Goal: Task Accomplishment & Management: Use online tool/utility

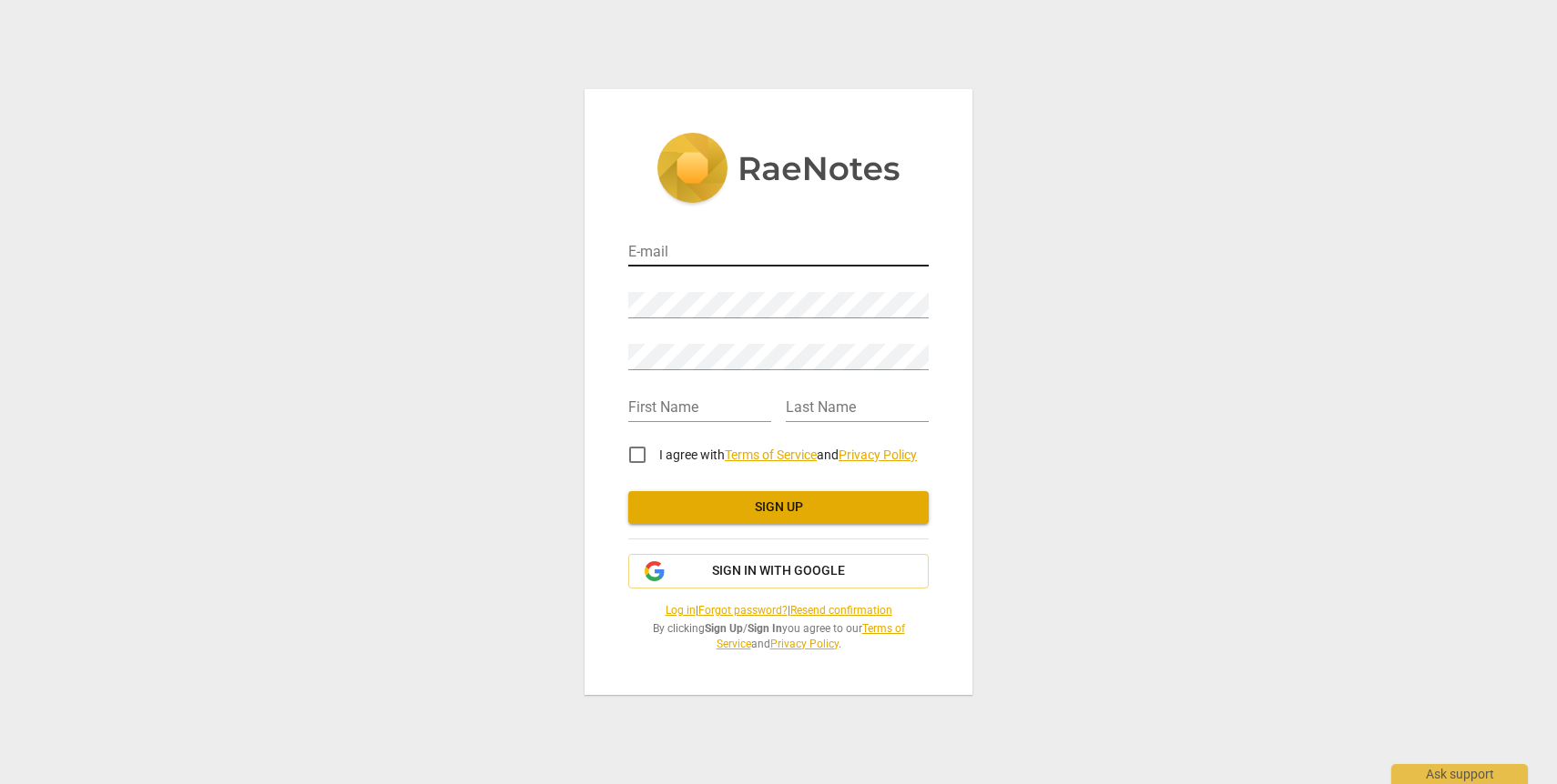
click at [693, 254] on input "email" at bounding box center [779, 253] width 301 height 27
type input "[EMAIL_ADDRESS][DOMAIN_NAME]"
type input "[PERSON_NAME]"
type input "Koon-Stack"
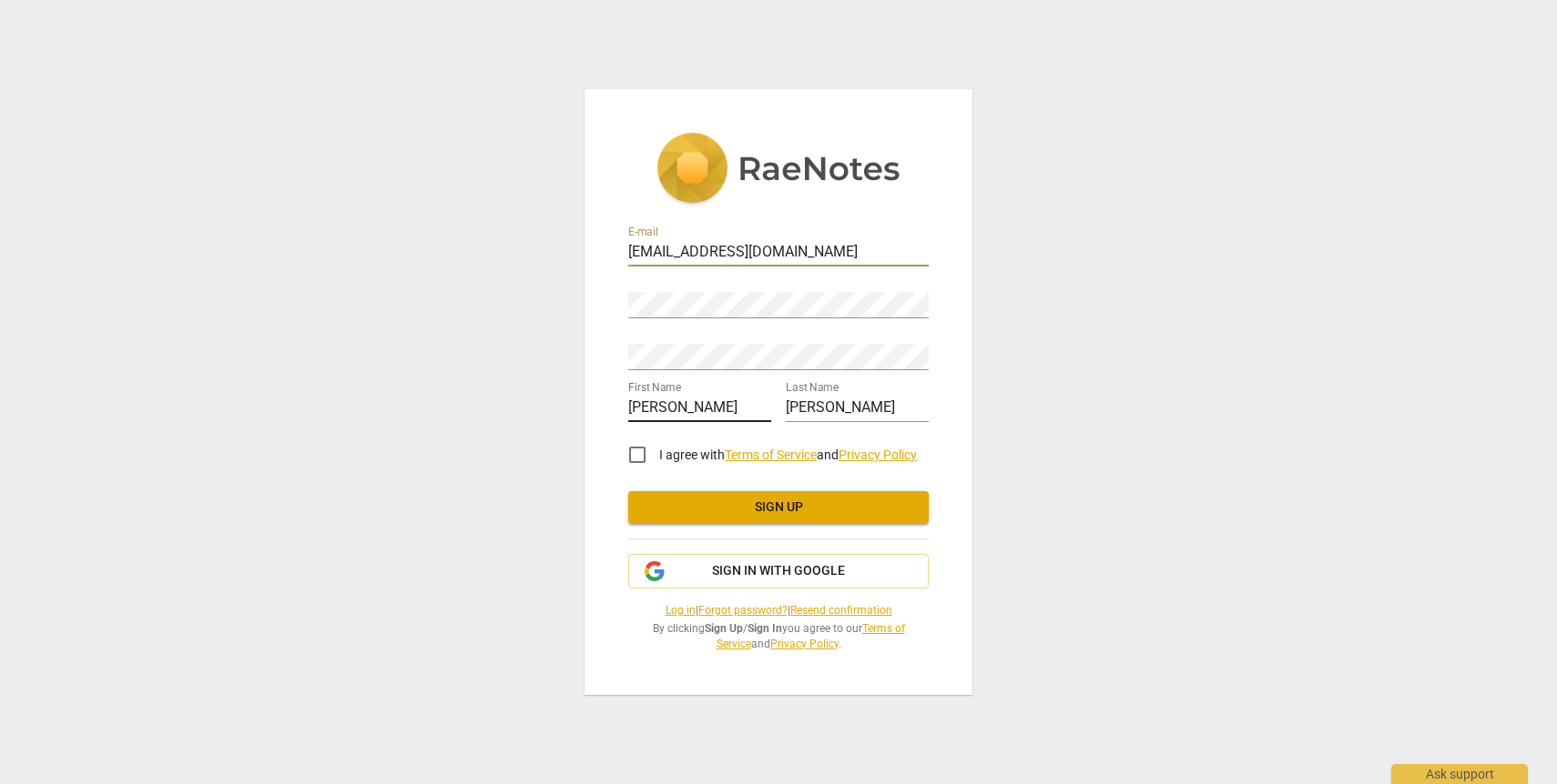
click at [674, 412] on input "Matthew" at bounding box center [700, 409] width 143 height 27
click at [874, 580] on button "Sign in with Google" at bounding box center [779, 571] width 301 height 34
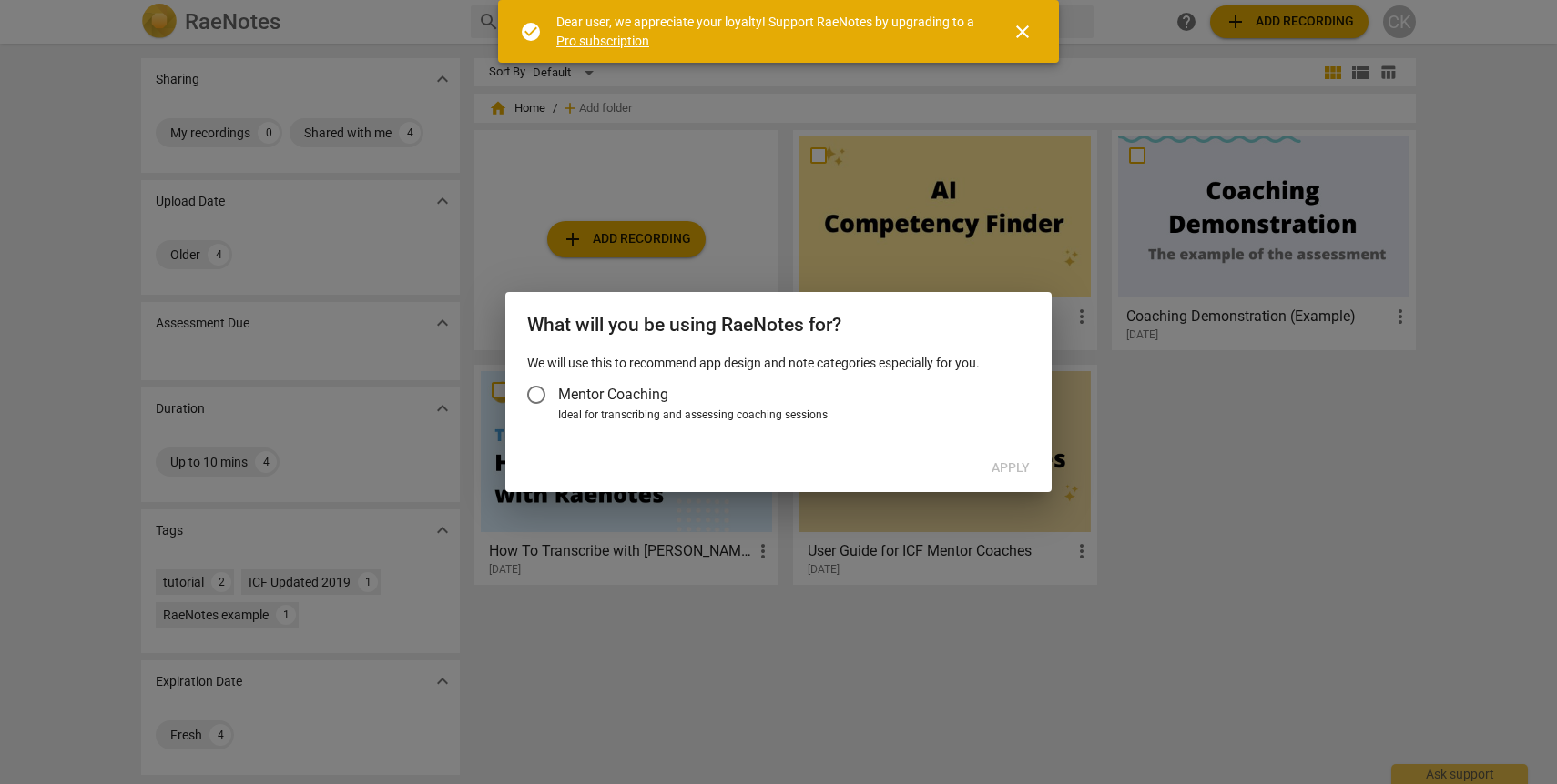
click at [575, 397] on span "Mentor Coaching" at bounding box center [613, 394] width 110 height 21
click at [558, 397] on input "Mentor Coaching" at bounding box center [535, 394] width 43 height 43
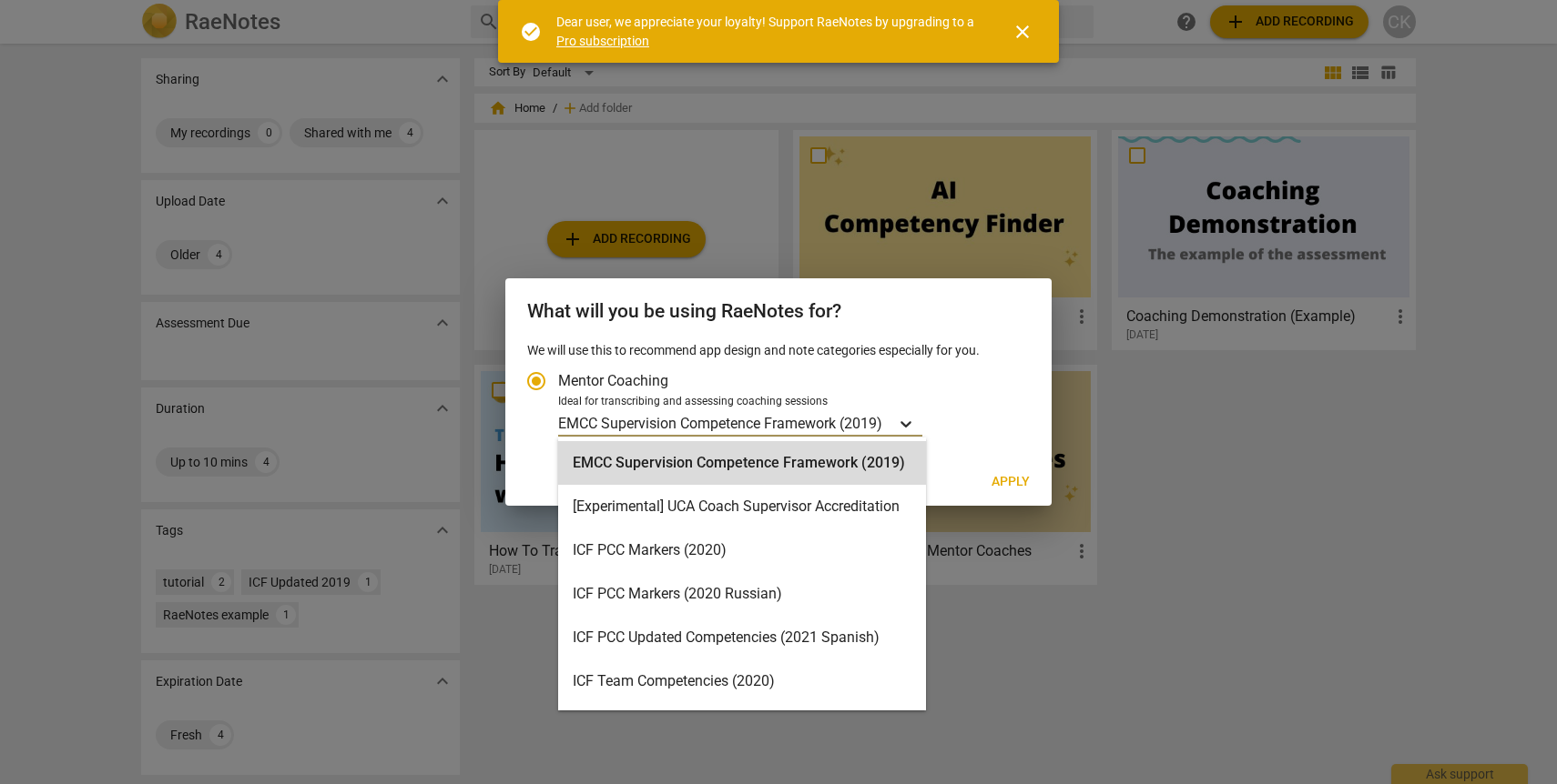
click at [915, 427] on icon "Account type" at bounding box center [906, 424] width 18 height 18
click at [0, 0] on input "Ideal for transcribing and assessing coaching sessions EMCC Supervision Compete…" at bounding box center [0, 0] width 0 height 0
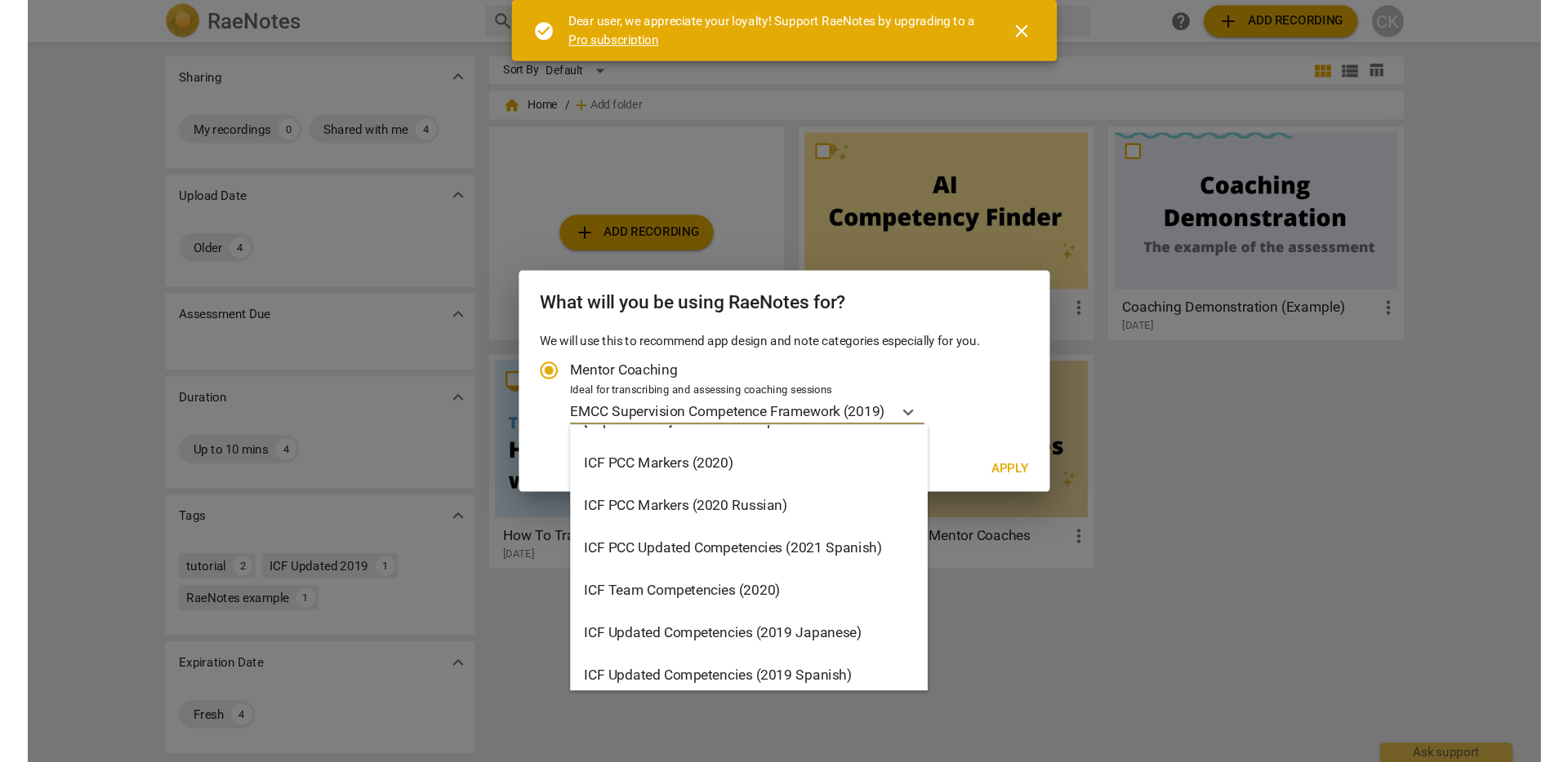
scroll to position [32, 0]
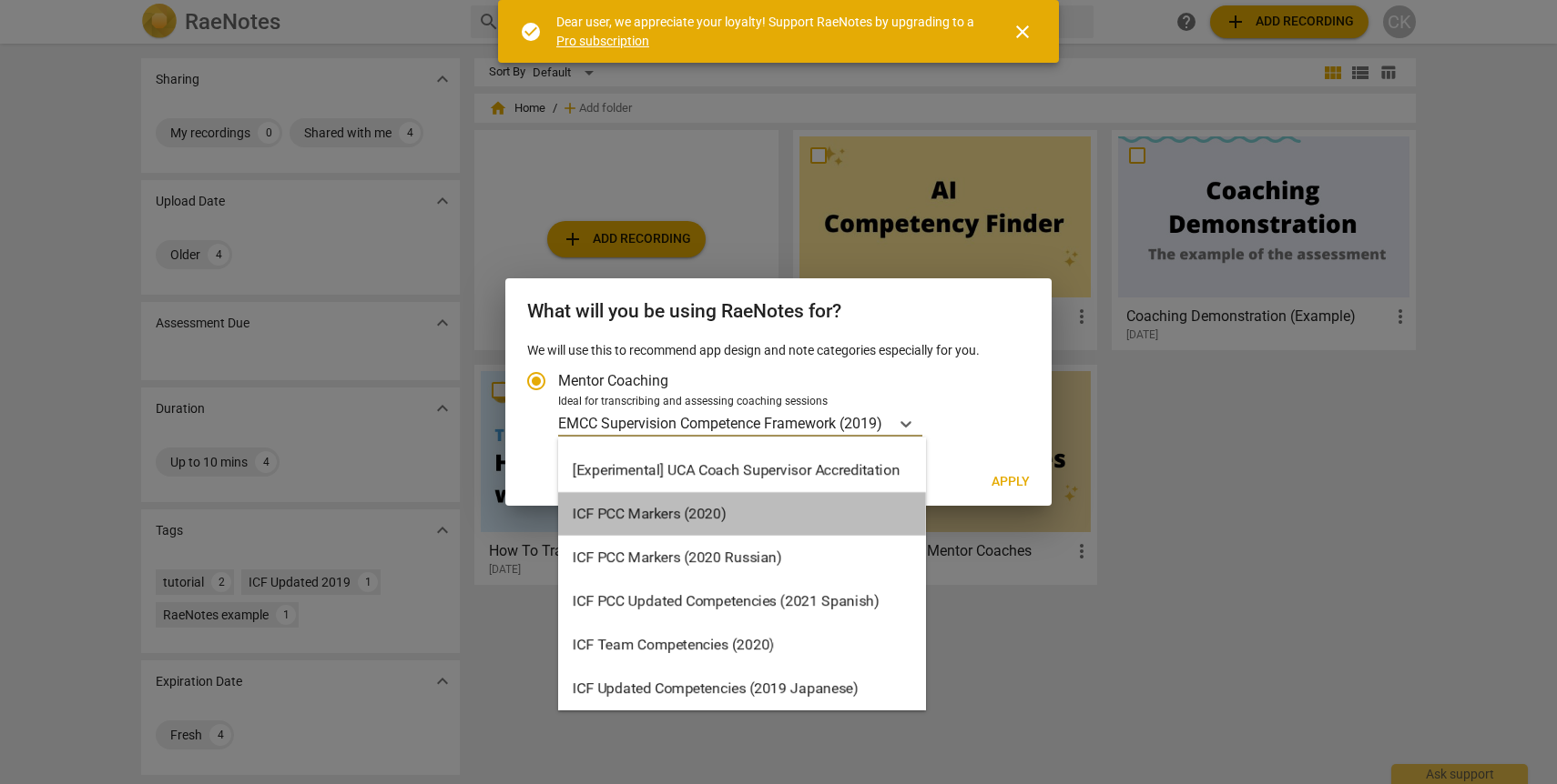
click at [788, 512] on div "ICF PCC Markers (2020)" at bounding box center [742, 514] width 368 height 43
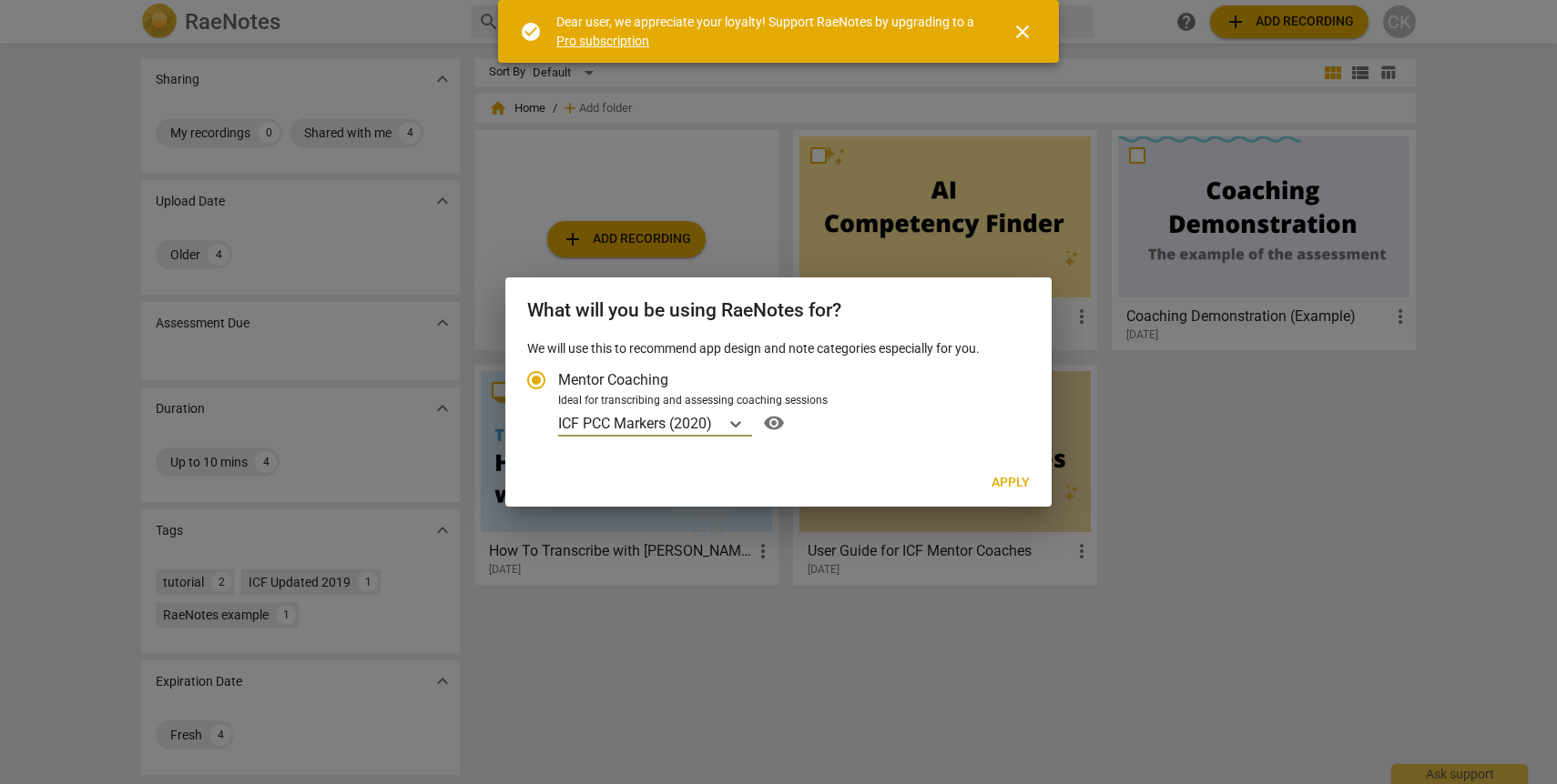
click at [996, 480] on span "Apply" at bounding box center [1010, 483] width 38 height 18
radio input "false"
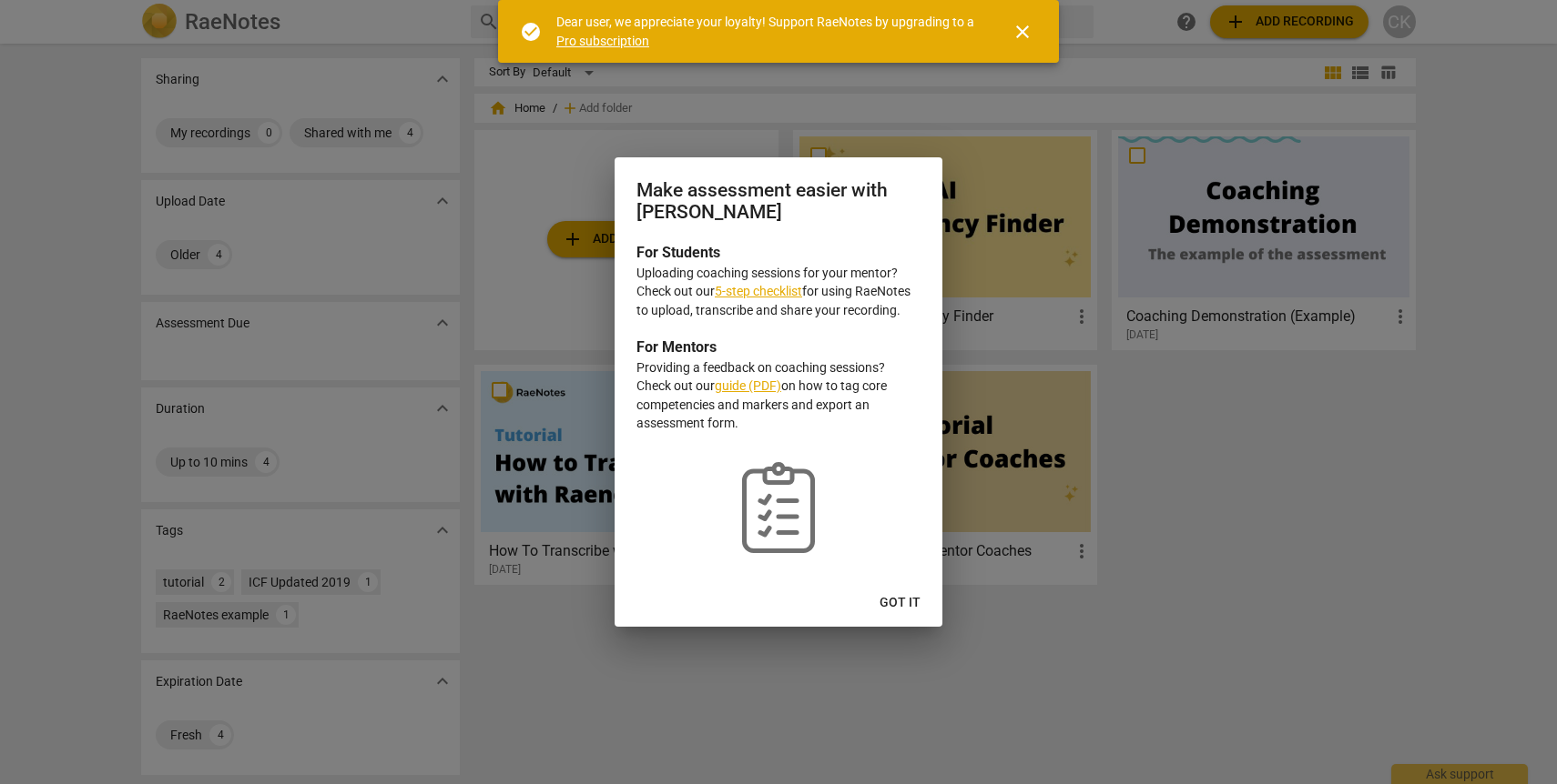
click at [916, 610] on span "Got it" at bounding box center [900, 603] width 41 height 18
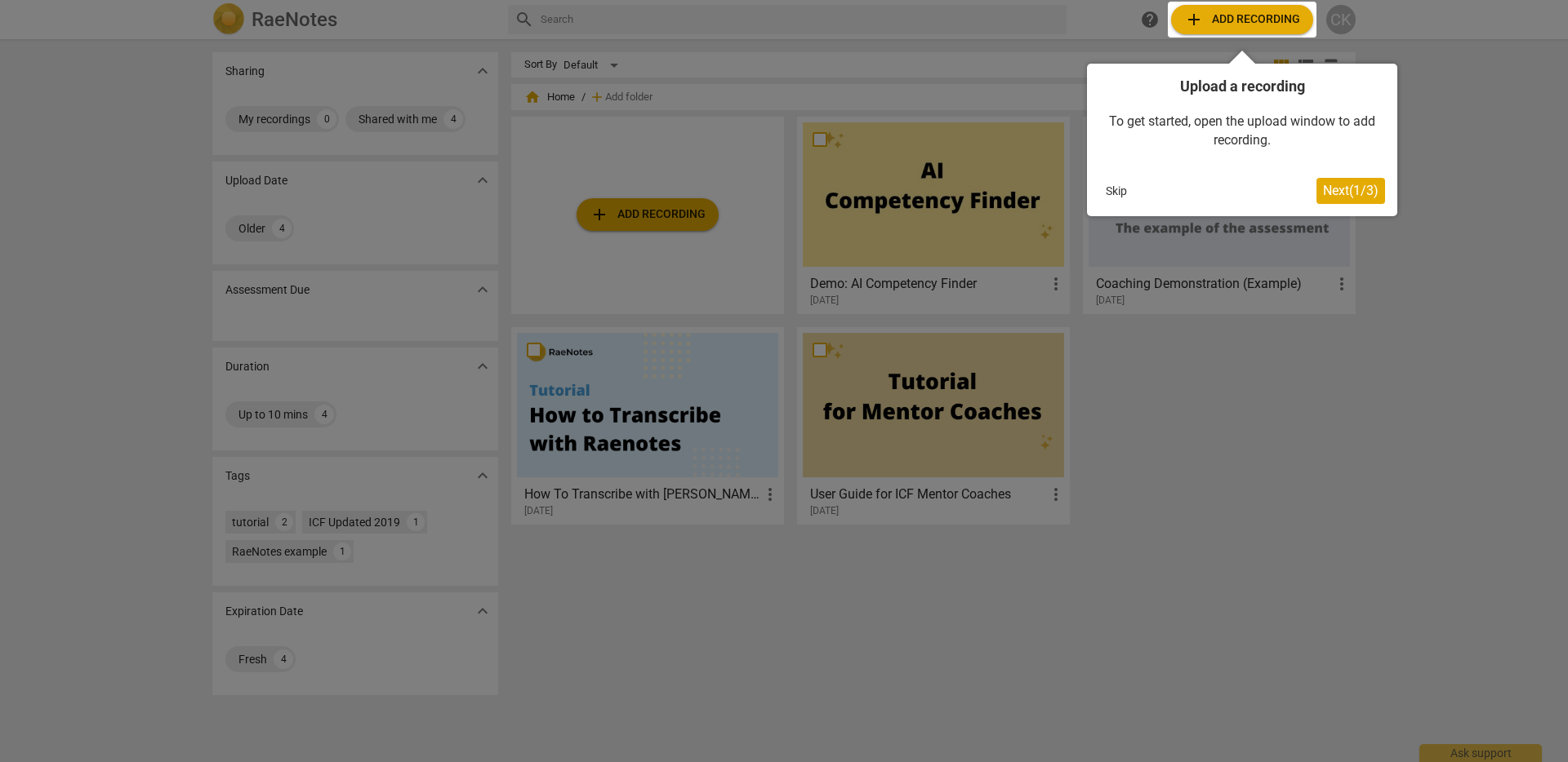
click at [1339, 193] on span "Next ( 1 / 3 )" at bounding box center [1350, 190] width 55 height 16
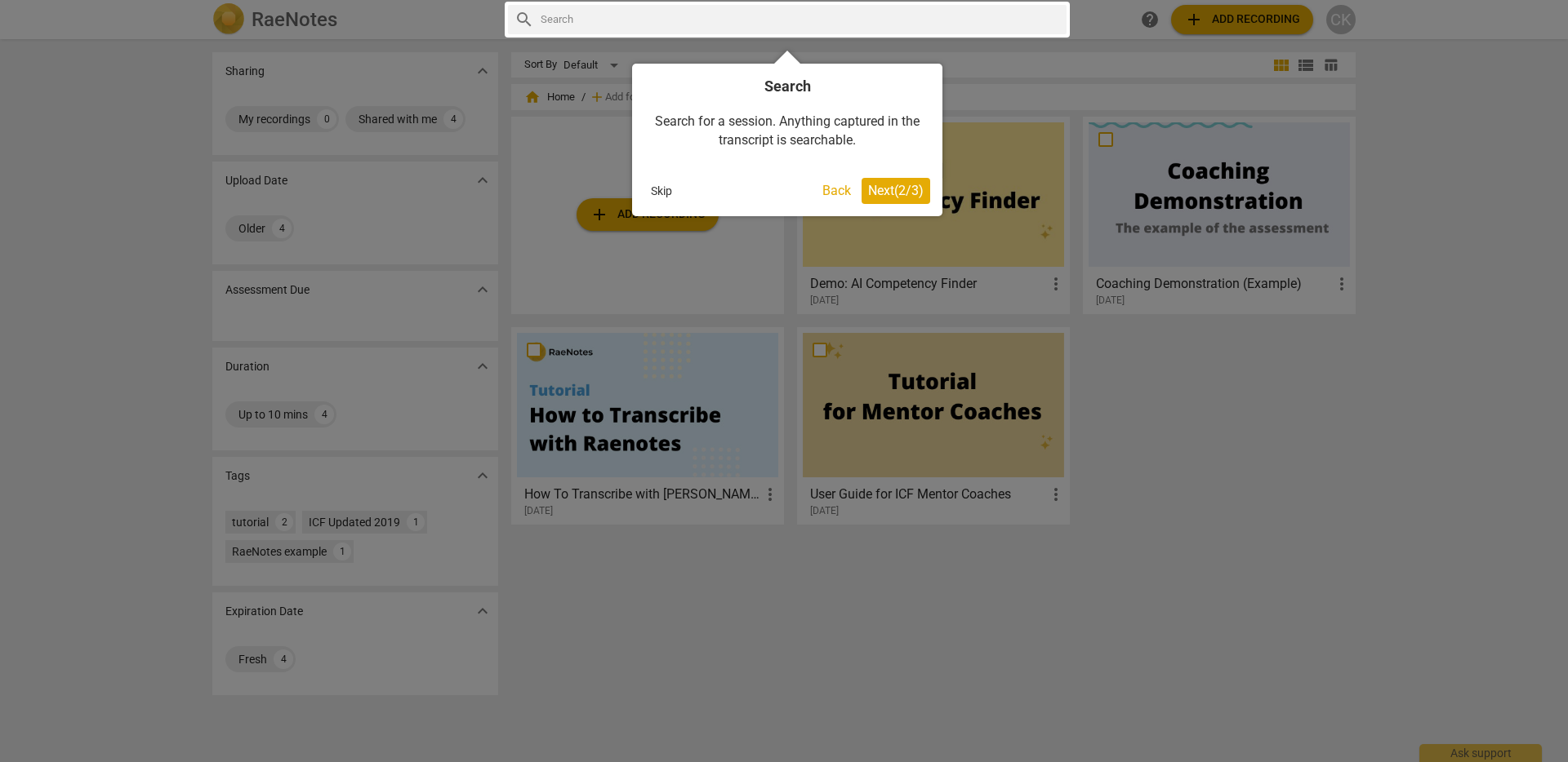
click at [902, 187] on span "Next ( 2 / 3 )" at bounding box center [896, 190] width 55 height 16
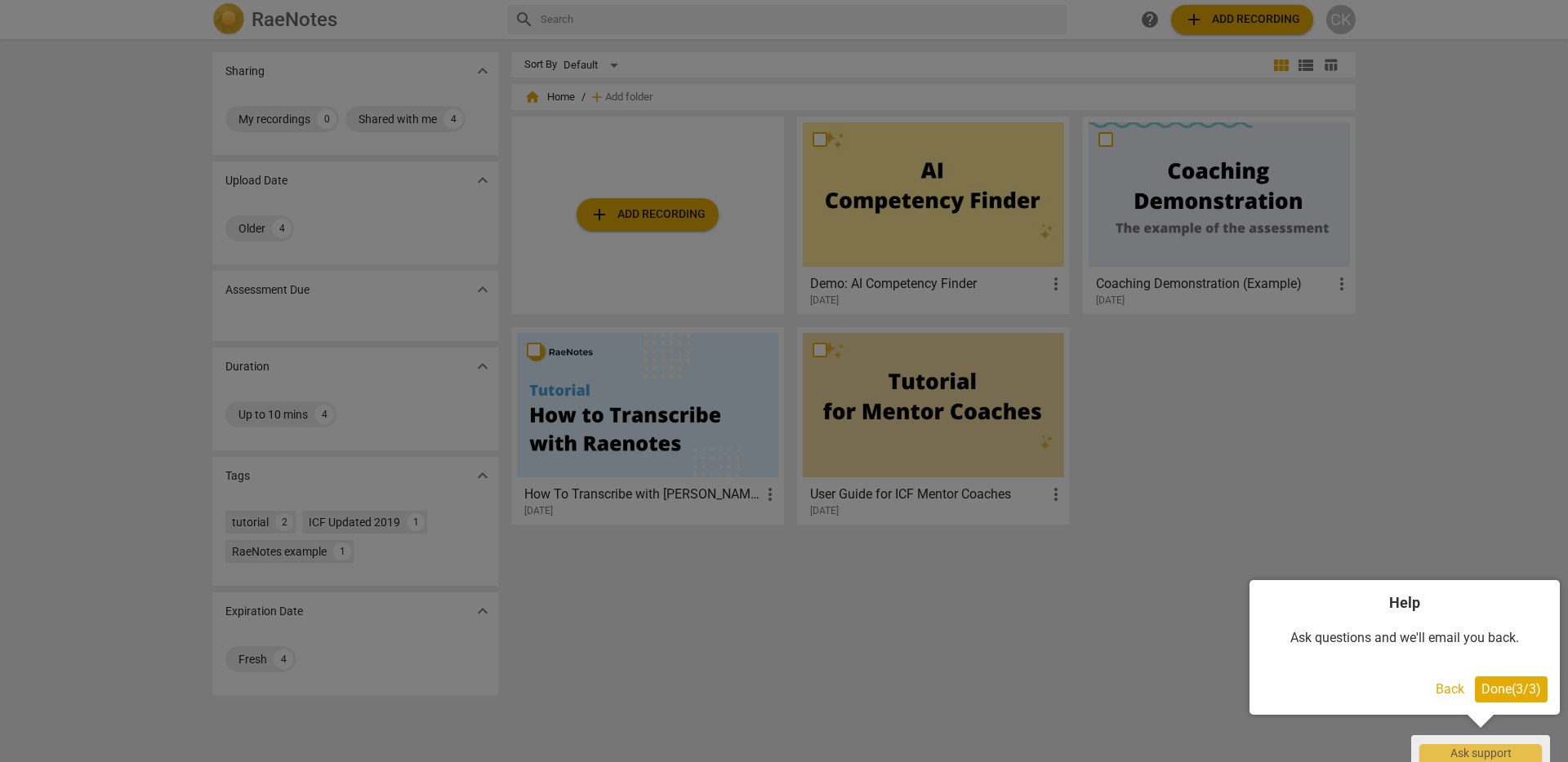
click at [1396, 686] on span "Done ( 3 / 3 )" at bounding box center [1512, 689] width 60 height 16
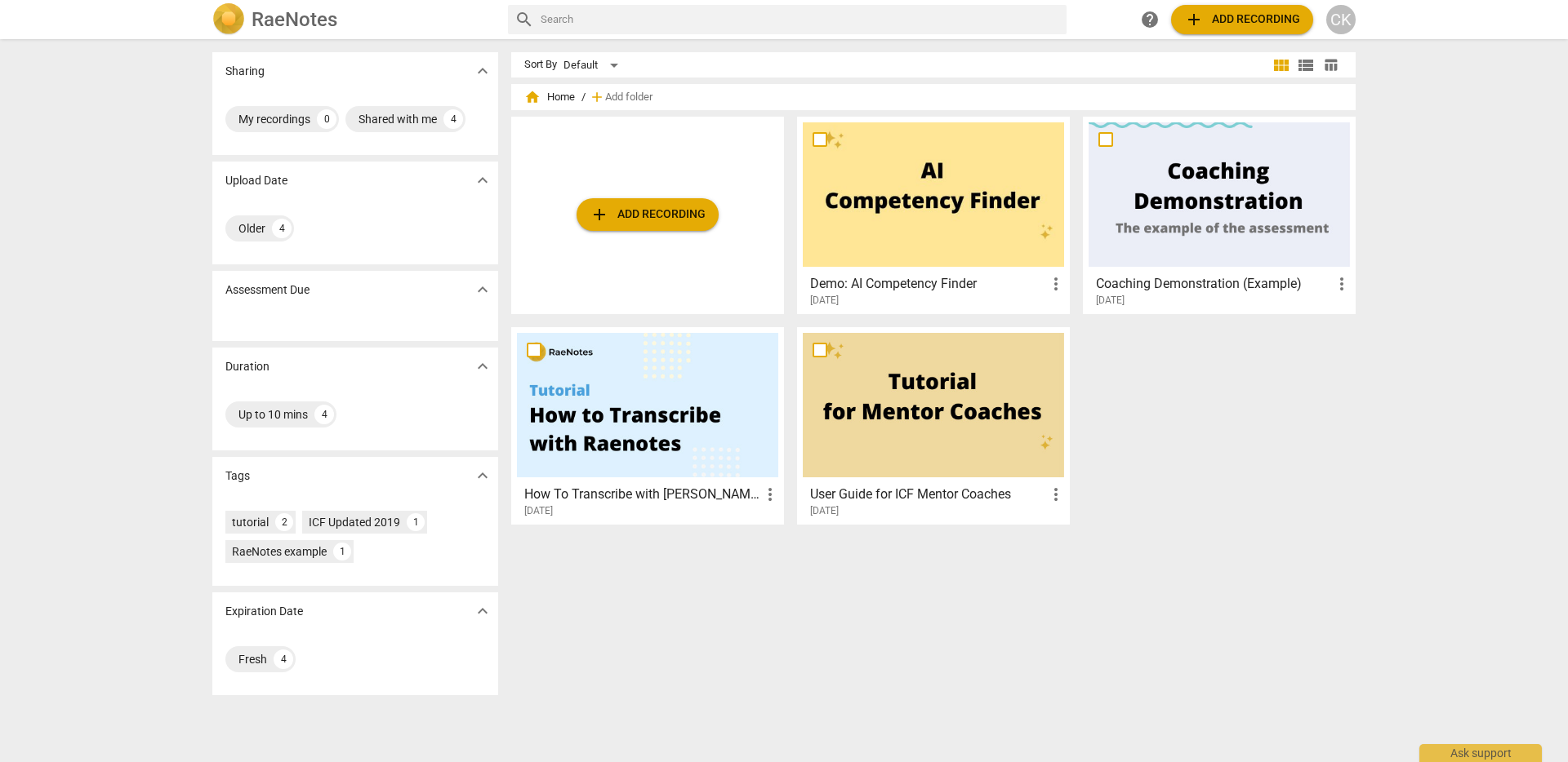
click at [1253, 23] on span "add Add recording" at bounding box center [1242, 20] width 116 height 20
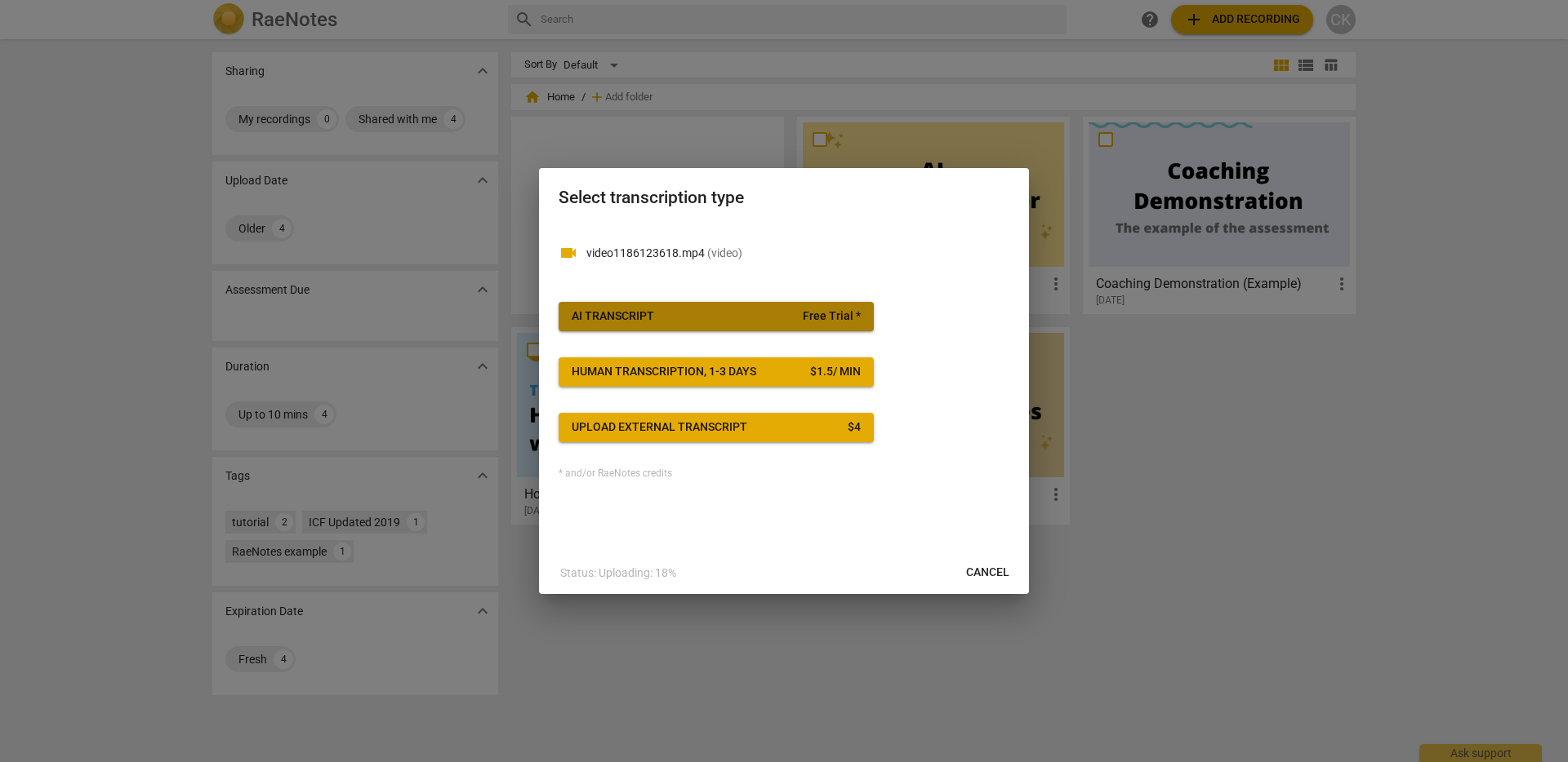
click at [711, 317] on span "AI Transcript Free Trial *" at bounding box center [716, 317] width 289 height 17
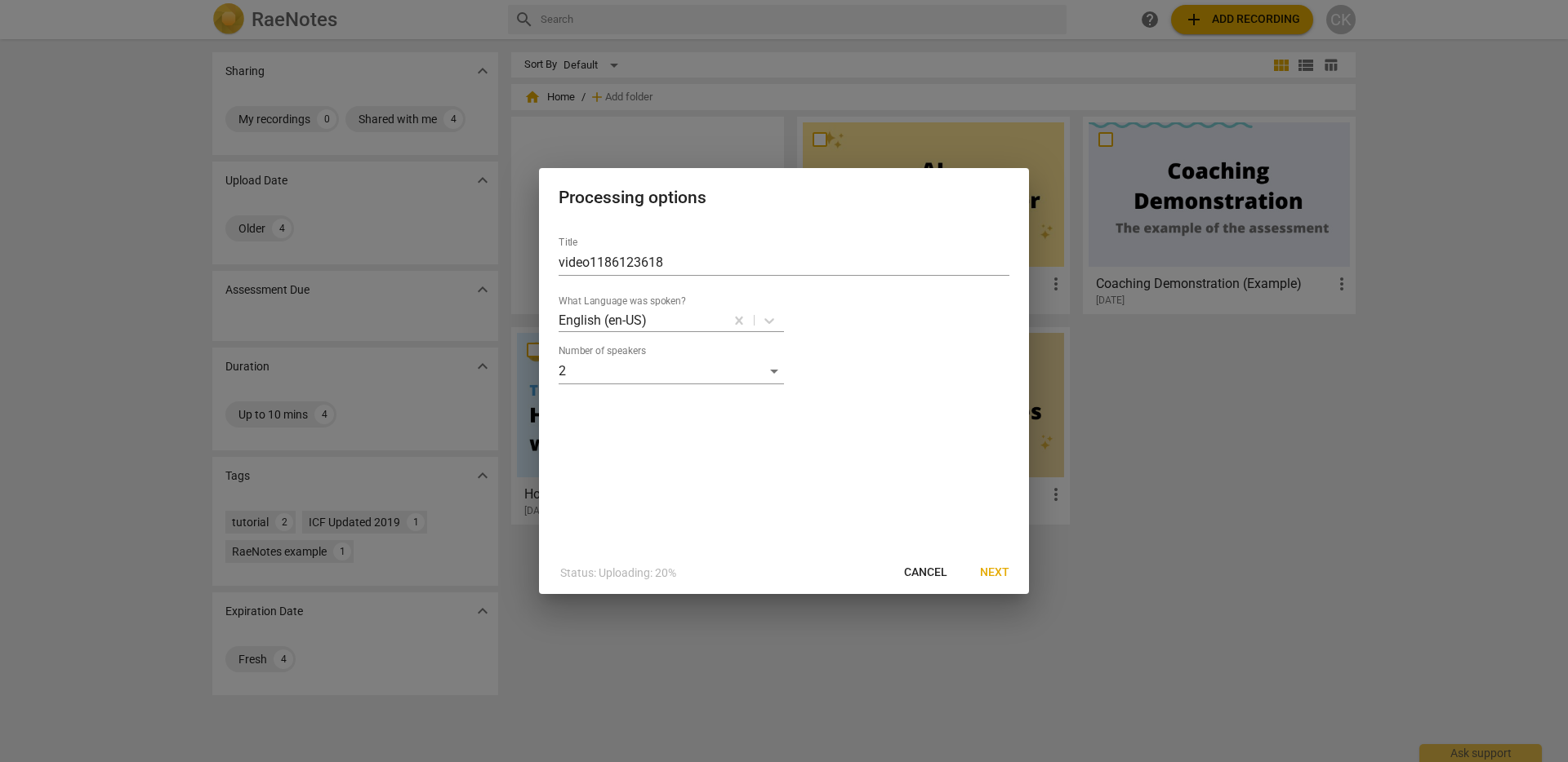
click at [1000, 576] on span "Next" at bounding box center [995, 573] width 30 height 17
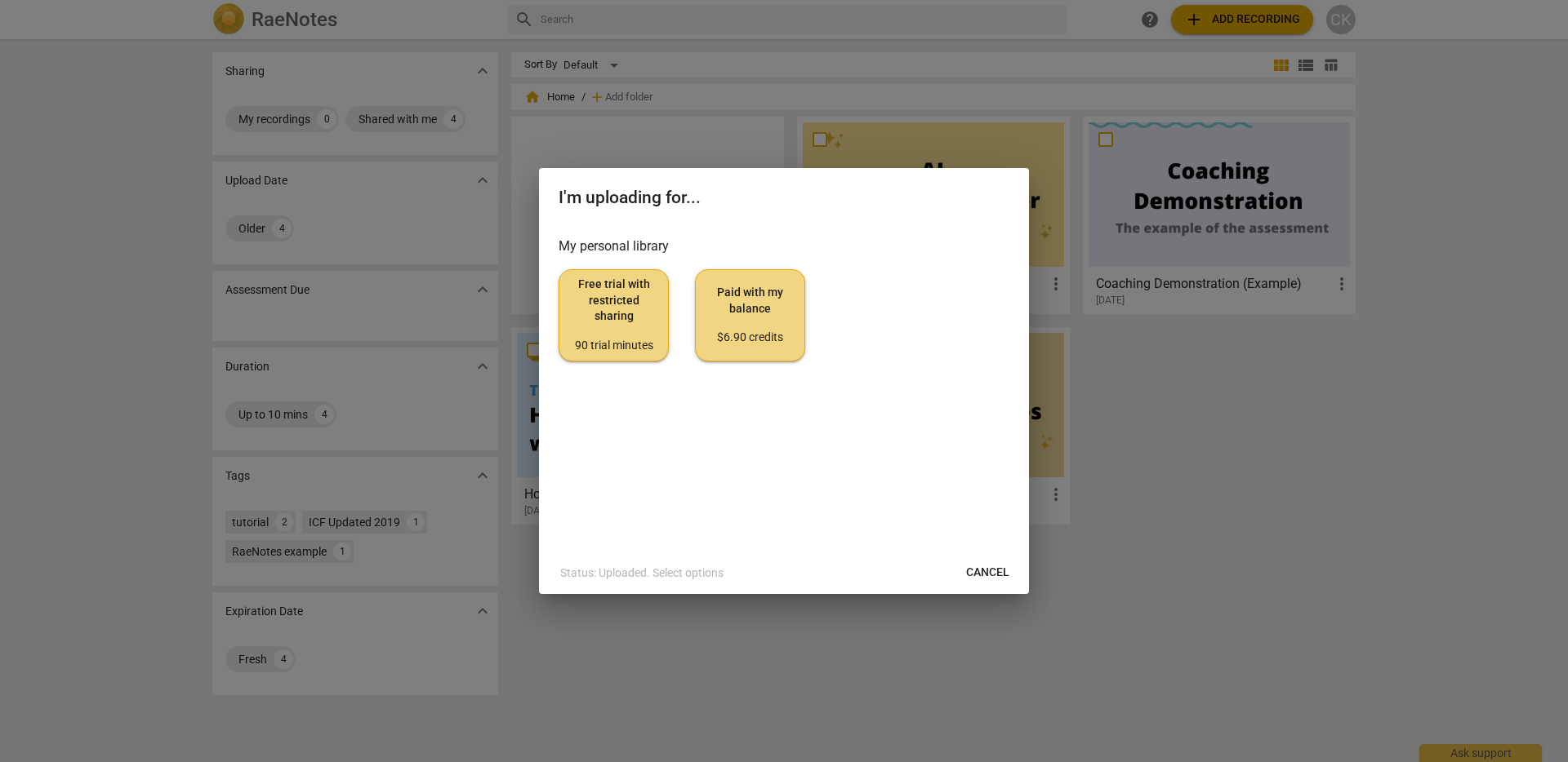
click at [613, 335] on span "Free trial with restricted sharing 90 trial minutes" at bounding box center [614, 314] width 83 height 77
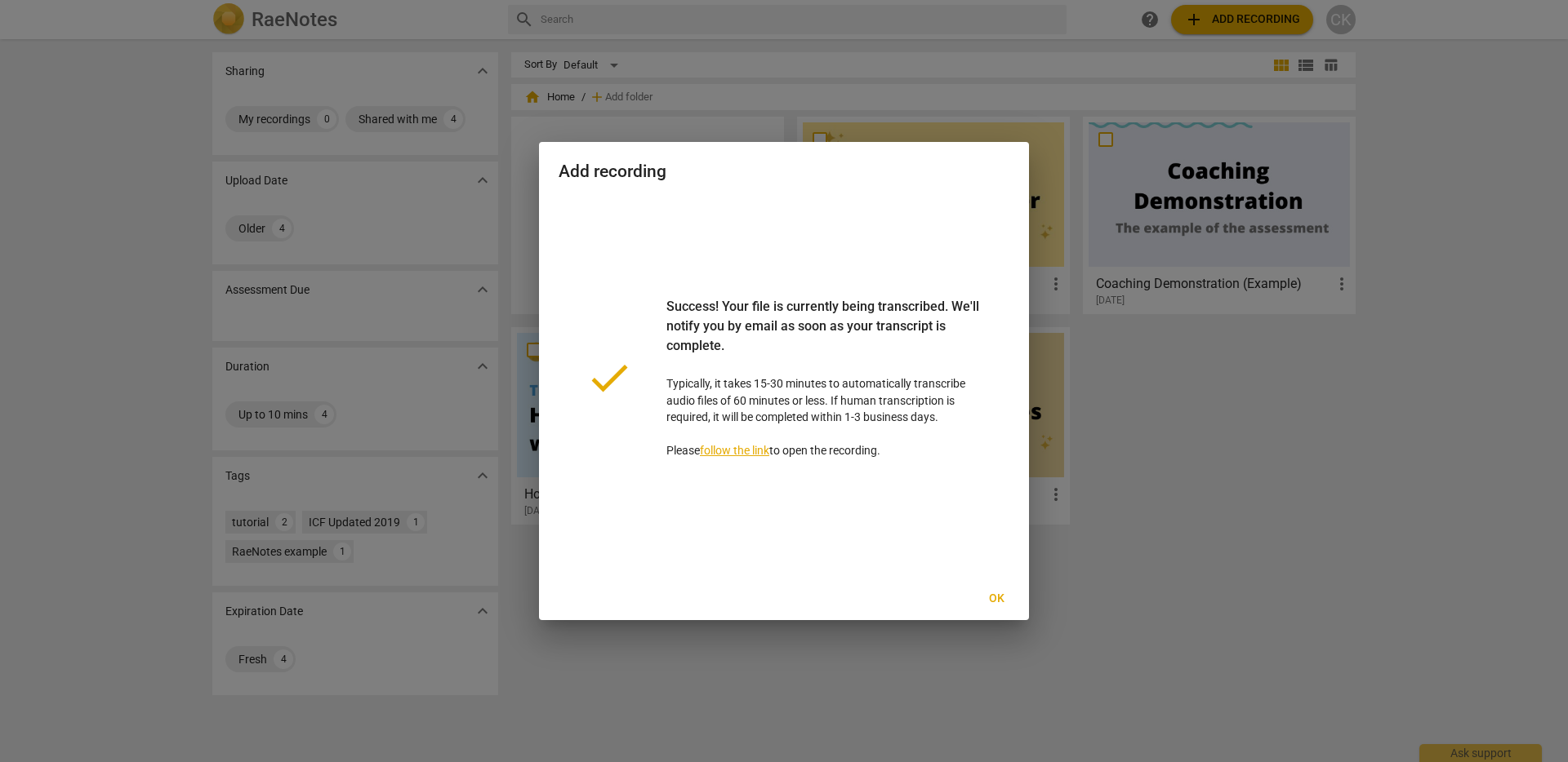
click at [1003, 597] on span "Ok" at bounding box center [997, 599] width 26 height 17
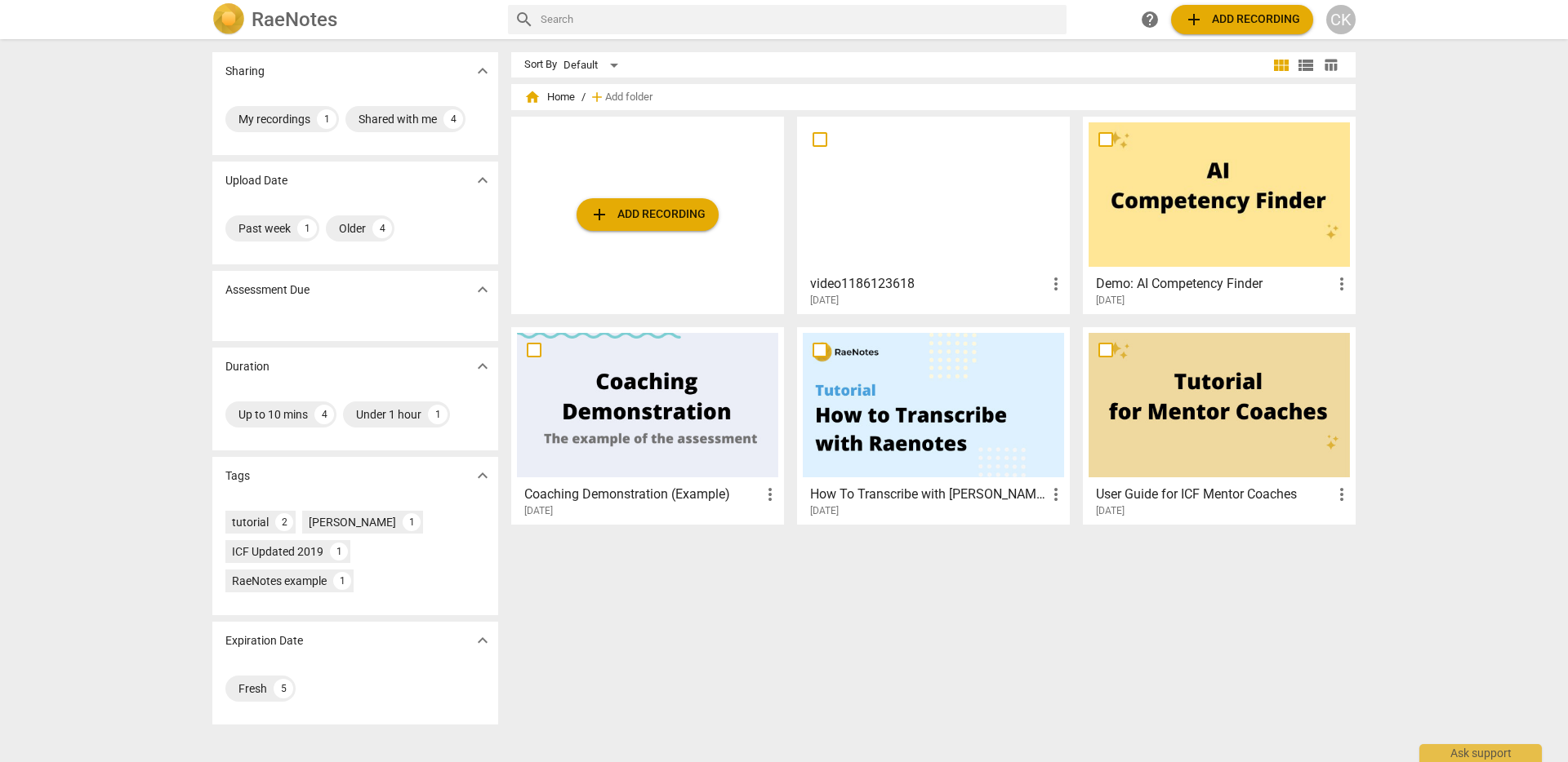
click at [942, 412] on div at bounding box center [934, 405] width 262 height 145
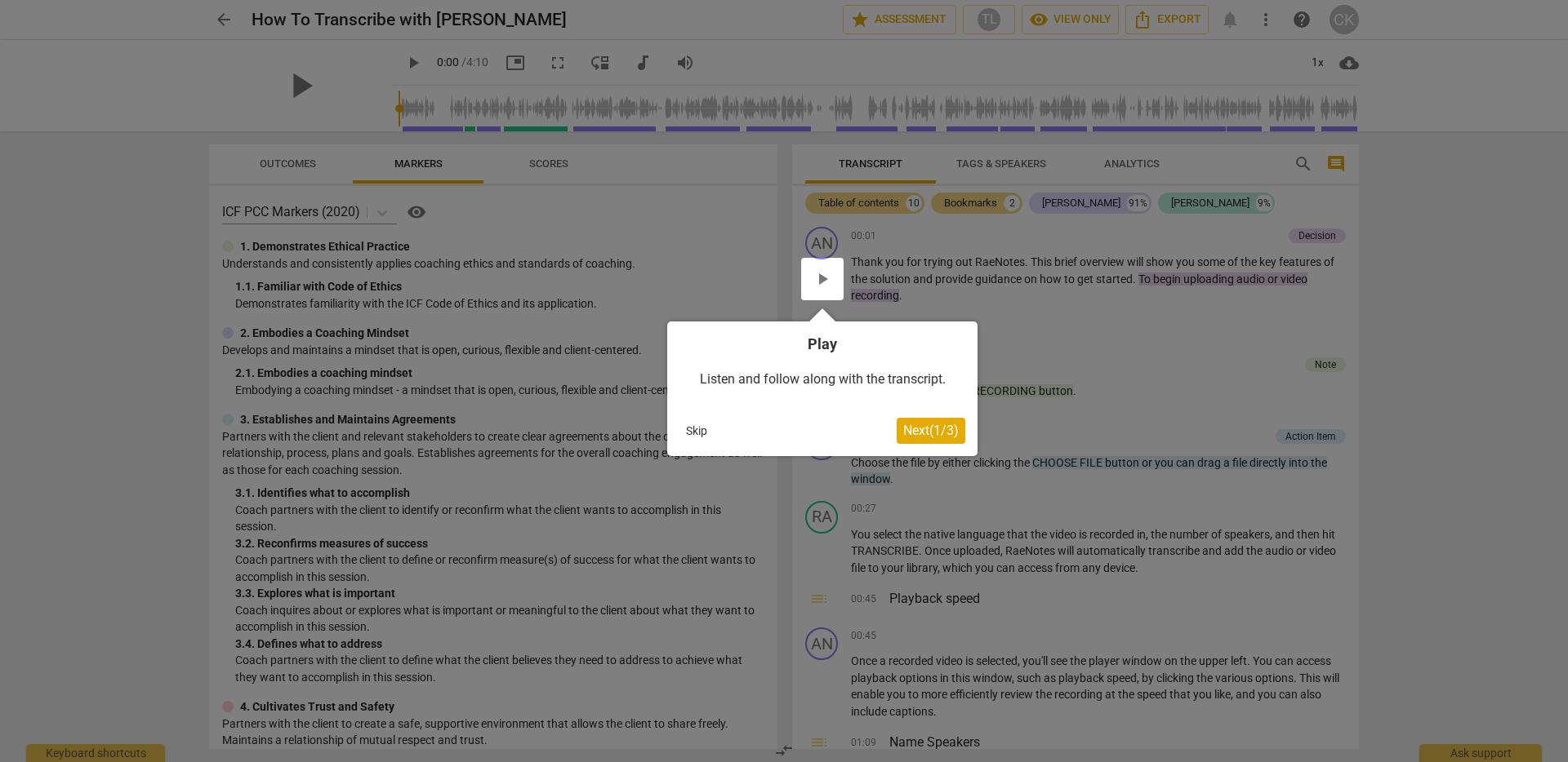
click at [939, 433] on span "Next ( 1 / 3 )" at bounding box center [931, 430] width 55 height 16
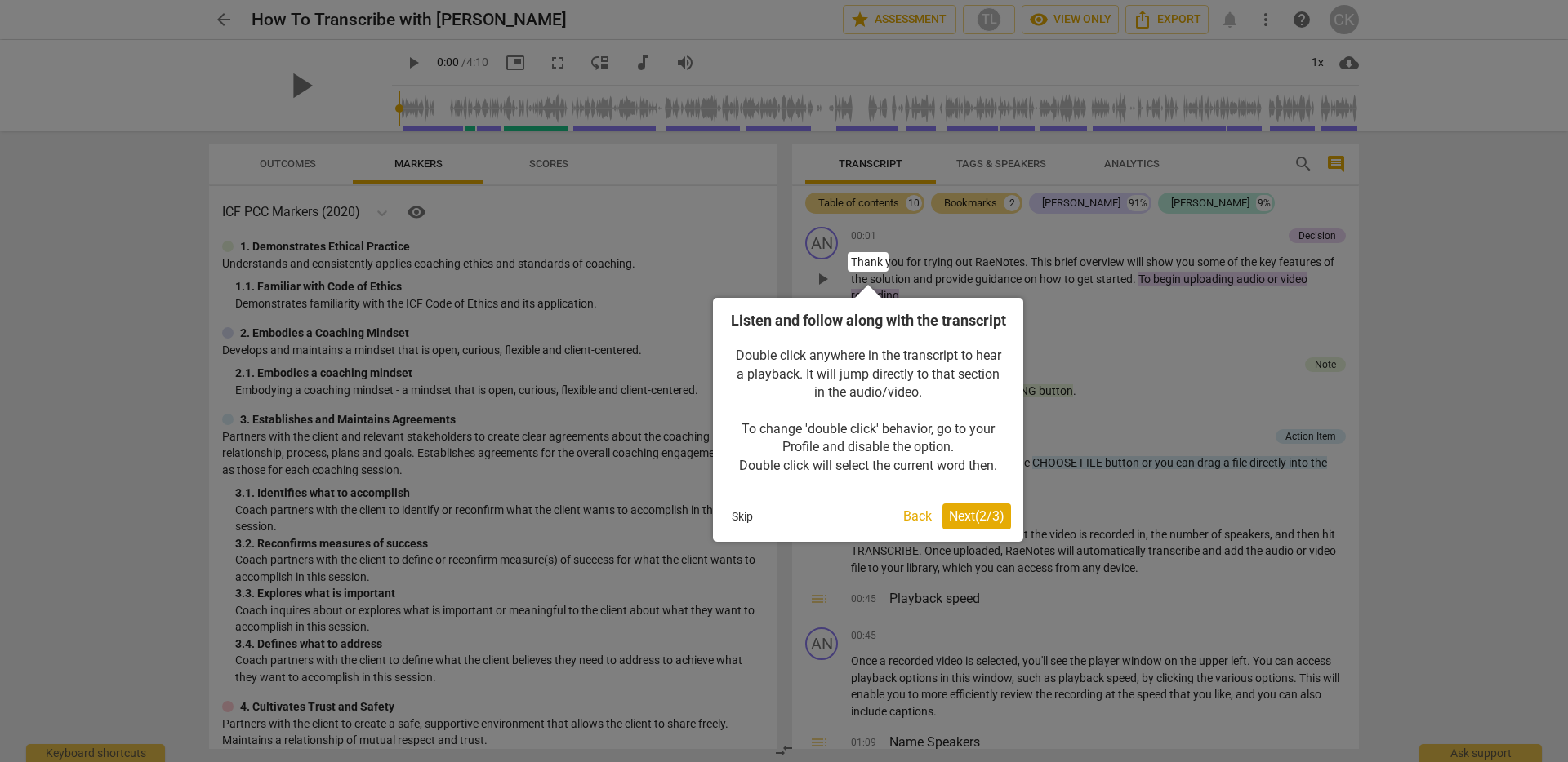
click at [979, 524] on span "Next ( 2 / 3 )" at bounding box center [976, 516] width 55 height 16
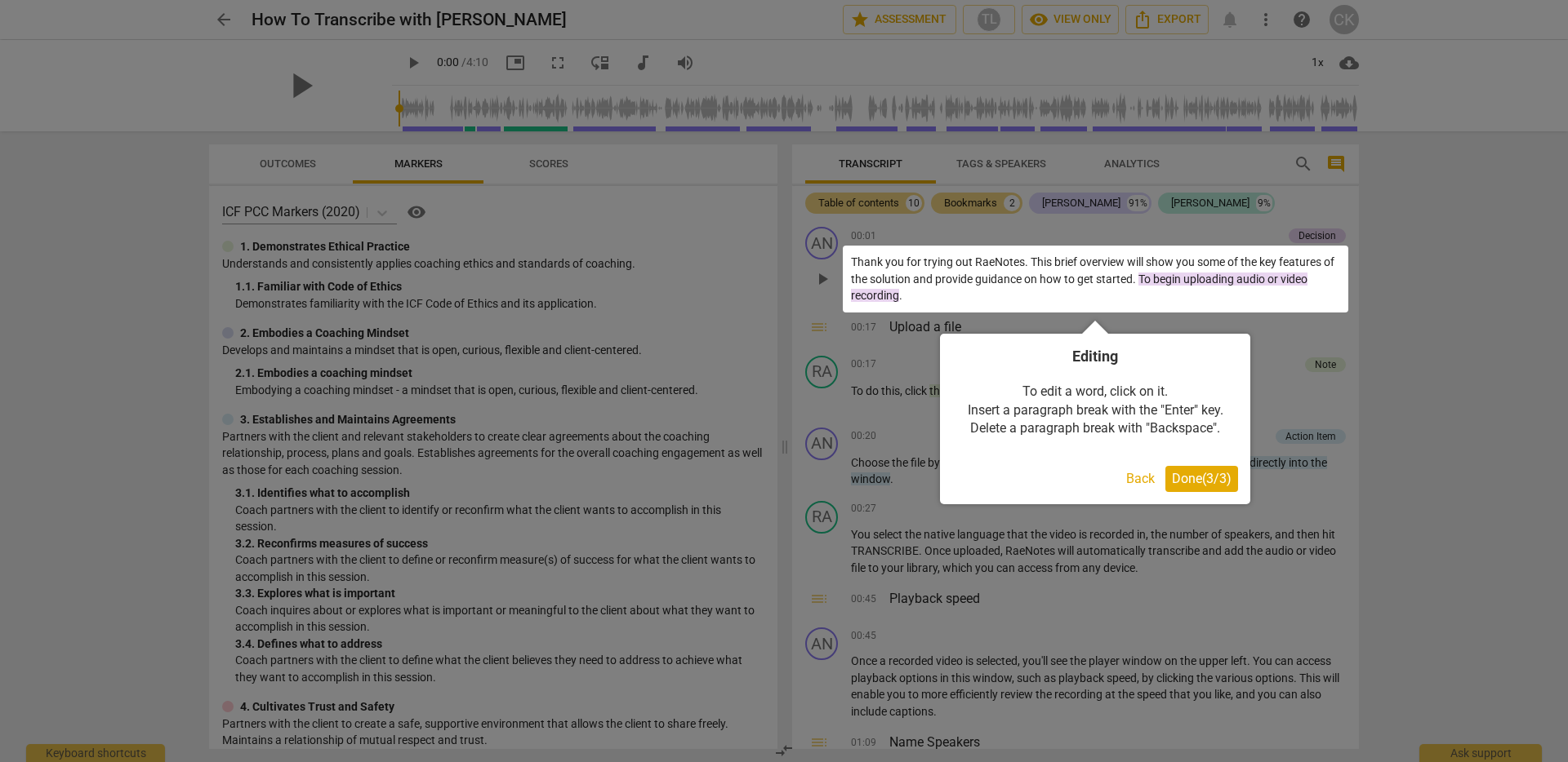
click at [1205, 484] on span "Done ( 3 / 3 )" at bounding box center [1202, 478] width 60 height 16
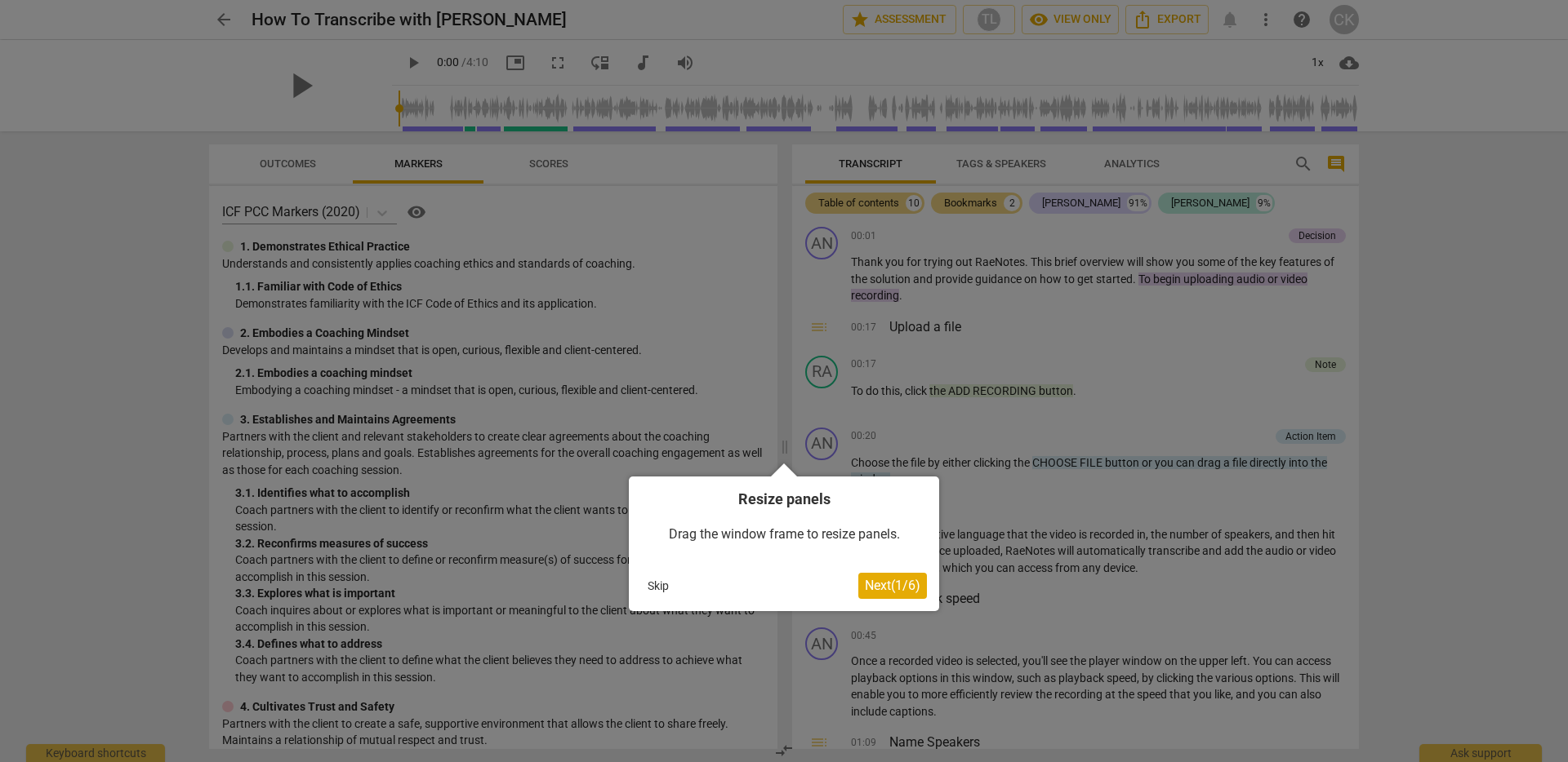
click at [892, 590] on span "Next ( 1 / 6 )" at bounding box center [892, 585] width 55 height 16
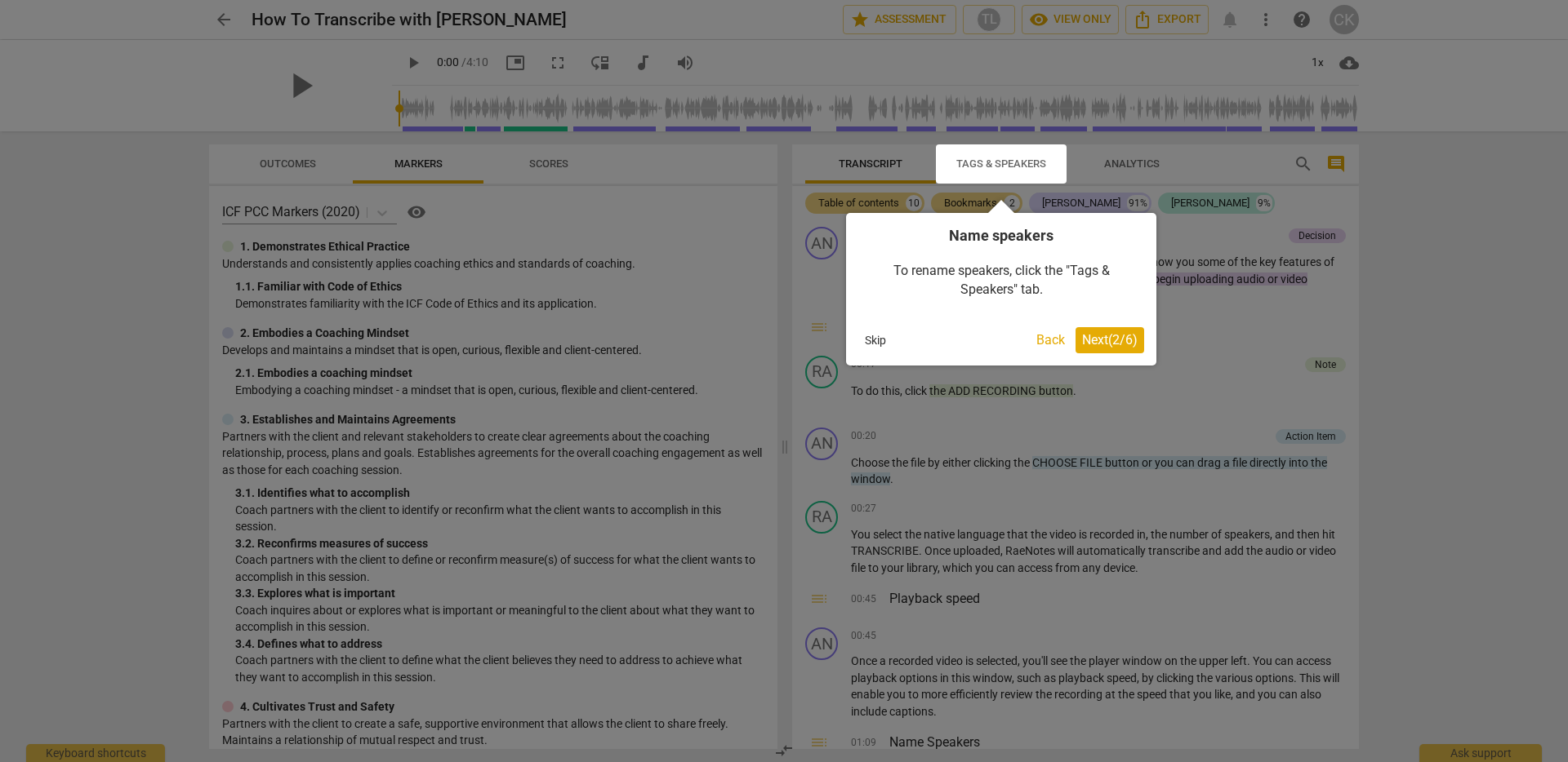
click at [1118, 340] on span "Next ( 2 / 6 )" at bounding box center [1109, 340] width 55 height 16
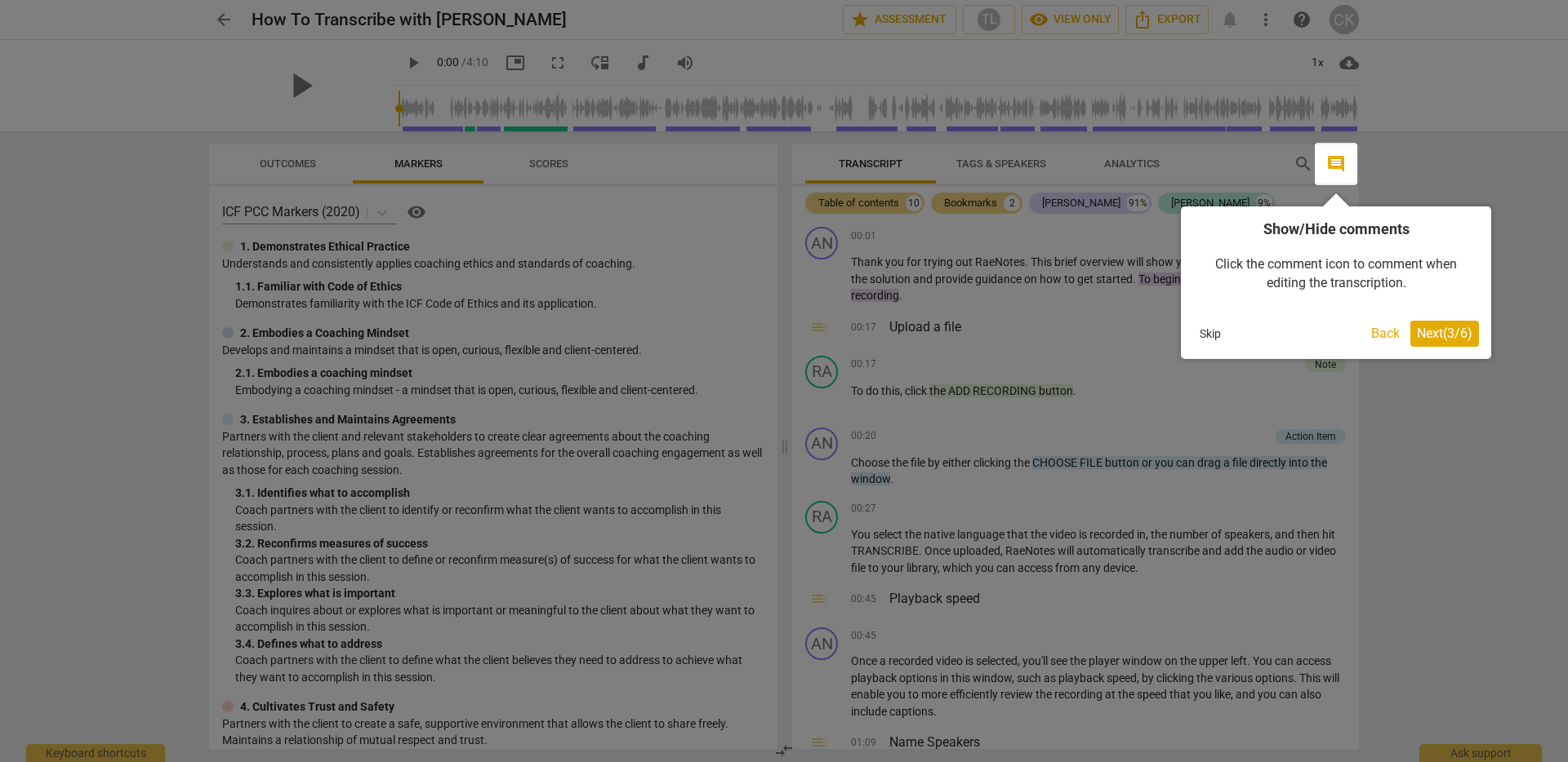
click at [1396, 338] on span "Next ( 3 / 6 )" at bounding box center [1445, 333] width 55 height 16
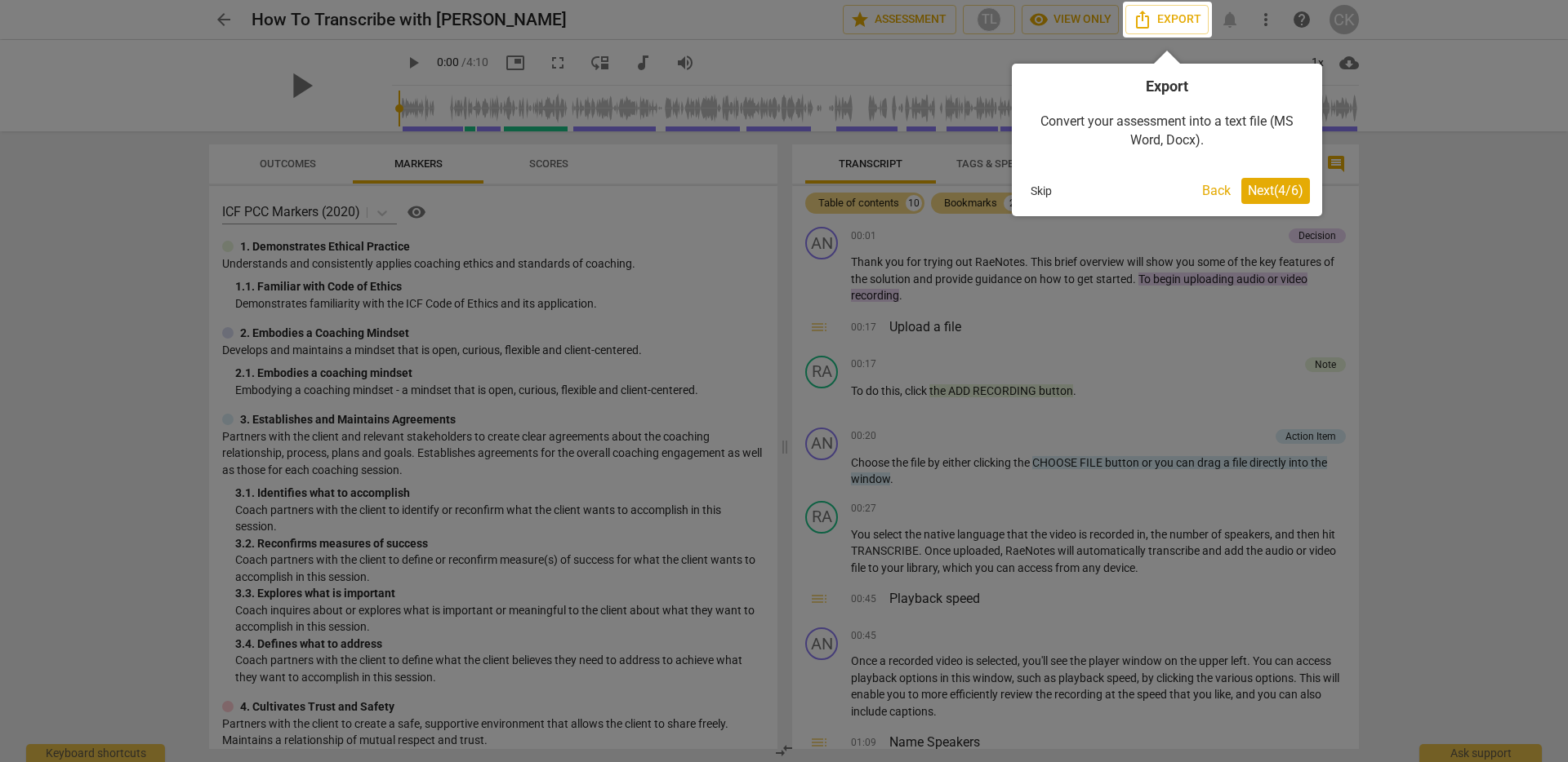
click at [1263, 196] on span "Next ( 4 / 6 )" at bounding box center [1275, 190] width 55 height 16
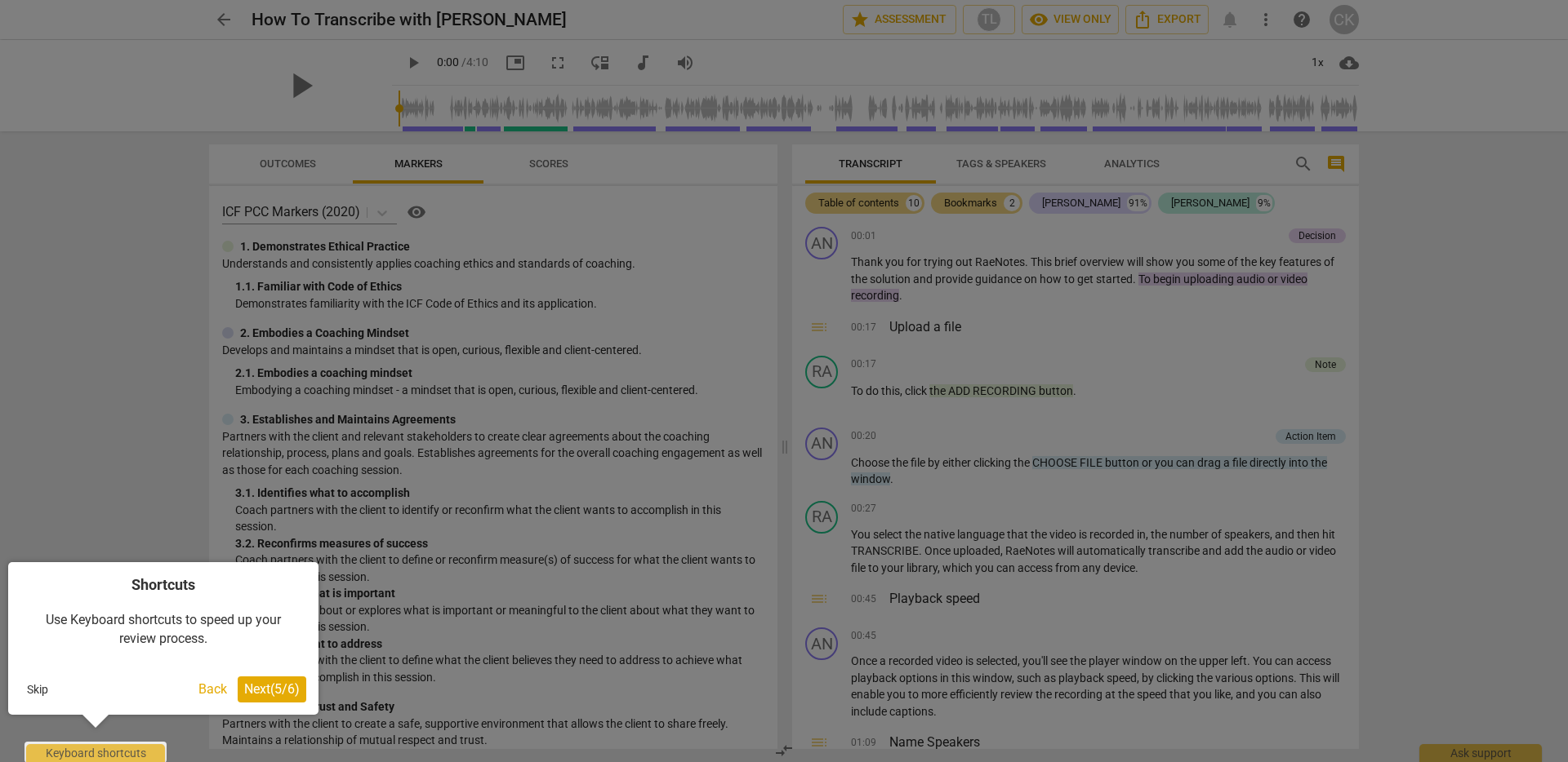
click at [264, 696] on span "Next ( 5 / 6 )" at bounding box center [272, 689] width 55 height 16
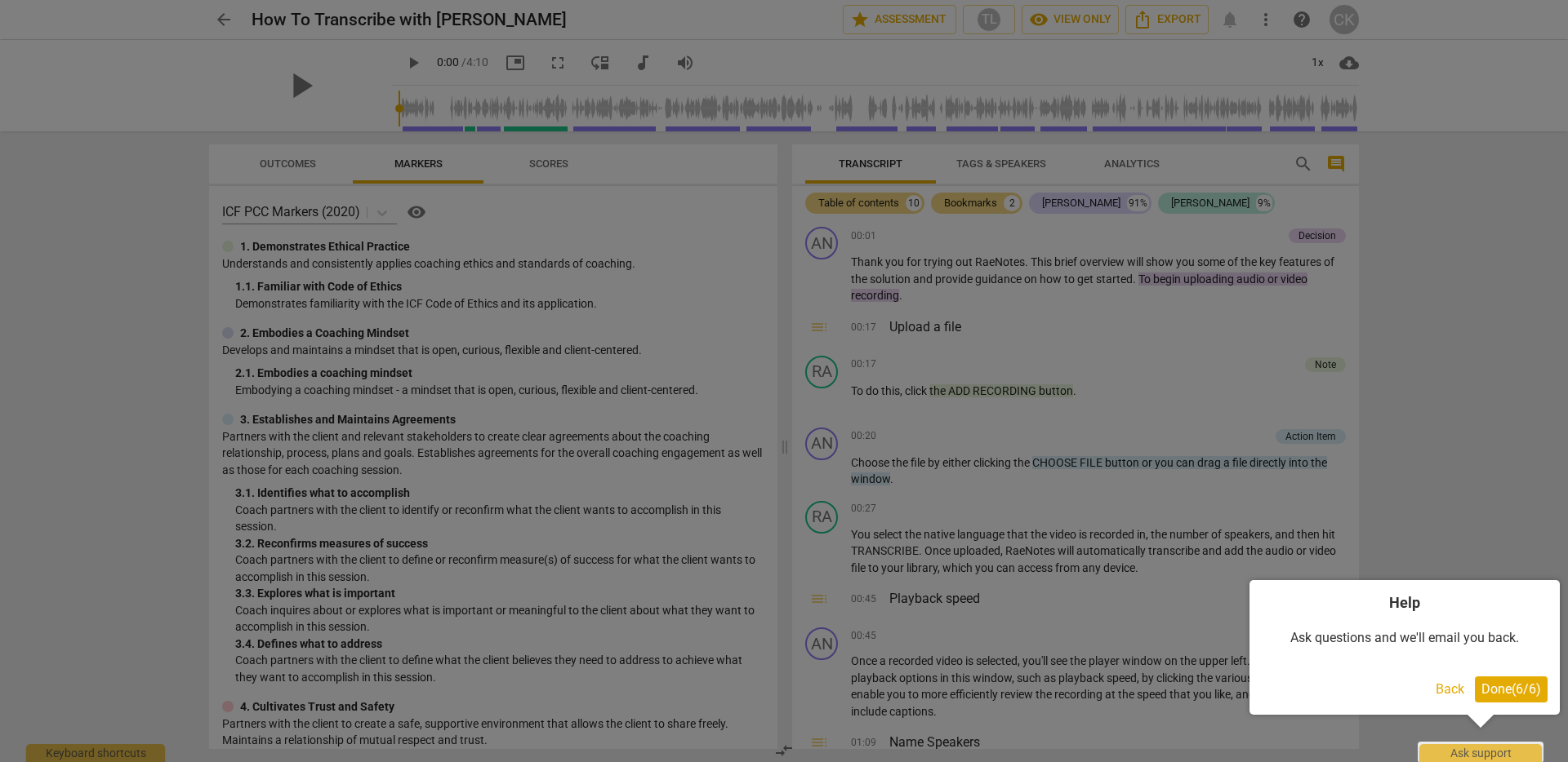
click at [1396, 696] on span "Done ( 6 / 6 )" at bounding box center [1512, 689] width 60 height 16
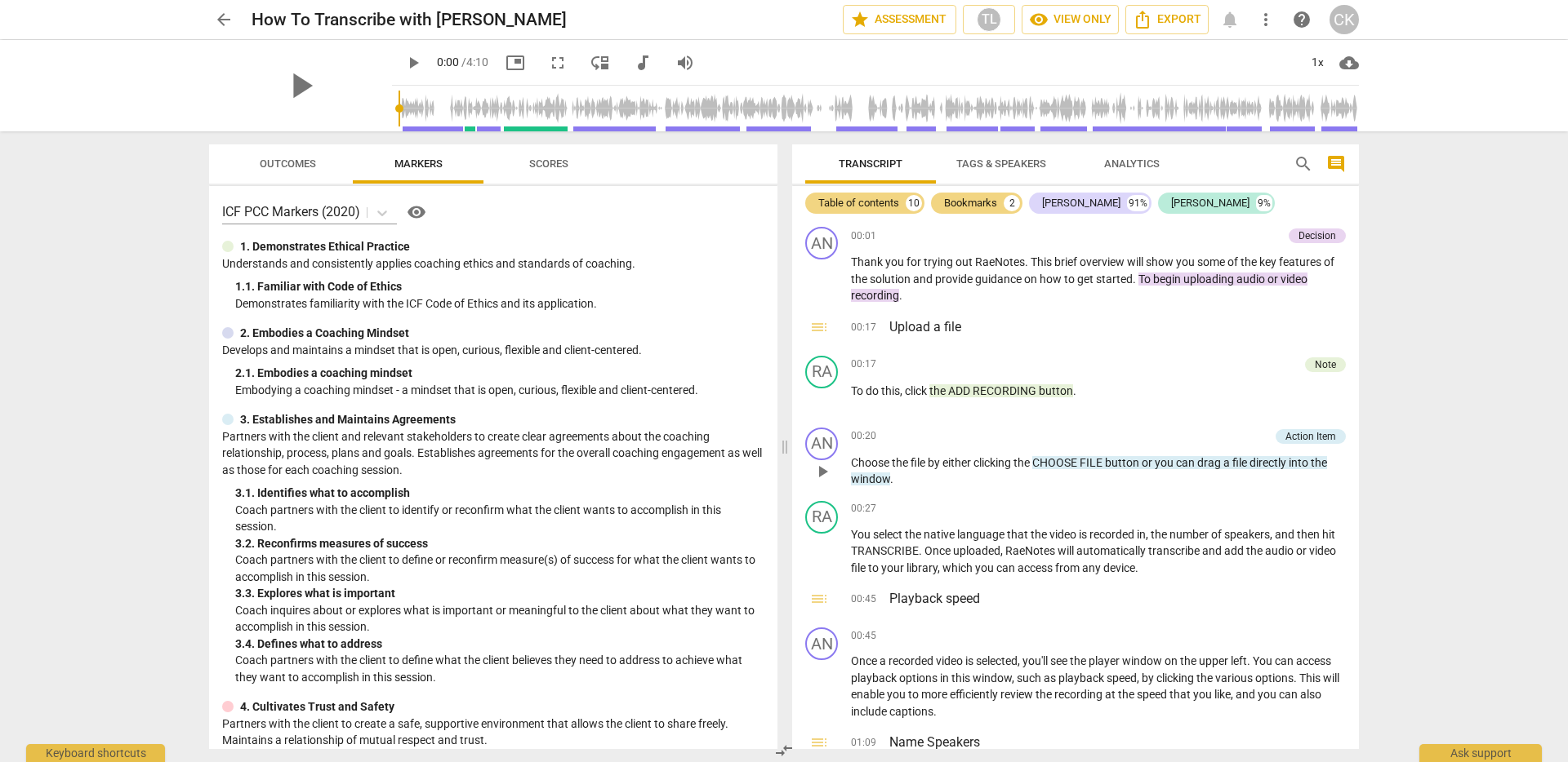
click at [929, 462] on span "by" at bounding box center [936, 462] width 15 height 13
click at [1056, 459] on span "CHOOSE" at bounding box center [1056, 462] width 47 height 13
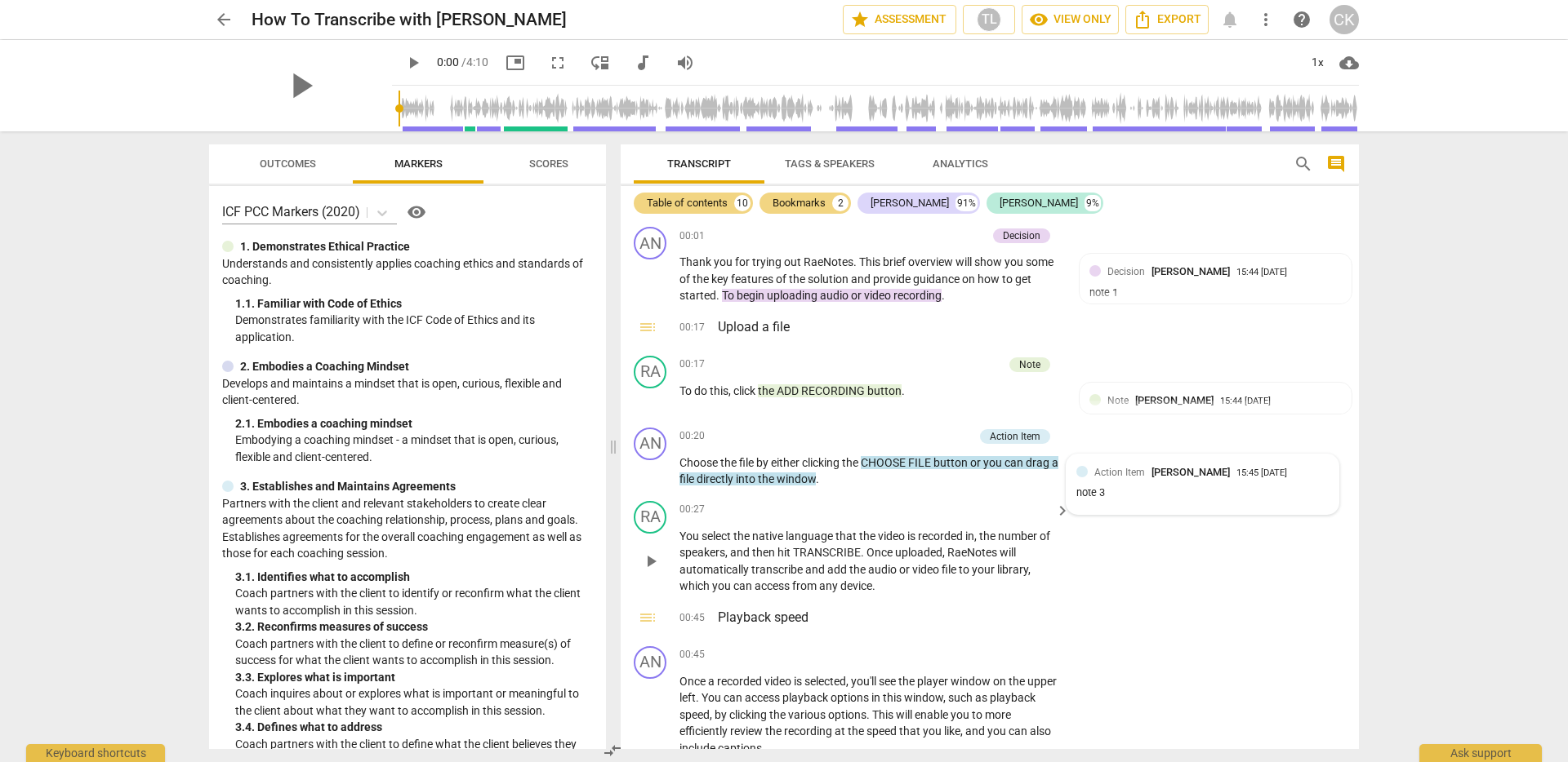
click at [956, 530] on span "recorded" at bounding box center [941, 536] width 47 height 13
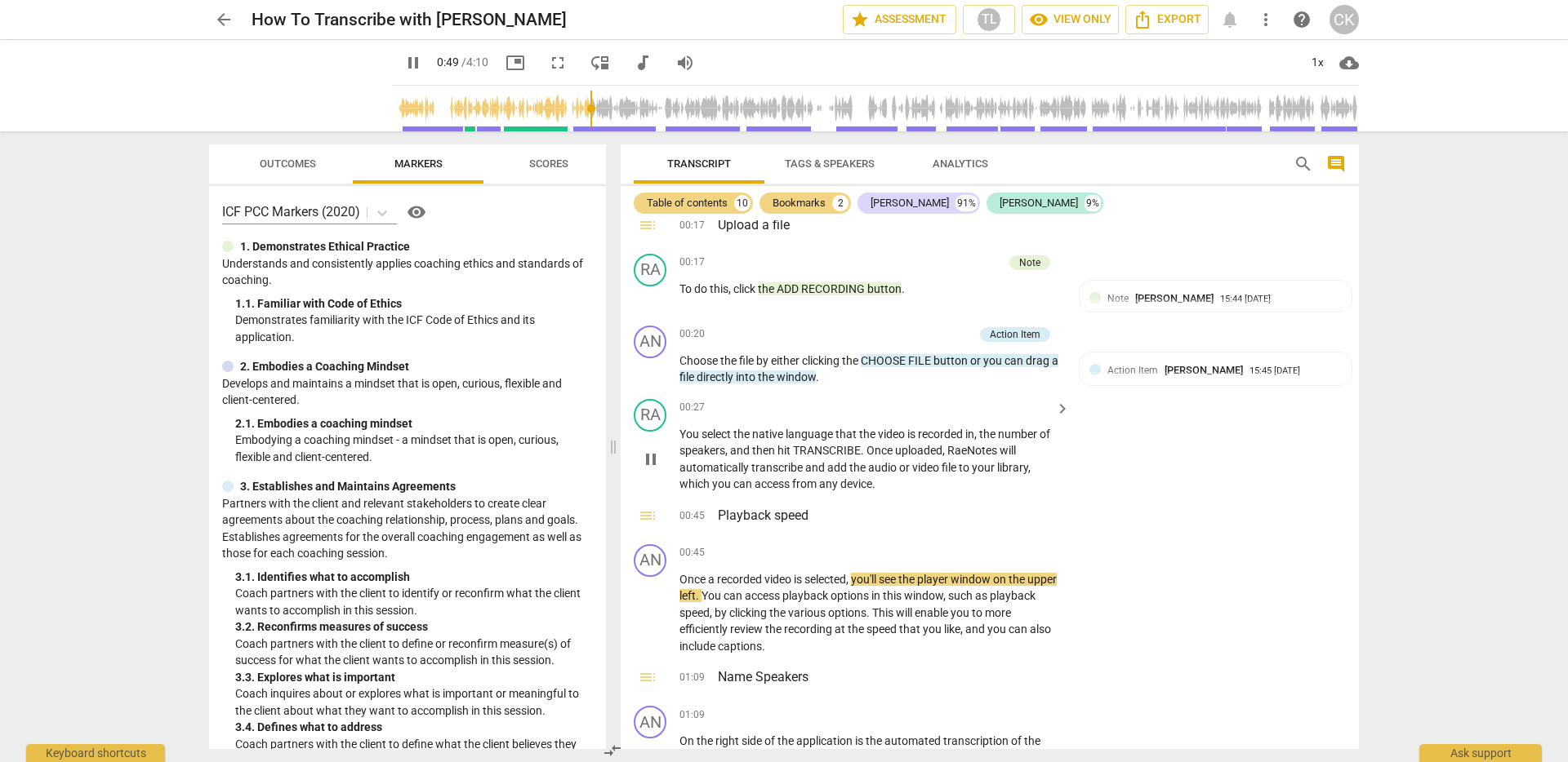
scroll to position [134, 0]
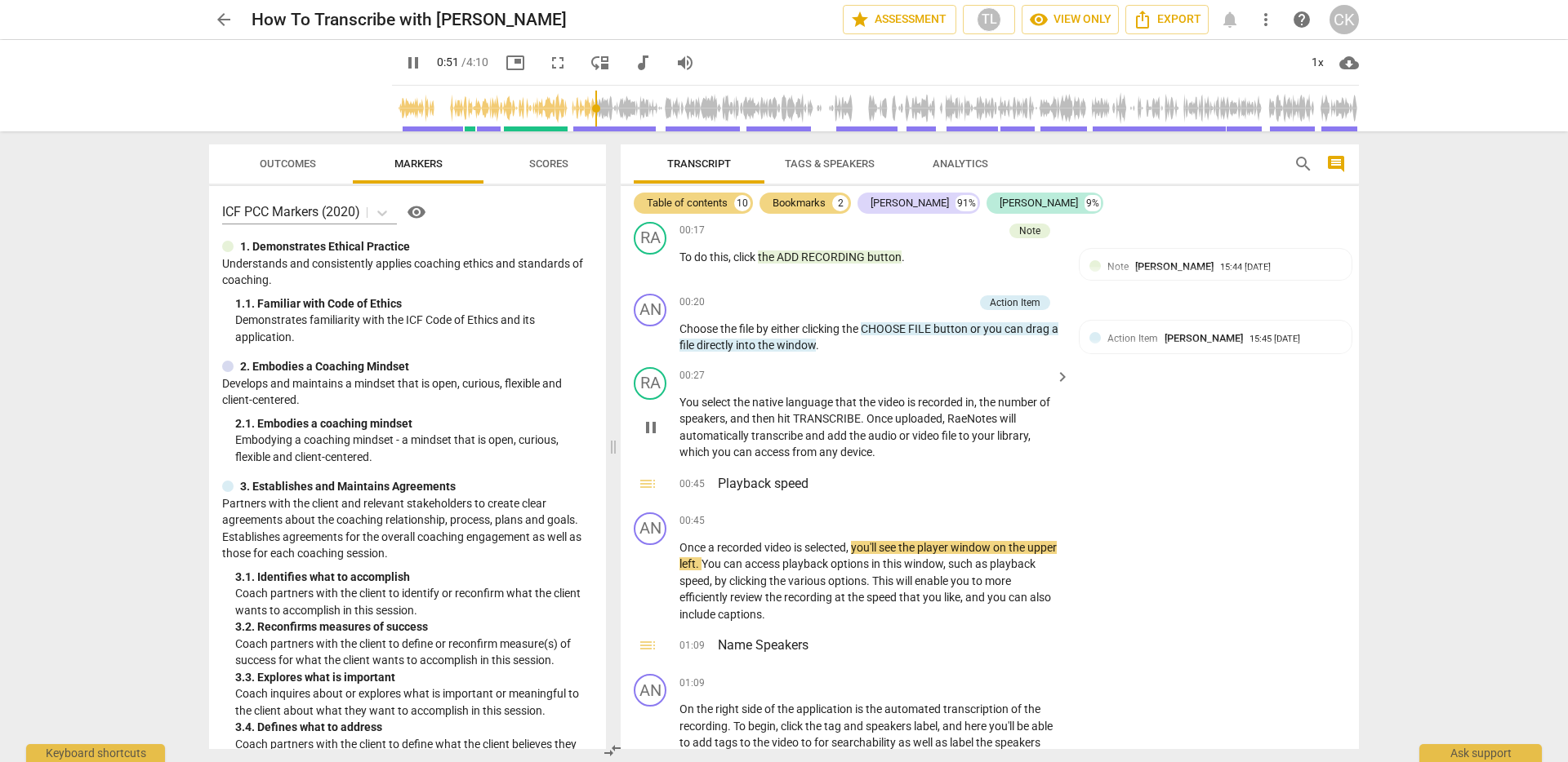
click at [652, 432] on span "pause" at bounding box center [651, 428] width 20 height 20
type input "52"
click at [339, 501] on p "Partners with the client and relevant stakeholders to create clear agreements a…" at bounding box center [407, 529] width 371 height 67
click at [338, 493] on p "3. Establishes and Maintains Agreements" at bounding box center [348, 486] width 215 height 17
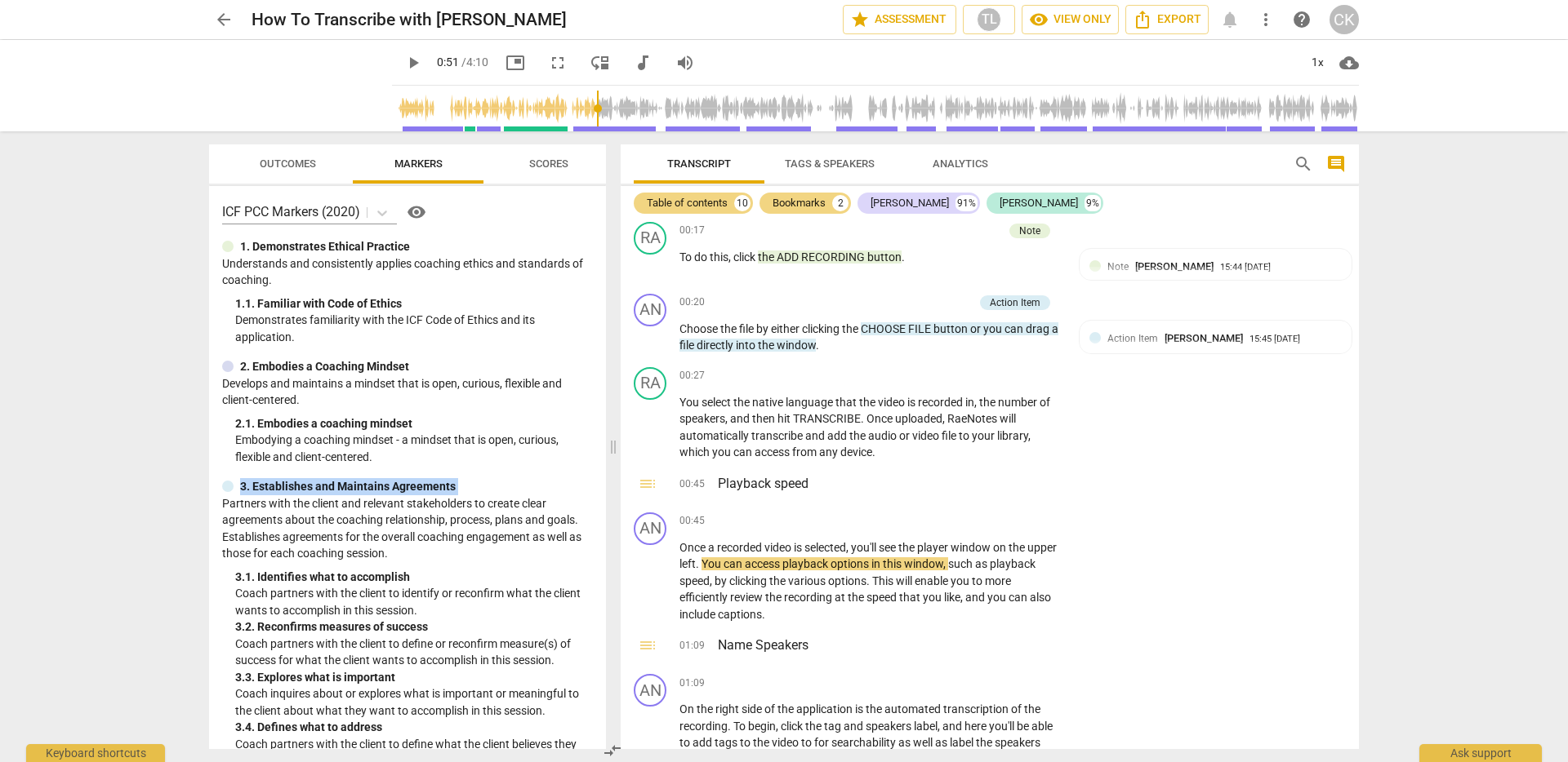
click at [338, 493] on p "3. Establishes and Maintains Agreements" at bounding box center [348, 486] width 215 height 17
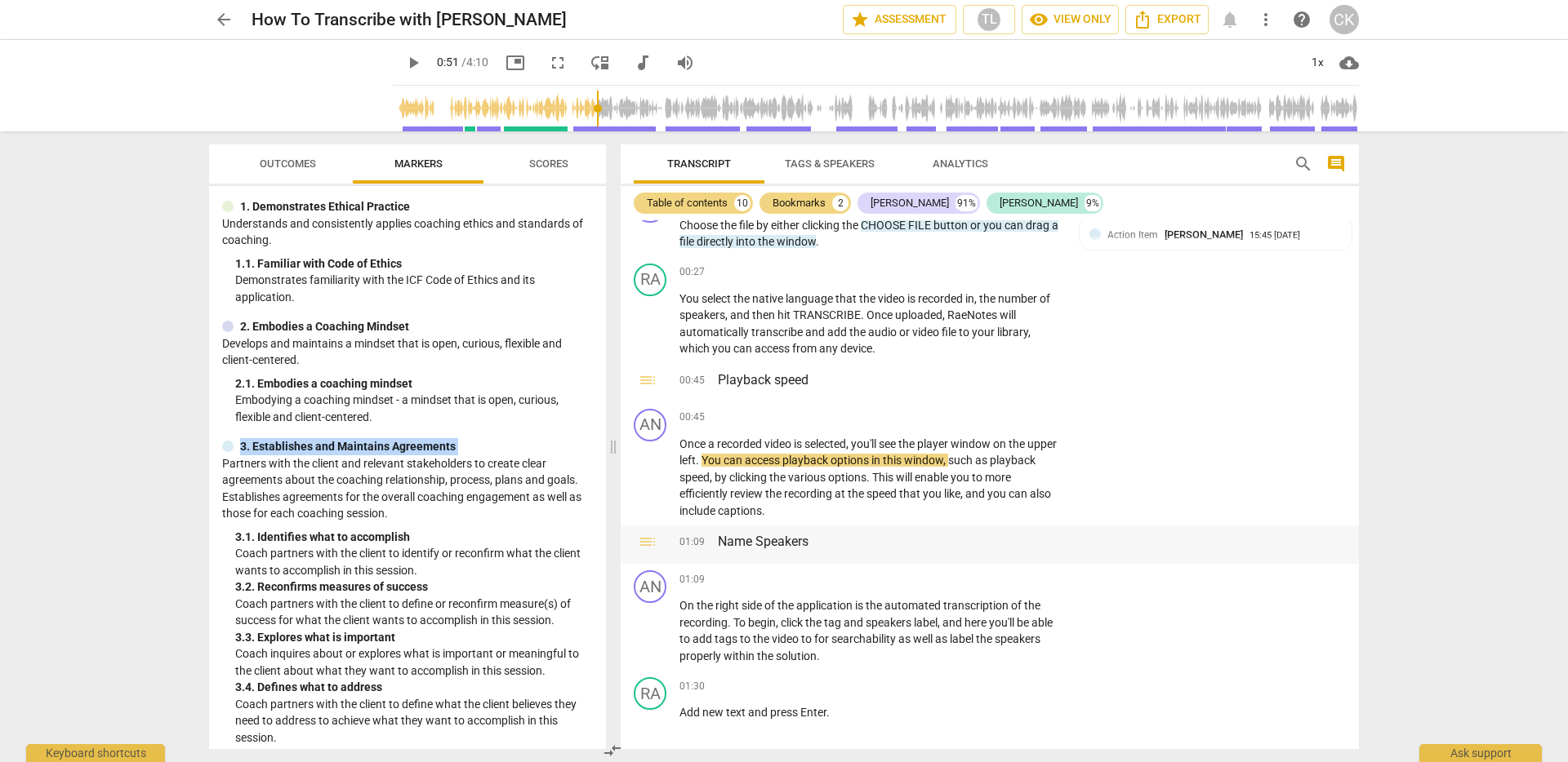
scroll to position [266, 0]
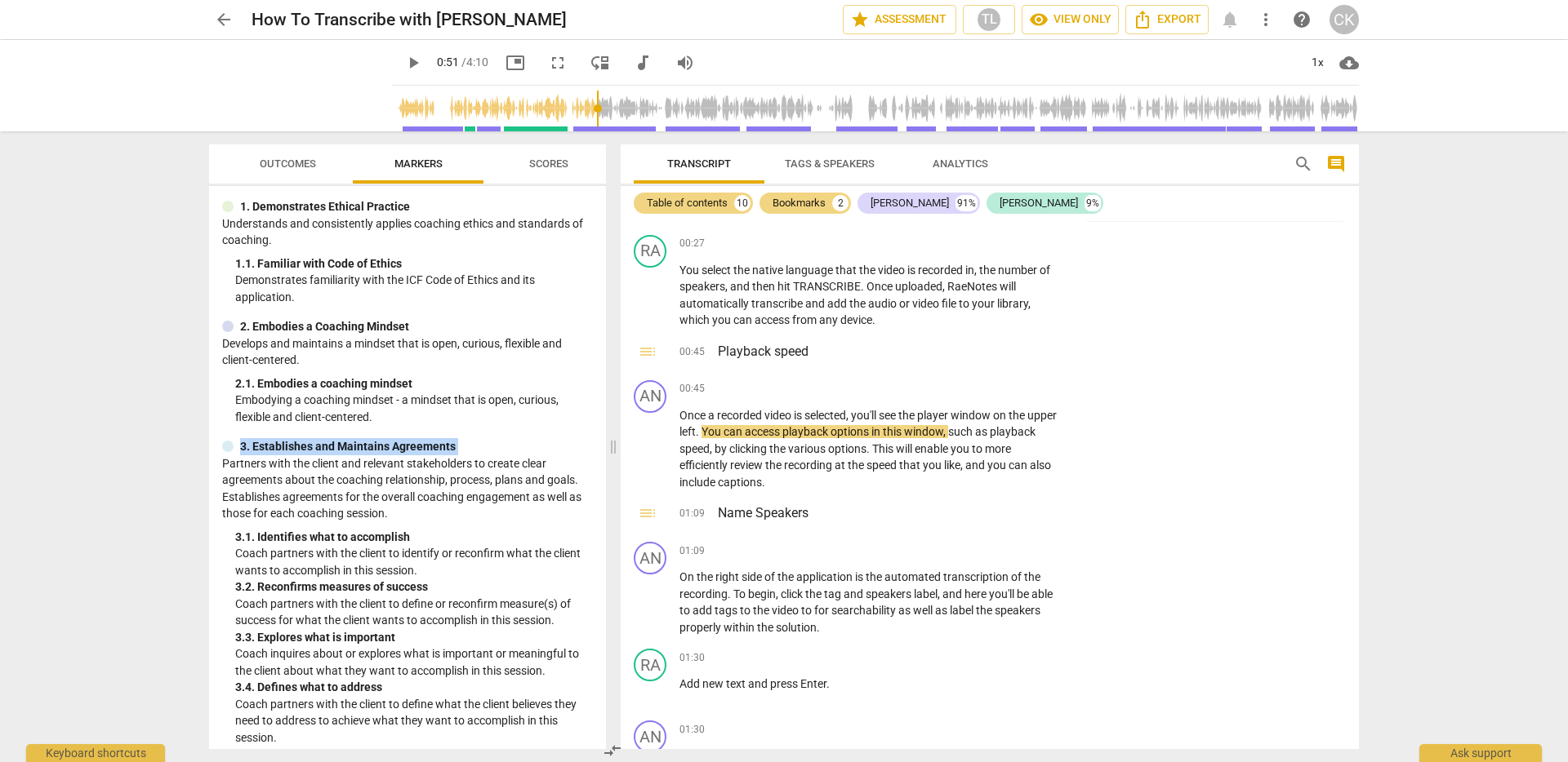
click at [560, 166] on span "Scores" at bounding box center [548, 163] width 39 height 12
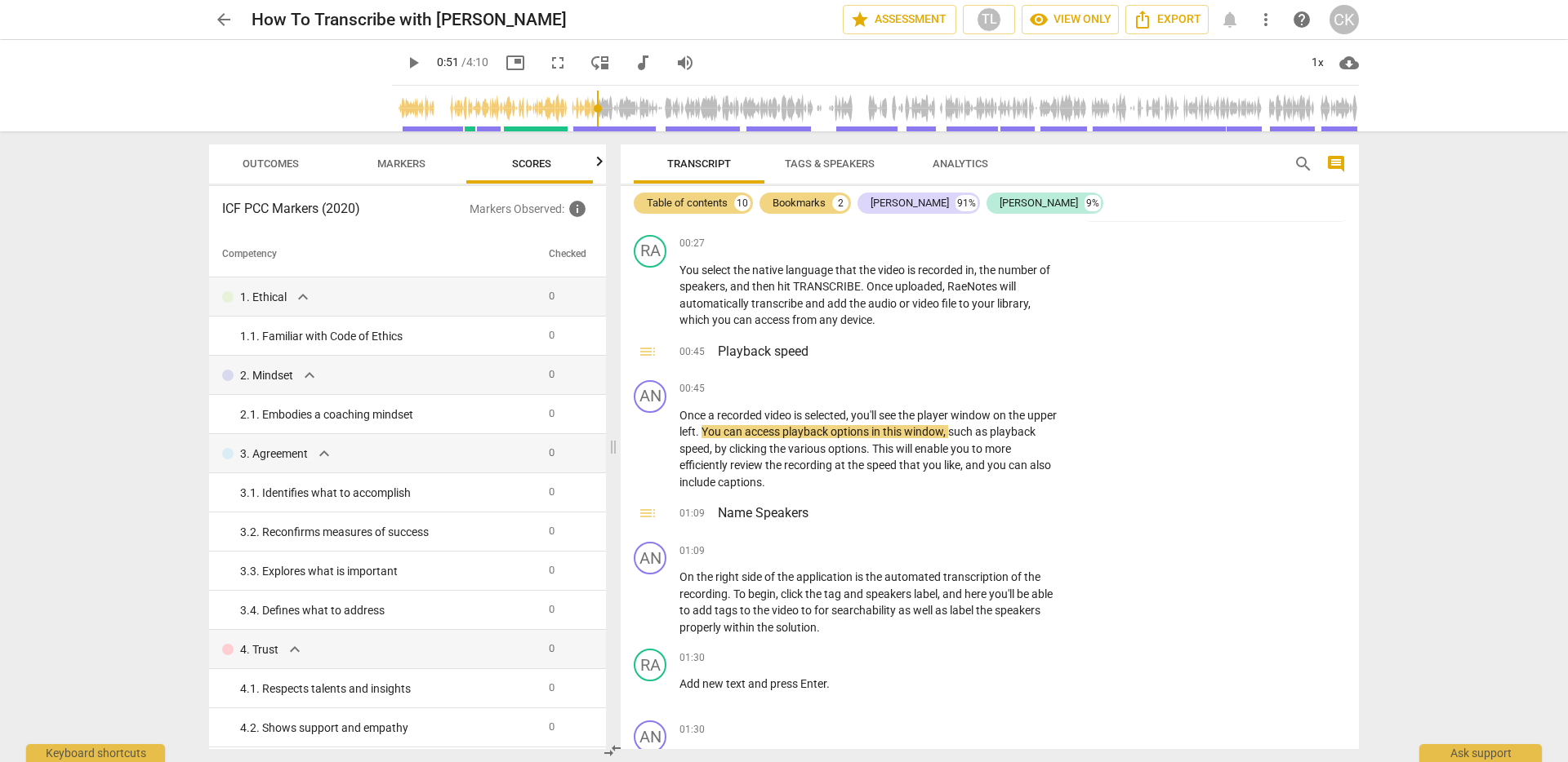
scroll to position [0, 22]
click at [395, 163] on span "Markers" at bounding box center [397, 163] width 48 height 12
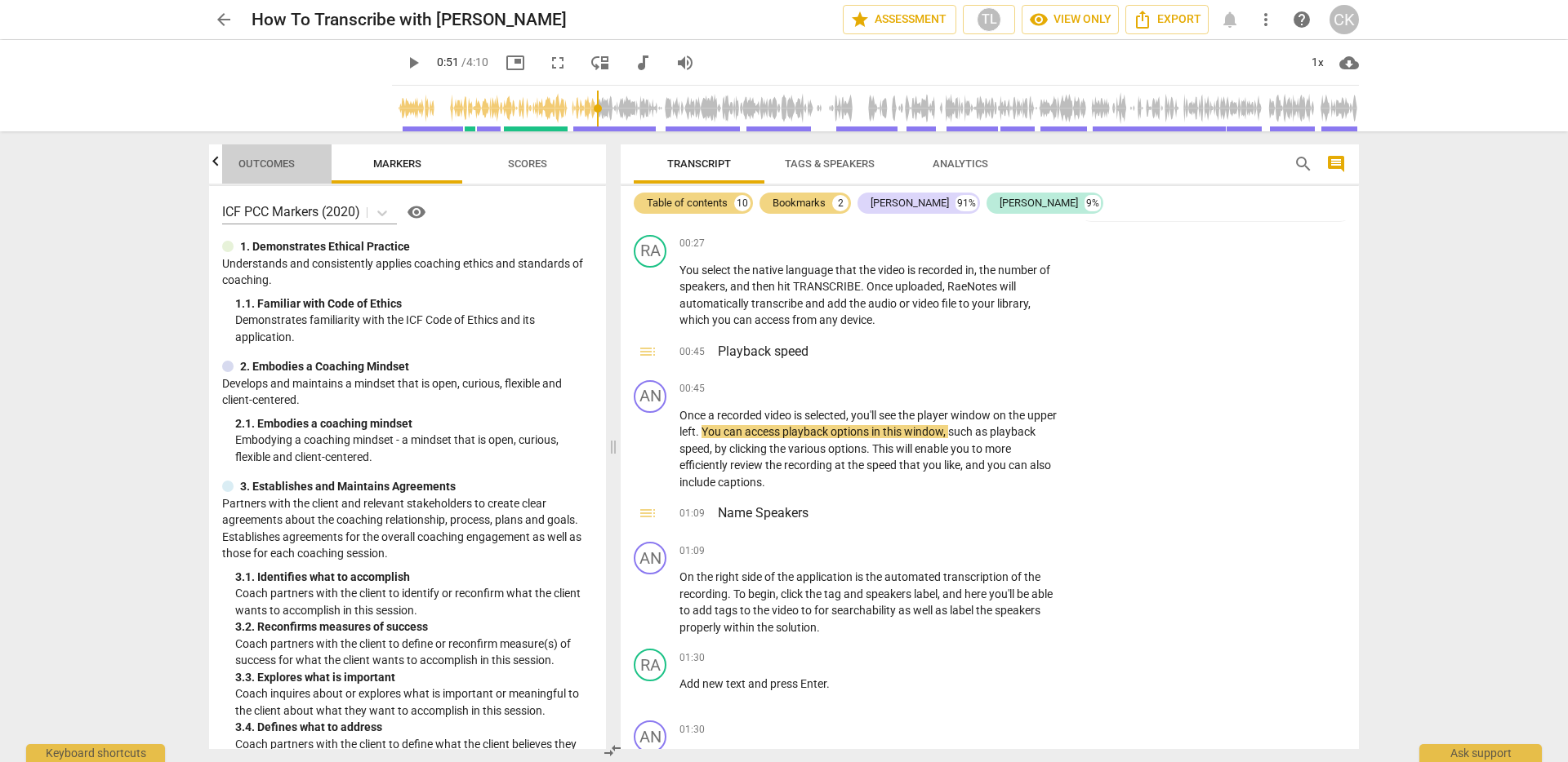
click at [260, 163] on span "Outcomes" at bounding box center [267, 163] width 56 height 12
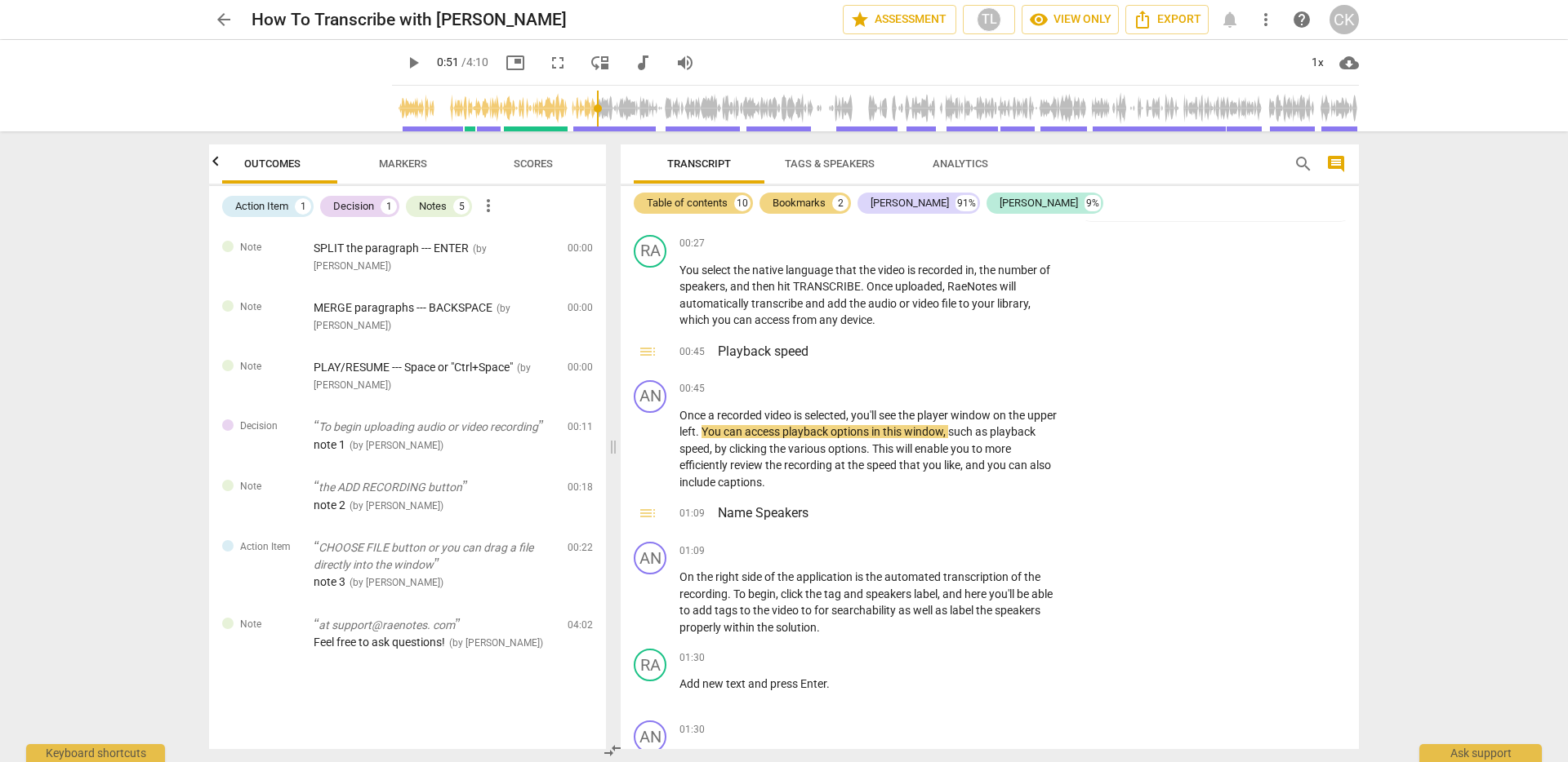
scroll to position [0, 0]
click at [394, 161] on span "Markers" at bounding box center [418, 163] width 48 height 12
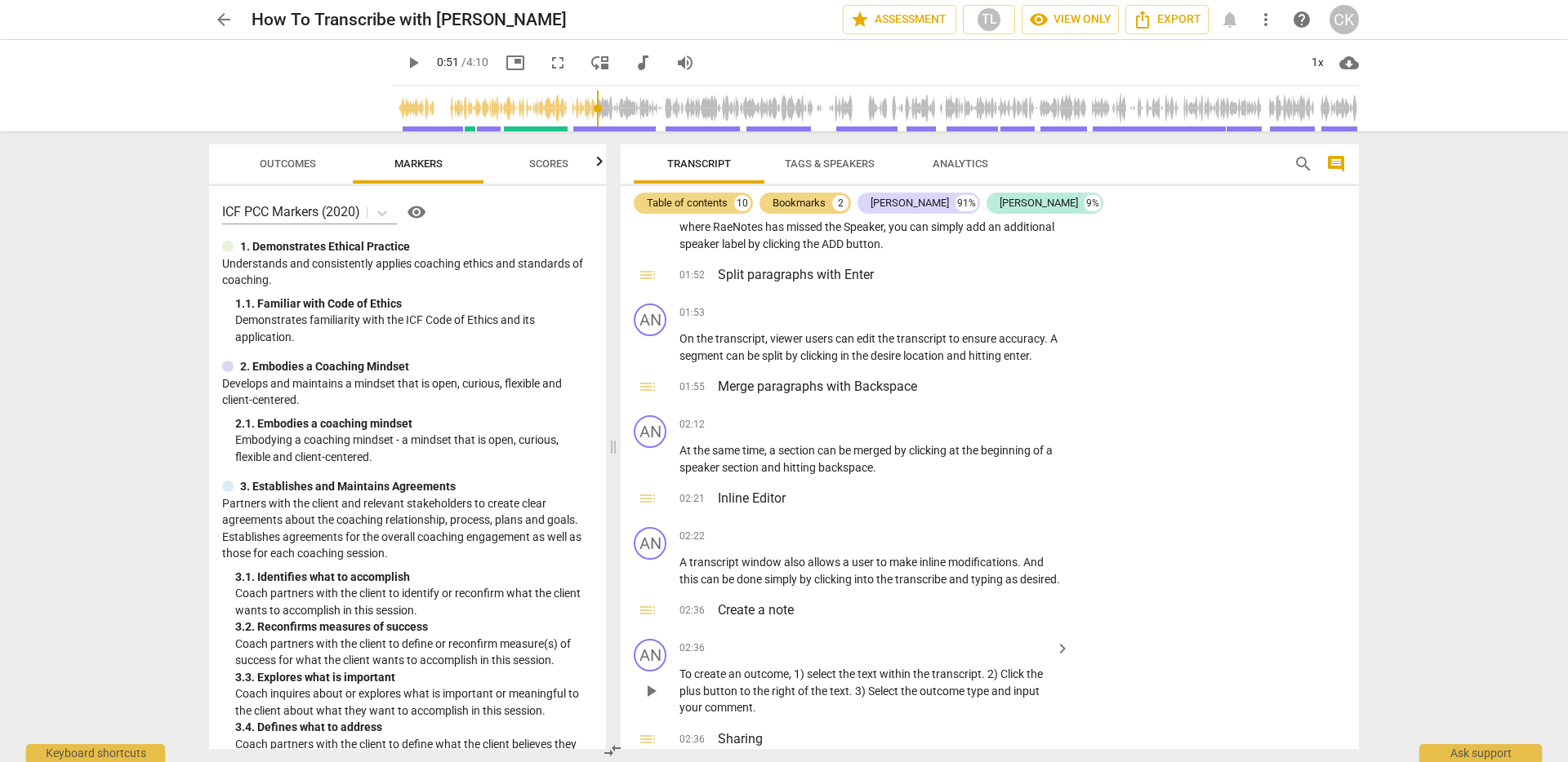
scroll to position [1009, 0]
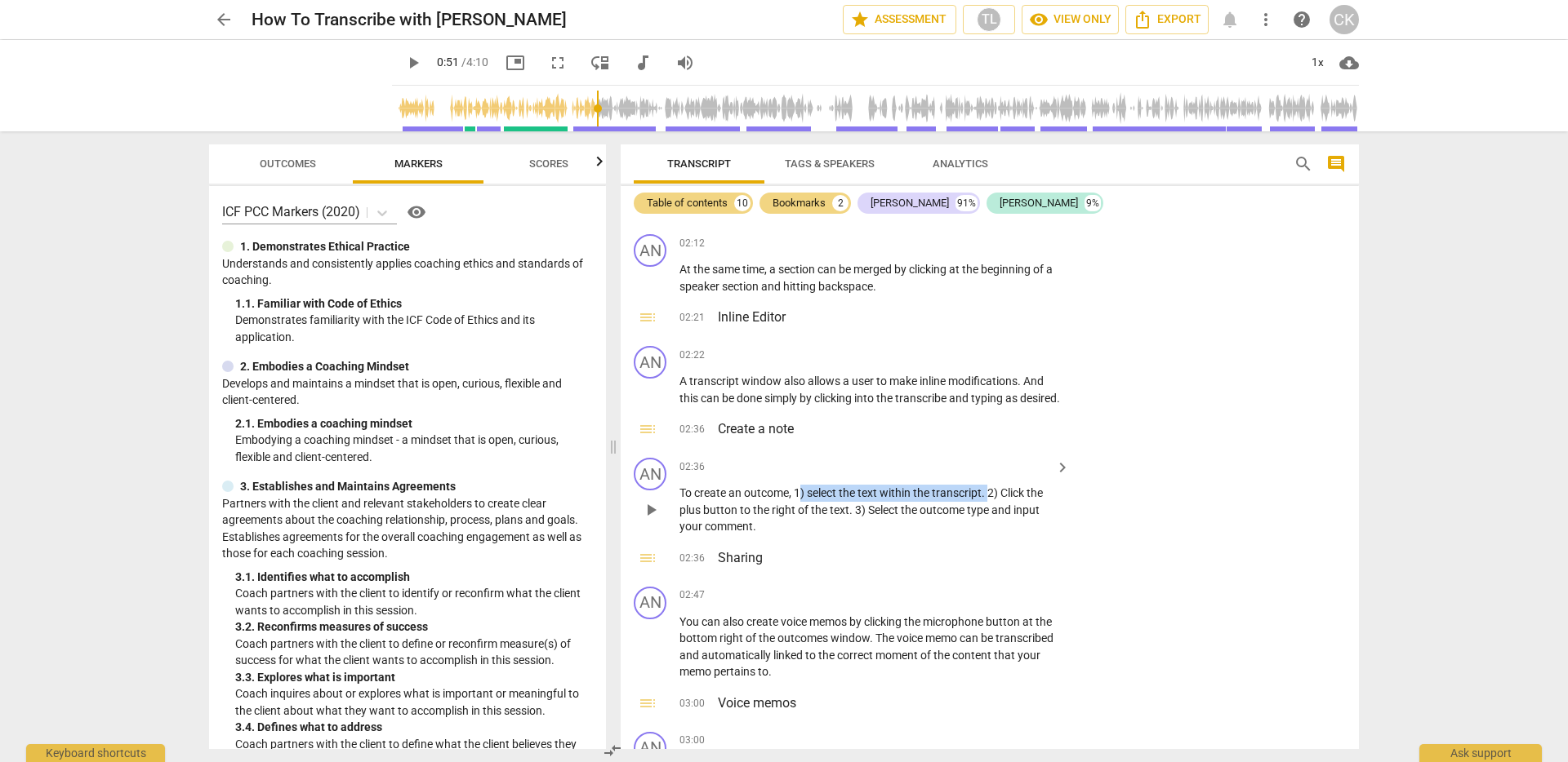
drag, startPoint x: 802, startPoint y: 510, endPoint x: 990, endPoint y: 512, distance: 188.0
click at [990, 512] on p "To create an outcome , 1) select the text within the transcript . 2) Click the …" at bounding box center [871, 510] width 382 height 50
click at [224, 19] on span "arrow_back" at bounding box center [224, 20] width 20 height 20
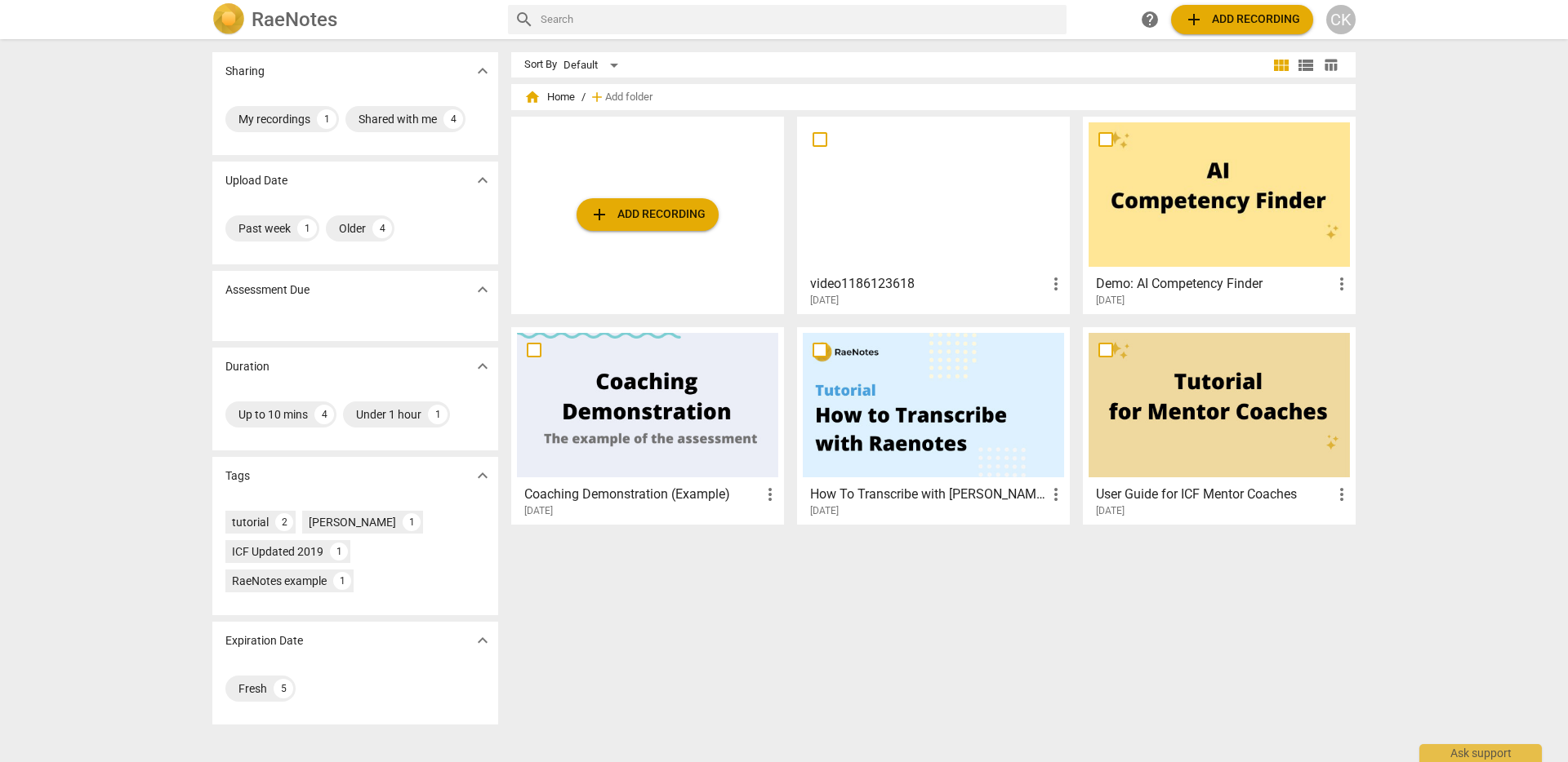
click at [951, 291] on h3 "video1186123618" at bounding box center [928, 284] width 236 height 20
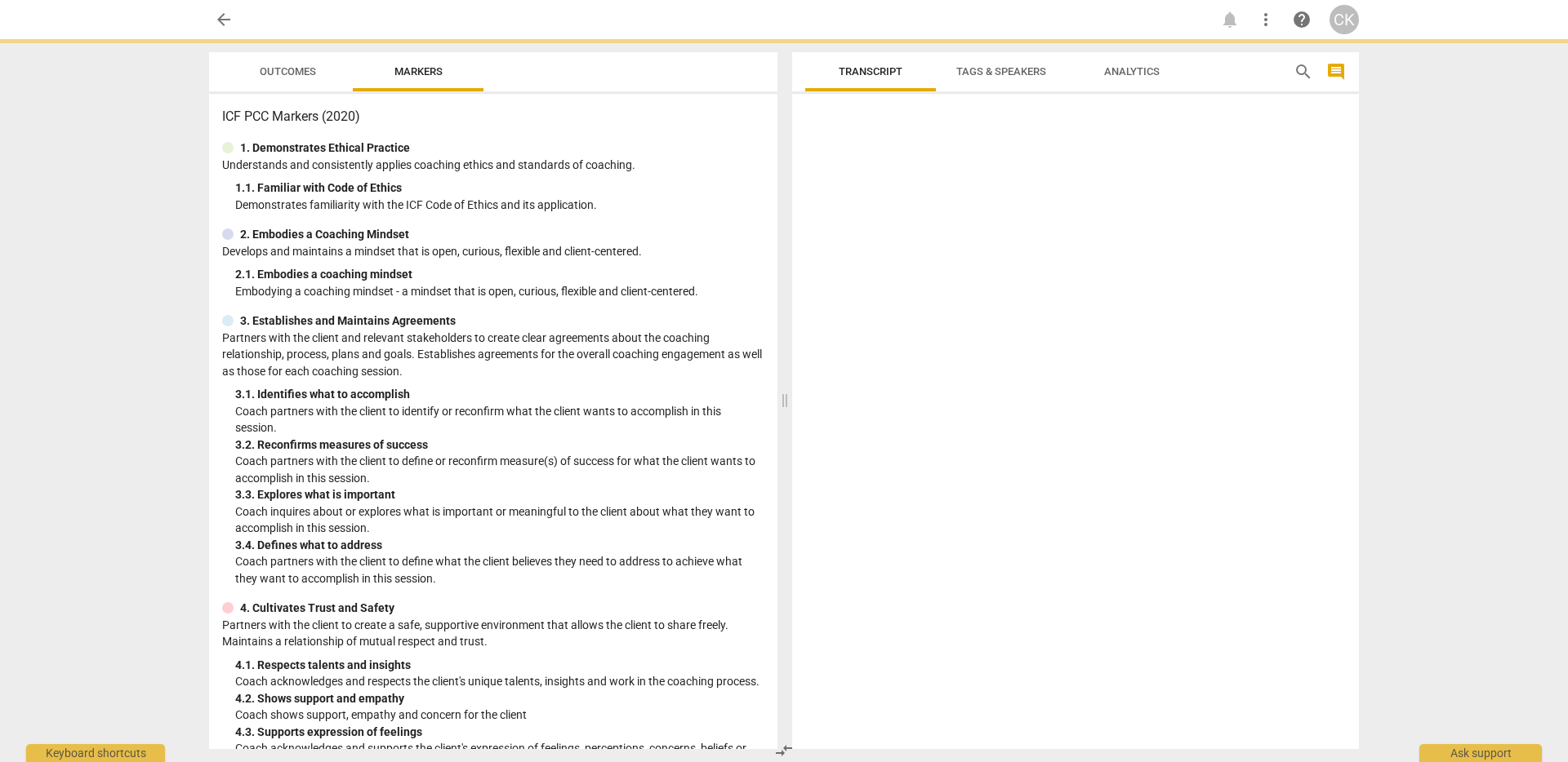
click at [951, 291] on div at bounding box center [1075, 424] width 567 height 649
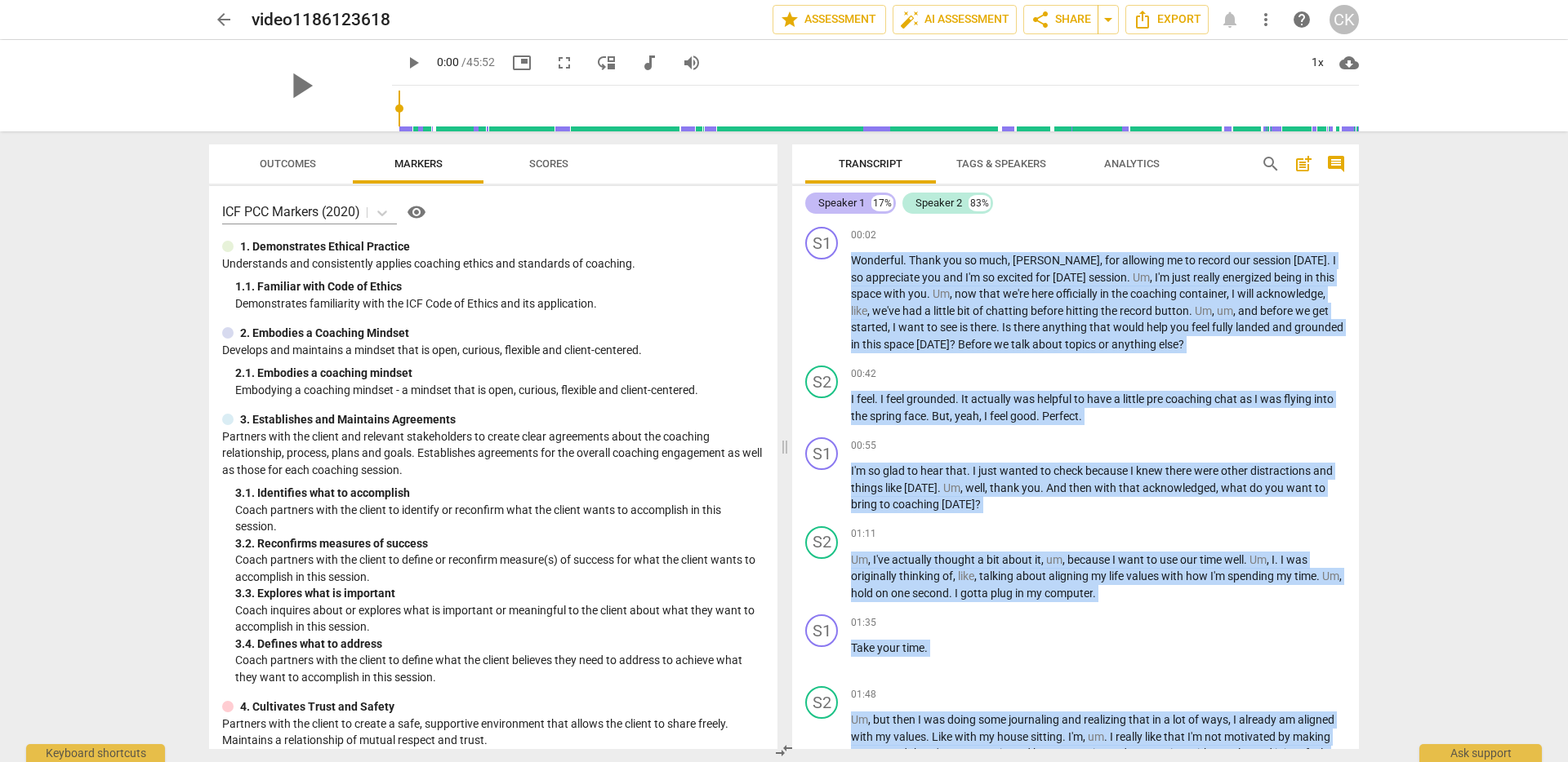
click at [882, 204] on div "17%" at bounding box center [883, 204] width 22 height 17
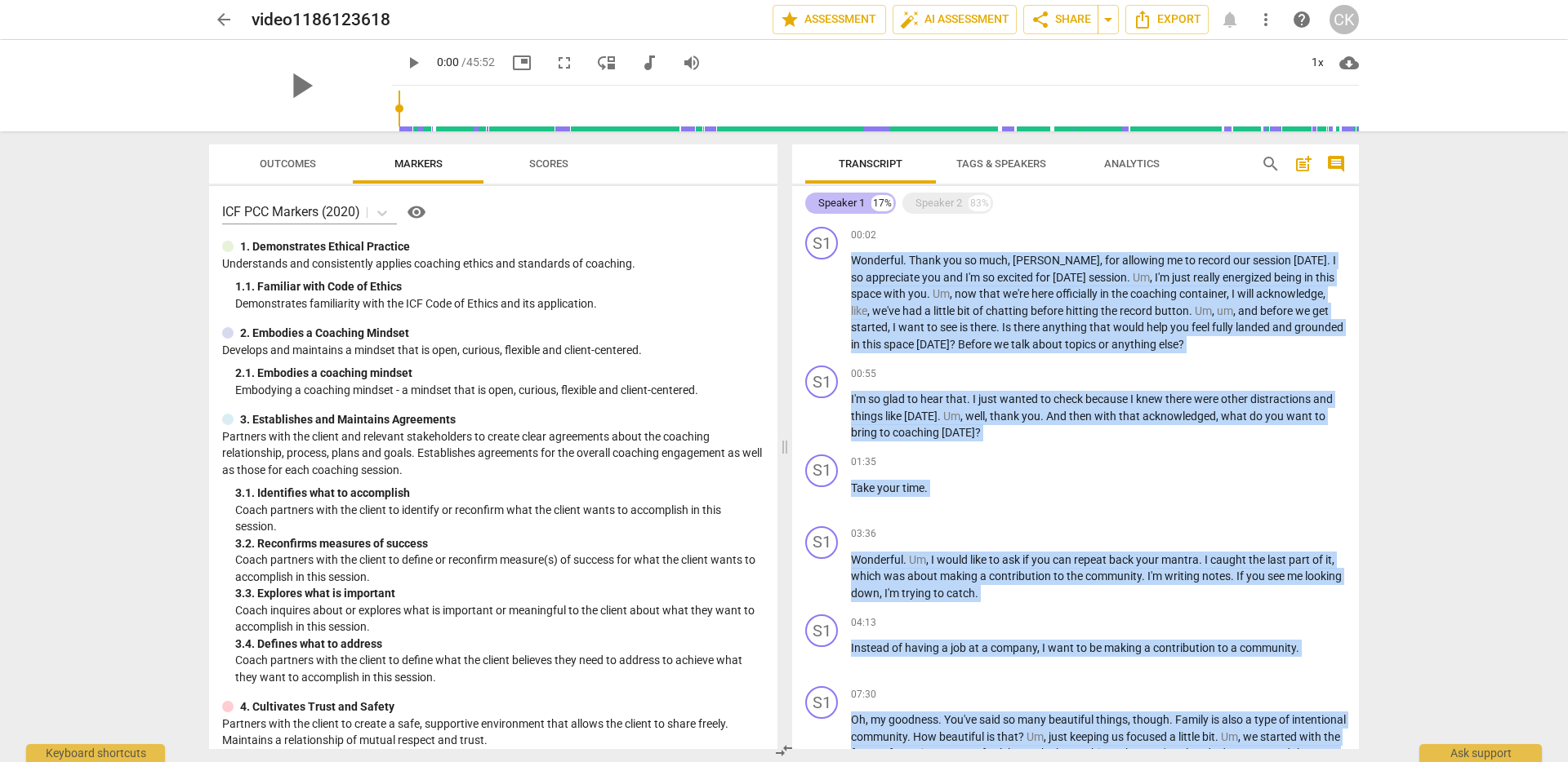
click at [882, 204] on div "17%" at bounding box center [883, 204] width 22 height 17
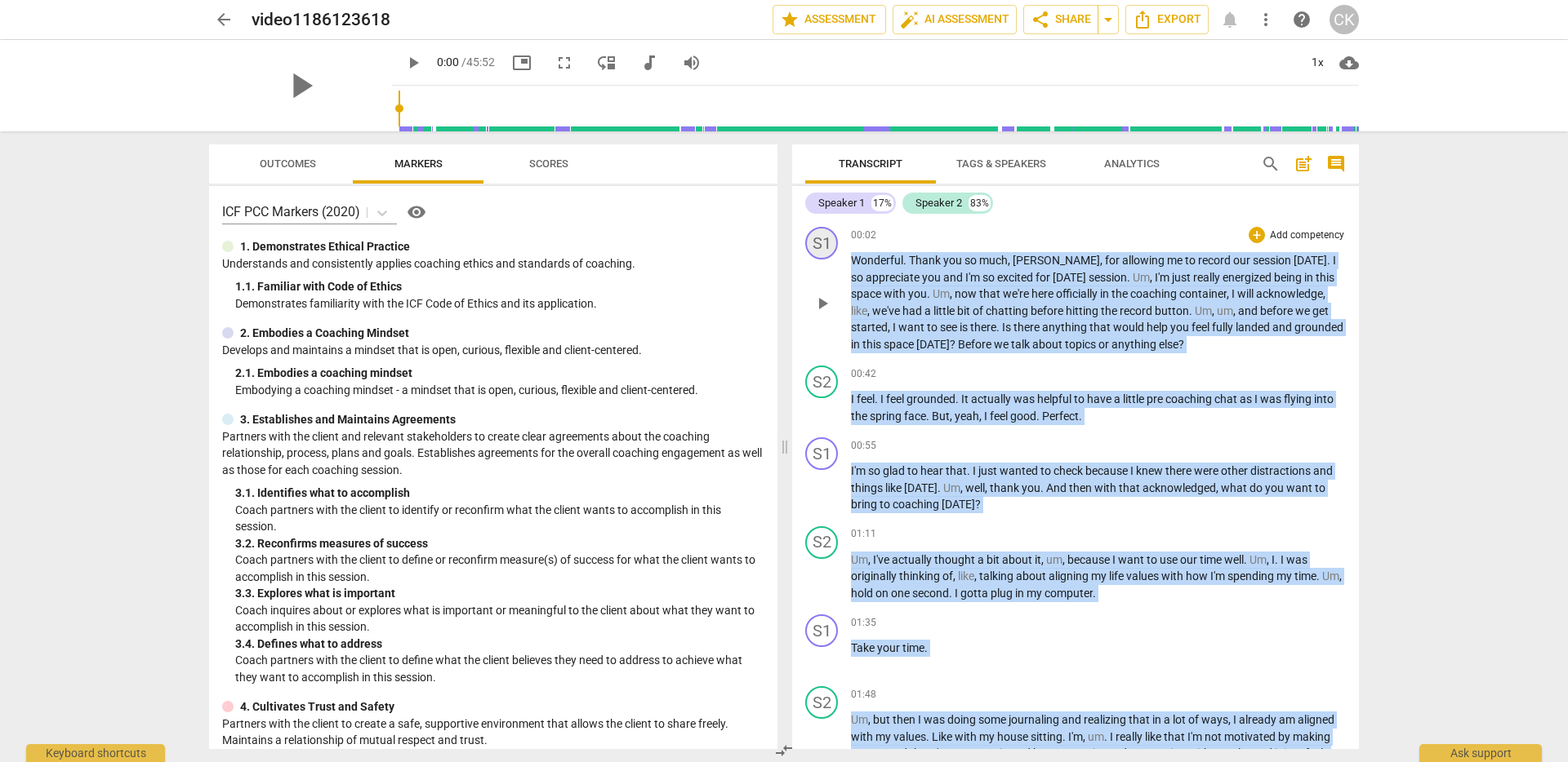
click at [828, 241] on div "S1" at bounding box center [821, 242] width 32 height 32
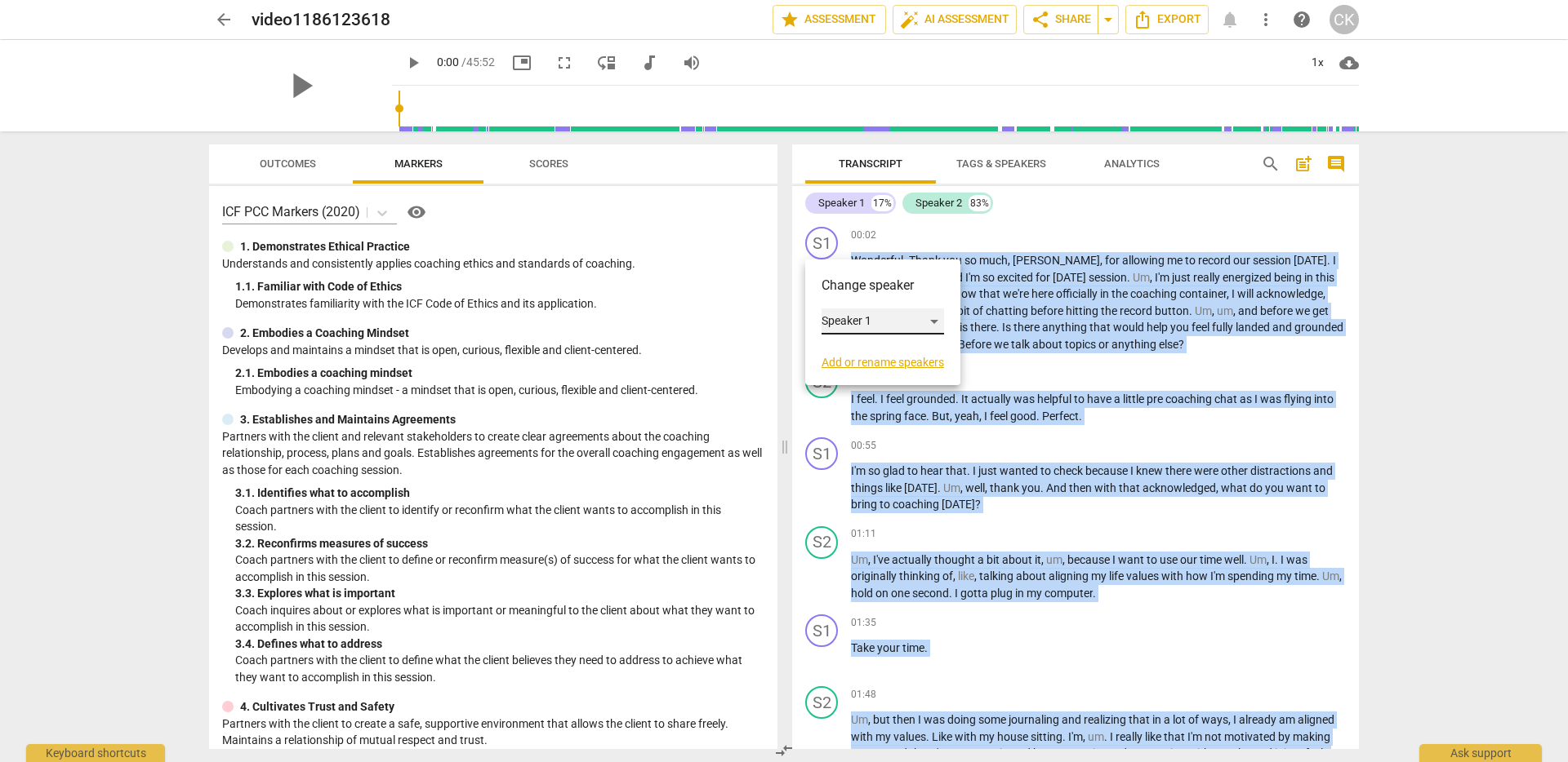
click at [924, 317] on div "Speaker 1" at bounding box center [883, 322] width 123 height 26
click at [924, 315] on li "Speaker 1" at bounding box center [883, 321] width 124 height 31
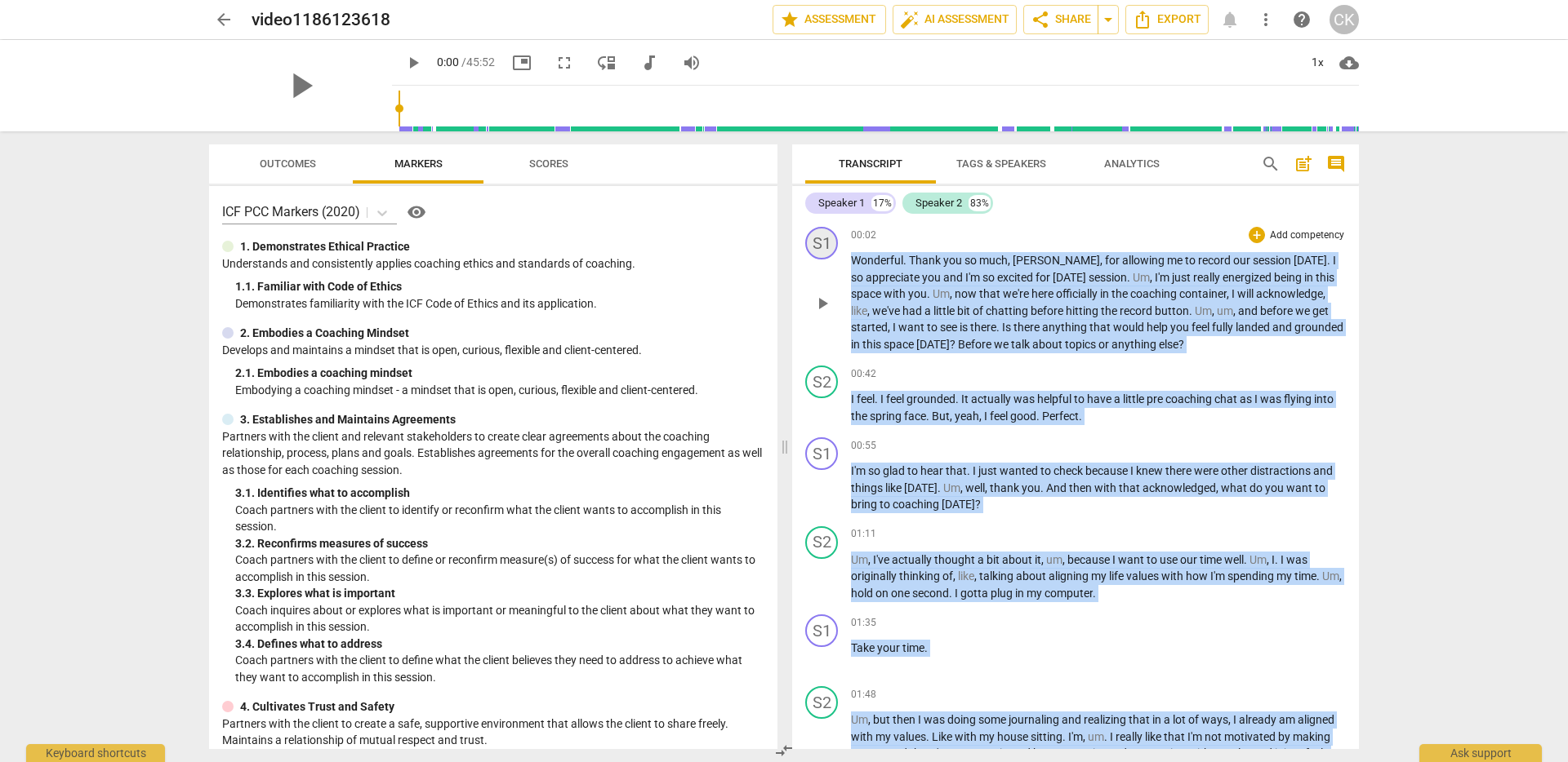
click at [827, 237] on div "S1" at bounding box center [821, 242] width 32 height 32
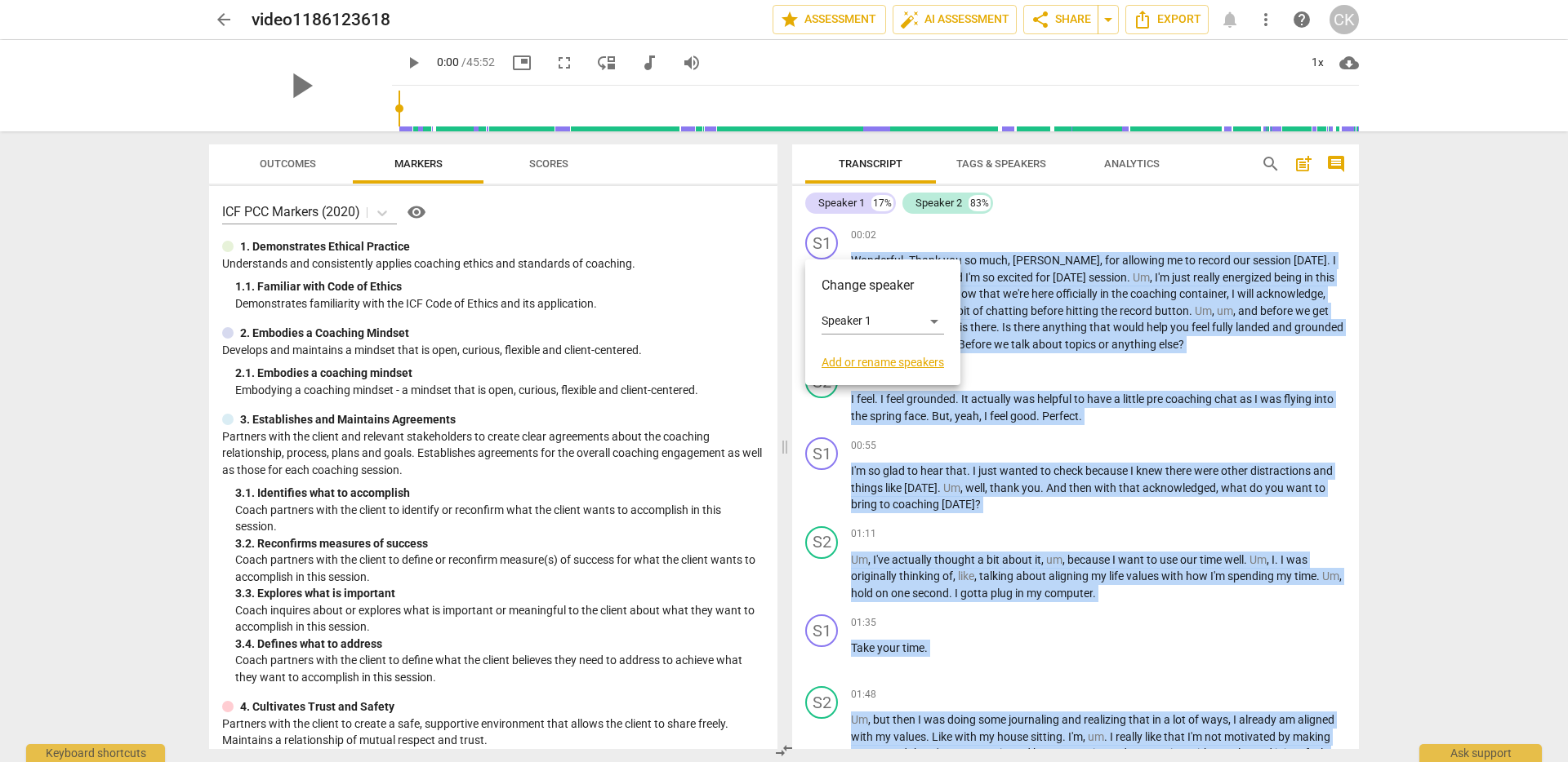
click at [898, 362] on link "Add or rename speakers" at bounding box center [883, 362] width 123 height 13
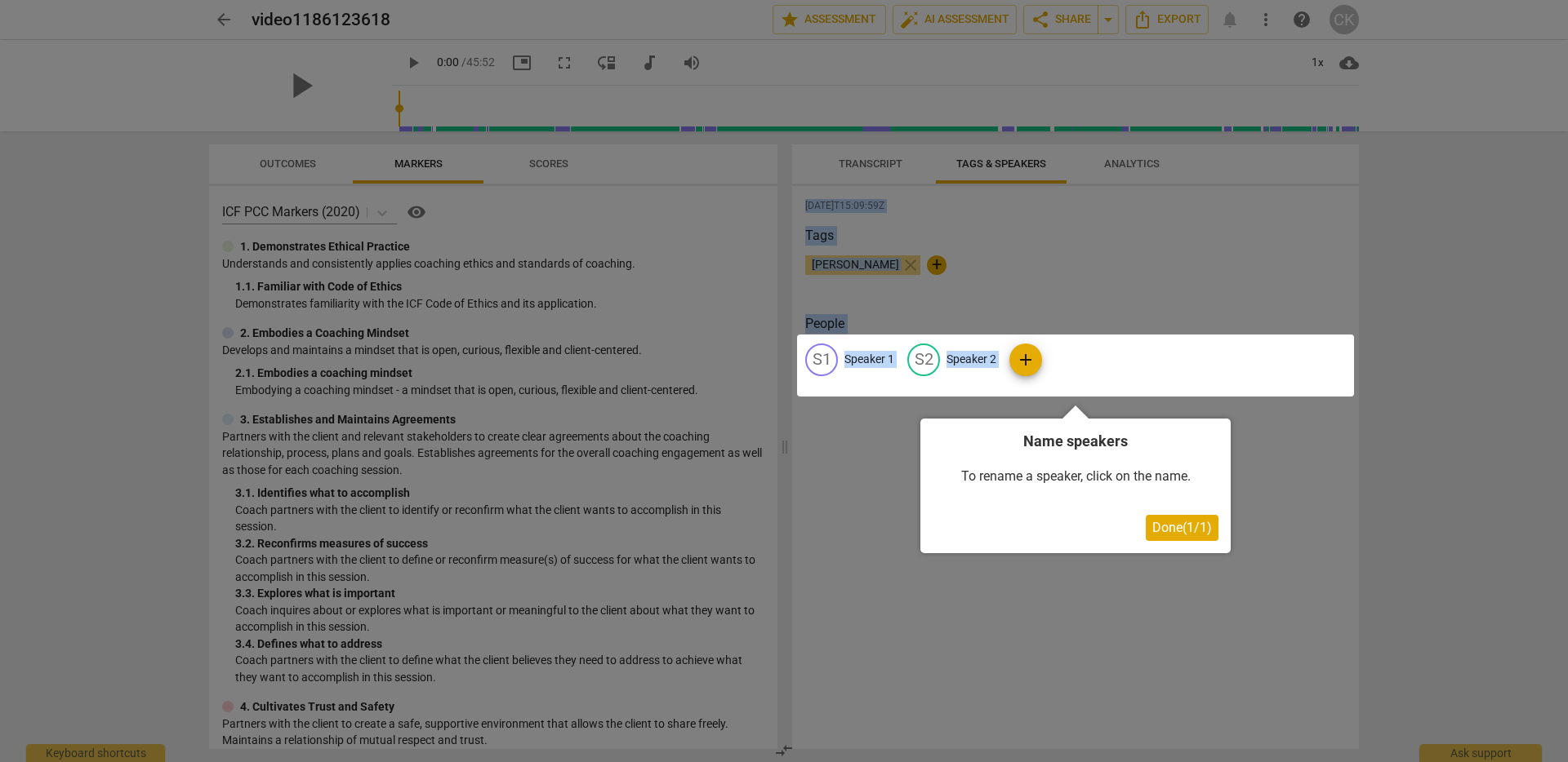
click at [1193, 527] on span "Done ( 1 / 1 )" at bounding box center [1182, 527] width 60 height 16
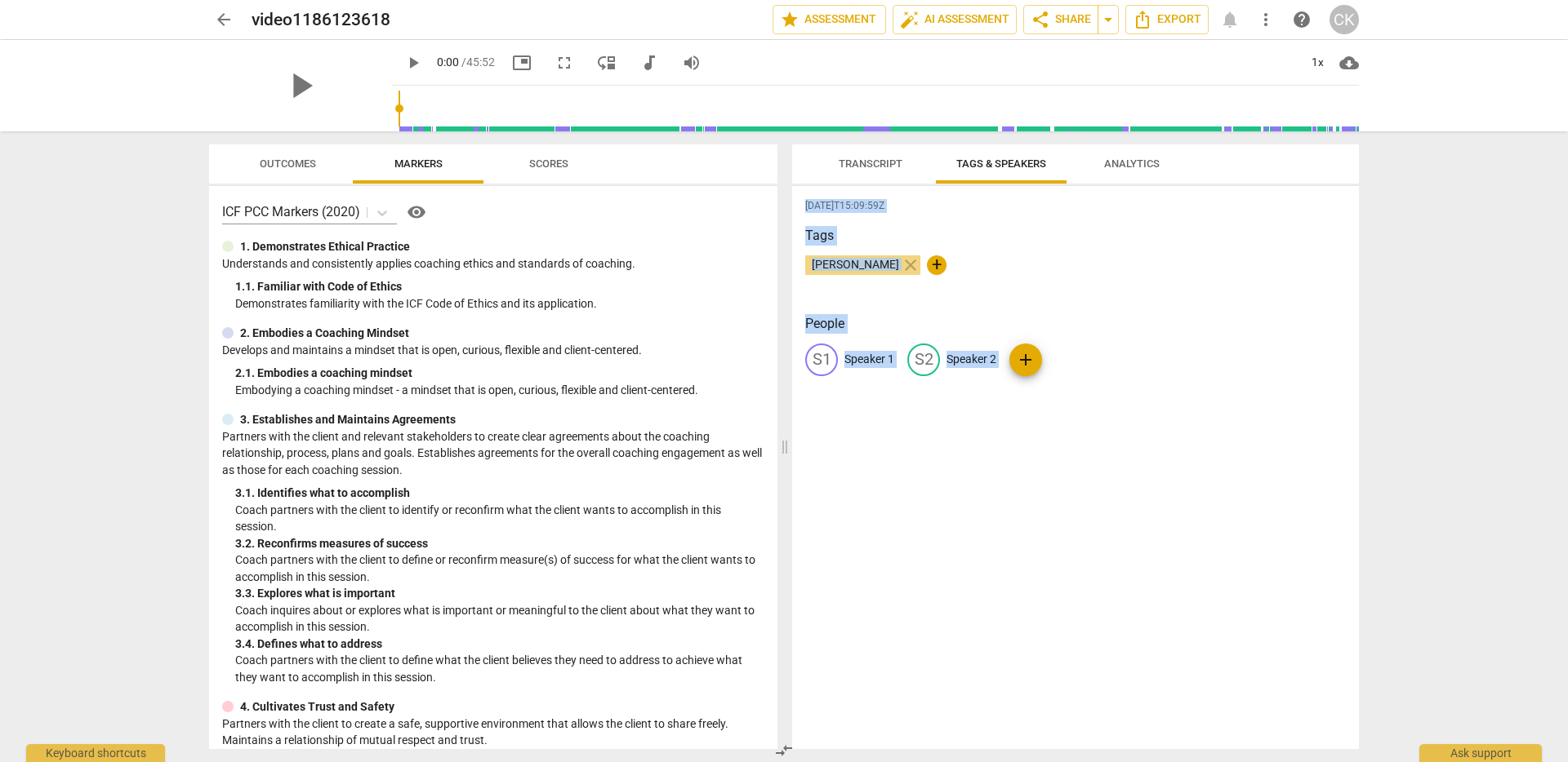
click at [880, 352] on p "Speaker 1" at bounding box center [869, 359] width 50 height 17
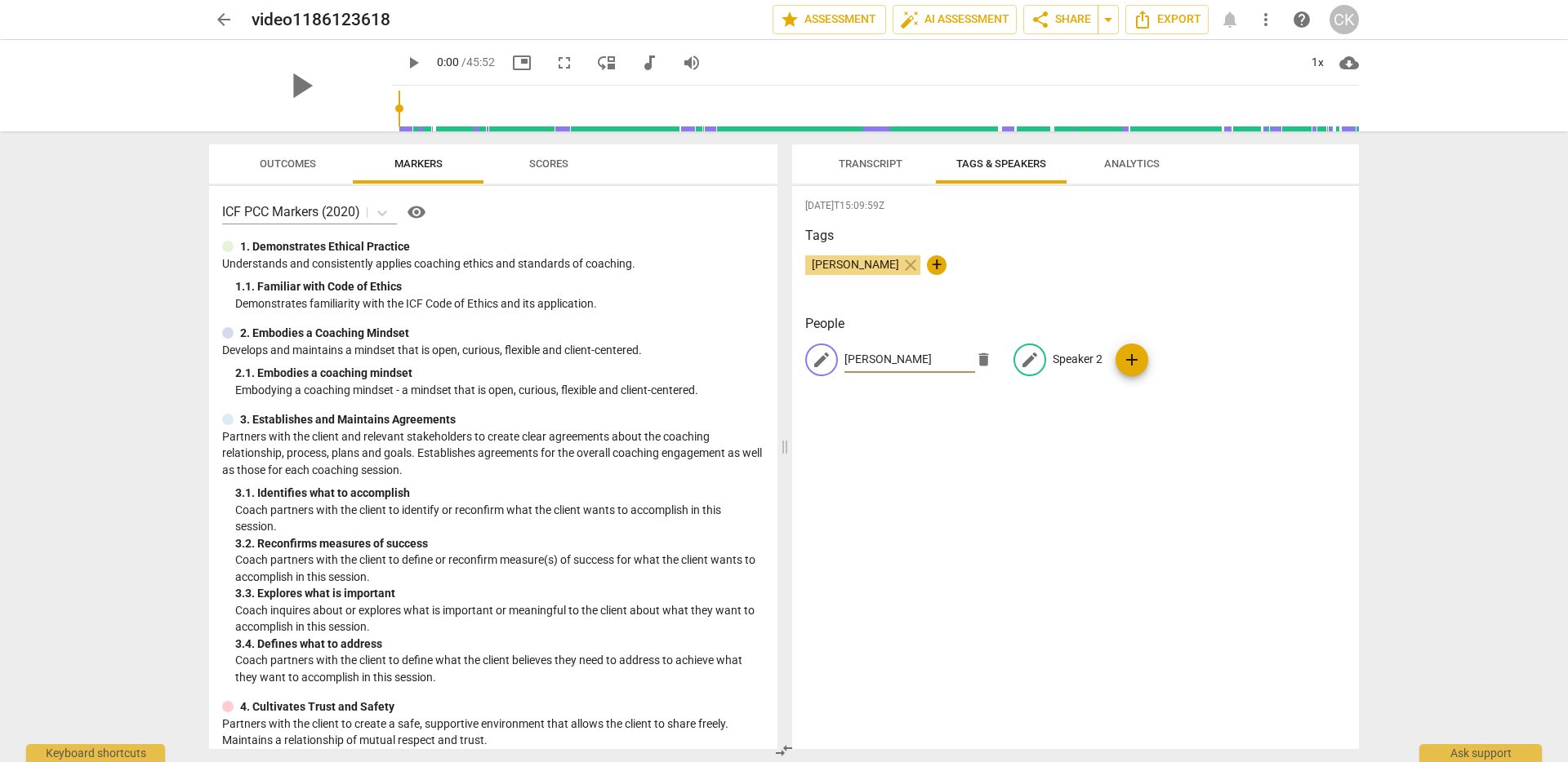
type input "[PERSON_NAME]"
click at [1061, 354] on p "Speaker 2" at bounding box center [1078, 359] width 50 height 17
type input "[PERSON_NAME]"
click at [1075, 517] on div "[DATE]T15:09:59Z Tags [PERSON_NAME] close + People CA [PERSON_NAME] [PERSON_NAM…" at bounding box center [1075, 467] width 567 height 563
click at [879, 167] on span "Transcript" at bounding box center [870, 163] width 64 height 12
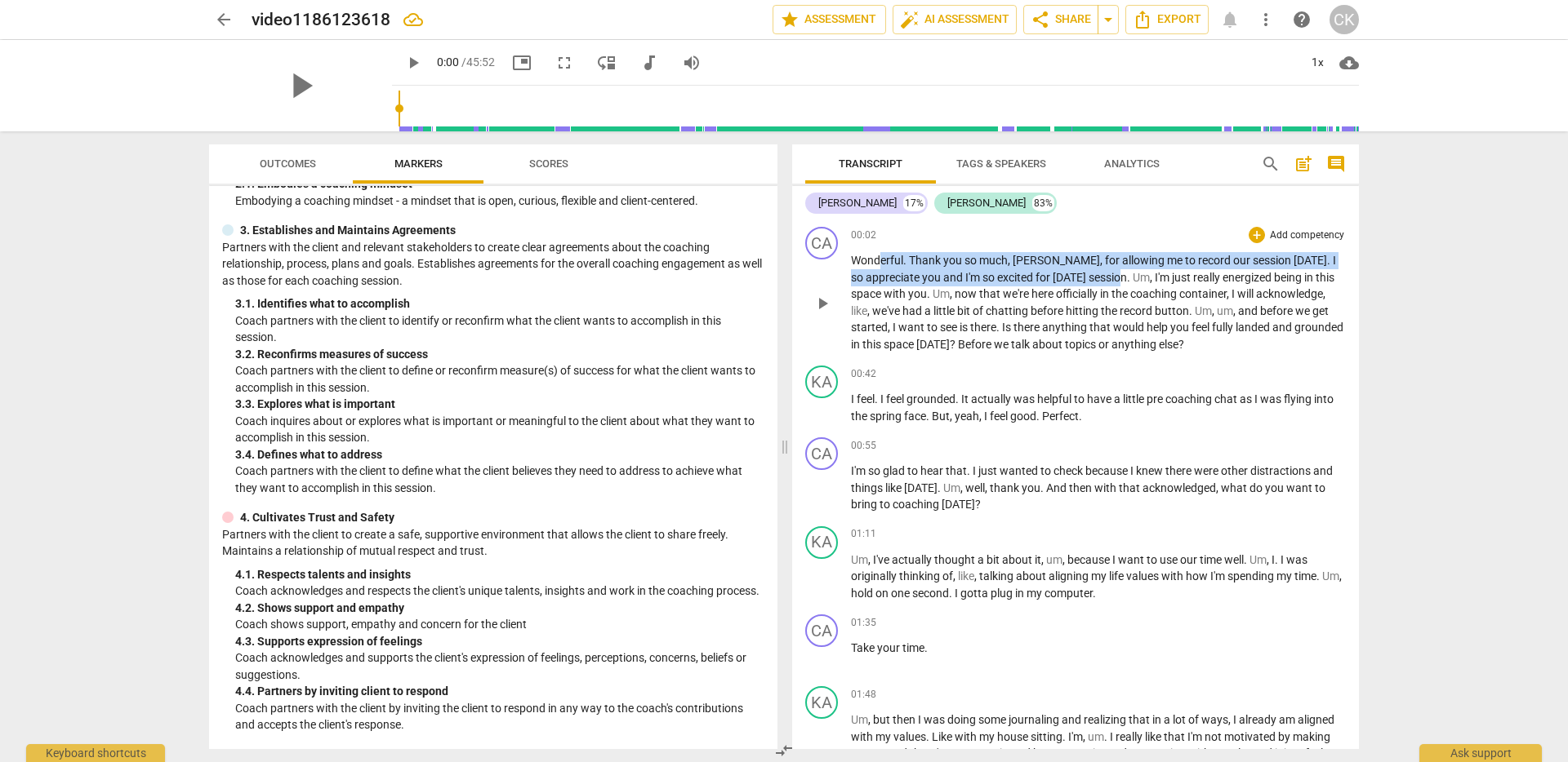
drag, startPoint x: 878, startPoint y: 255, endPoint x: 1109, endPoint y: 271, distance: 231.6
click at [1109, 271] on p "Wonderful . Thank you so much , [PERSON_NAME] , for allowing me to record our s…" at bounding box center [1099, 302] width 495 height 100
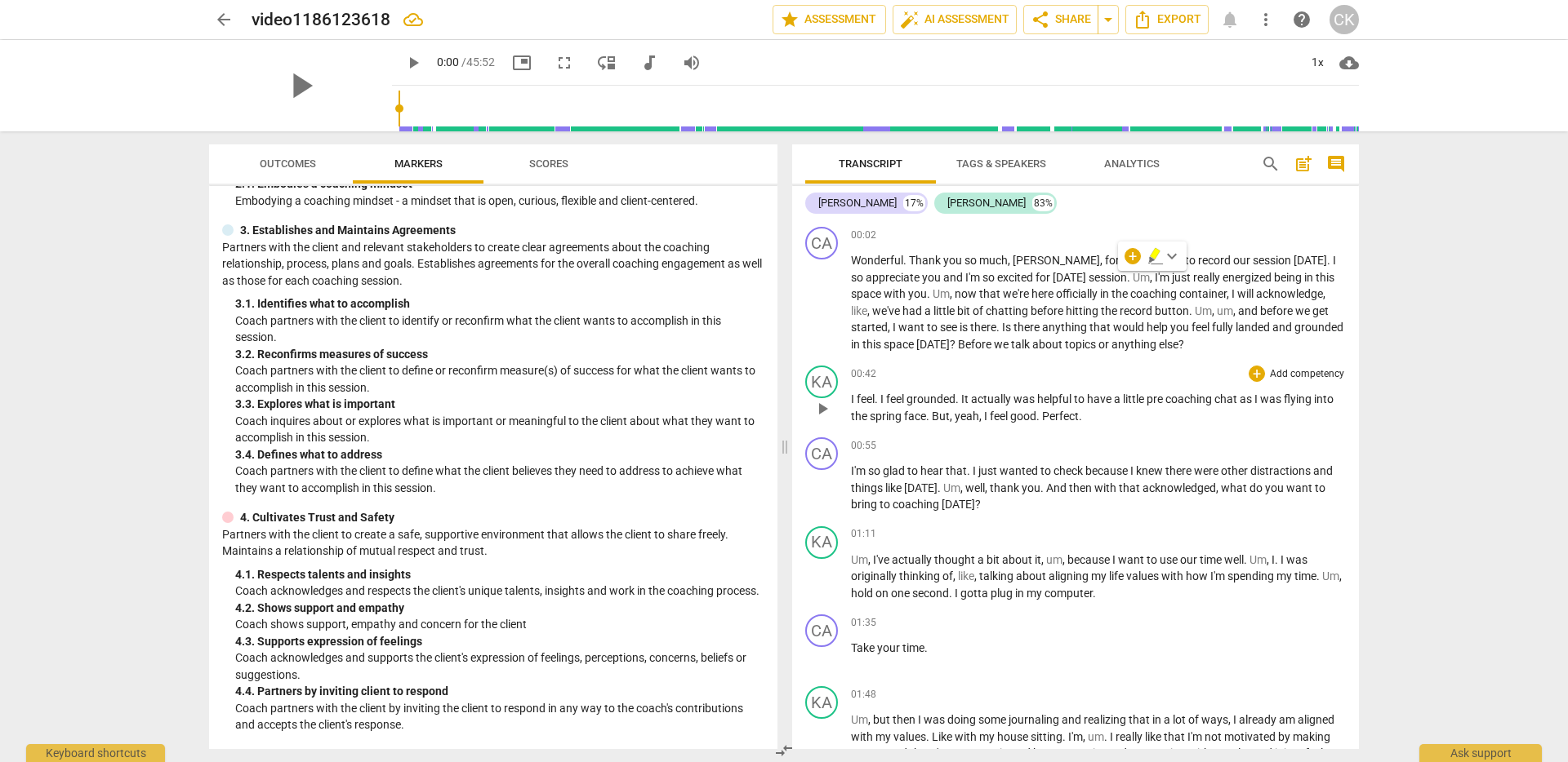
click at [1061, 361] on div "KA play_arrow pause 00:42 + Add competency keyboard_arrow_right I feel . I feel…" at bounding box center [1075, 395] width 567 height 72
click at [941, 295] on span "Um" at bounding box center [941, 294] width 17 height 13
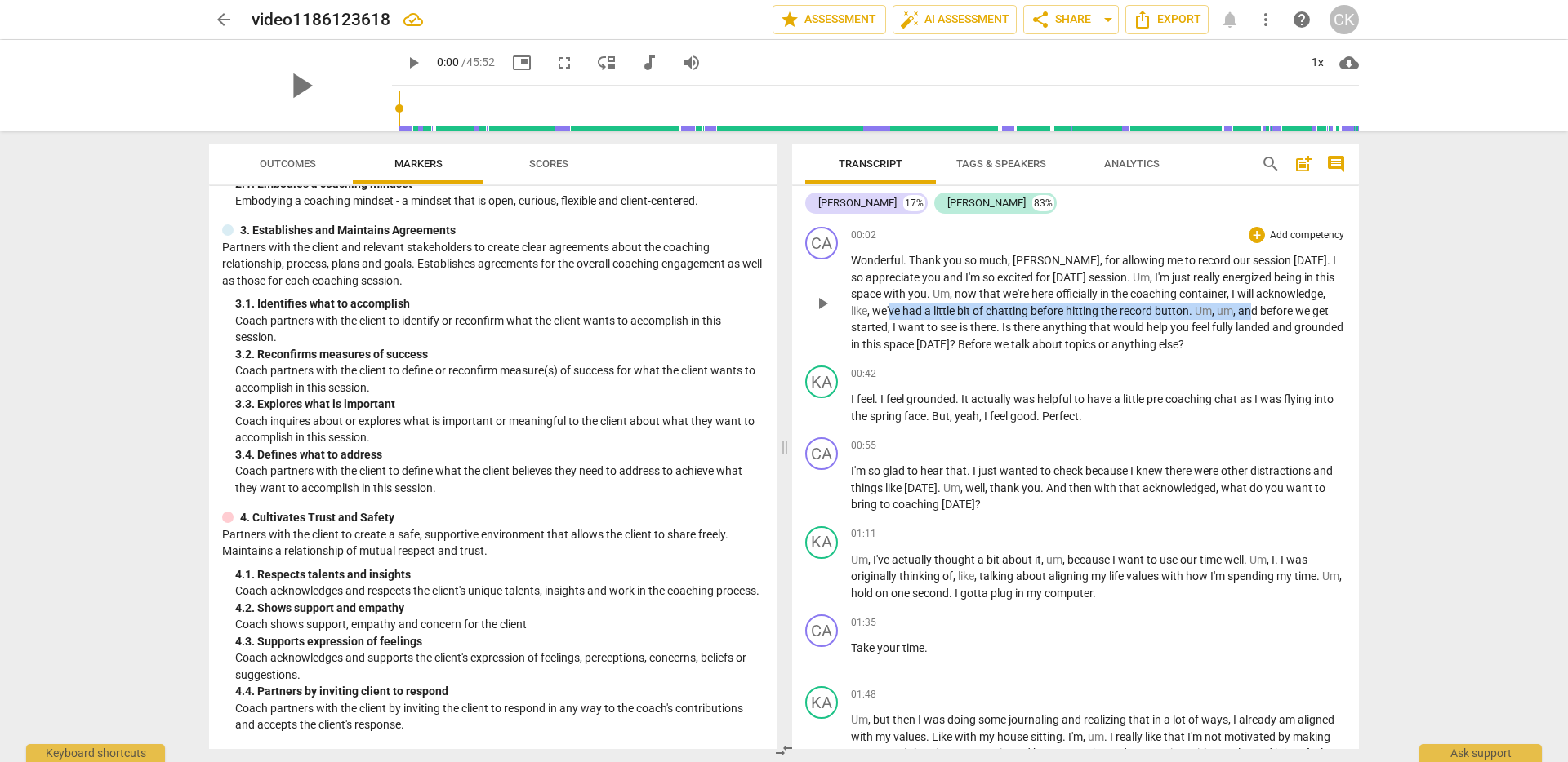
drag, startPoint x: 892, startPoint y: 311, endPoint x: 1253, endPoint y: 319, distance: 361.1
click at [1253, 319] on p "Wonderful . Thank you so much , [PERSON_NAME] , for allowing me to record our s…" at bounding box center [1099, 302] width 495 height 100
click at [1156, 318] on p "Wonderful . Thank you so much , [PERSON_NAME] , for allowing me to record our s…" at bounding box center [1099, 302] width 495 height 100
click at [1155, 311] on span "record" at bounding box center [1138, 311] width 35 height 13
click at [820, 305] on span "play_arrow" at bounding box center [823, 304] width 20 height 20
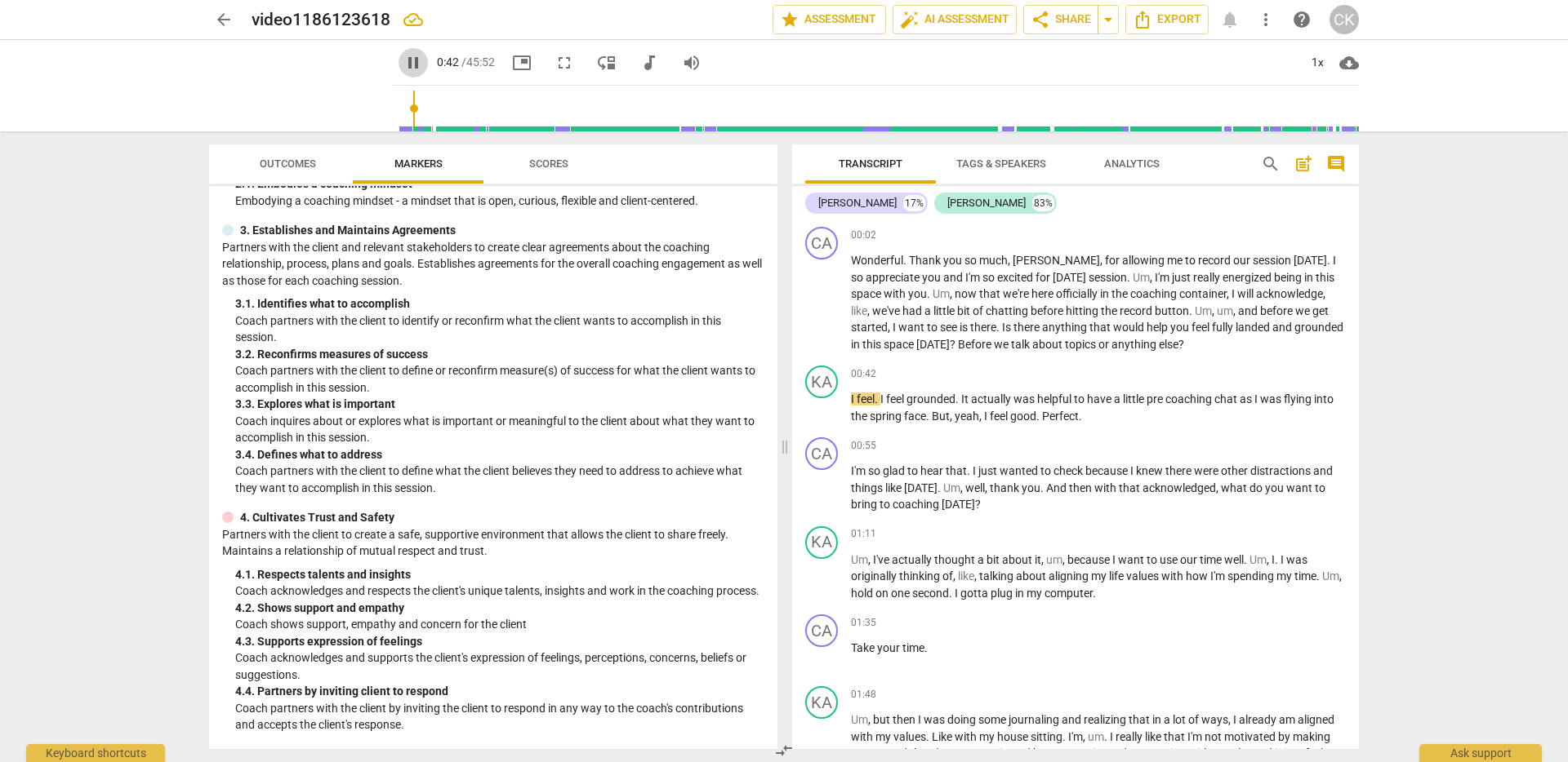
click at [403, 67] on span "pause" at bounding box center [413, 63] width 20 height 20
type input "43"
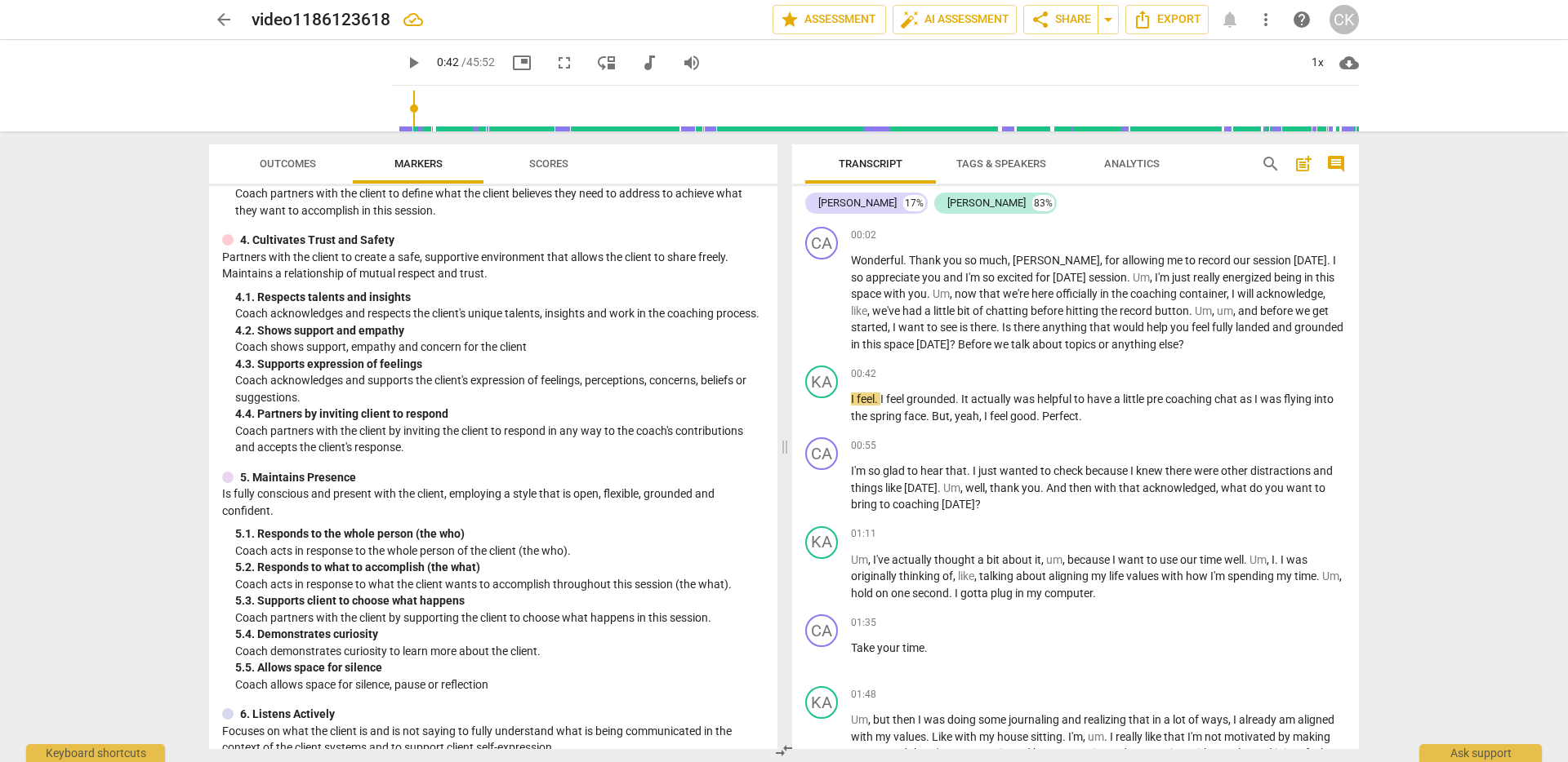
scroll to position [472, 0]
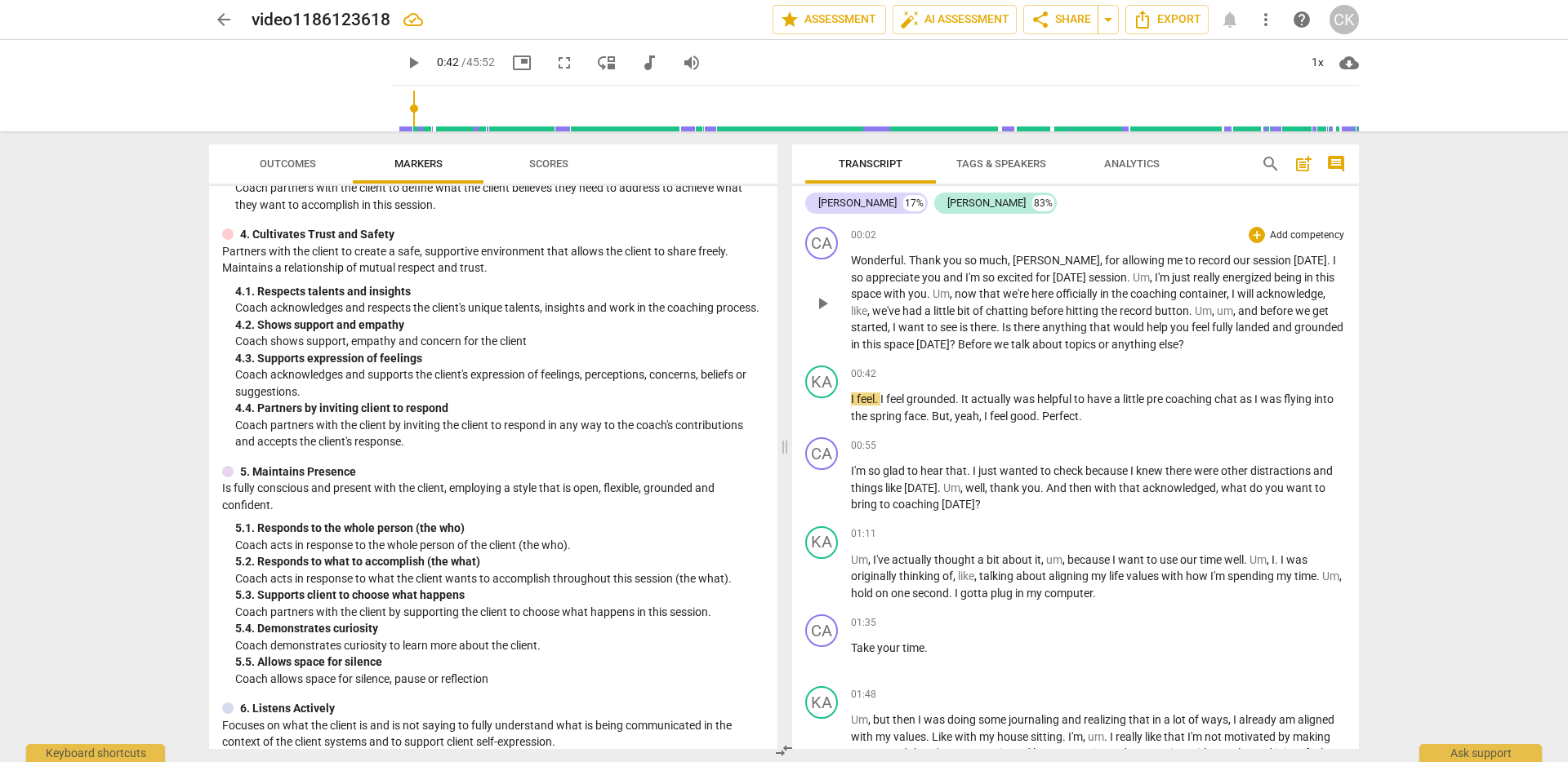
drag, startPoint x: 1004, startPoint y: 331, endPoint x: 1214, endPoint y: 333, distance: 210.0
click at [1214, 333] on p "Wonderful . Thank you so much , [PERSON_NAME] , for allowing me to record our s…" at bounding box center [1099, 302] width 495 height 100
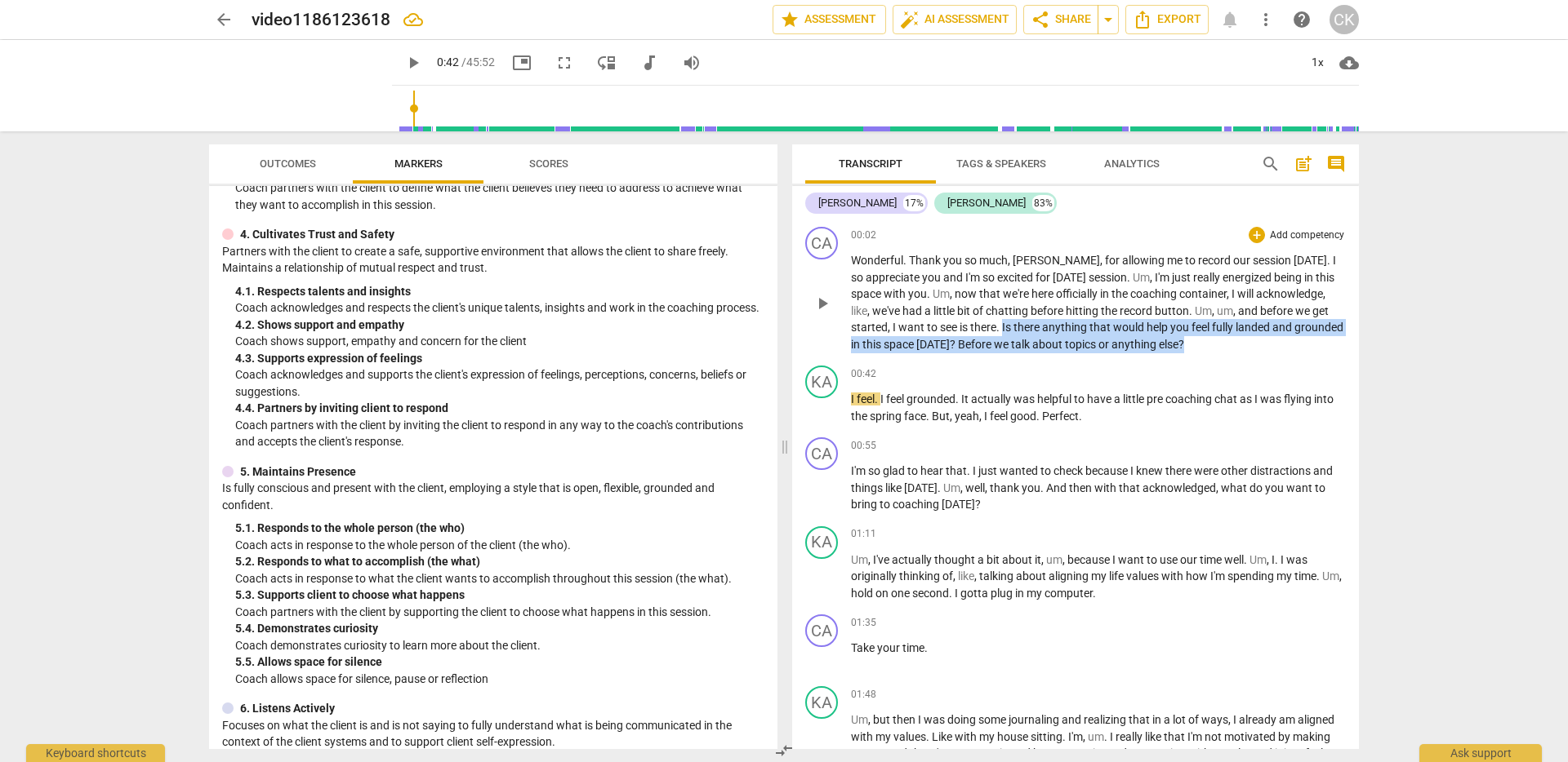
drag, startPoint x: 1234, startPoint y: 344, endPoint x: 1002, endPoint y: 328, distance: 232.6
click at [1002, 328] on p "Wonderful . Thank you so much , [PERSON_NAME] , for allowing me to record our s…" at bounding box center [1099, 302] width 495 height 100
click at [1251, 235] on div "+" at bounding box center [1257, 235] width 17 height 17
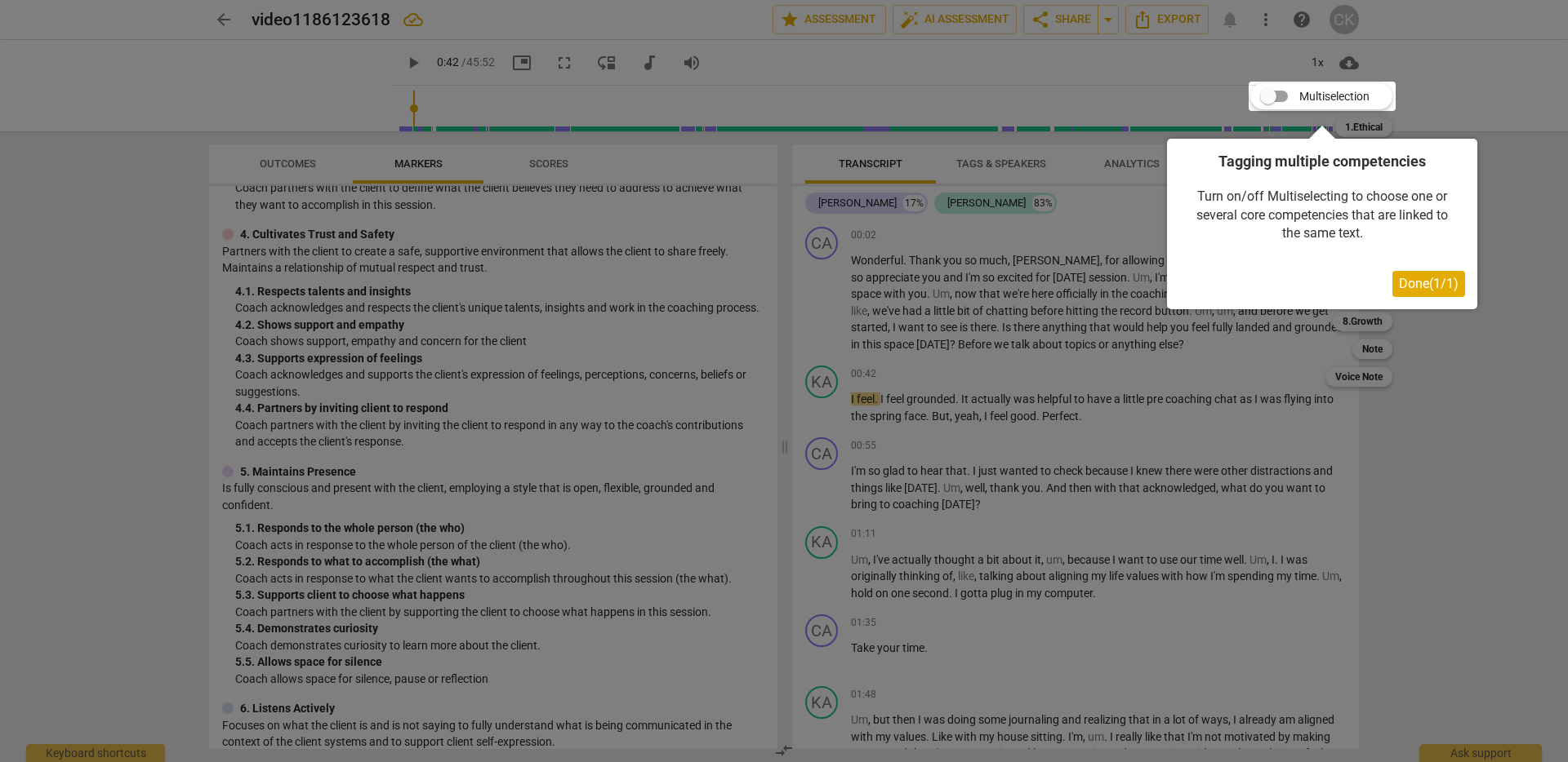
click at [1282, 92] on div at bounding box center [1322, 97] width 147 height 30
click at [1274, 94] on div at bounding box center [1322, 97] width 147 height 30
click at [1396, 291] on button "Done ( 1 / 1 )" at bounding box center [1429, 285] width 73 height 26
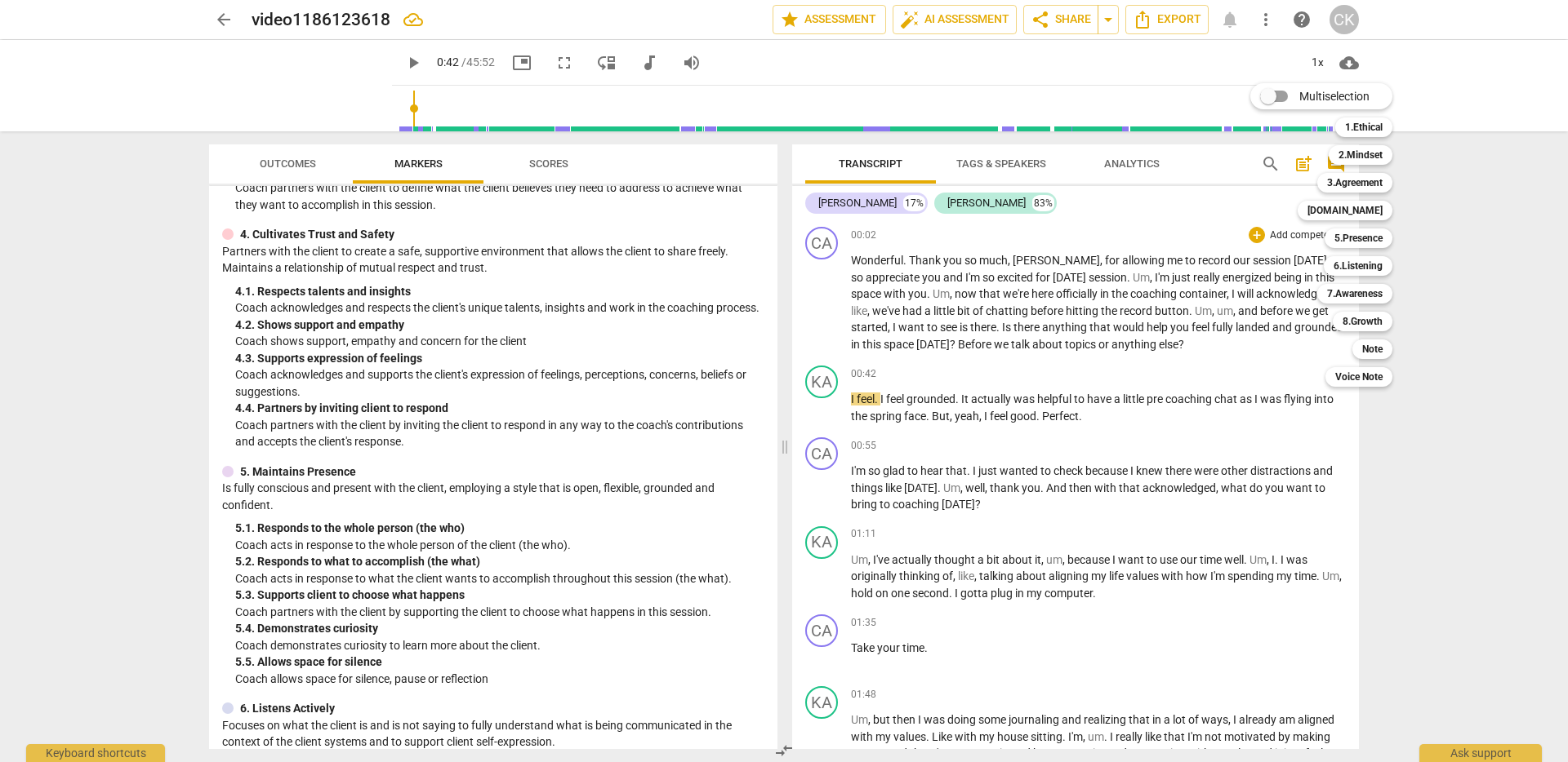
click at [1278, 94] on input "Multiselection" at bounding box center [1267, 96] width 39 height 39
checkbox input "true"
click at [1230, 333] on div at bounding box center [784, 381] width 1568 height 762
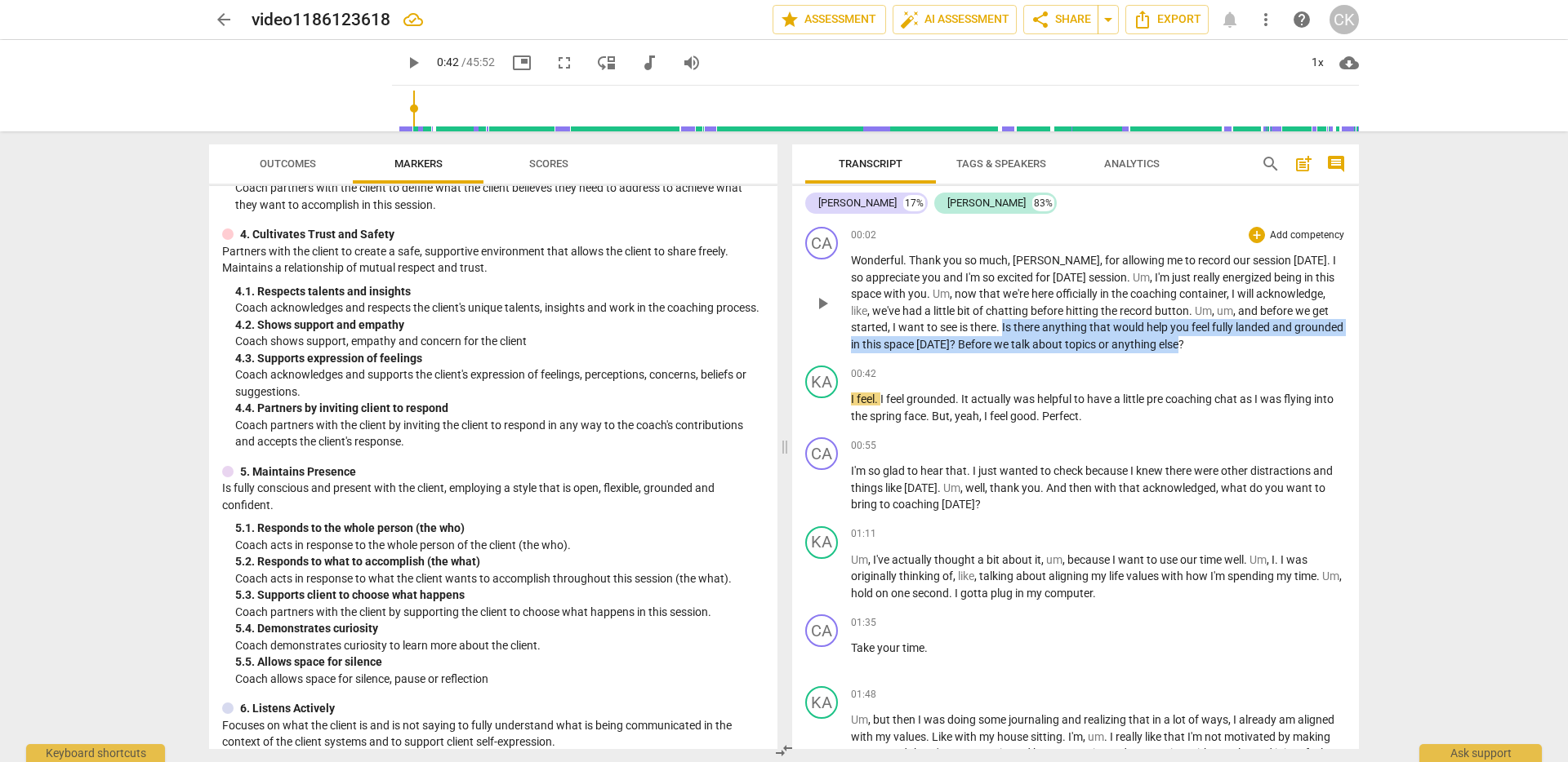
drag, startPoint x: 1003, startPoint y: 329, endPoint x: 1229, endPoint y: 346, distance: 226.6
click at [1229, 346] on p "Wonderful . Thank you so much , [PERSON_NAME] , for allowing me to record our s…" at bounding box center [1099, 302] width 495 height 100
click at [1268, 232] on p "Add competency" at bounding box center [1307, 236] width 78 height 15
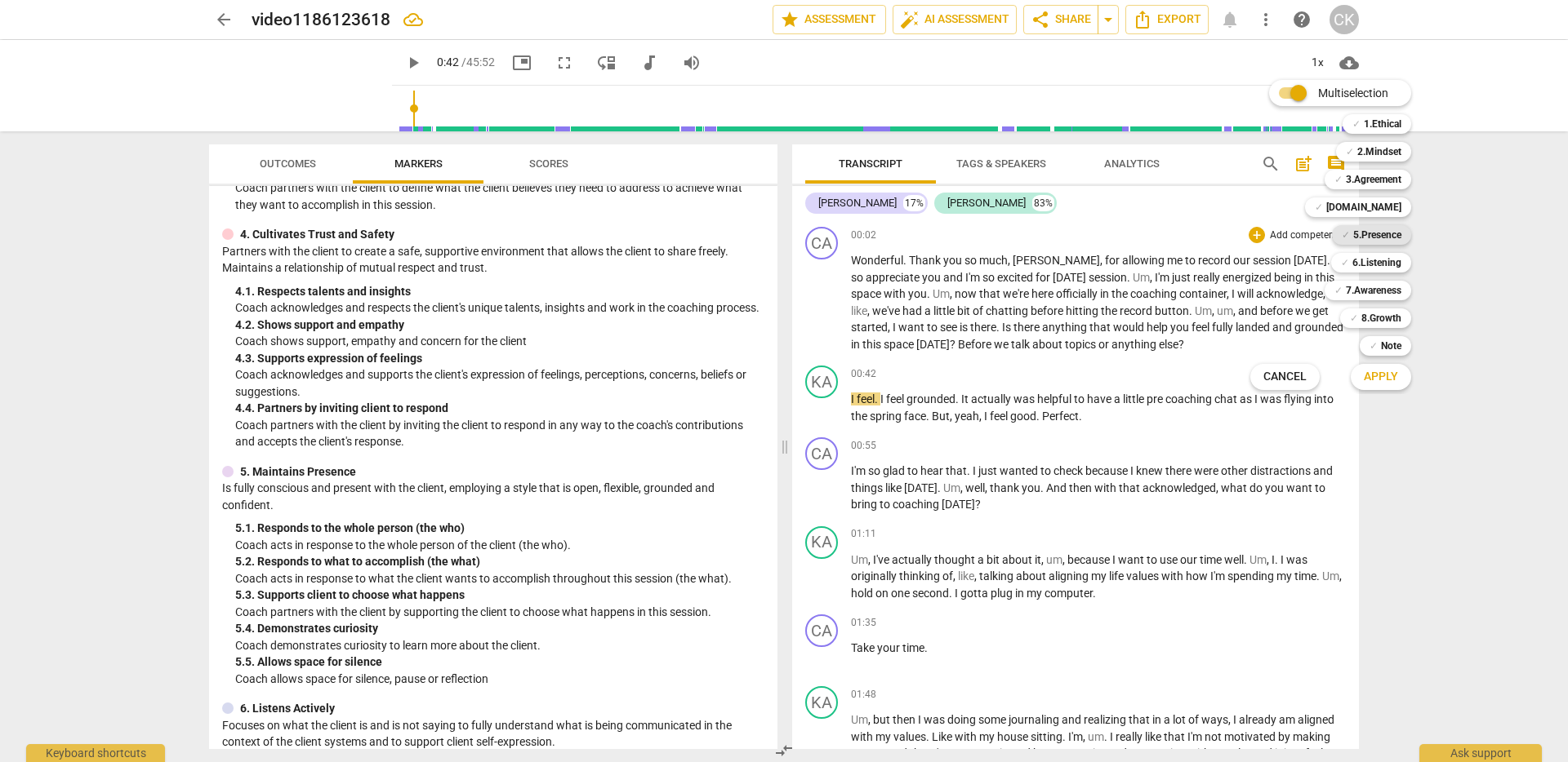
click at [1373, 235] on b "5.Presence" at bounding box center [1378, 235] width 48 height 20
click at [1348, 237] on div "✓ 5.Presence" at bounding box center [1372, 235] width 79 height 20
click at [1381, 213] on b "[DOMAIN_NAME]" at bounding box center [1364, 208] width 75 height 20
click at [1095, 412] on div at bounding box center [784, 381] width 1568 height 762
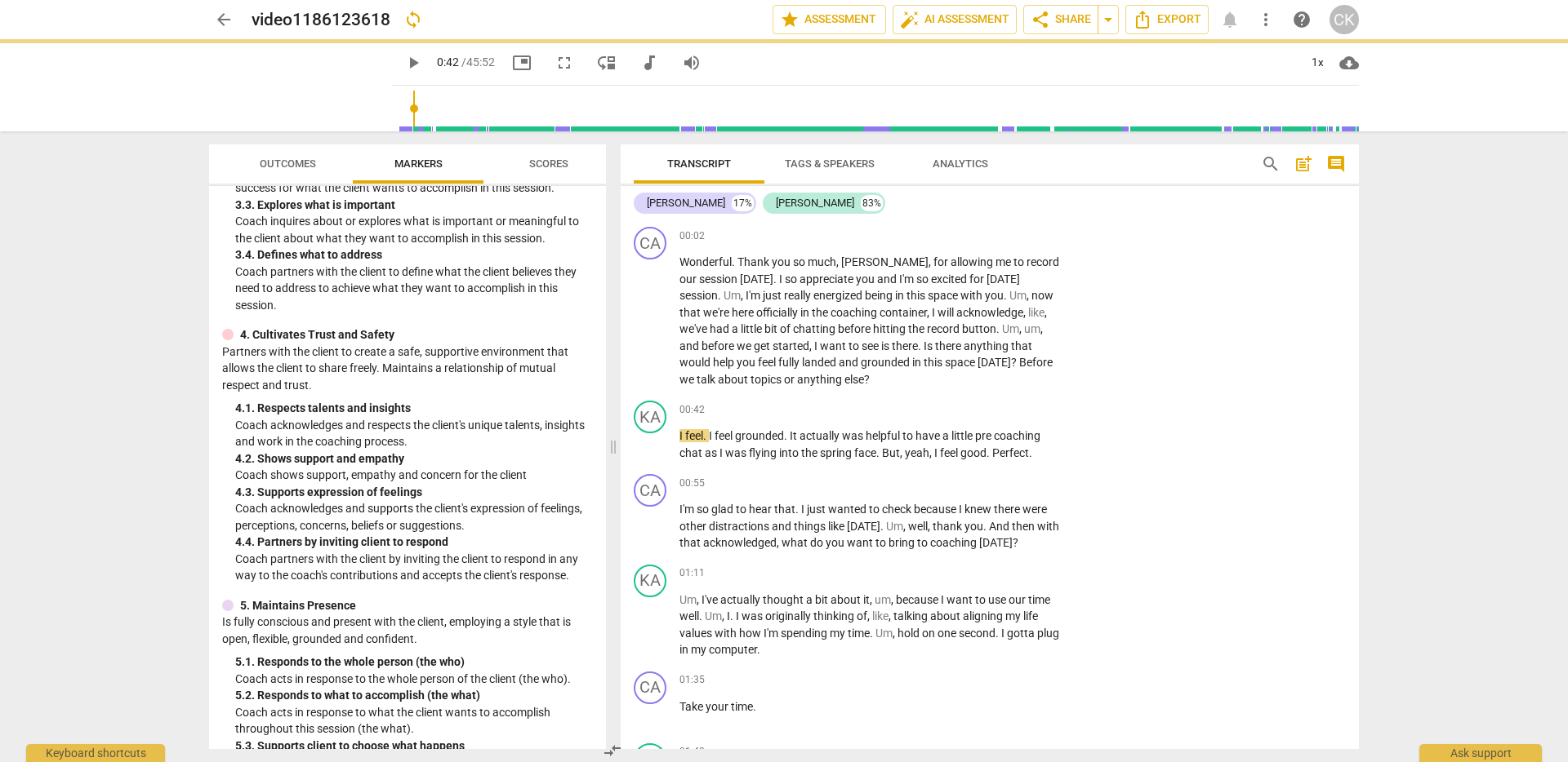
scroll to position [557, 0]
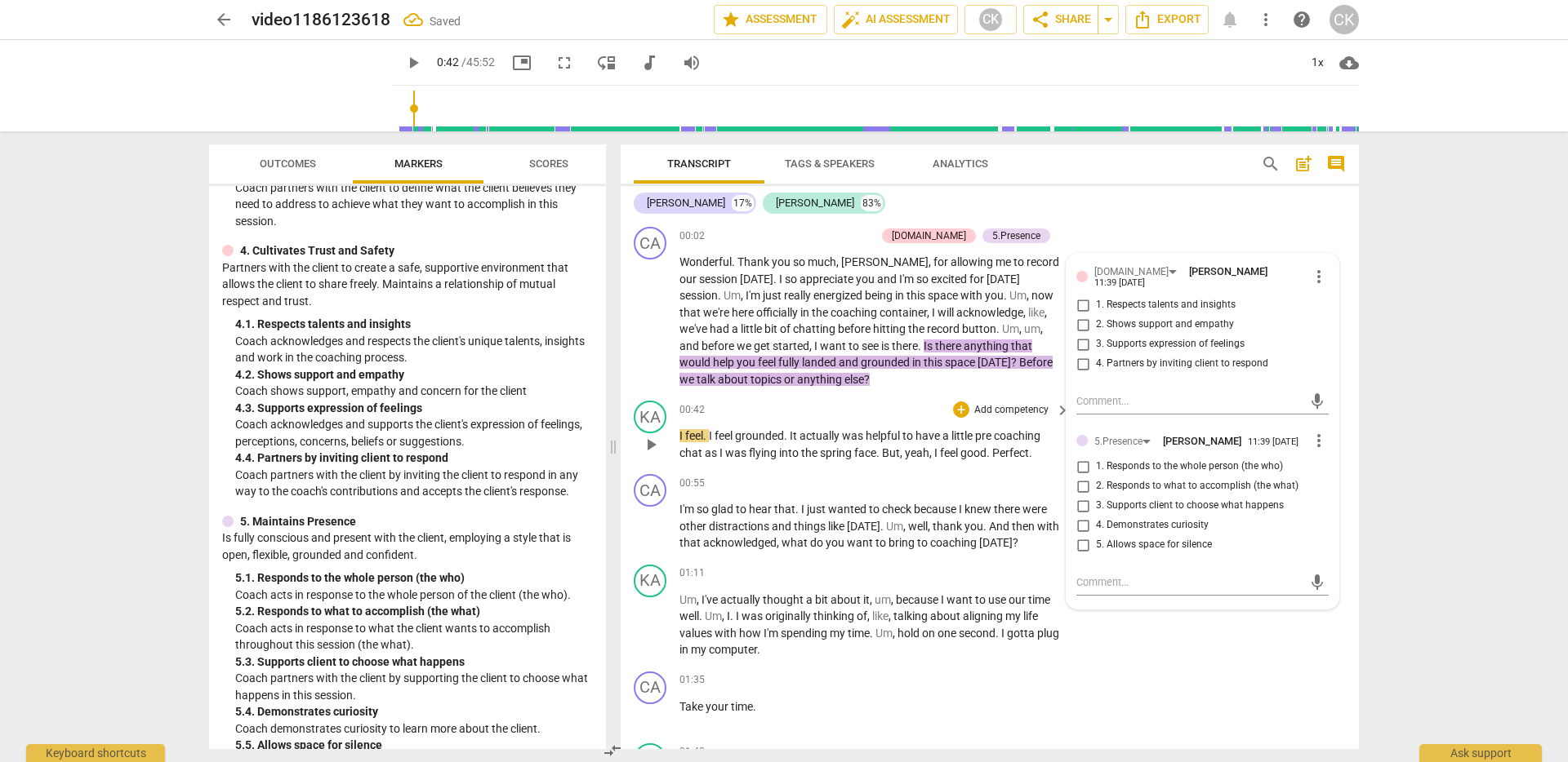
click at [700, 443] on p "I feel . I feel grounded . It actually was helpful to have a little pre coachin…" at bounding box center [871, 444] width 382 height 33
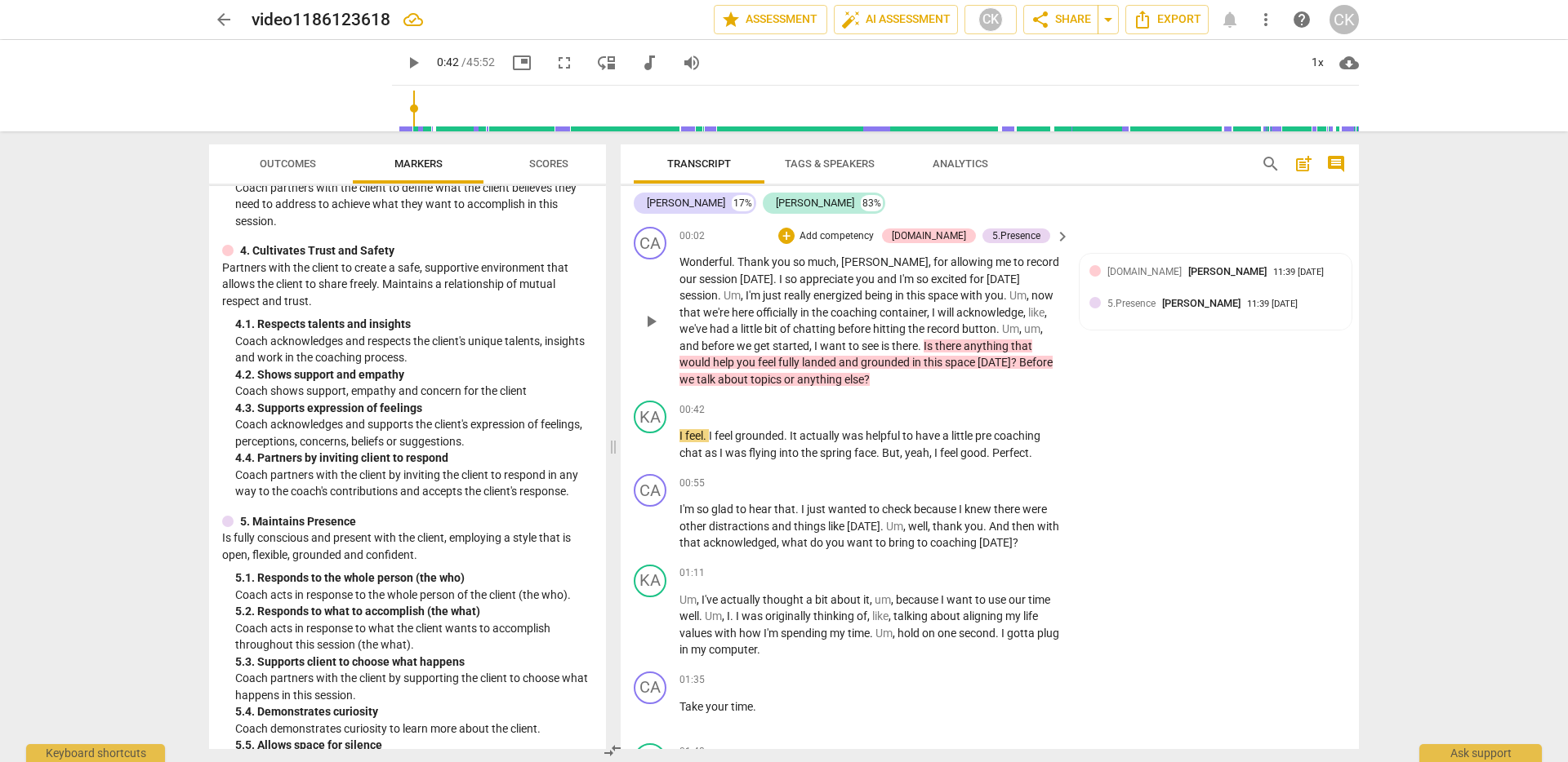
click at [984, 352] on p "Wonderful . Thank you so much , [PERSON_NAME] , for allowing me to record our s…" at bounding box center [871, 321] width 382 height 134
click at [984, 348] on span "anything" at bounding box center [987, 346] width 47 height 13
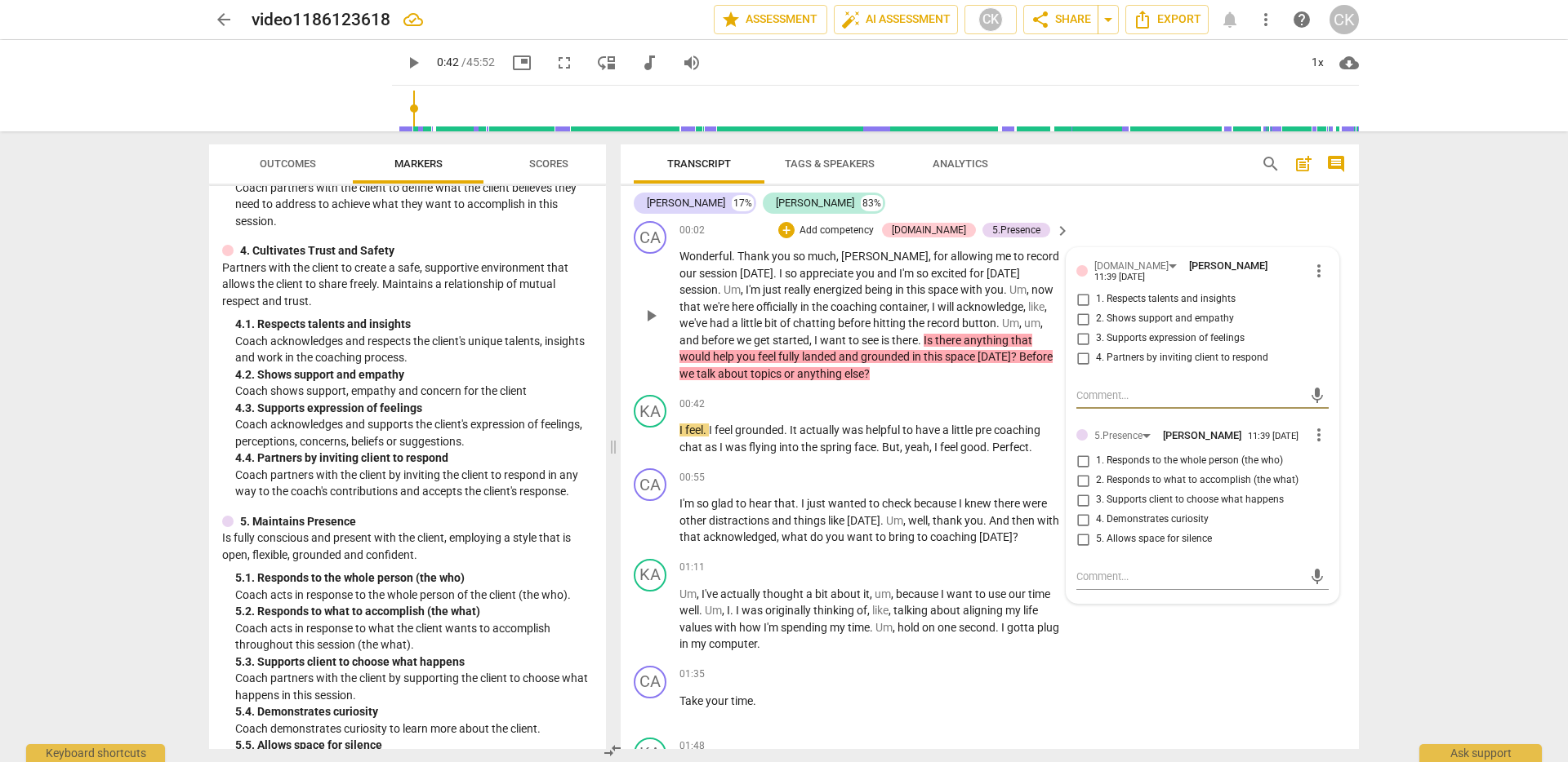
scroll to position [7, 0]
click at [1078, 357] on input "4. Partners by inviting client to respond" at bounding box center [1083, 357] width 26 height 20
checkbox input "true"
click at [1080, 503] on input "3. Supports client to choose what happens" at bounding box center [1083, 500] width 26 height 20
checkbox input "true"
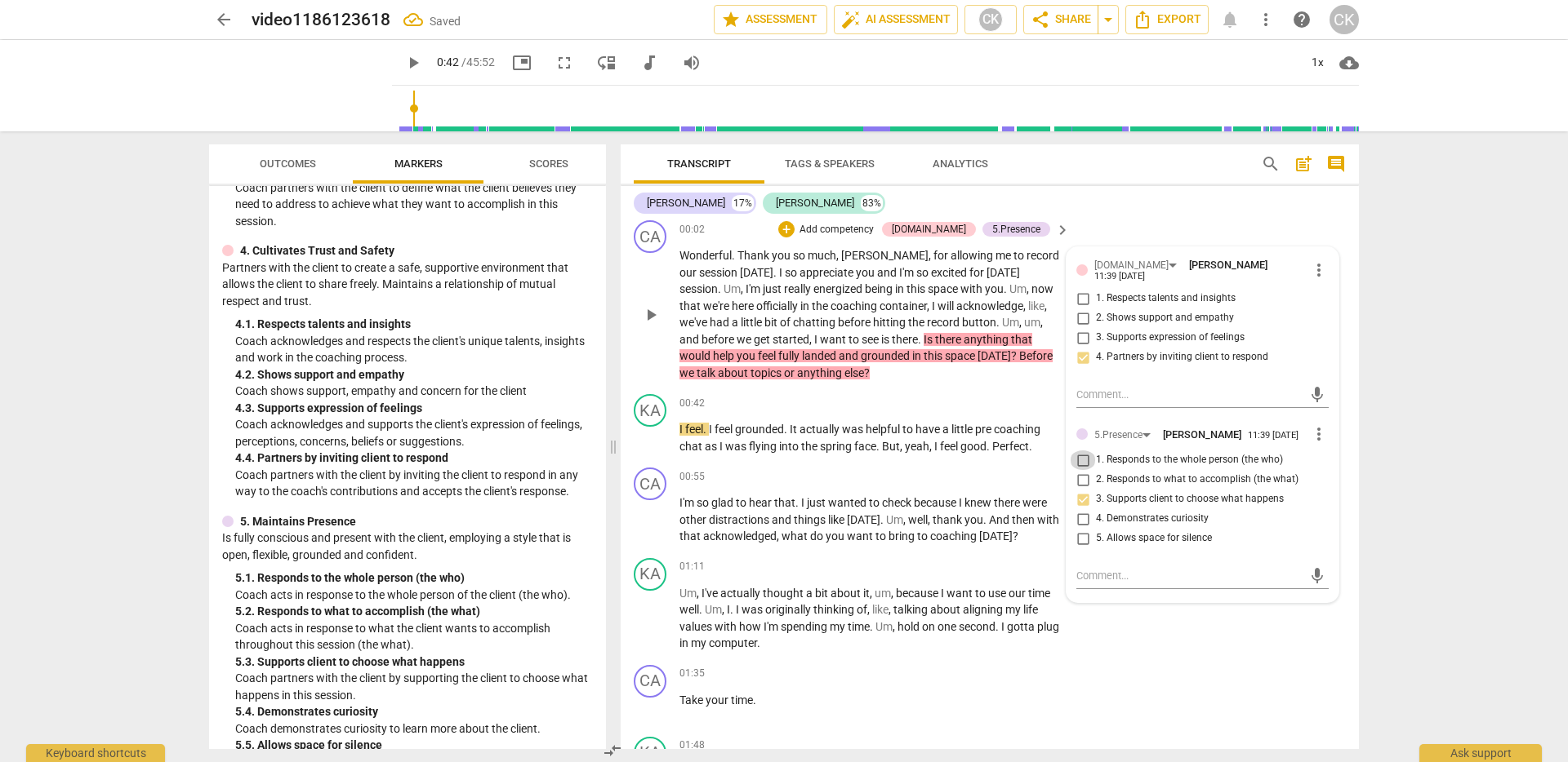
click at [1079, 467] on input "1. Responds to the whole person (the who)" at bounding box center [1083, 461] width 26 height 20
checkbox input "true"
click at [768, 503] on span "hear" at bounding box center [762, 503] width 26 height 13
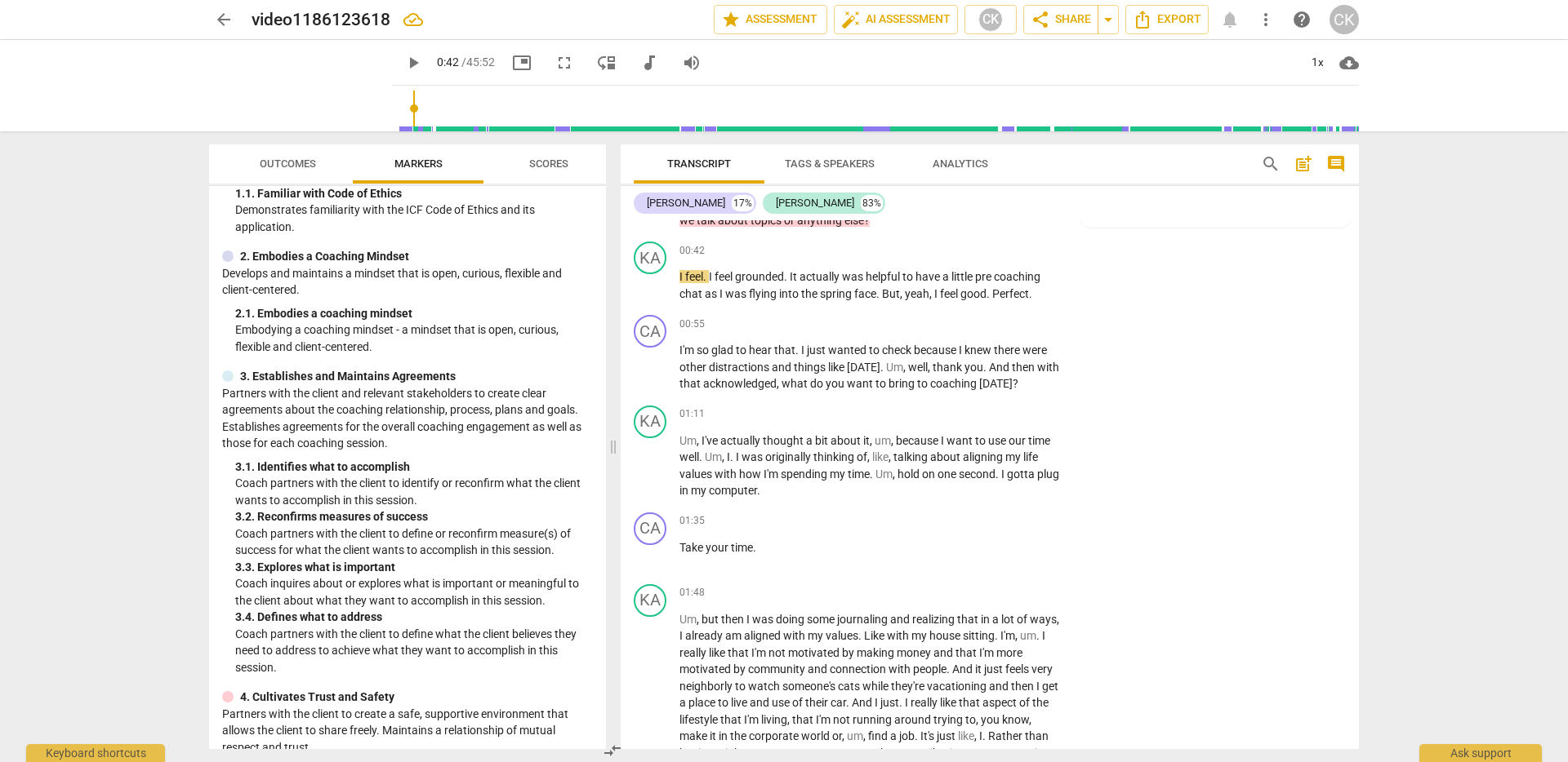
scroll to position [115, 0]
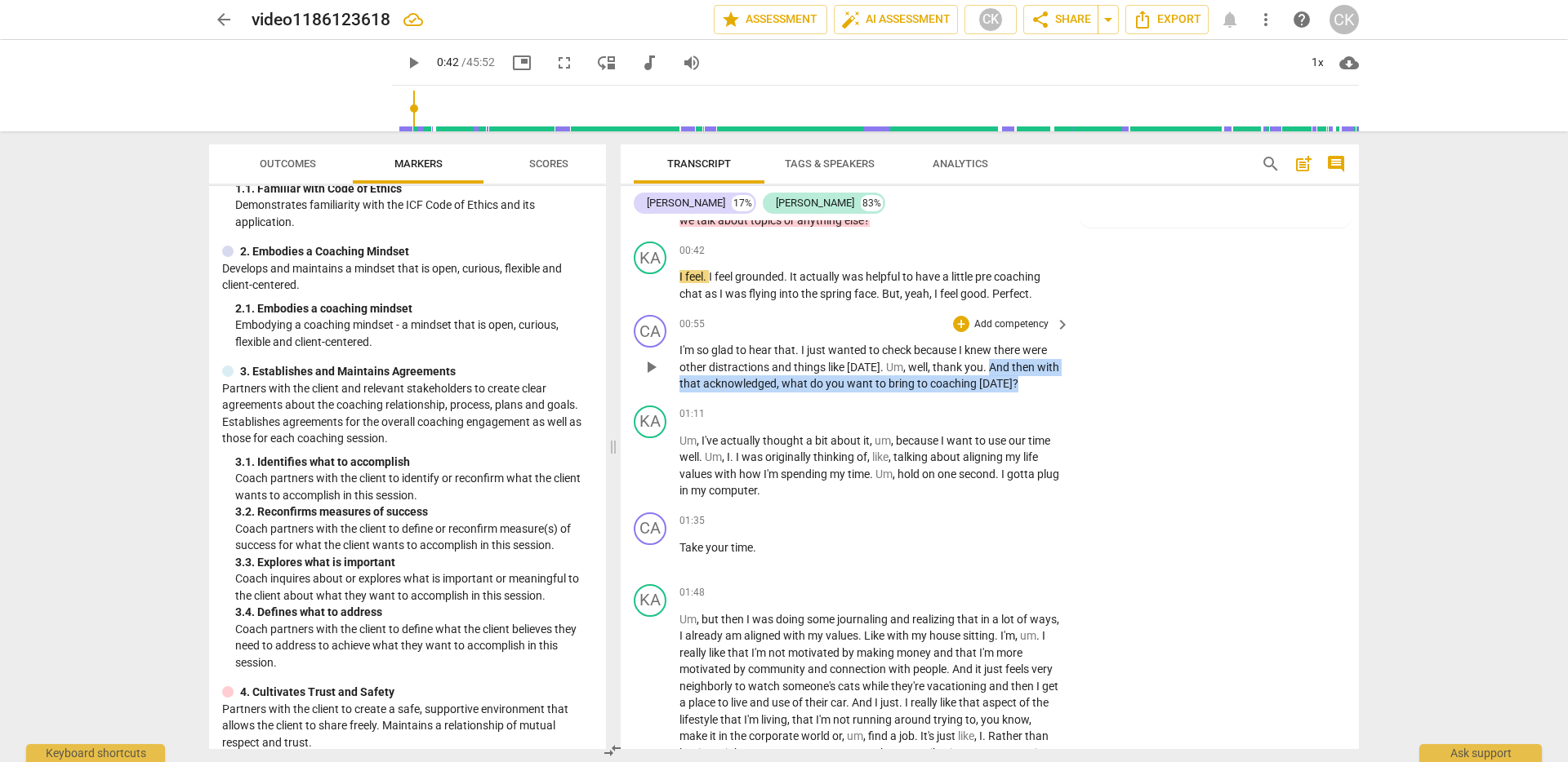
drag, startPoint x: 988, startPoint y: 370, endPoint x: 1021, endPoint y: 383, distance: 35.5
click at [1021, 383] on p "I'm so glad to hear that . I just wanted to check because I knew there were oth…" at bounding box center [871, 367] width 382 height 50
click at [1001, 323] on p "Add competency" at bounding box center [1012, 325] width 78 height 15
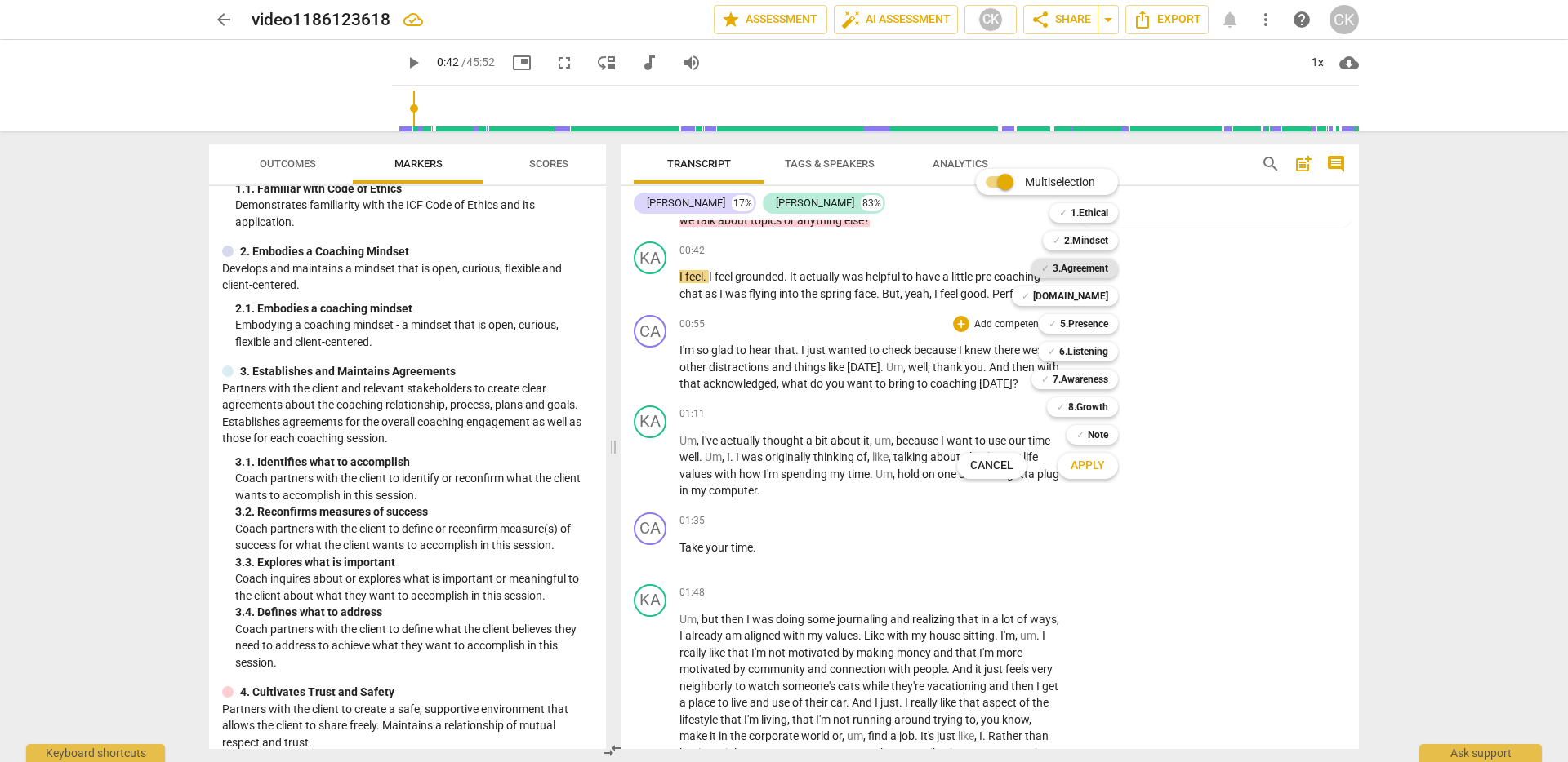
click at [1096, 265] on b "3.Agreement" at bounding box center [1080, 269] width 55 height 20
click at [1104, 464] on span "Apply" at bounding box center [1087, 466] width 34 height 17
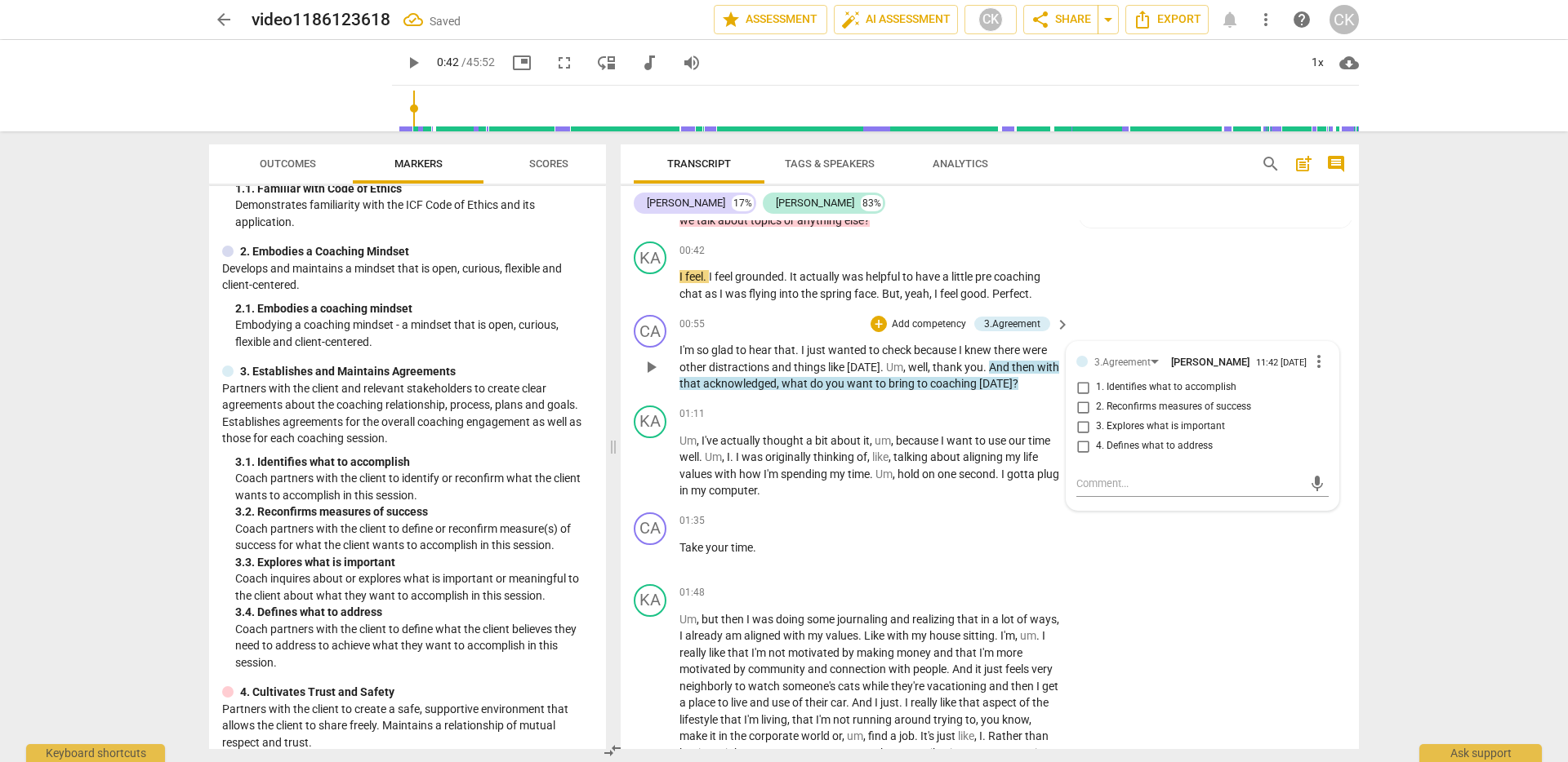
click at [1212, 393] on span "1. Identifies what to accomplish" at bounding box center [1166, 388] width 141 height 15
click at [1096, 393] on input "1. Identifies what to accomplish" at bounding box center [1083, 388] width 26 height 20
checkbox input "true"
click at [867, 514] on div "01:35 + Add competency keyboard_arrow_right" at bounding box center [876, 522] width 392 height 18
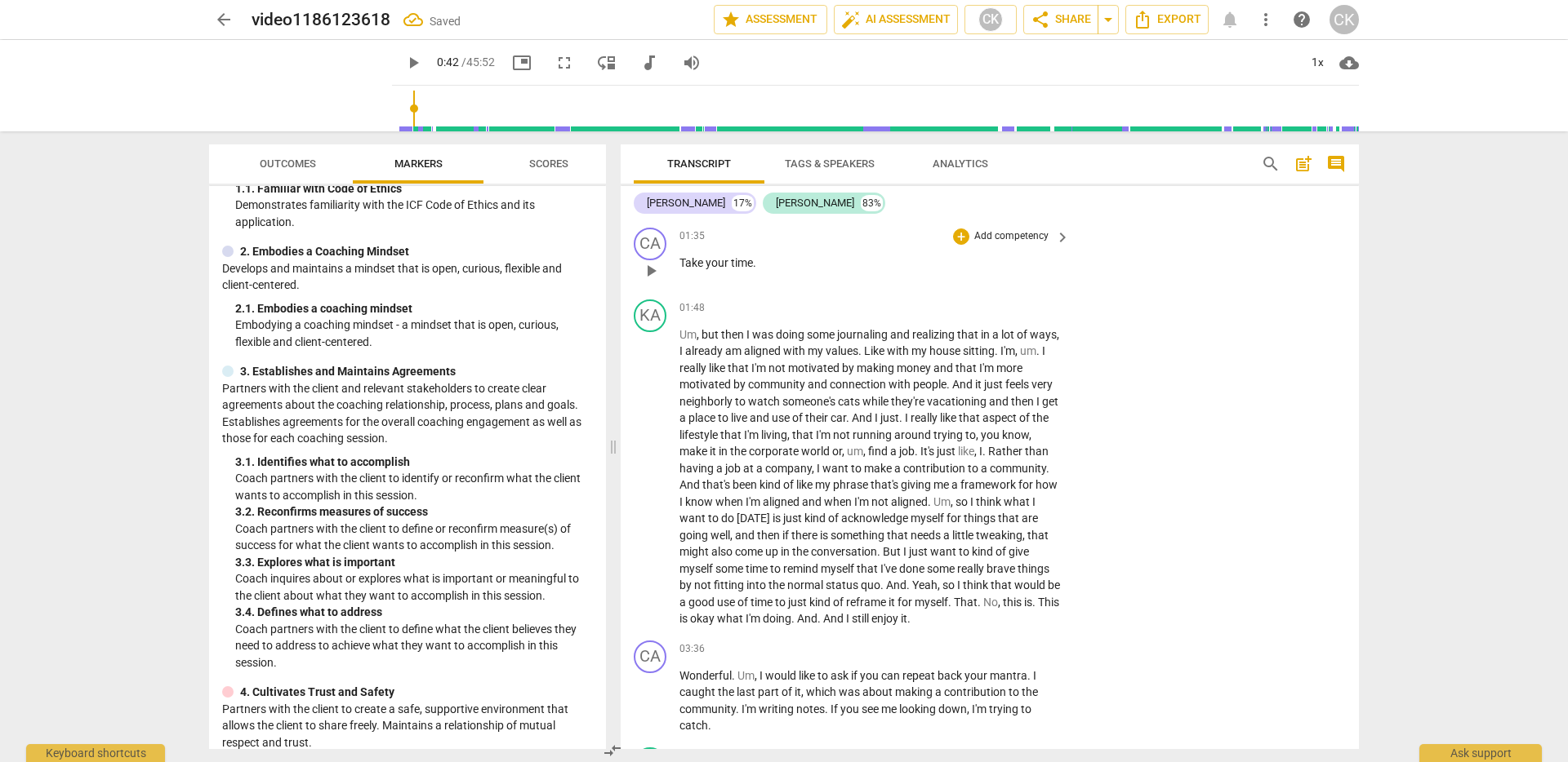
scroll to position [446, 0]
drag, startPoint x: 744, startPoint y: 362, endPoint x: 966, endPoint y: 359, distance: 222.0
click at [966, 359] on p "Um , but then I was doing some journaling and realizing that in a lot of ways ,…" at bounding box center [871, 476] width 382 height 301
click at [959, 439] on span "trying" at bounding box center [950, 434] width 31 height 13
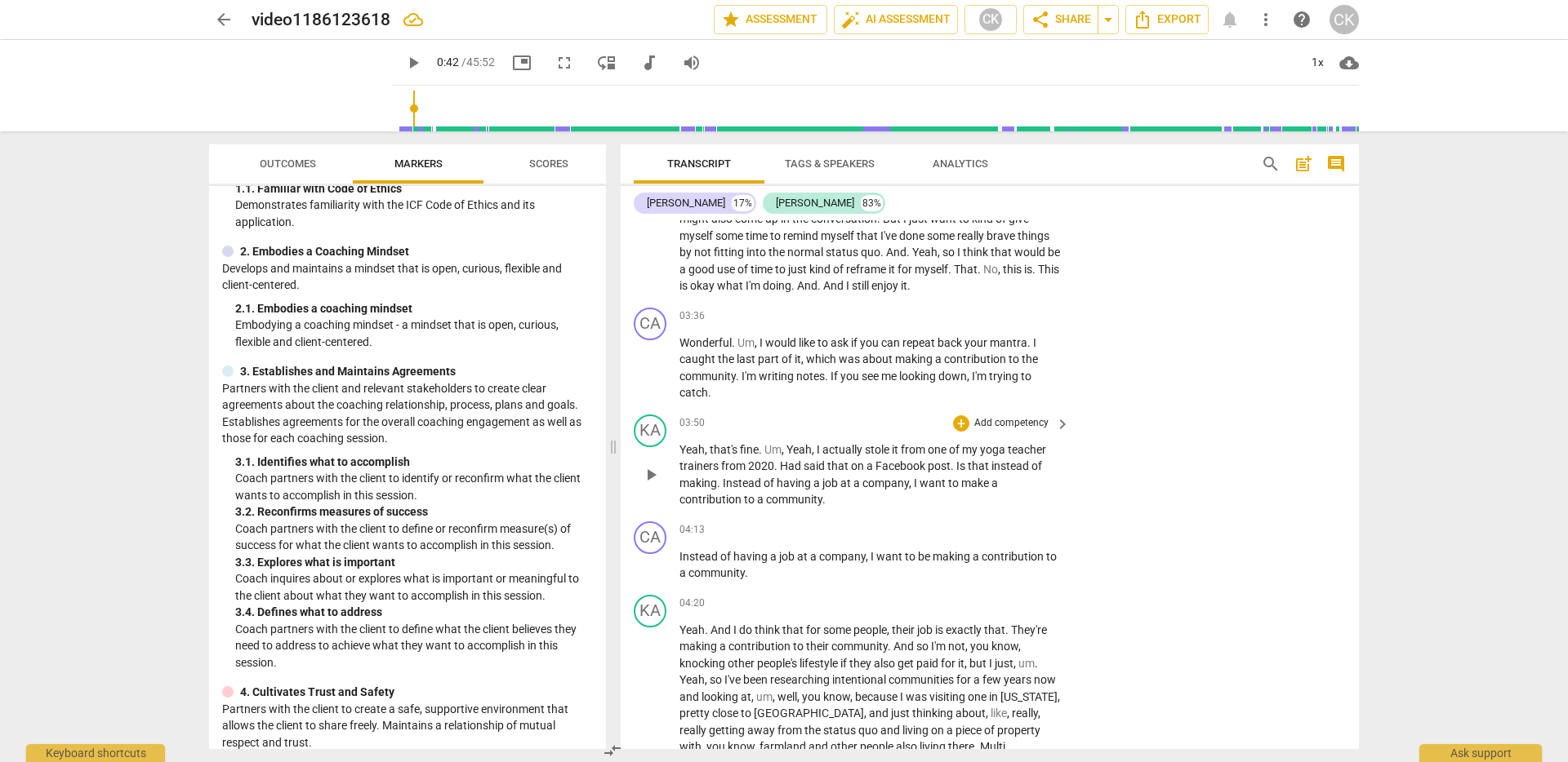
scroll to position [782, 0]
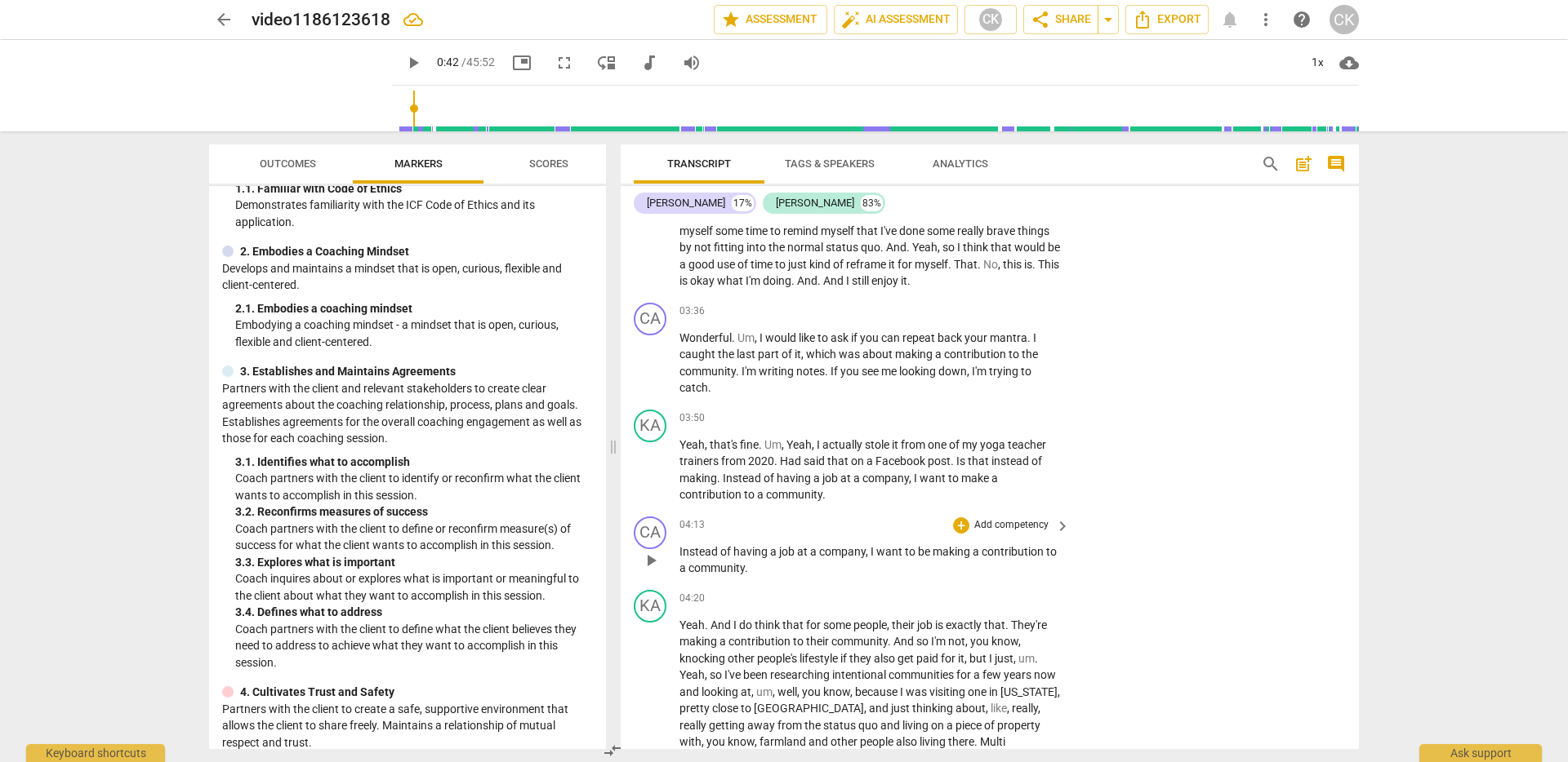
click at [715, 568] on span "community" at bounding box center [717, 568] width 56 height 13
click at [956, 527] on div "+" at bounding box center [961, 525] width 17 height 17
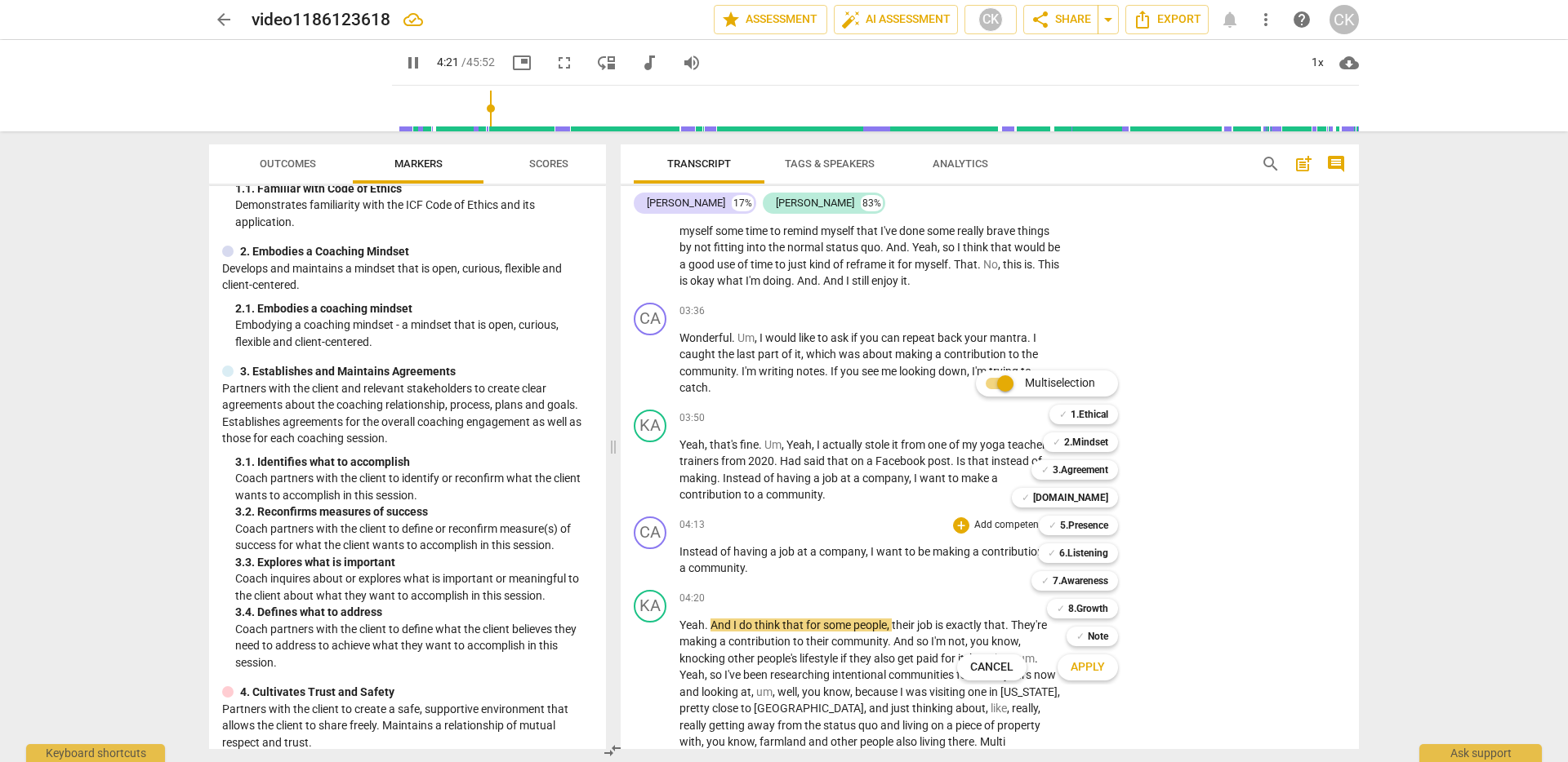
click at [394, 64] on div at bounding box center [784, 381] width 1568 height 762
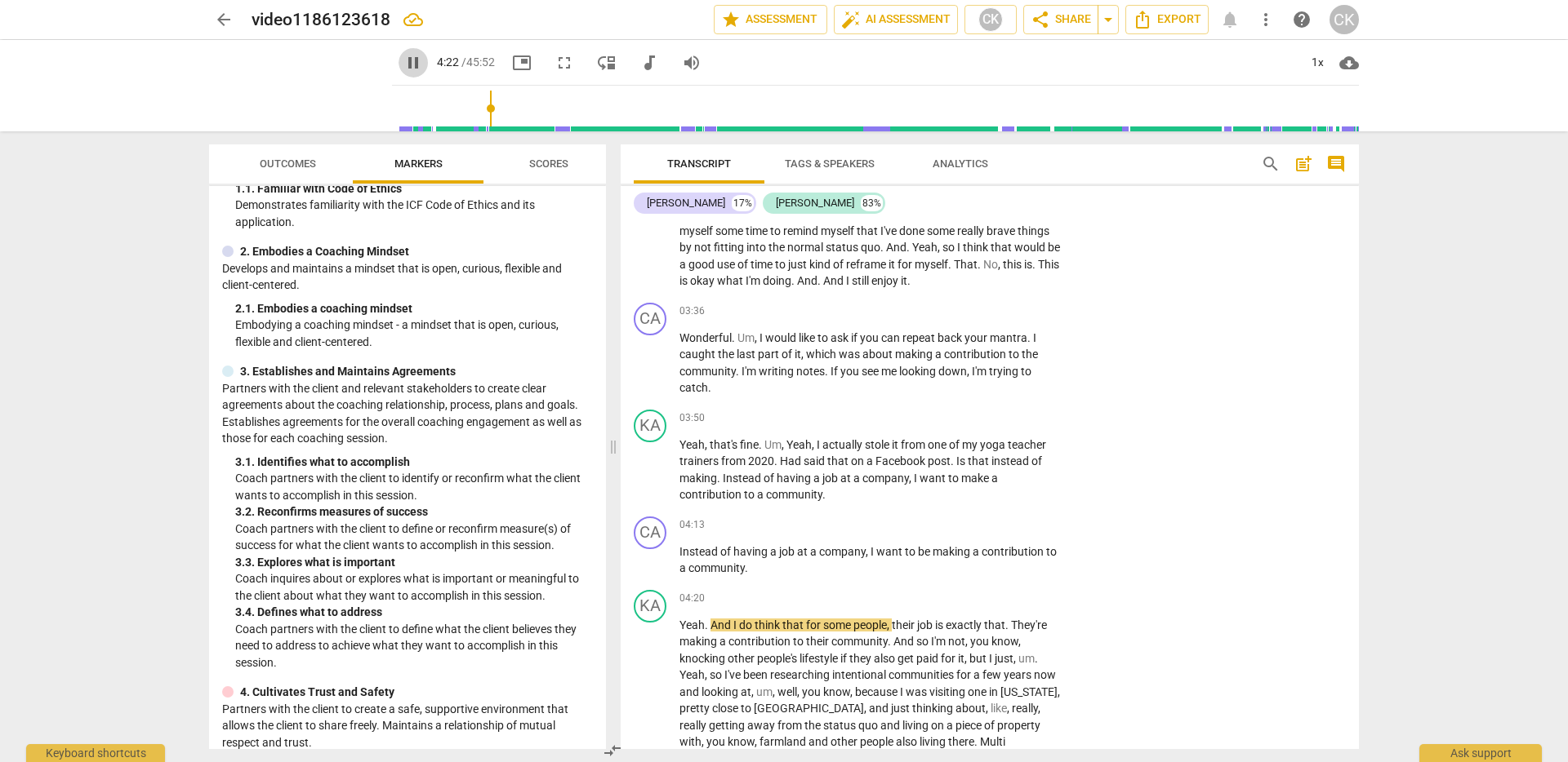
click at [403, 64] on span "pause" at bounding box center [413, 63] width 20 height 20
type input "263"
drag, startPoint x: 677, startPoint y: 554, endPoint x: 753, endPoint y: 572, distance: 78.1
click at [753, 572] on div "CA play_arrow pause 04:13 + Add competency keyboard_arrow_right Instead of havi…" at bounding box center [990, 547] width 738 height 74
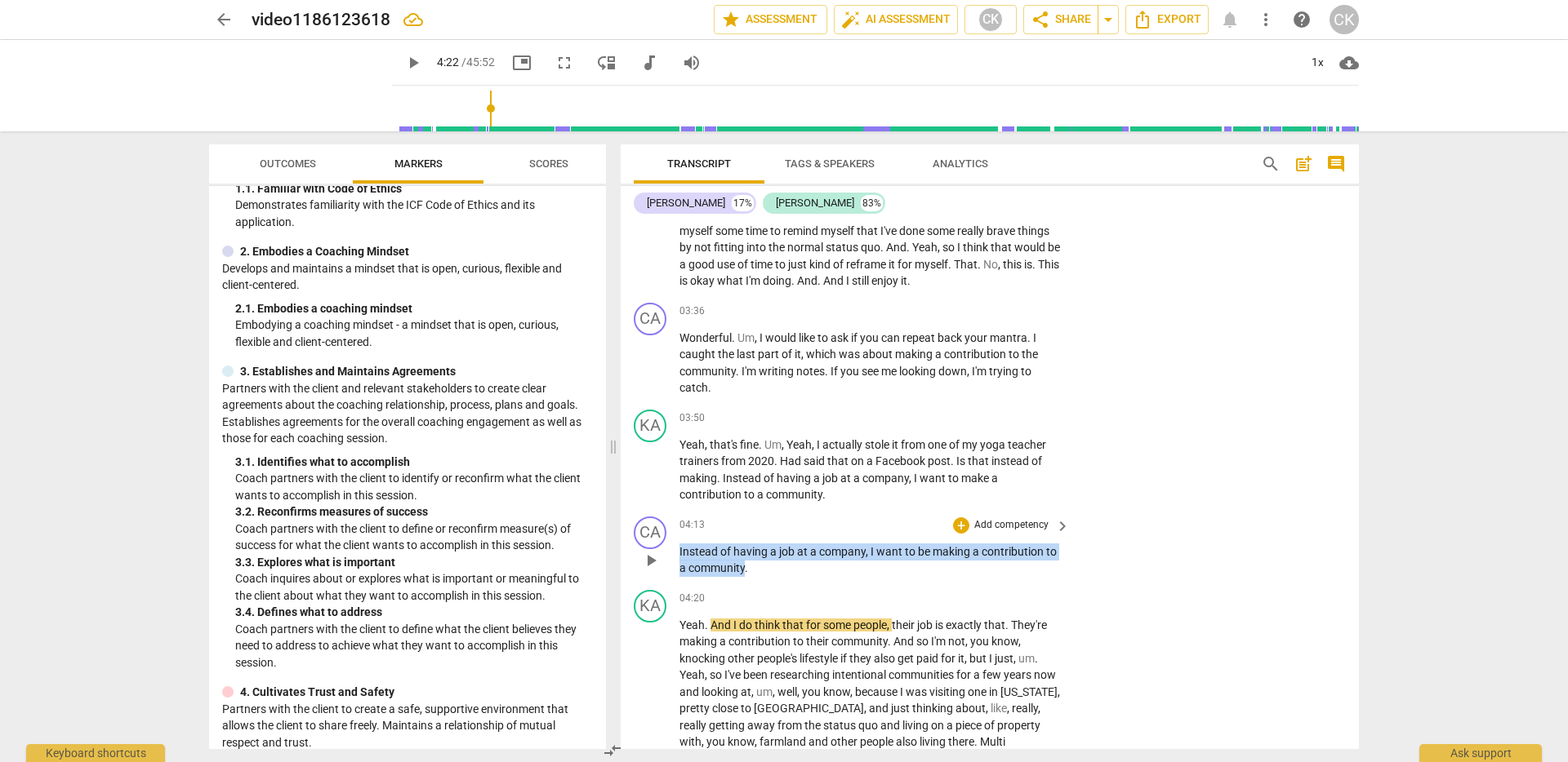
drag, startPoint x: 747, startPoint y: 570, endPoint x: 675, endPoint y: 553, distance: 74.0
click at [675, 553] on div "CA play_arrow pause 04:13 + Add competency keyboard_arrow_right Instead of havi…" at bounding box center [990, 547] width 738 height 74
click at [983, 528] on p "Add competency" at bounding box center [1012, 525] width 78 height 15
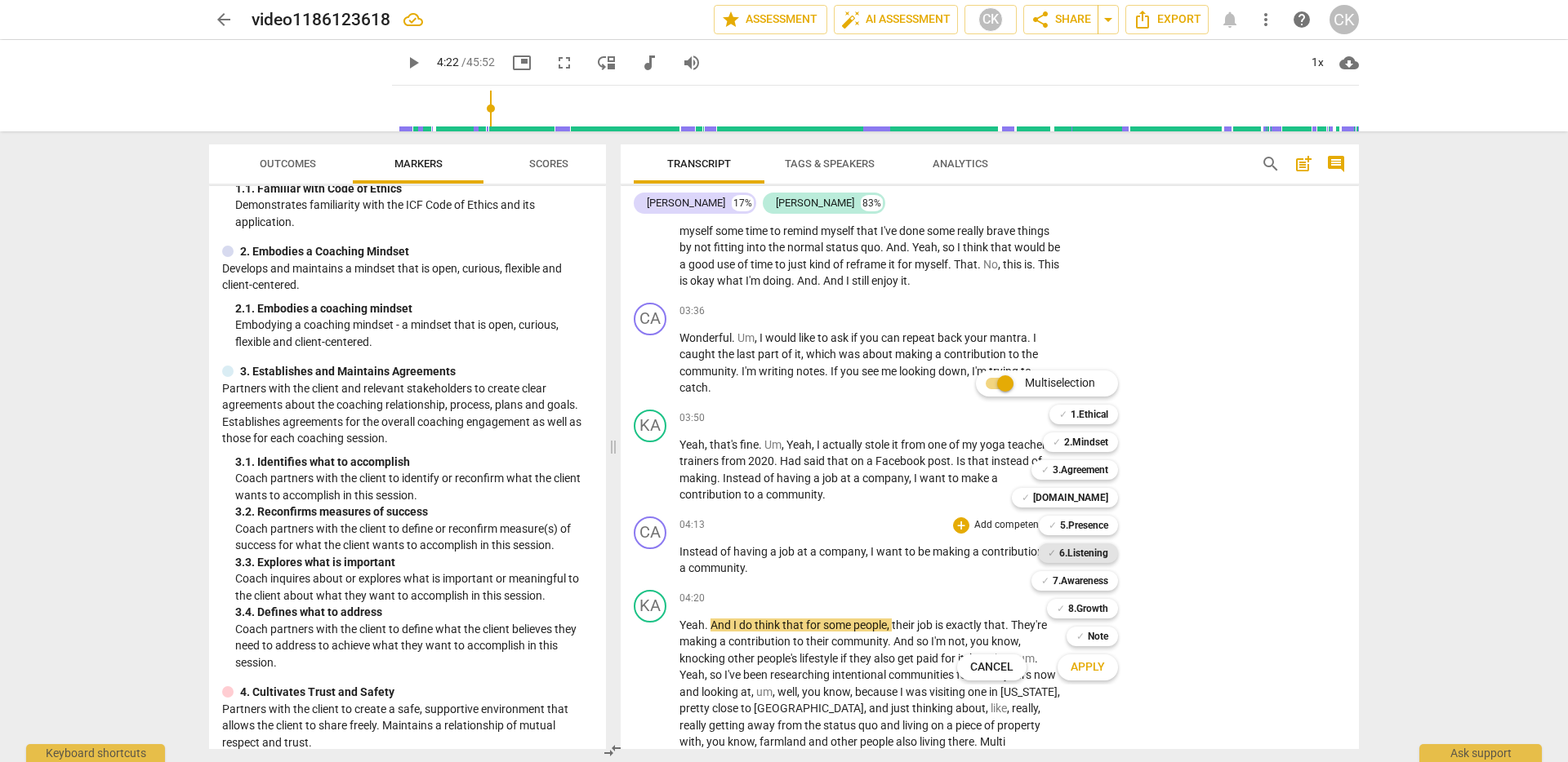
click at [1103, 551] on b "6.Listening" at bounding box center [1084, 554] width 49 height 20
click at [1095, 666] on span "Apply" at bounding box center [1087, 668] width 34 height 17
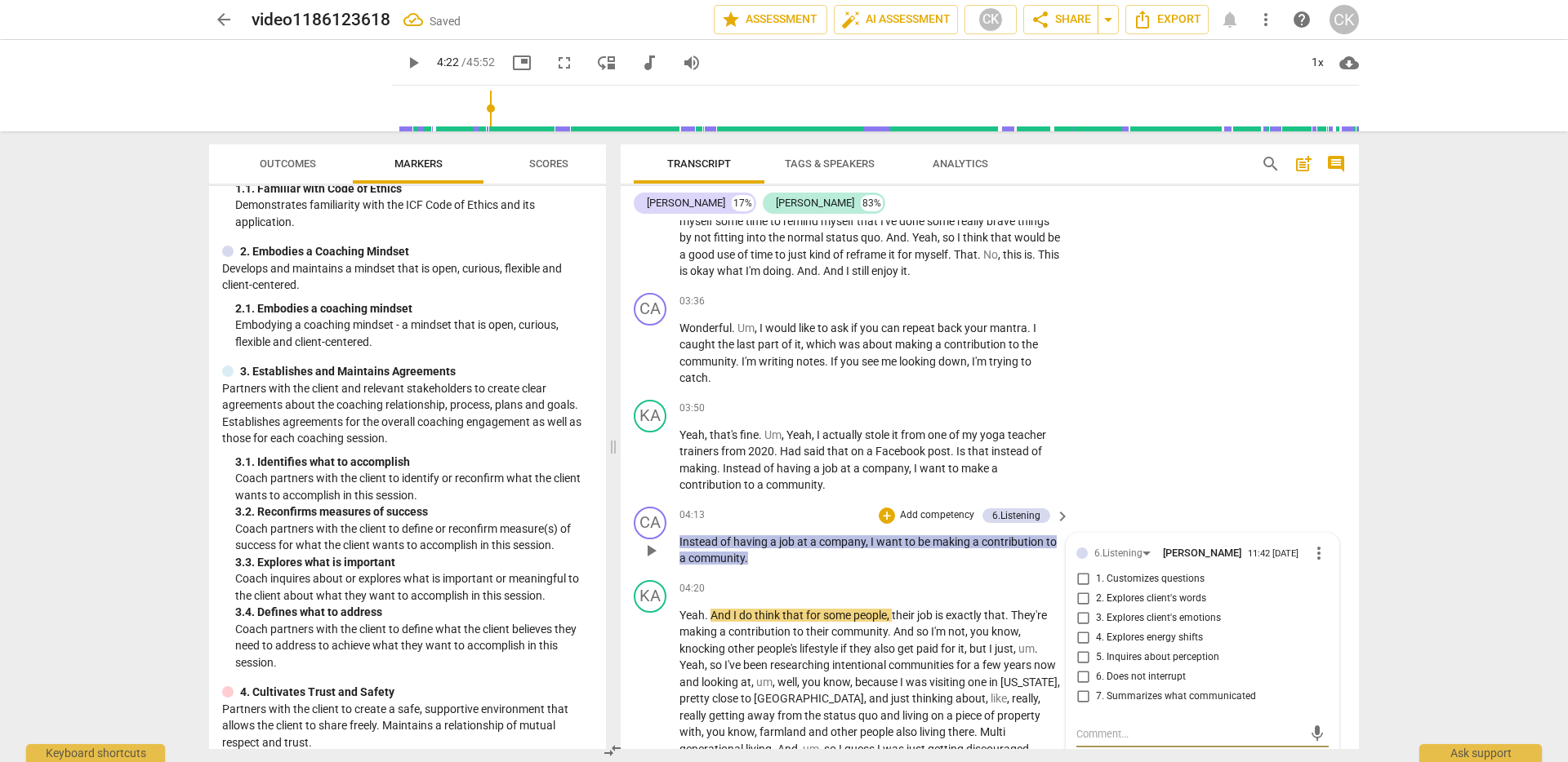
scroll to position [795, 0]
click at [1155, 603] on span "2. Explores client's words" at bounding box center [1151, 596] width 110 height 15
click at [1096, 604] on input "2. Explores client's words" at bounding box center [1083, 596] width 26 height 20
checkbox input "true"
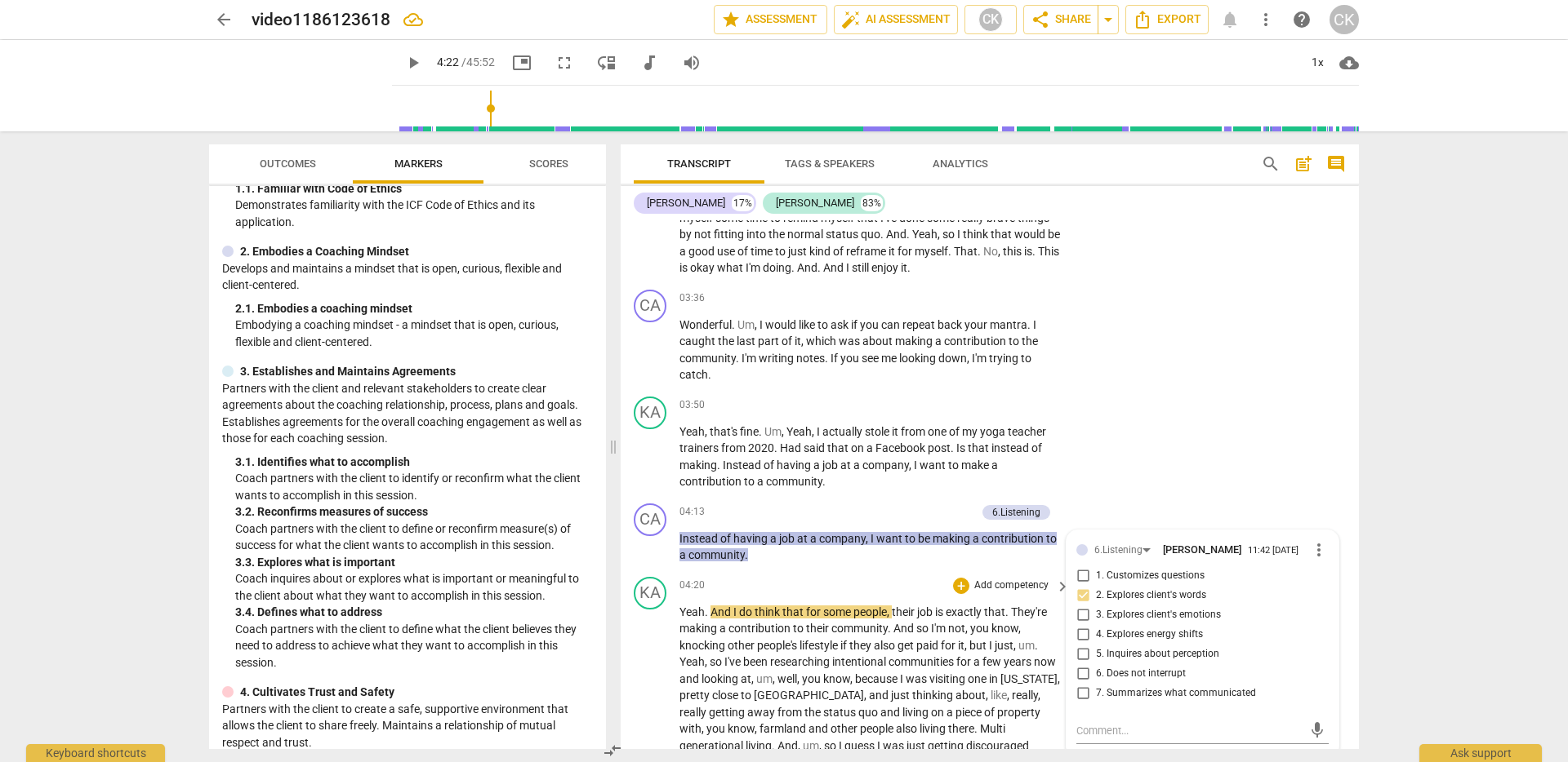
click at [989, 678] on span "one" at bounding box center [979, 679] width 22 height 13
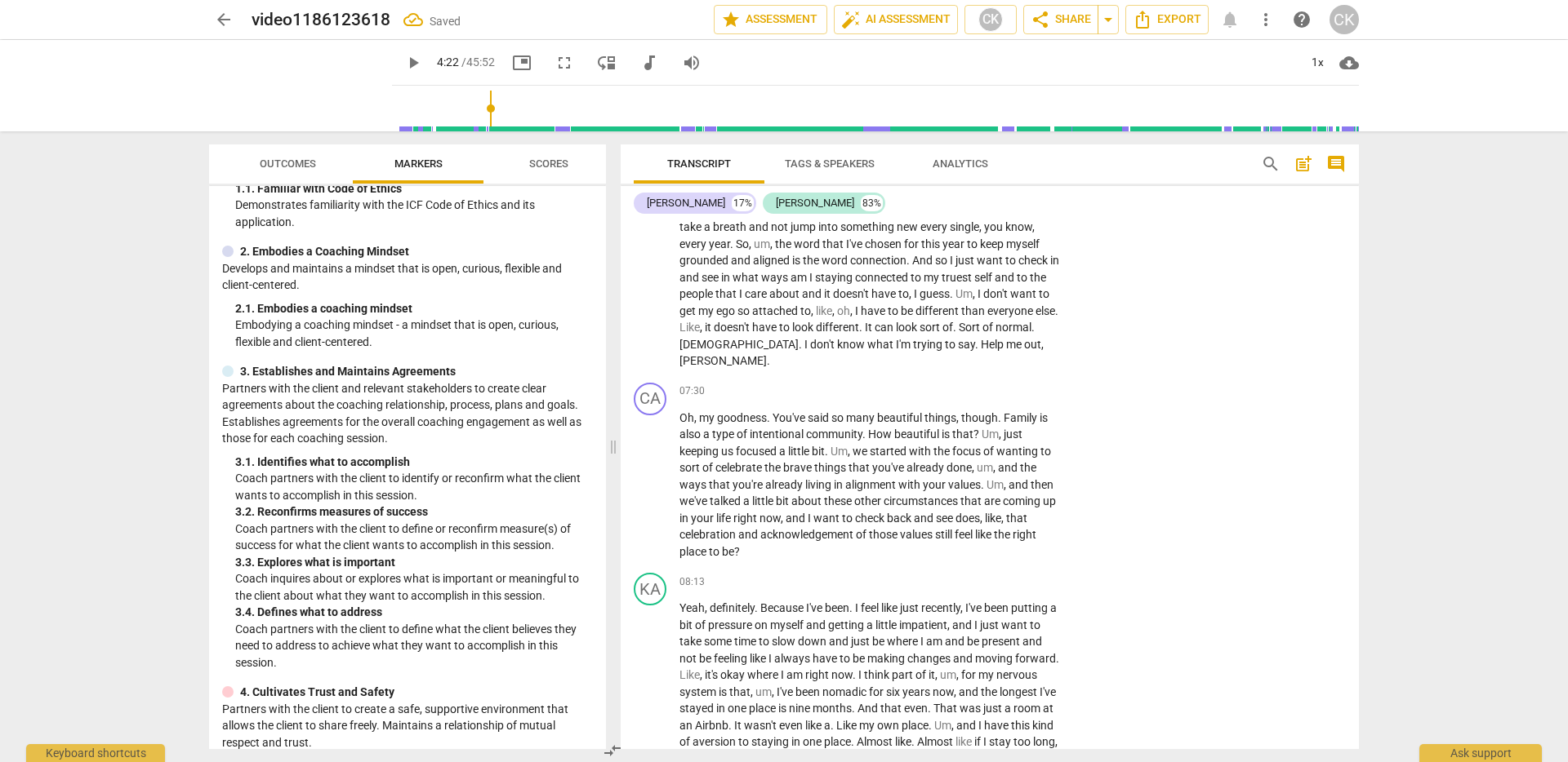
scroll to position [1593, 0]
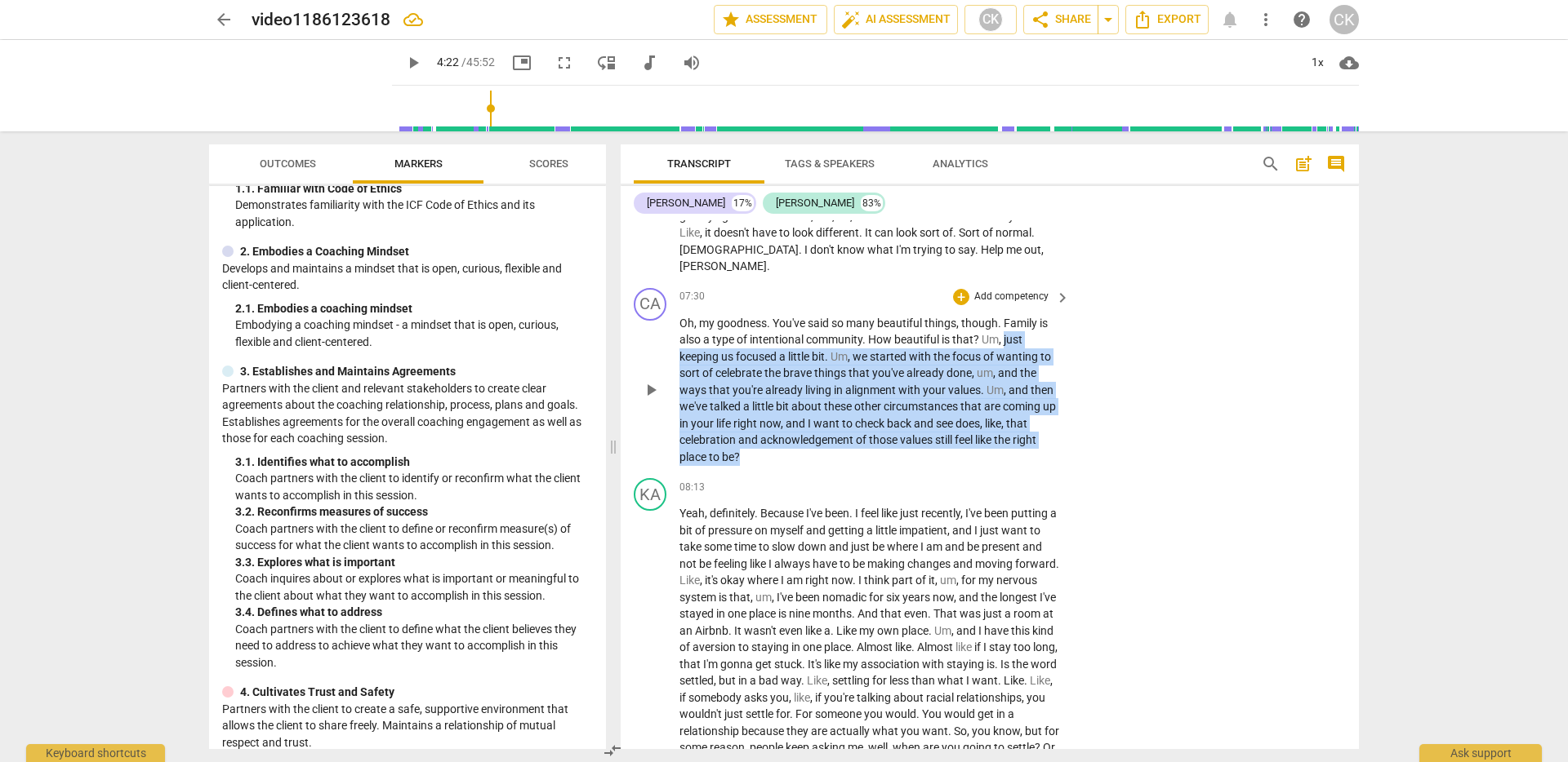
drag, startPoint x: 1005, startPoint y: 342, endPoint x: 752, endPoint y: 454, distance: 276.7
click at [752, 454] on p "Oh , my goodness . You've said so many beautiful things , though . Family is al…" at bounding box center [871, 391] width 382 height 151
click at [965, 294] on div "+" at bounding box center [961, 297] width 17 height 17
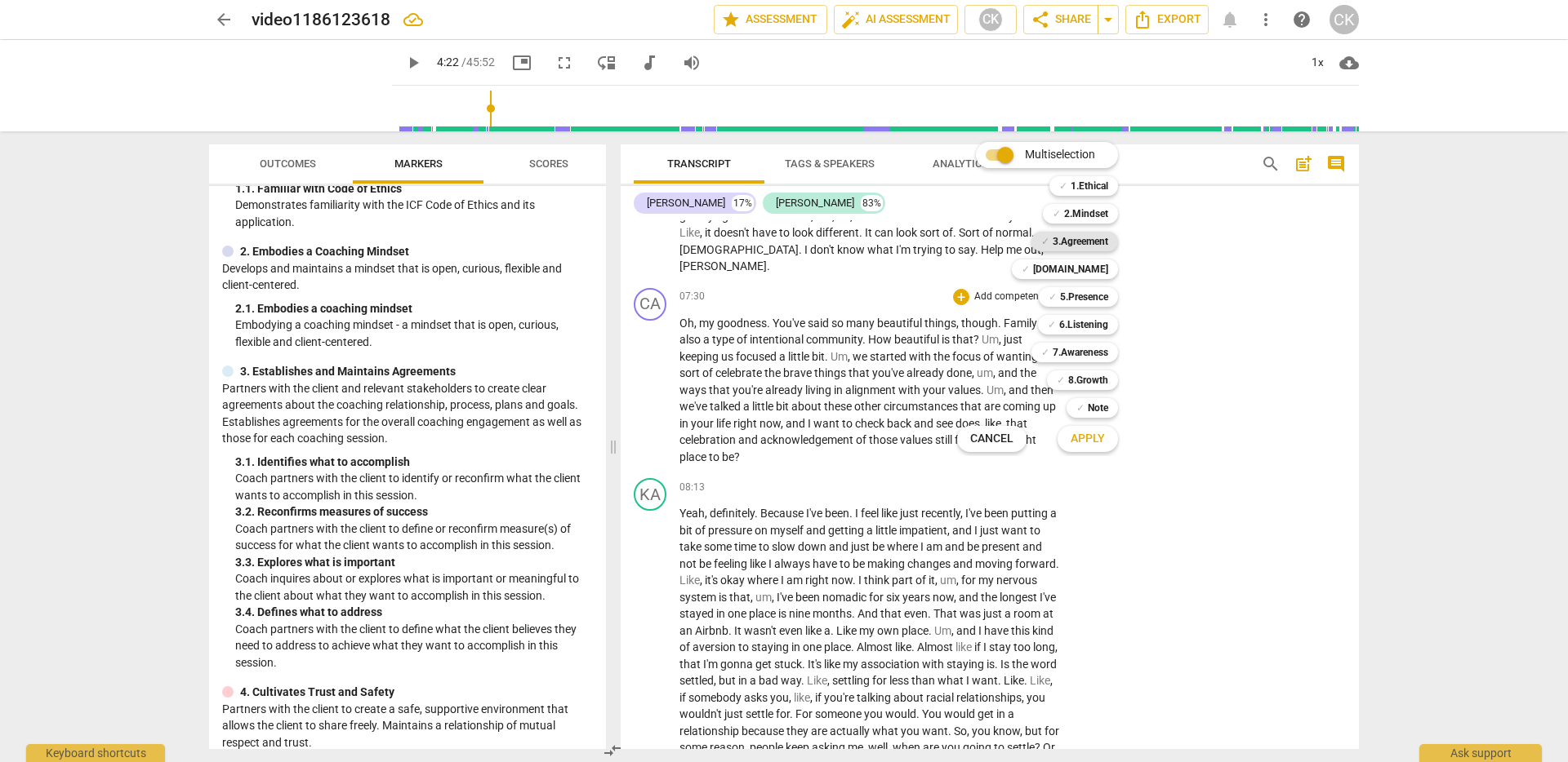
click at [1085, 237] on b "3.Agreement" at bounding box center [1080, 242] width 55 height 20
click at [1090, 328] on b "6.Listening" at bounding box center [1084, 325] width 49 height 20
click at [1094, 437] on span "Apply" at bounding box center [1087, 439] width 34 height 17
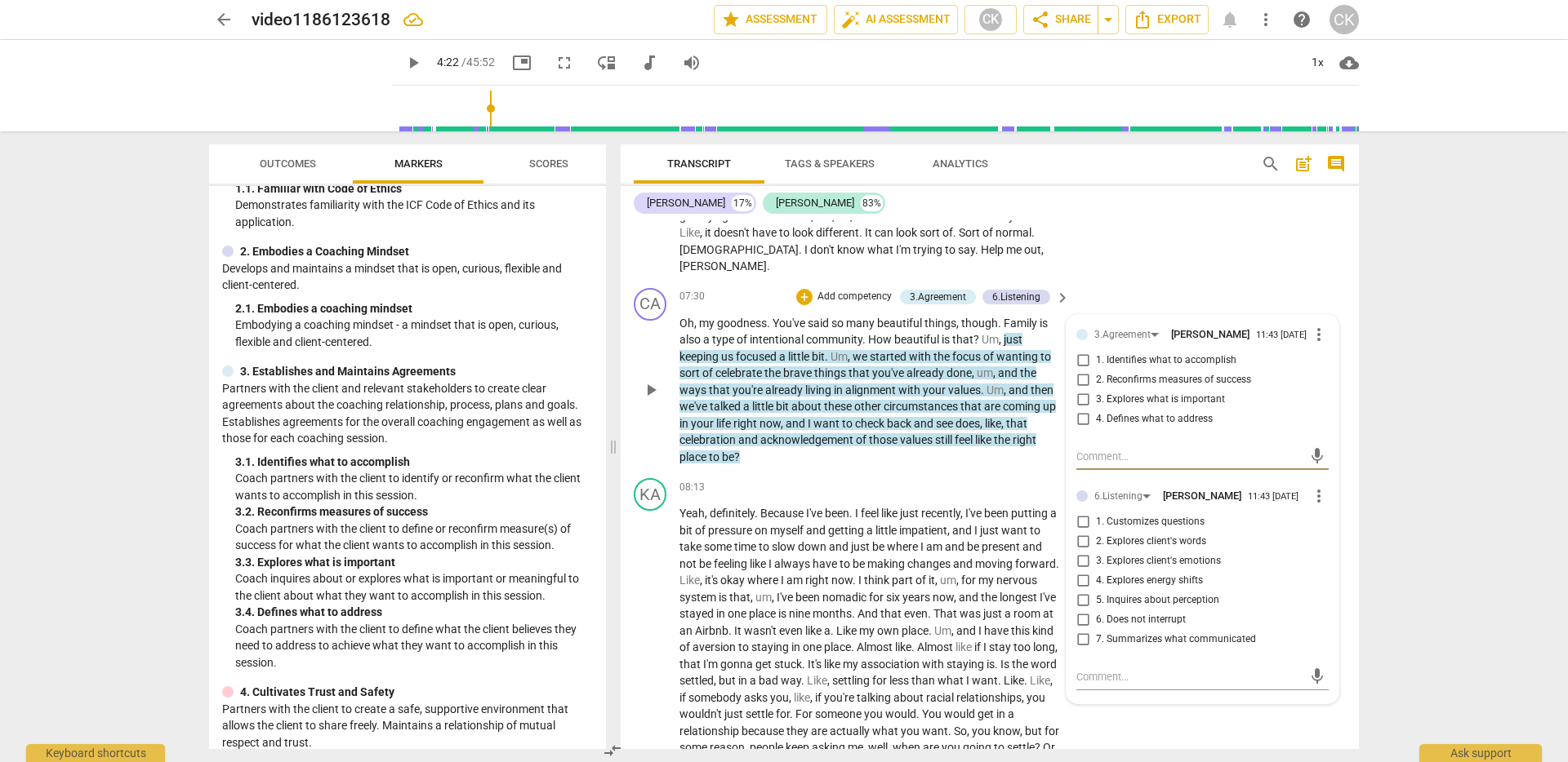
click at [1083, 405] on input "3. Explores what is important" at bounding box center [1083, 400] width 26 height 20
checkbox input "true"
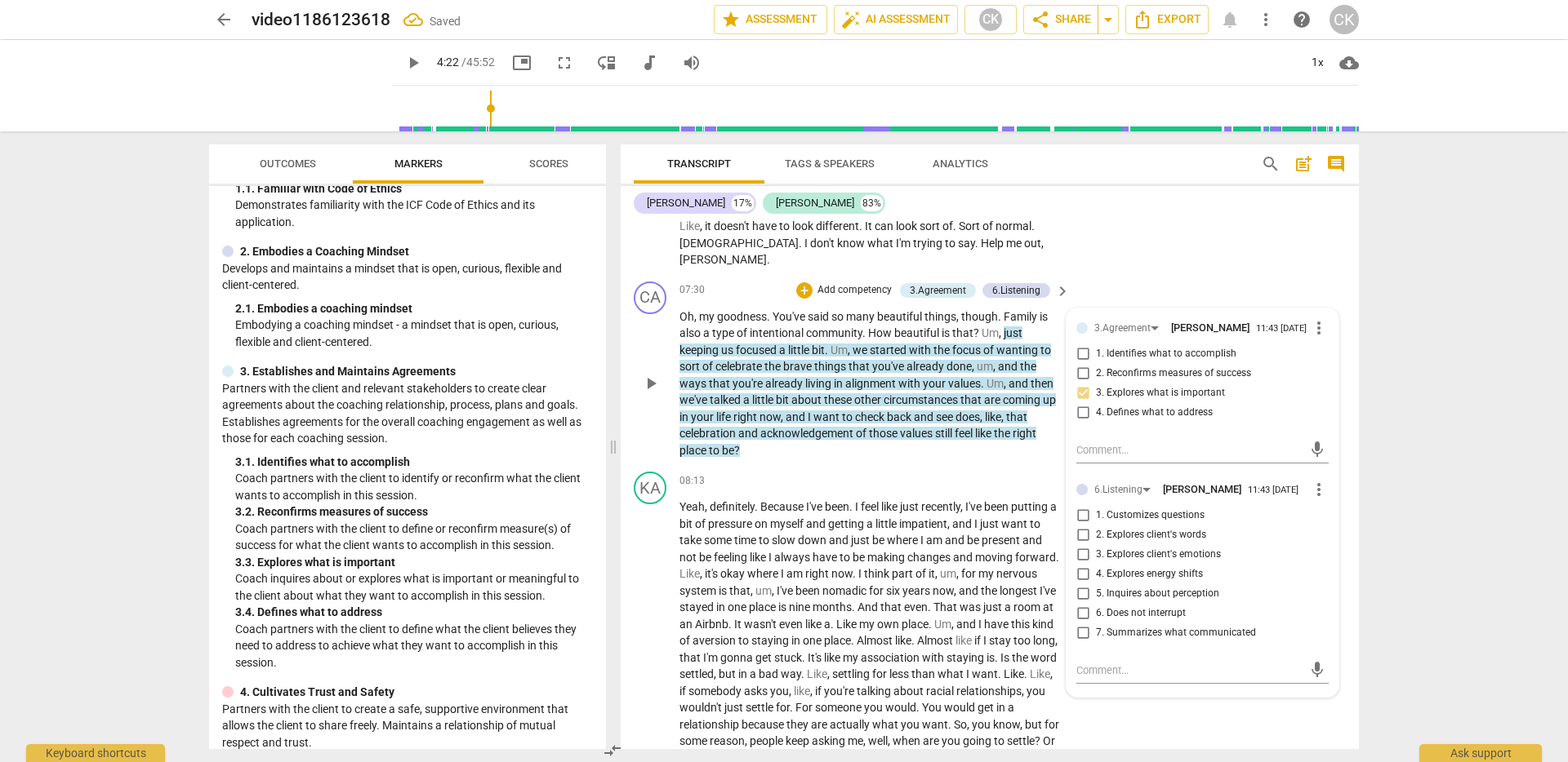
click at [1147, 640] on span "7. Summarizes what communicated" at bounding box center [1176, 634] width 160 height 15
click at [1096, 643] on input "7. Summarizes what communicated" at bounding box center [1083, 634] width 26 height 20
checkbox input "true"
click at [922, 558] on span "changes" at bounding box center [930, 558] width 46 height 13
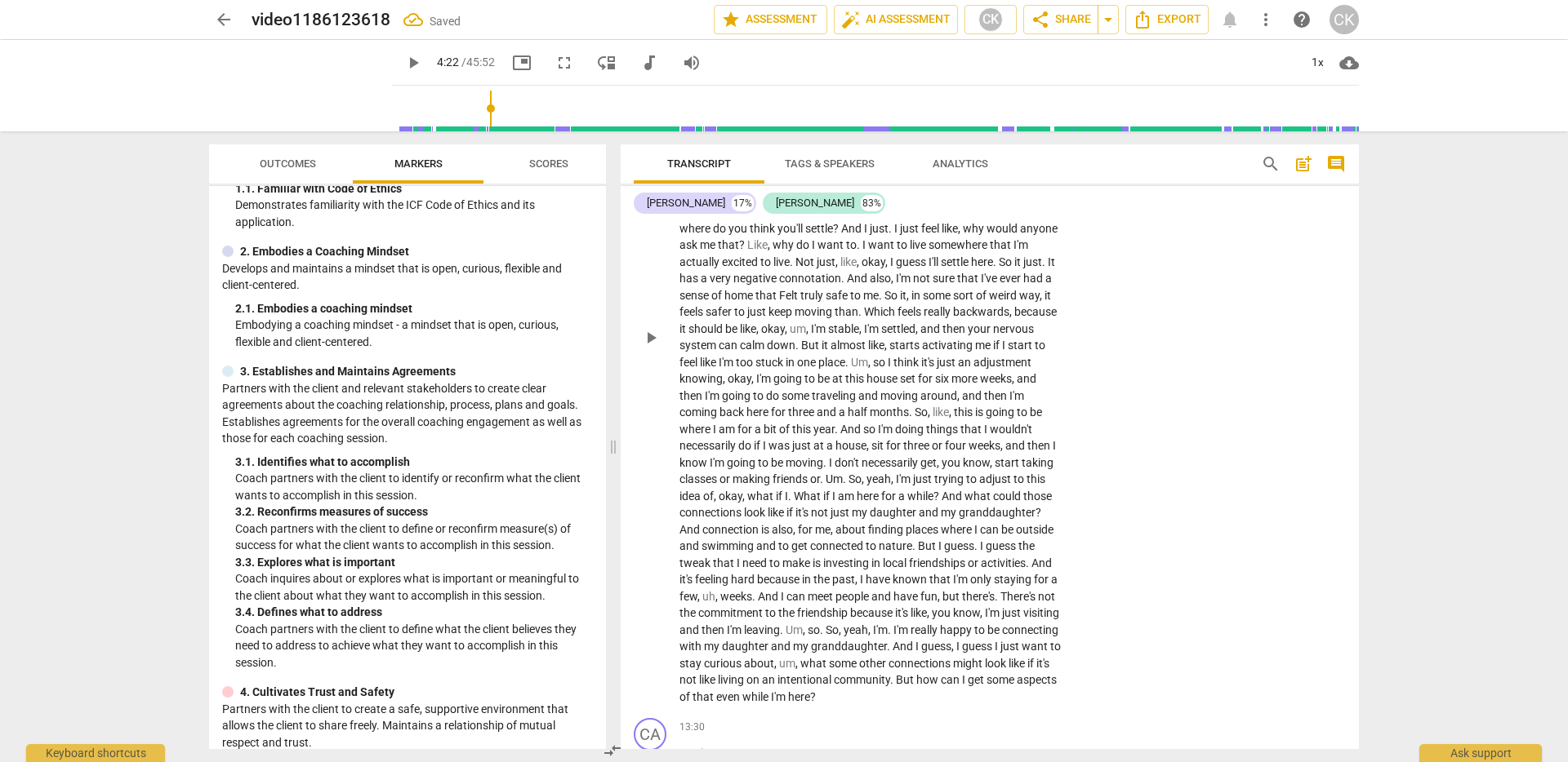
scroll to position [2519, 0]
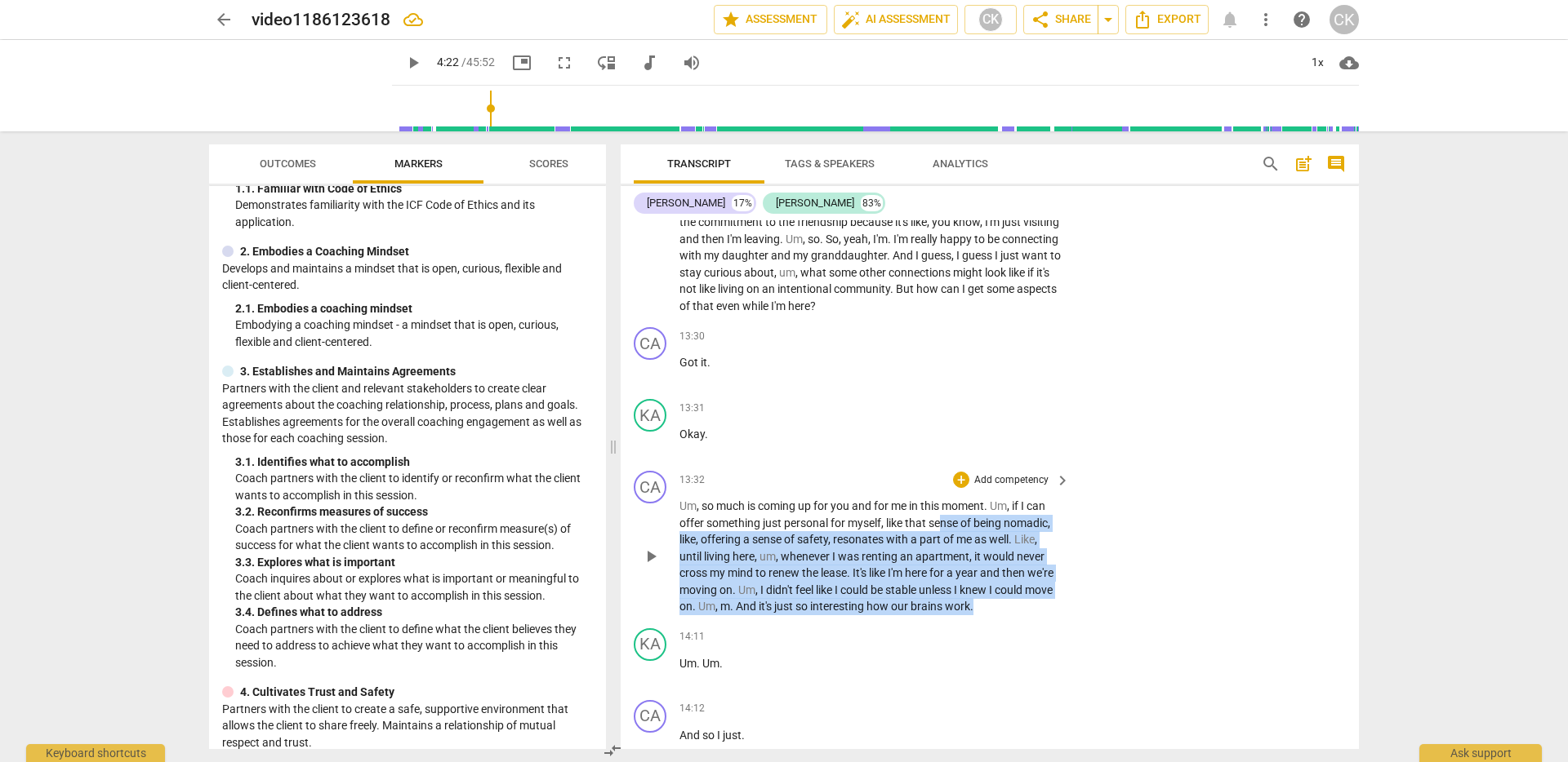
drag, startPoint x: 942, startPoint y: 540, endPoint x: 1040, endPoint y: 621, distance: 127.1
click at [1040, 616] on p "Um , so much is coming up for you and for me in this moment . Um , if I can off…" at bounding box center [871, 557] width 382 height 117
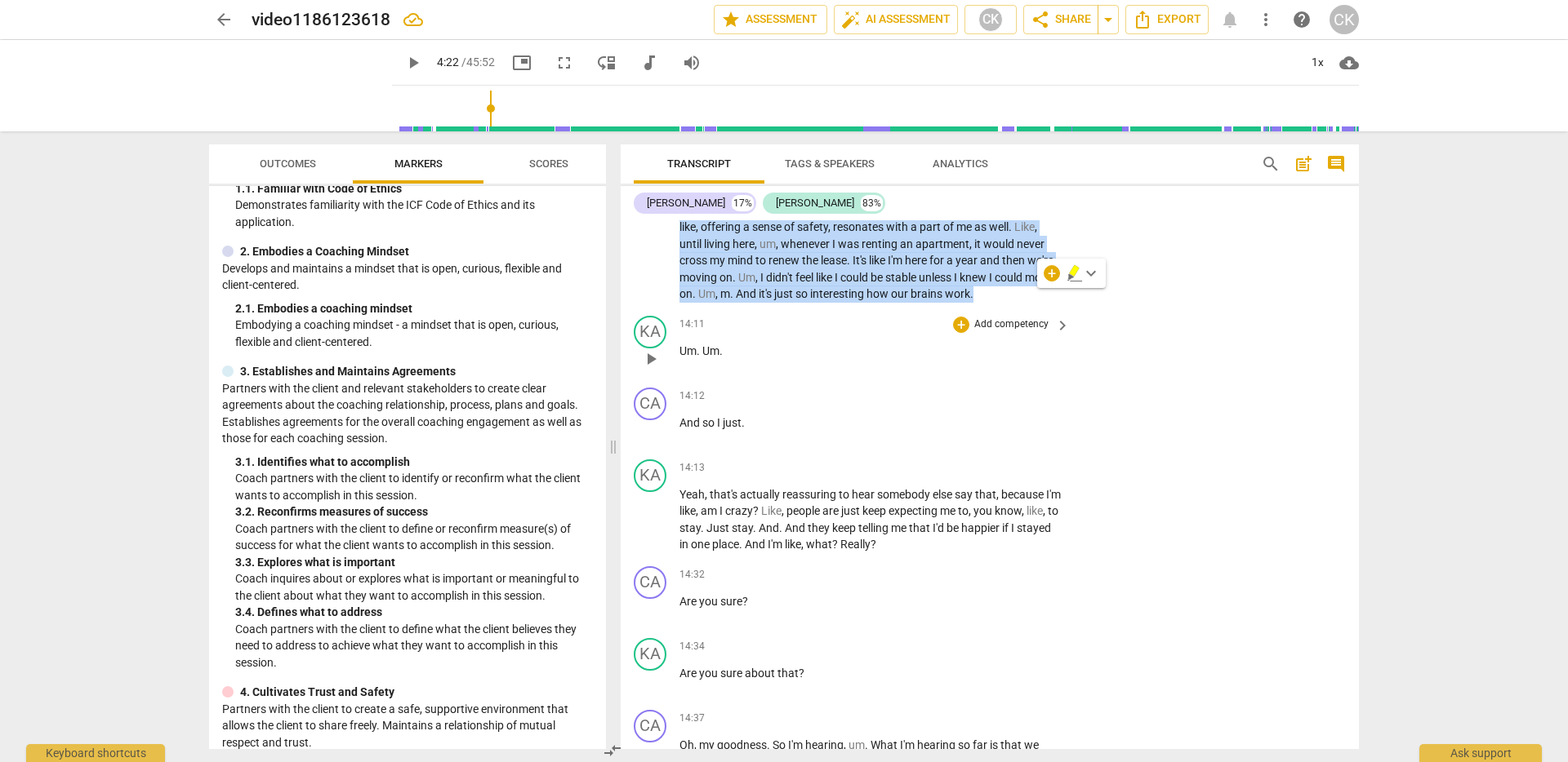
scroll to position [2830, 0]
click at [1047, 292] on div "+" at bounding box center [1052, 291] width 17 height 17
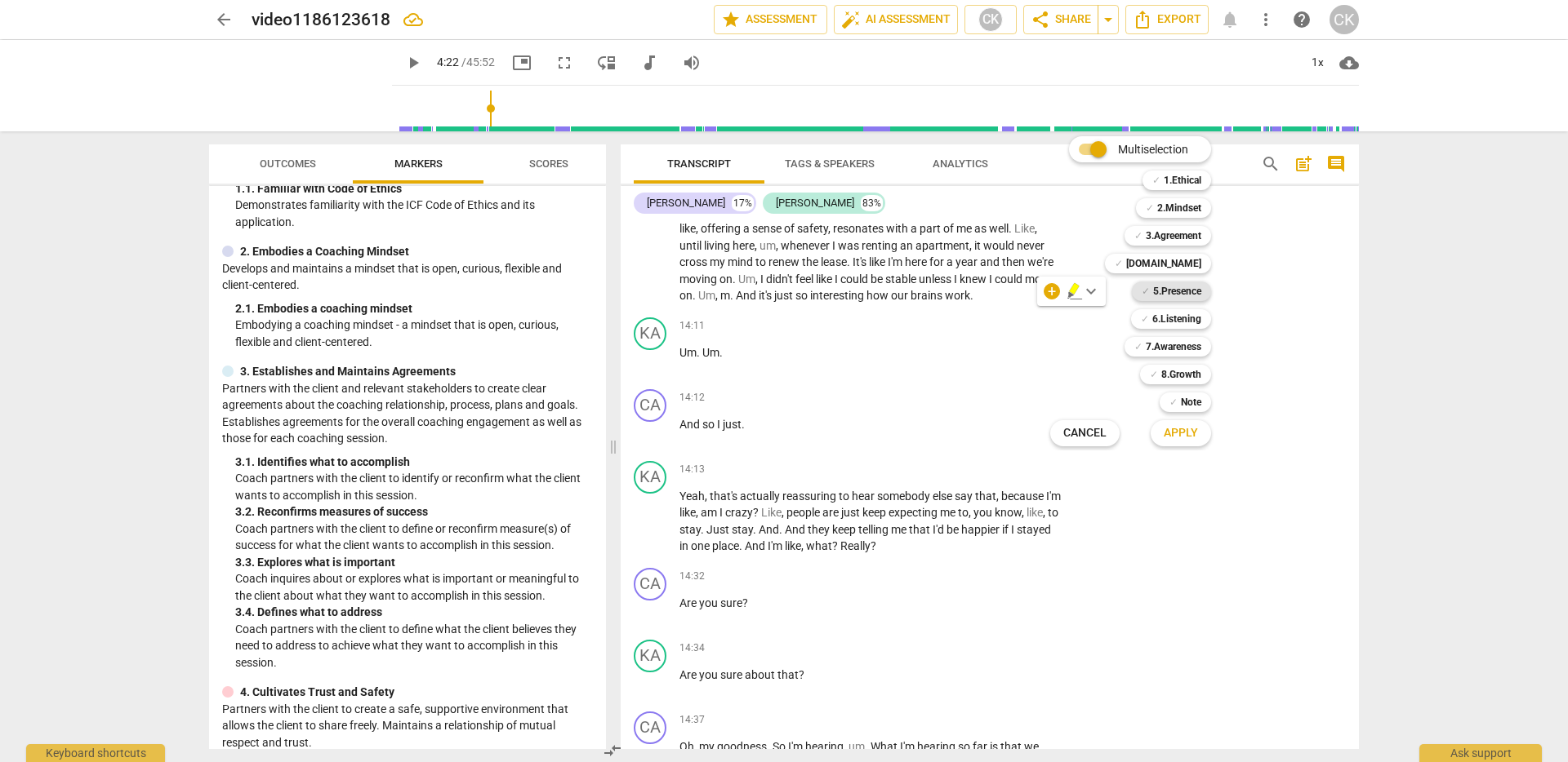
click at [1179, 292] on b "5.Presence" at bounding box center [1177, 291] width 48 height 20
click at [1187, 266] on b "[DOMAIN_NAME]" at bounding box center [1163, 264] width 75 height 20
click at [1190, 323] on b "6.Listening" at bounding box center [1176, 319] width 49 height 20
drag, startPoint x: 604, startPoint y: 313, endPoint x: 600, endPoint y: 333, distance: 20.4
click at [602, 333] on div at bounding box center [784, 381] width 1568 height 762
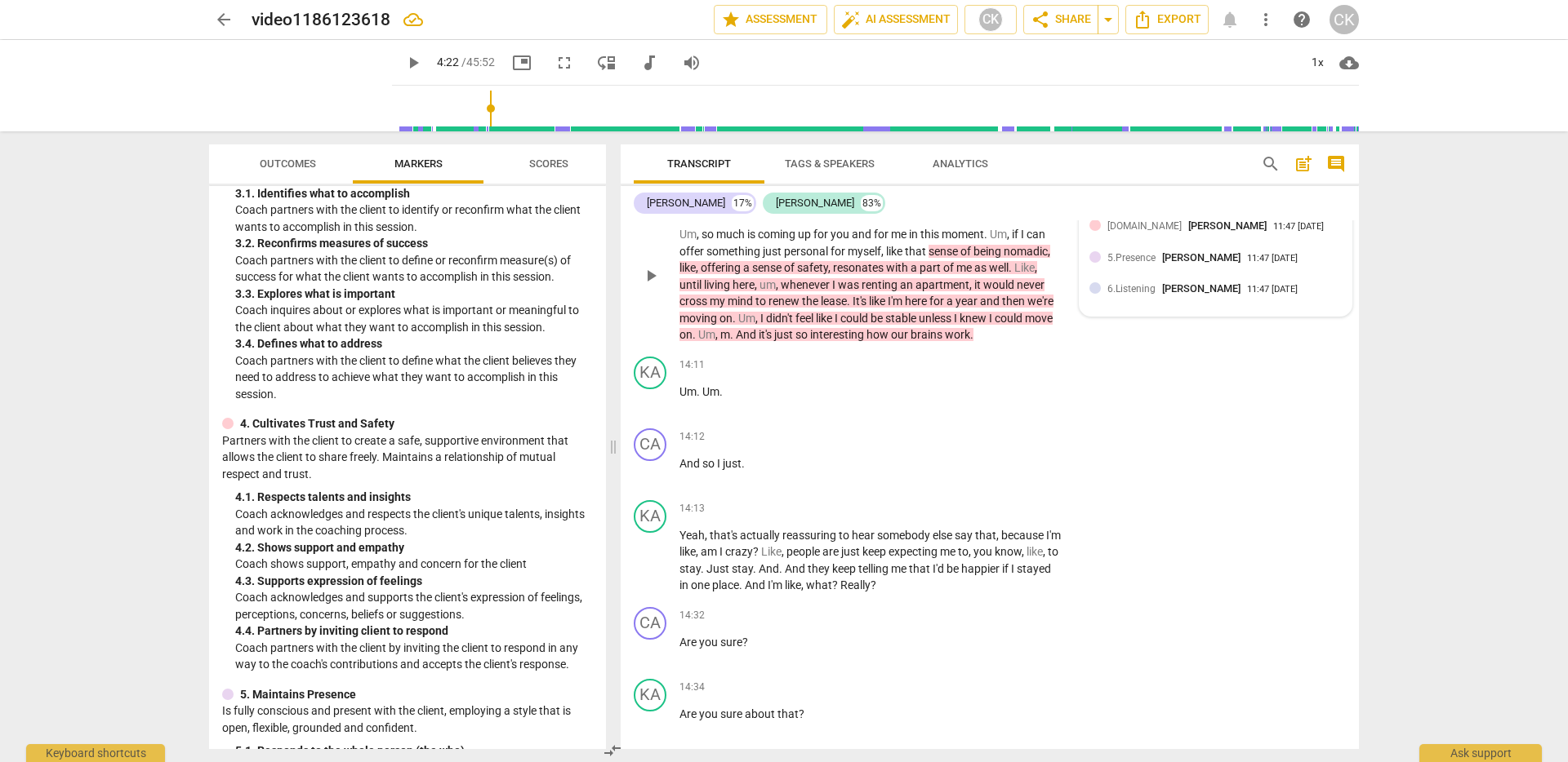
scroll to position [2805, 0]
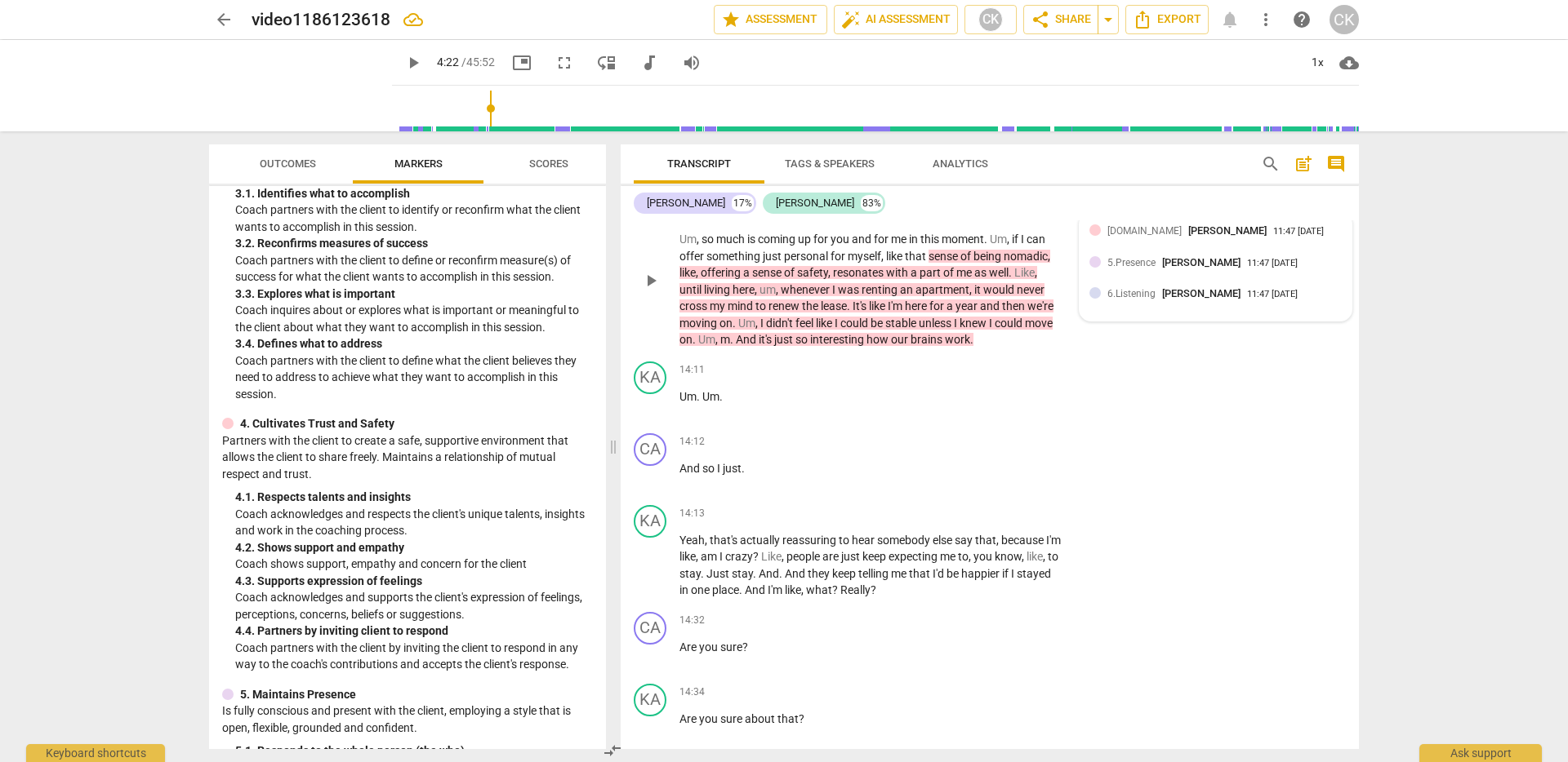
click at [1192, 237] on span "[PERSON_NAME]" at bounding box center [1227, 230] width 79 height 12
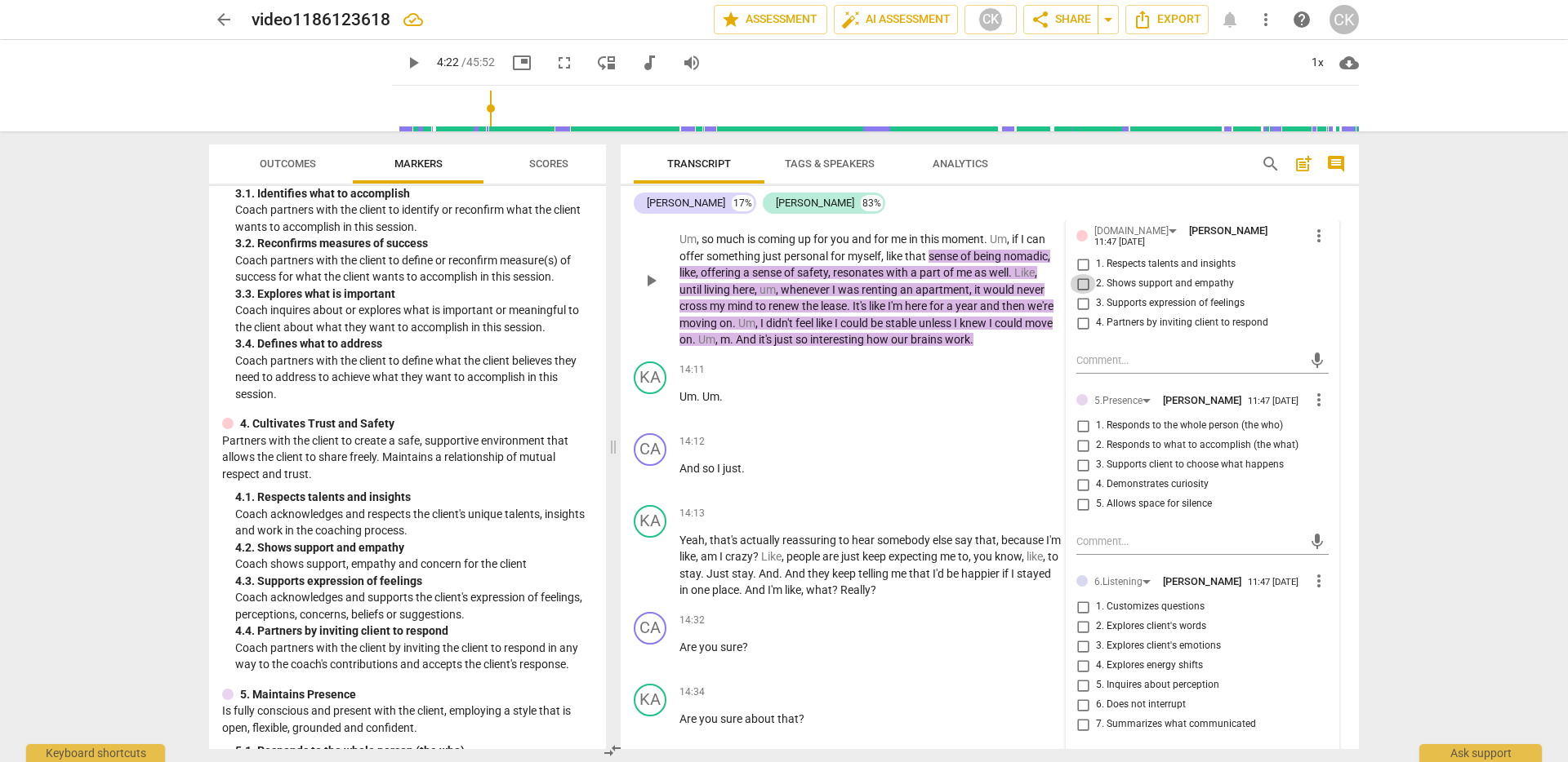
click at [1083, 294] on input "2. Shows support and empathy" at bounding box center [1083, 284] width 26 height 20
checkbox input "true"
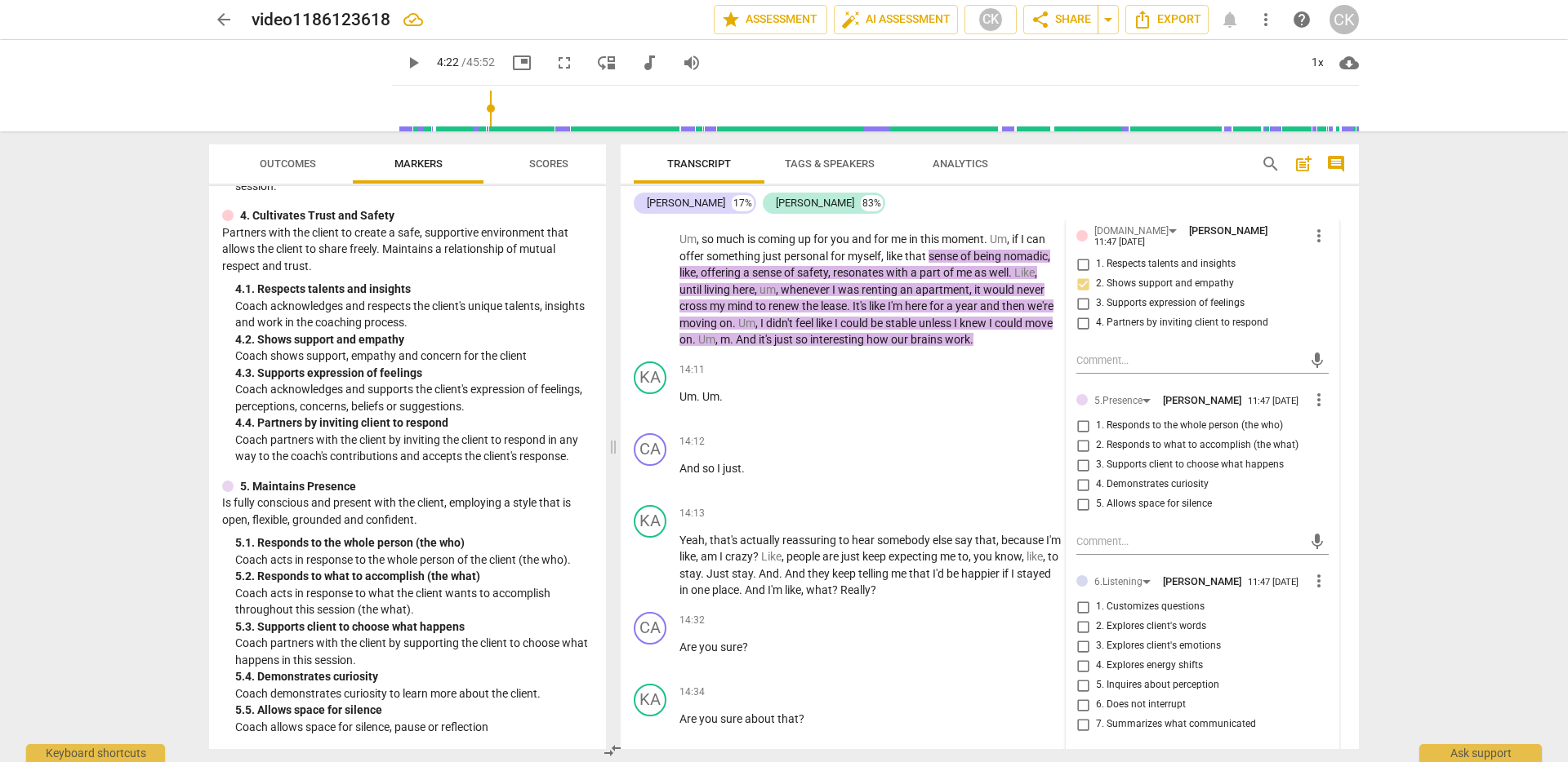
scroll to position [594, 0]
click at [1082, 436] on input "1. Responds to the whole person (the who)" at bounding box center [1083, 426] width 26 height 20
checkbox input "true"
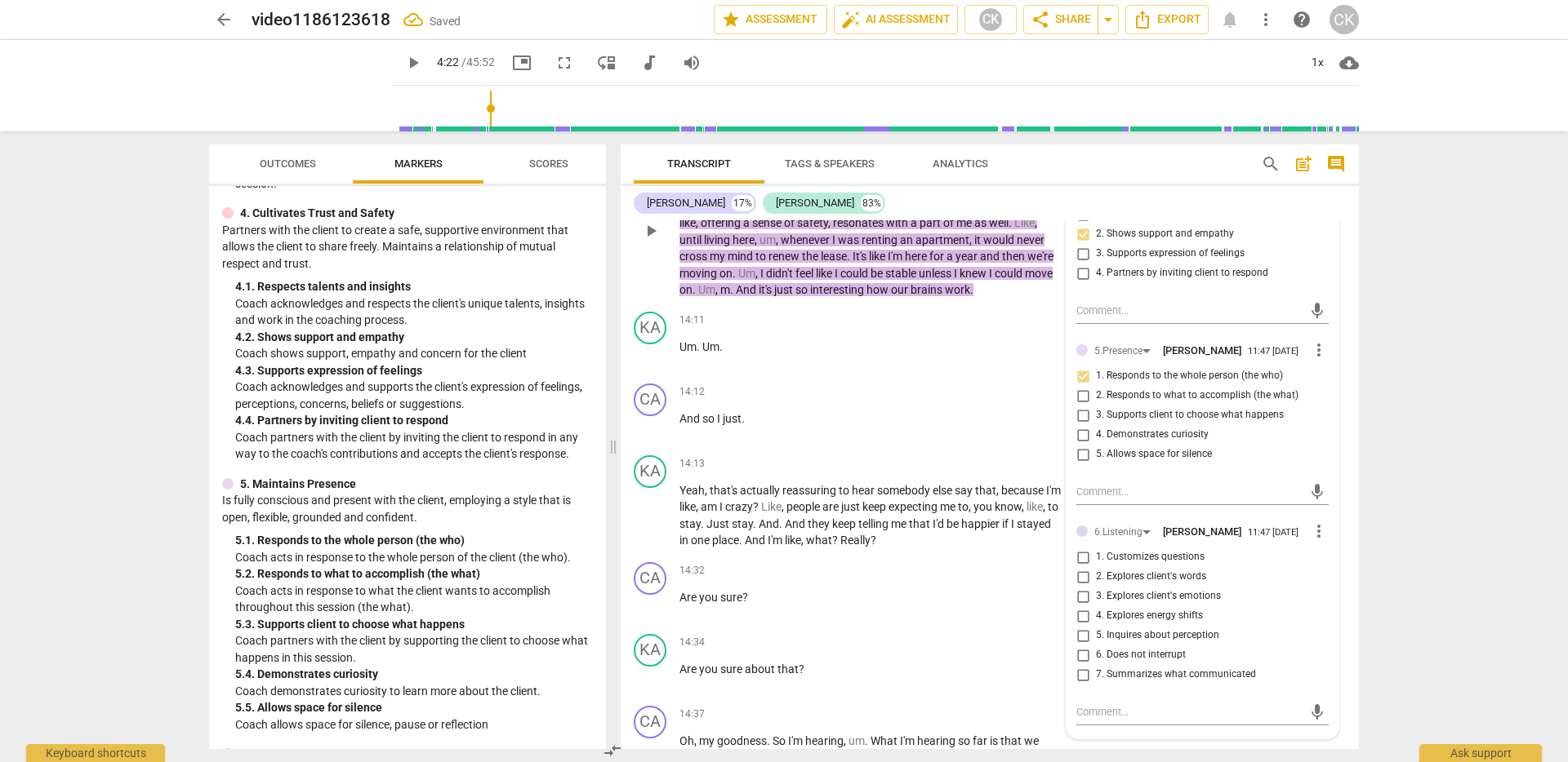
scroll to position [2856, 0]
click at [1313, 539] on span "more_vert" at bounding box center [1319, 530] width 20 height 20
click at [1324, 582] on li "Delete" at bounding box center [1332, 586] width 56 height 31
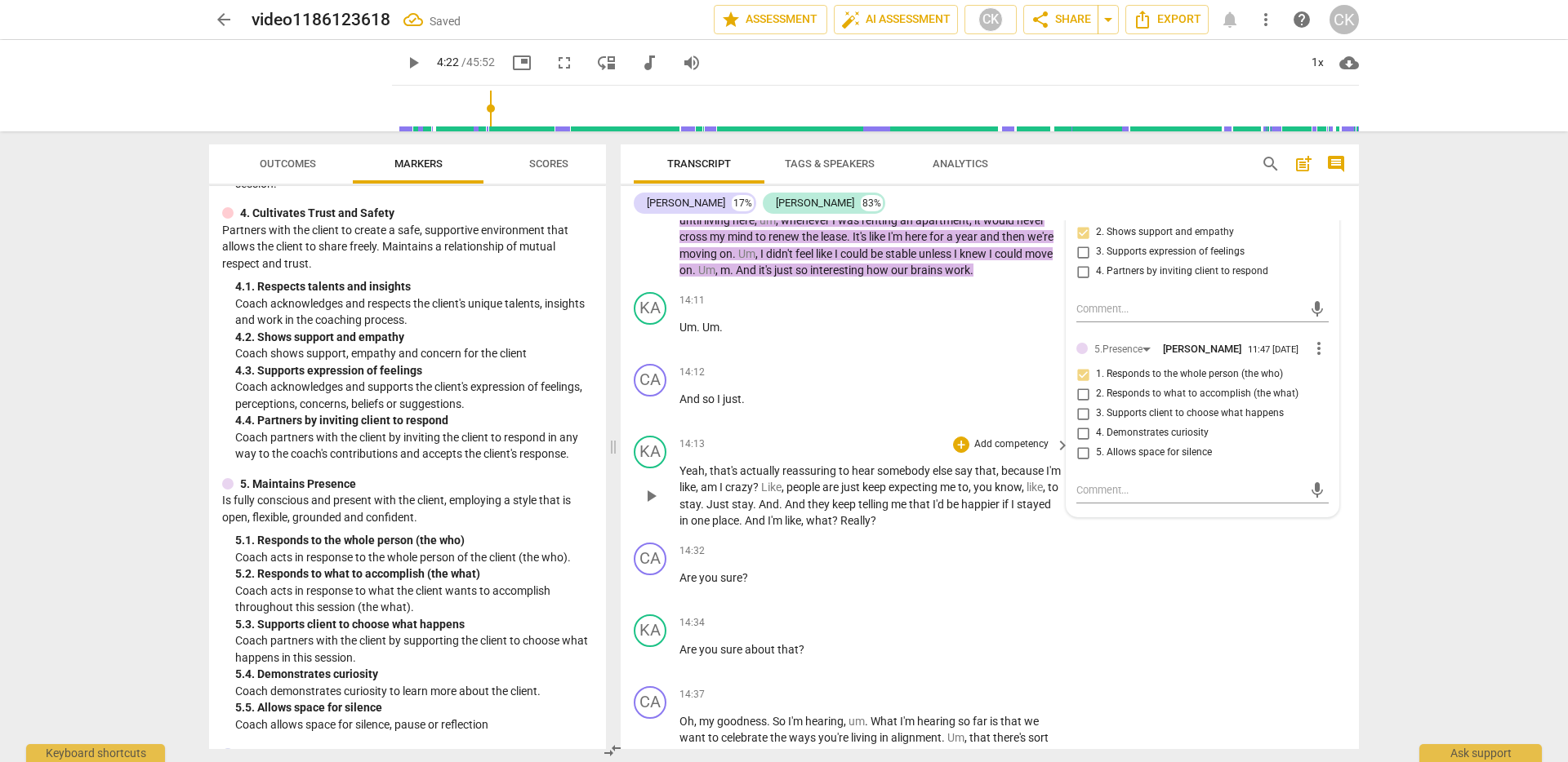
click at [832, 527] on span "what" at bounding box center [820, 521] width 26 height 13
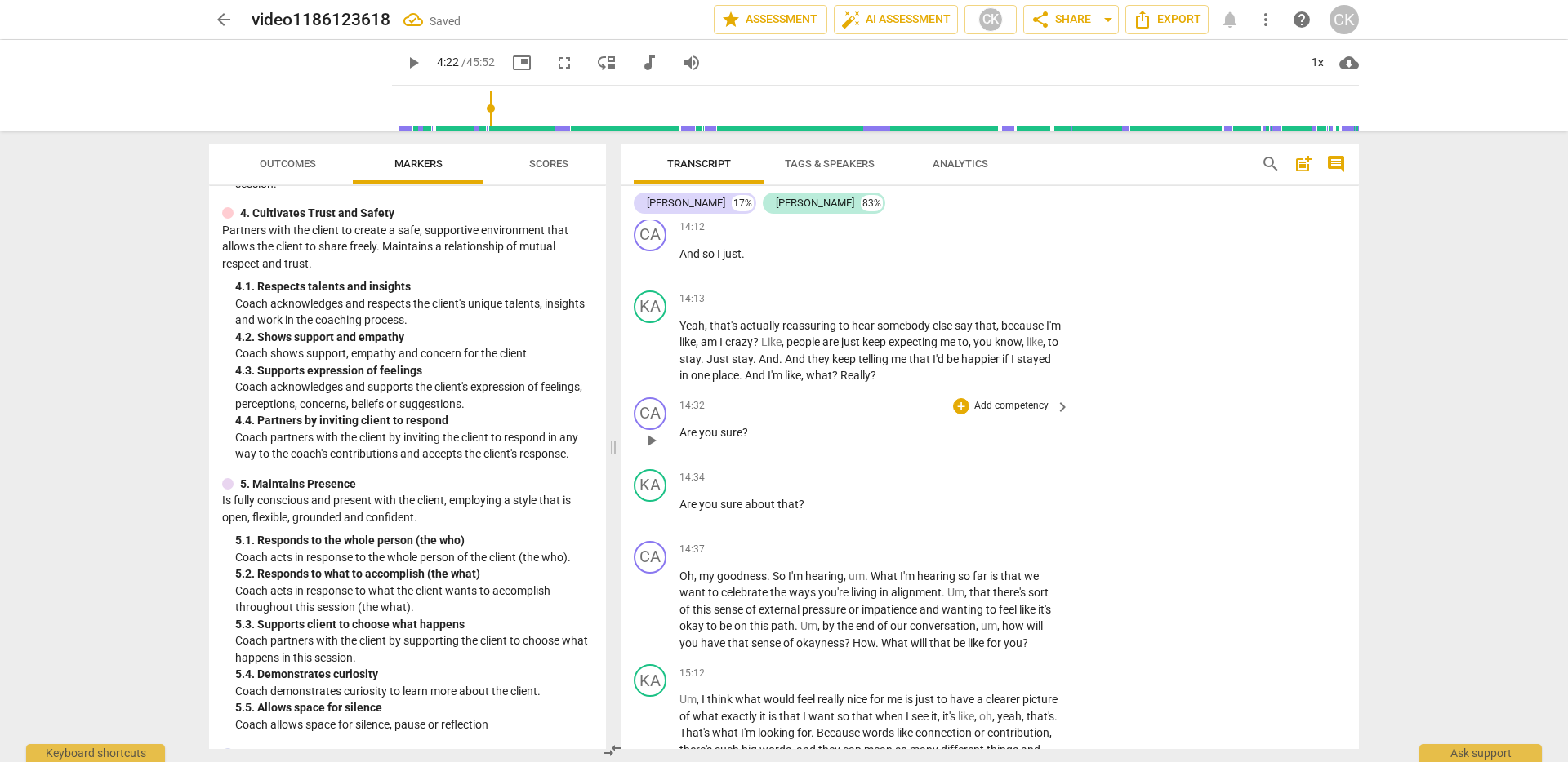
scroll to position [3020, 0]
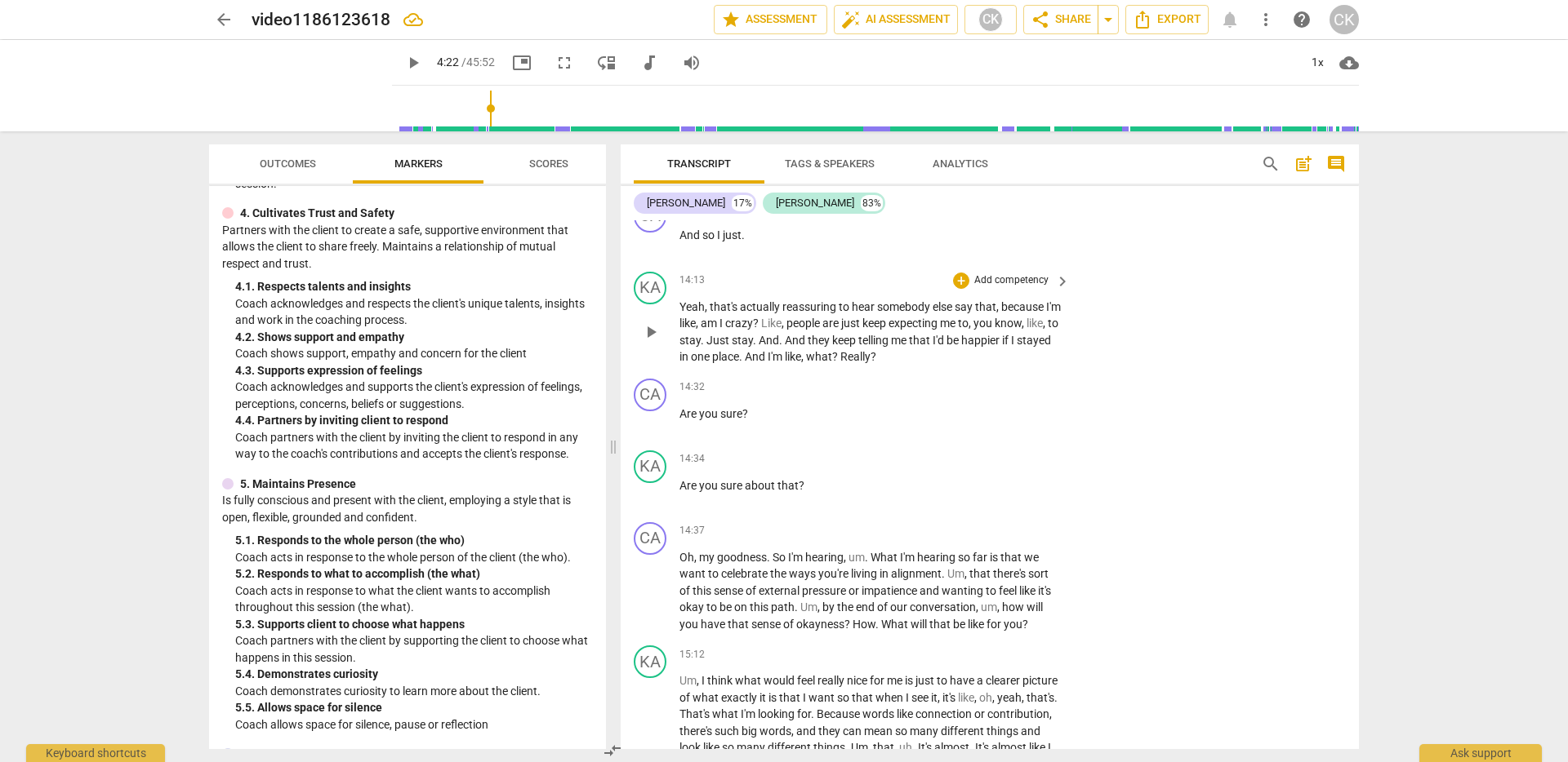
click at [767, 363] on span "And" at bounding box center [757, 357] width 23 height 13
click at [643, 342] on span "play_arrow" at bounding box center [651, 333] width 20 height 20
click at [657, 504] on span "pause" at bounding box center [651, 494] width 20 height 20
type input "880"
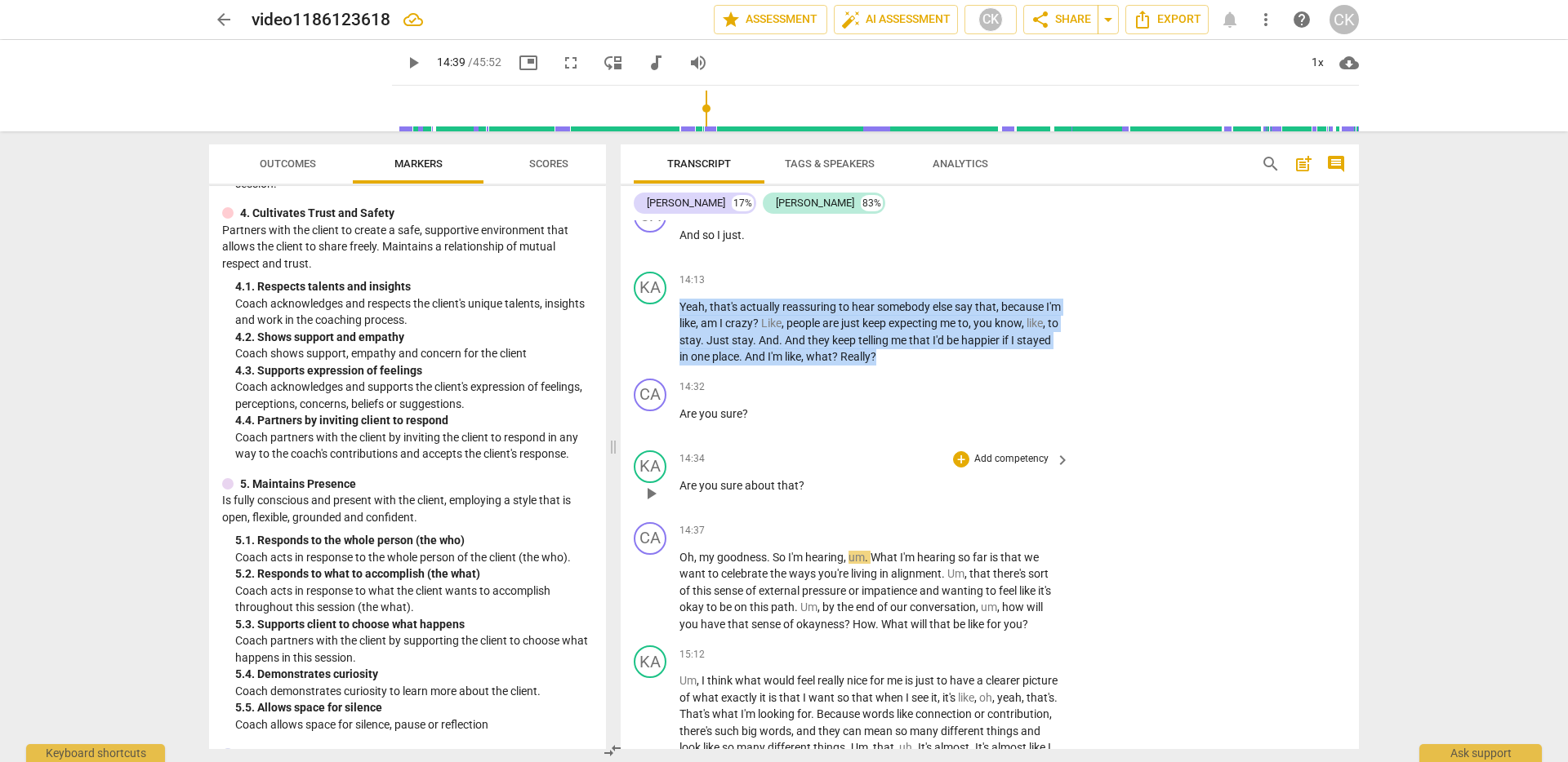
drag, startPoint x: 681, startPoint y: 324, endPoint x: 802, endPoint y: 505, distance: 217.7
click at [802, 505] on div "CA play_arrow pause 00:02 + Add competency [DOMAIN_NAME] 5.Presence keyboard_ar…" at bounding box center [990, 484] width 738 height 529
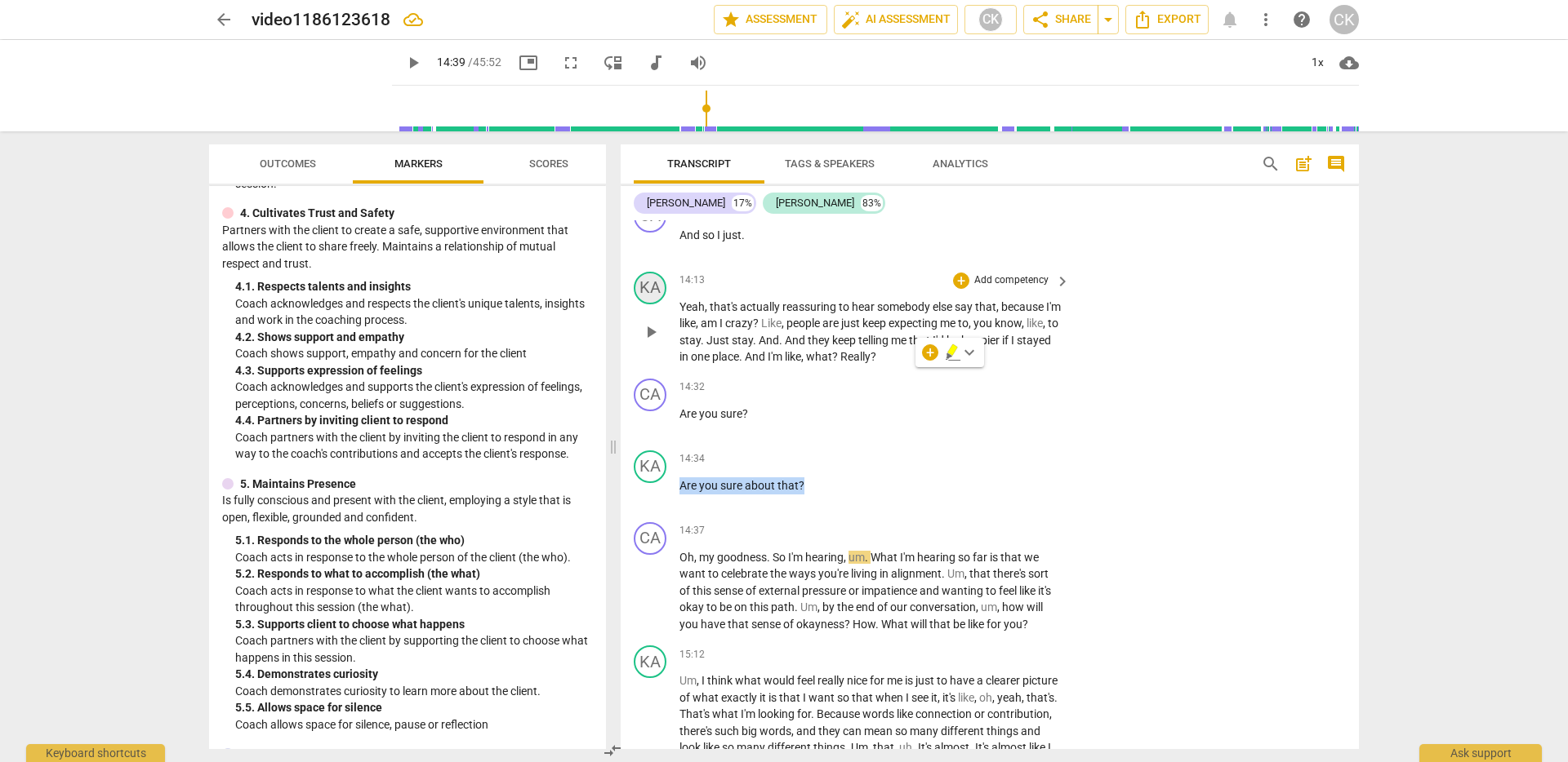
drag, startPoint x: 802, startPoint y: 504, endPoint x: 662, endPoint y: 311, distance: 238.4
click at [662, 311] on div "CA play_arrow pause 00:02 + Add competency [DOMAIN_NAME] 5.Presence keyboard_ar…" at bounding box center [990, 484] width 738 height 529
click at [705, 423] on p "Are you sure ?" at bounding box center [871, 414] width 382 height 17
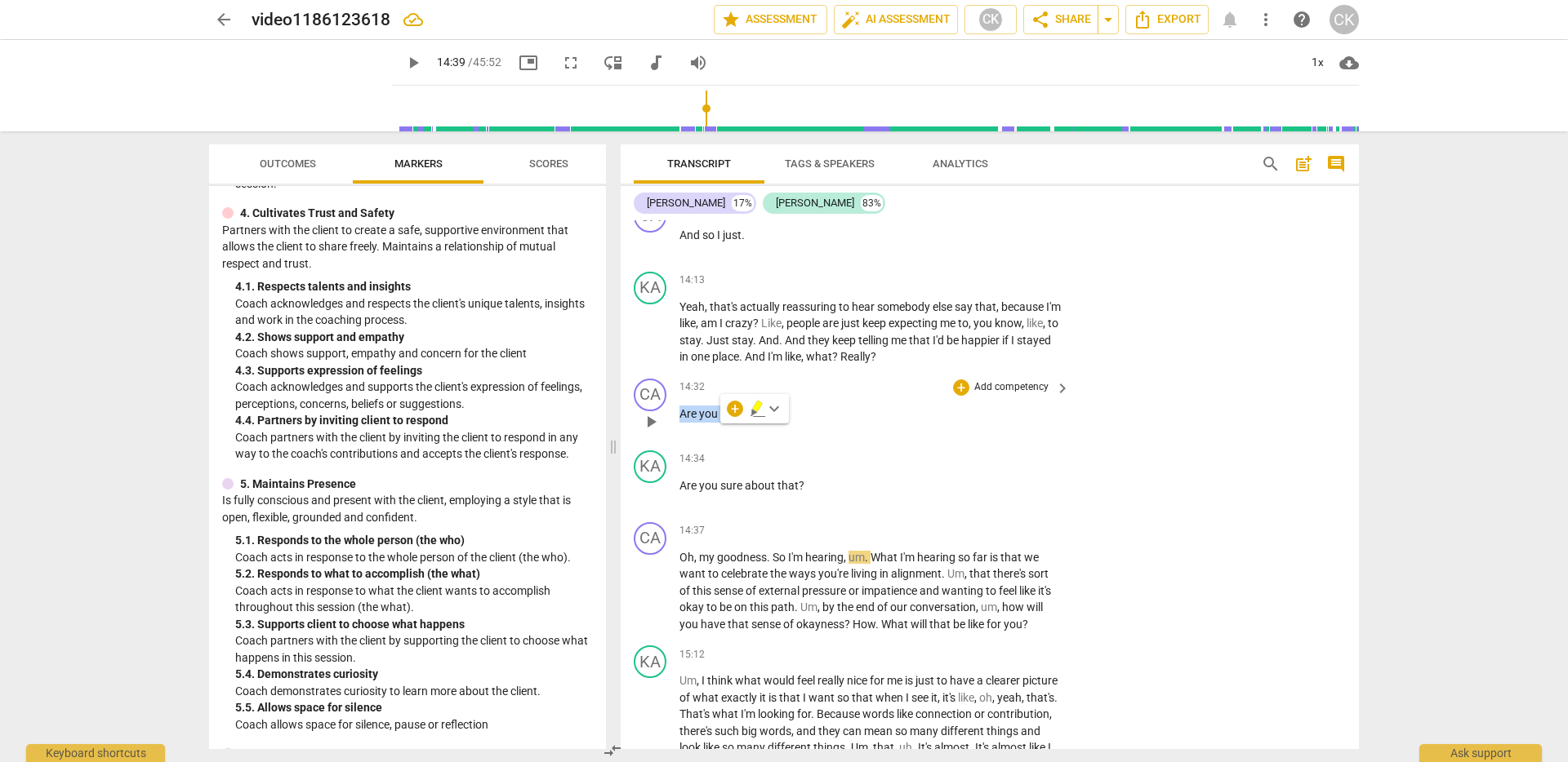
click at [705, 423] on p "Are you sure ?" at bounding box center [871, 414] width 382 height 17
click at [961, 395] on div "+" at bounding box center [961, 388] width 17 height 17
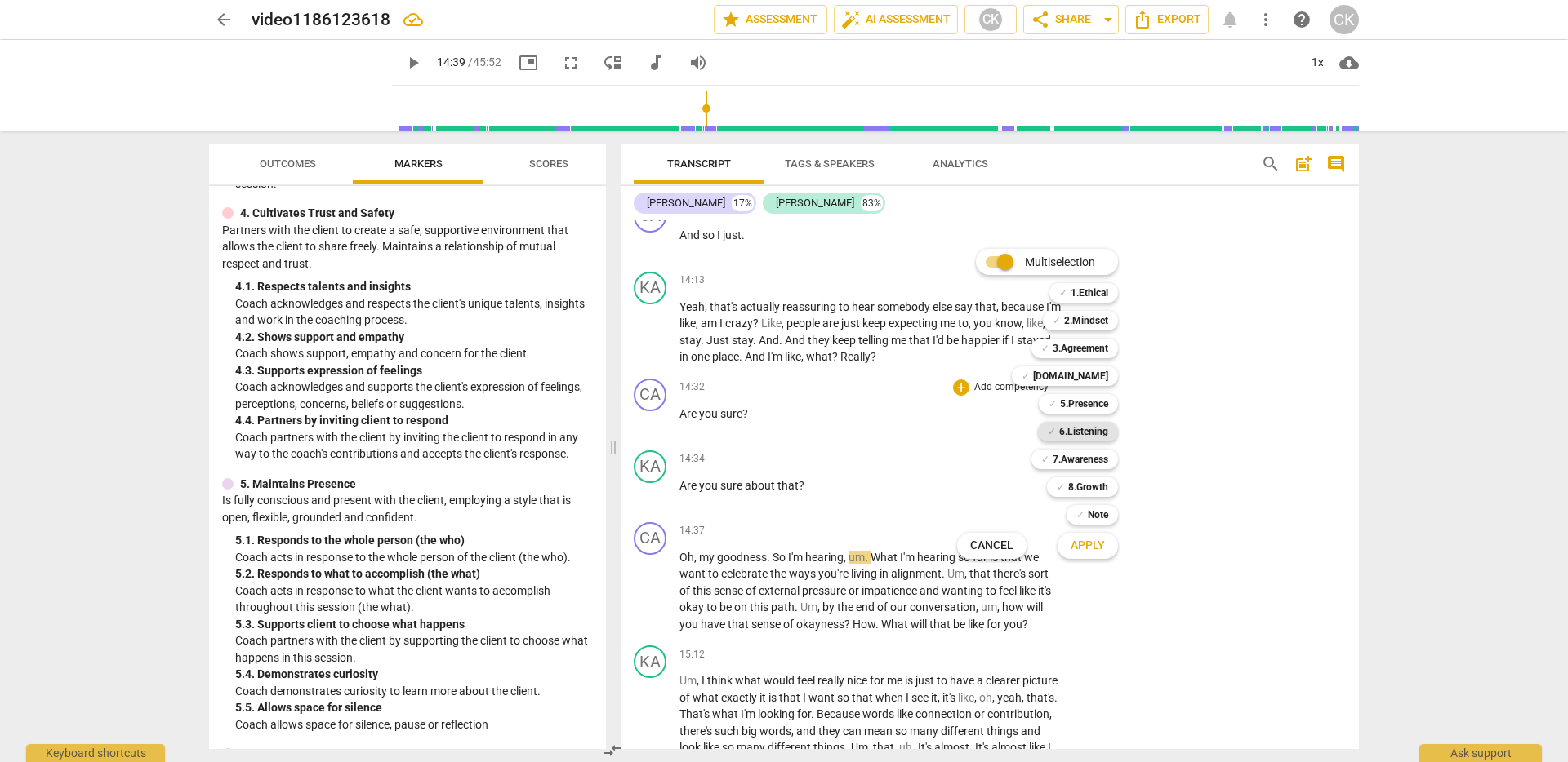
click at [1092, 434] on b "6.Listening" at bounding box center [1084, 432] width 49 height 20
drag, startPoint x: 603, startPoint y: 407, endPoint x: 611, endPoint y: 465, distance: 58.5
click at [611, 465] on div at bounding box center [784, 381] width 1568 height 762
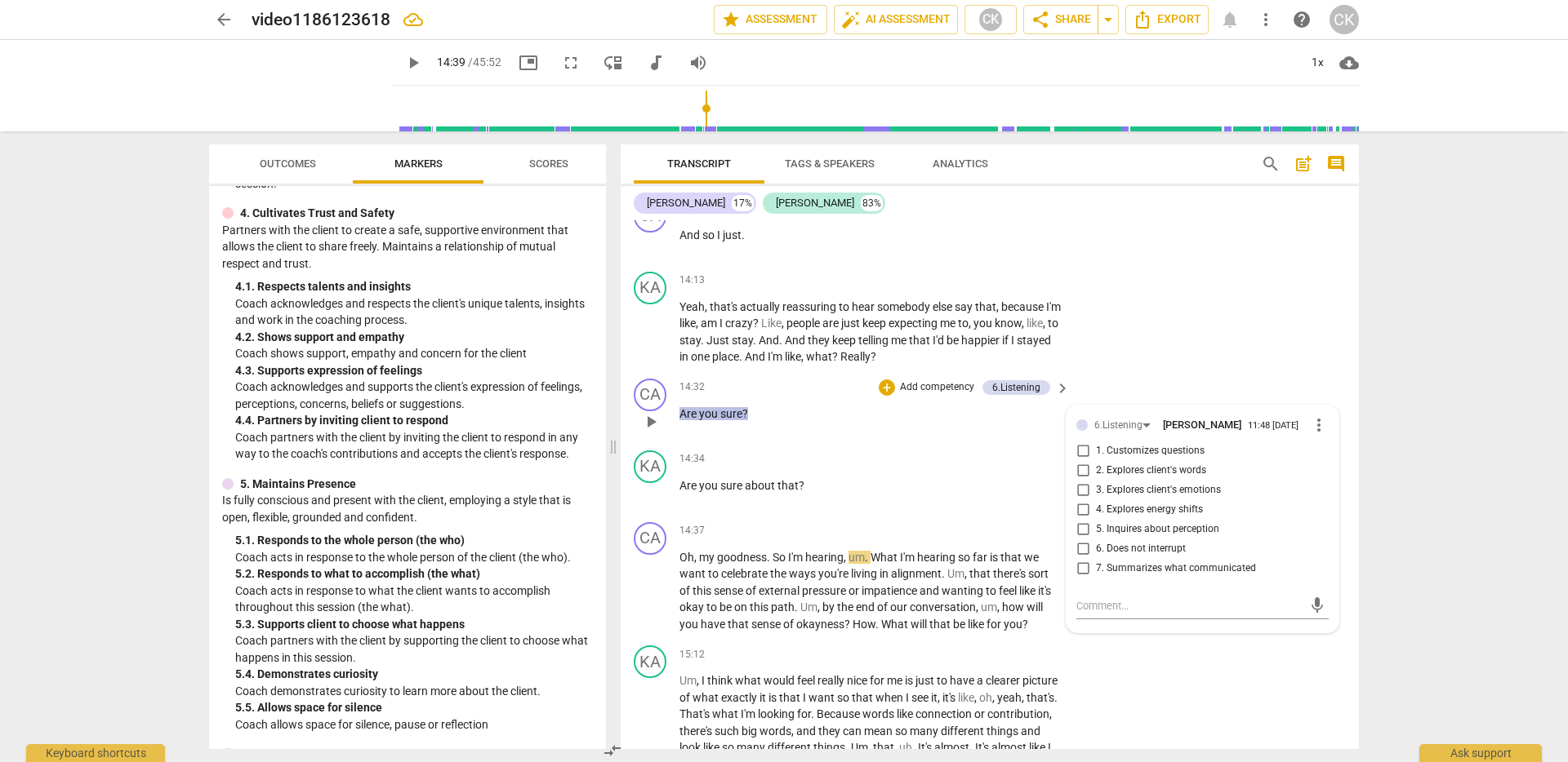
click at [1180, 517] on span "4. Explores energy shifts" at bounding box center [1149, 510] width 107 height 15
click at [1096, 520] on input "4. Explores energy shifts" at bounding box center [1083, 510] width 26 height 20
checkbox input "true"
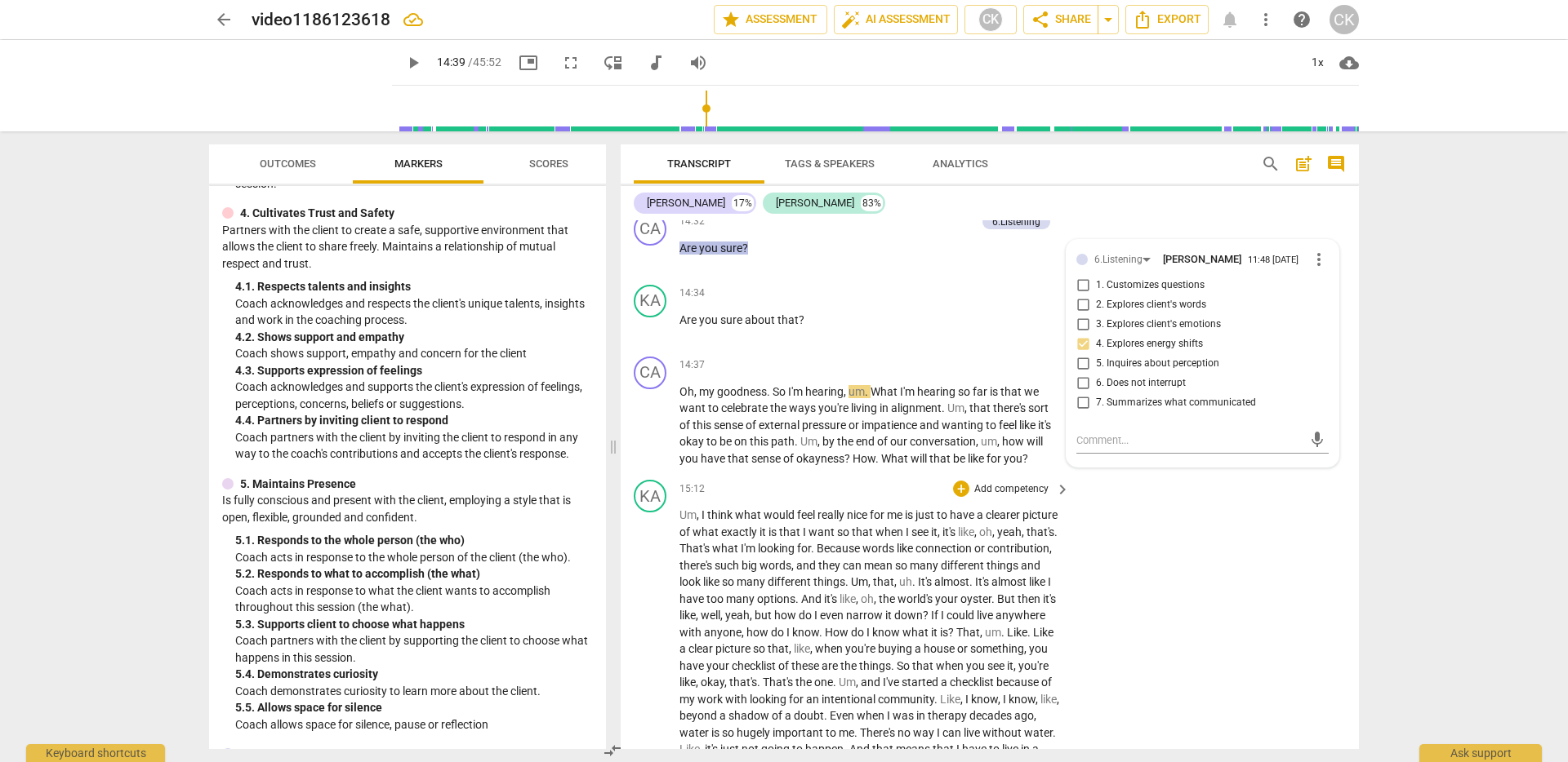
scroll to position [3189, 0]
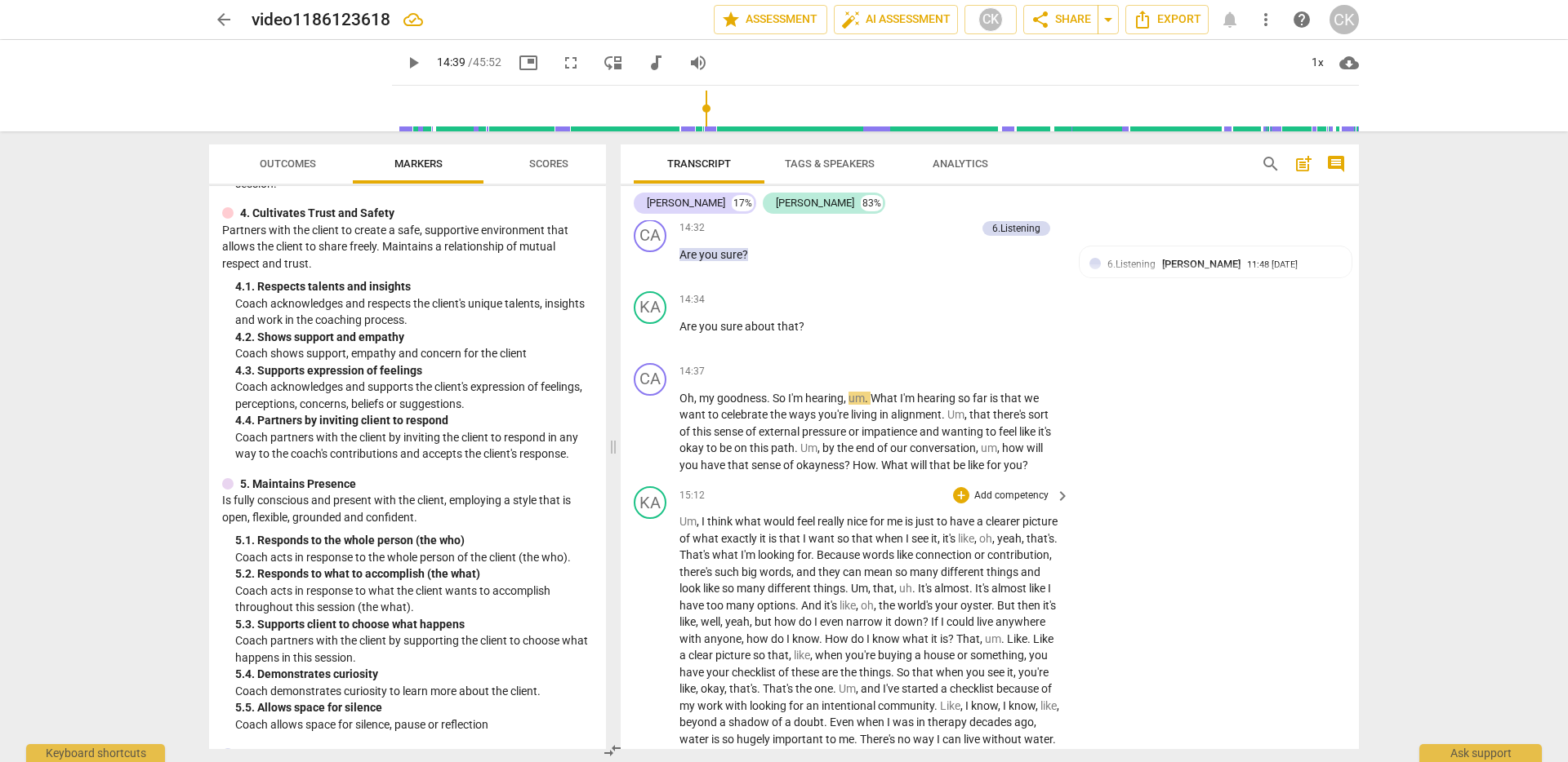
scroll to position [3124, 0]
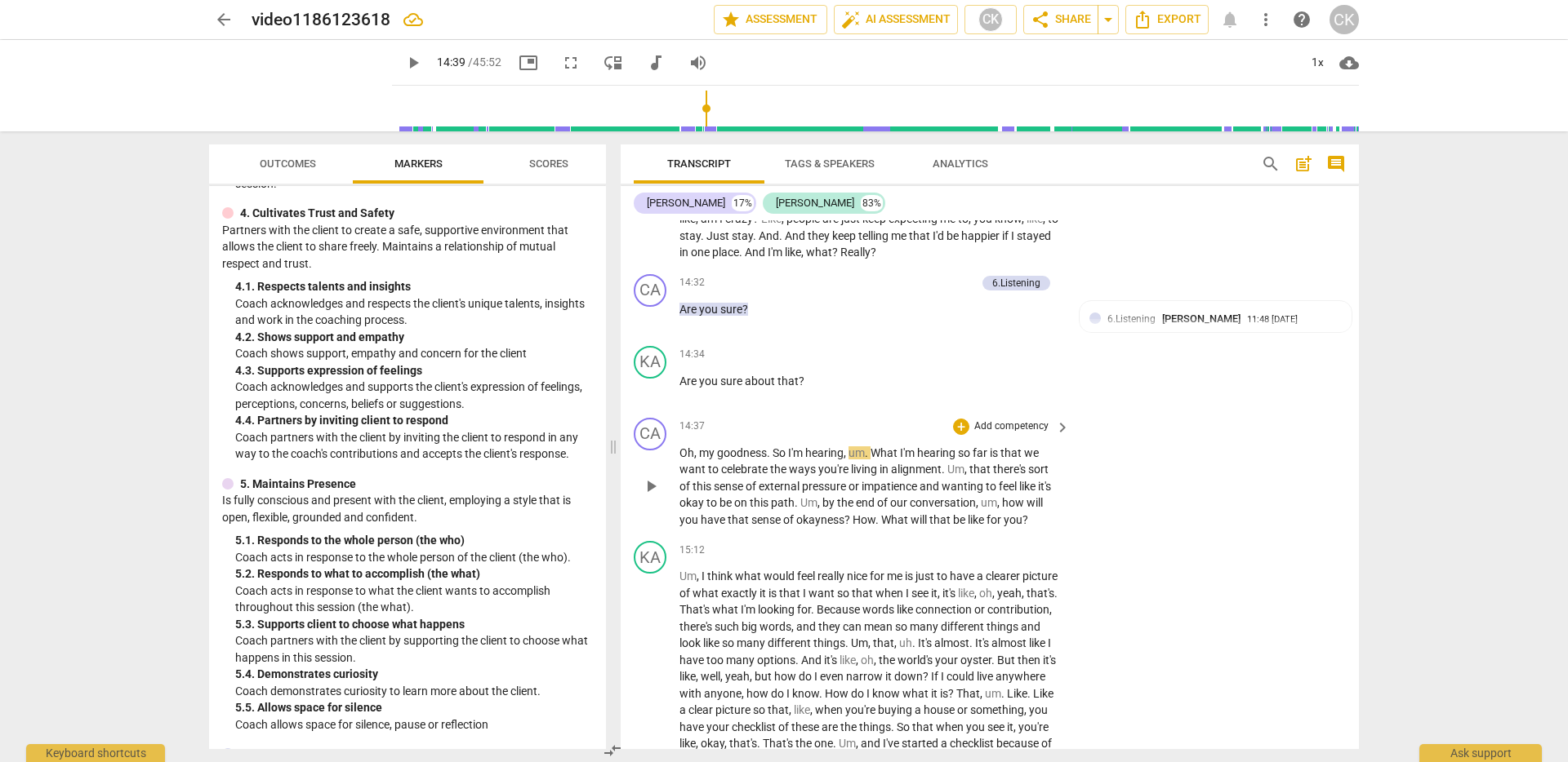
click at [767, 476] on span "celebrate" at bounding box center [745, 469] width 49 height 13
drag, startPoint x: 824, startPoint y: 521, endPoint x: 1037, endPoint y: 538, distance: 213.7
click at [1037, 529] on p "Oh , my goodness . So I'm hearing , um . What I'm hearing so far is that we wan…" at bounding box center [871, 487] width 382 height 84
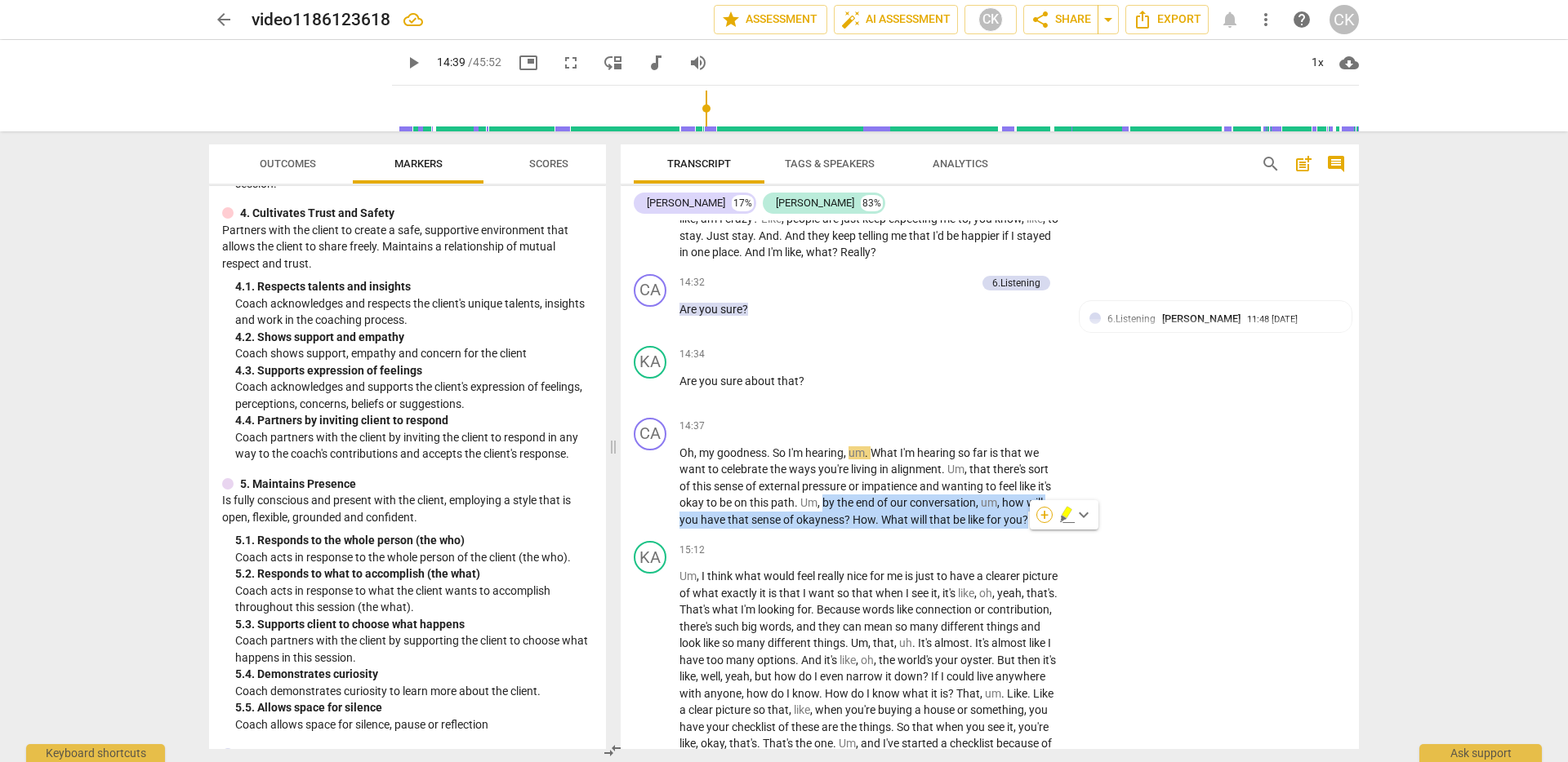
click at [1050, 512] on div "+" at bounding box center [1045, 515] width 17 height 17
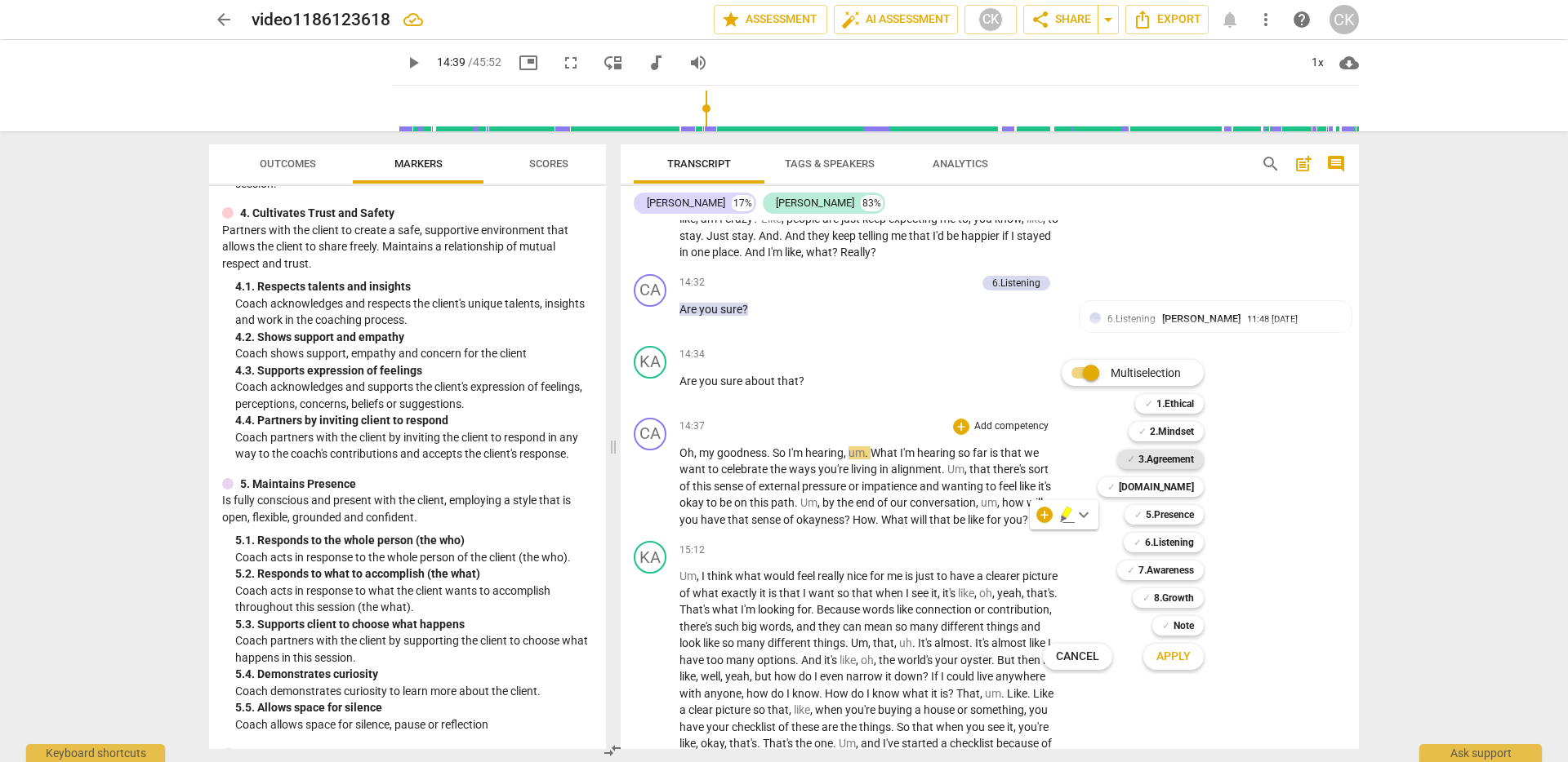
click at [1184, 459] on b "3.Agreement" at bounding box center [1166, 460] width 55 height 20
click at [1163, 654] on span "Apply" at bounding box center [1173, 657] width 34 height 17
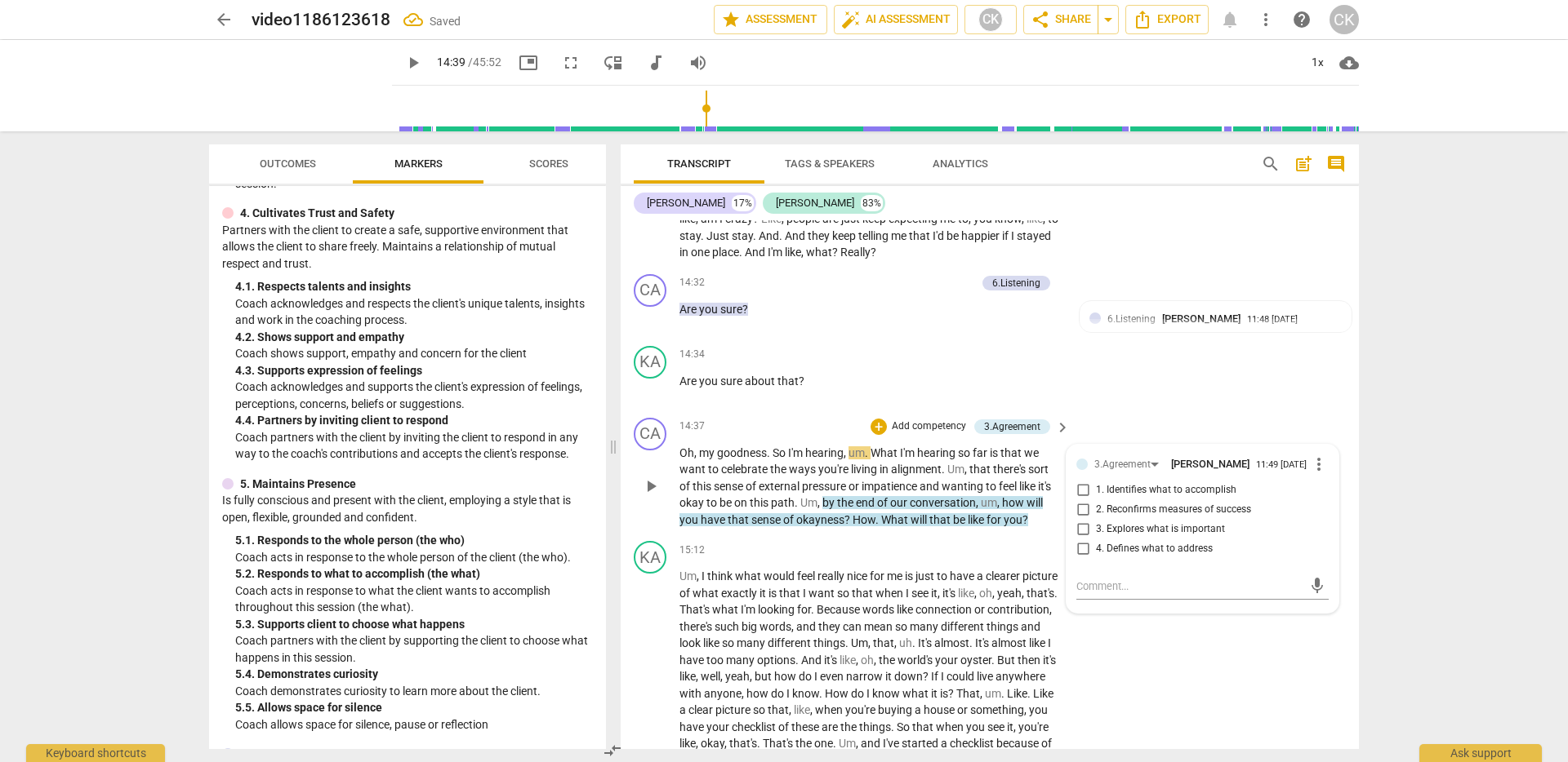
click at [1239, 517] on span "2. Reconfirms measures of success" at bounding box center [1173, 510] width 155 height 15
click at [1096, 520] on input "2. Reconfirms measures of success" at bounding box center [1083, 510] width 26 height 20
checkbox input "true"
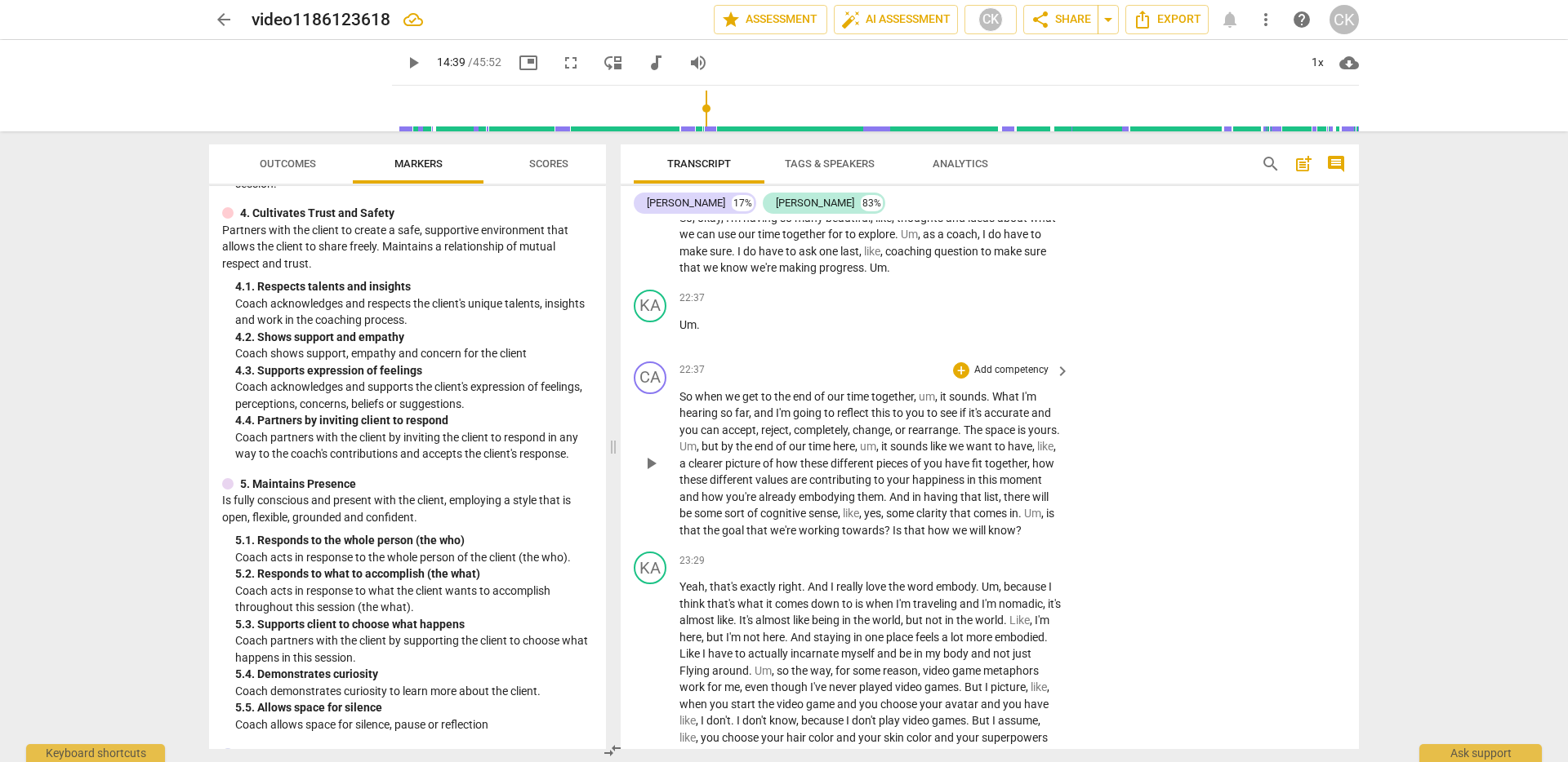
scroll to position [4584, 0]
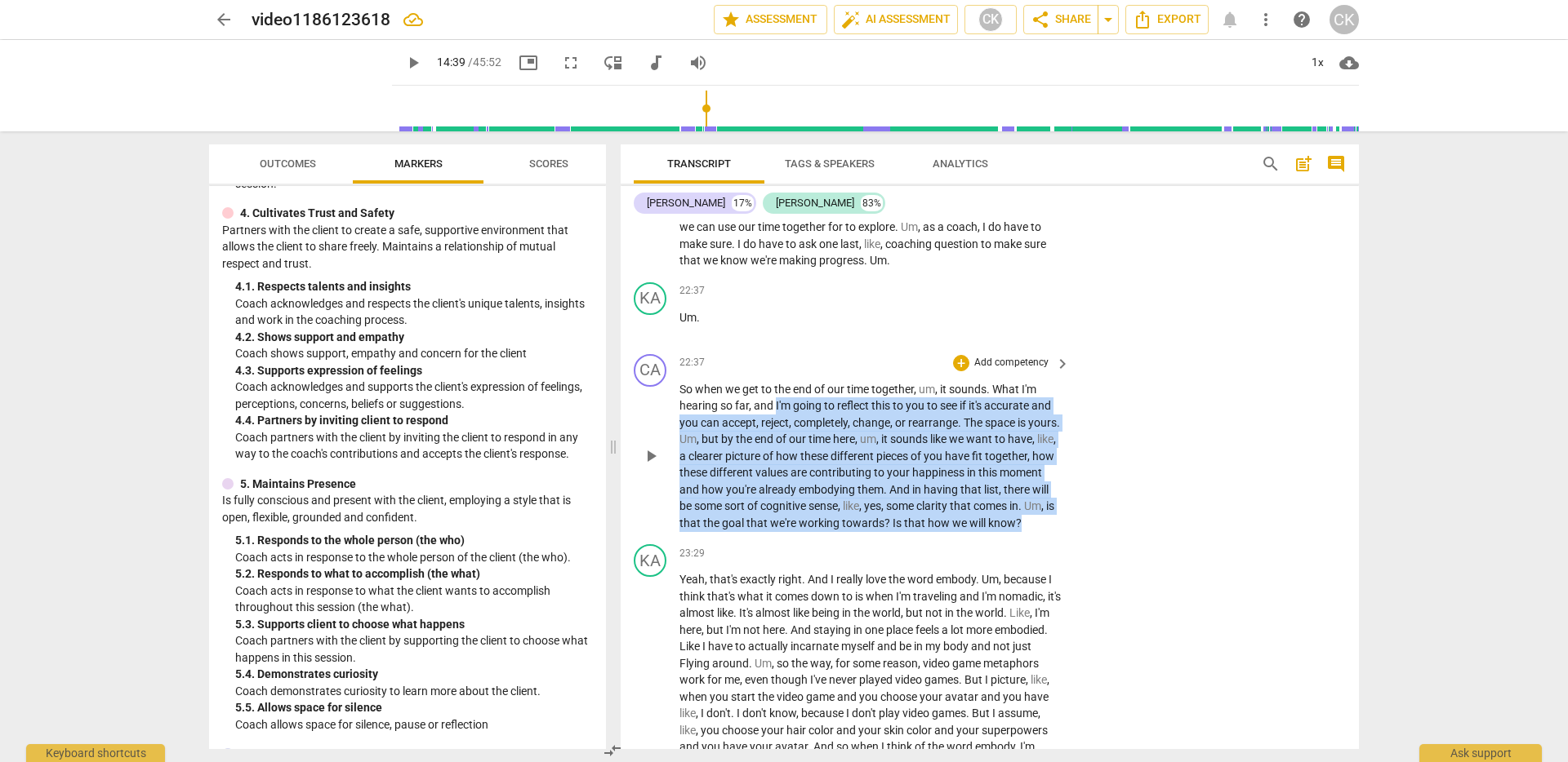
drag, startPoint x: 777, startPoint y: 441, endPoint x: 734, endPoint y: 569, distance: 135.0
click at [734, 532] on p "So when we get to the end of our time together , um , it sounds . What I'm hear…" at bounding box center [871, 457] width 382 height 151
click at [960, 371] on div "+" at bounding box center [961, 363] width 17 height 17
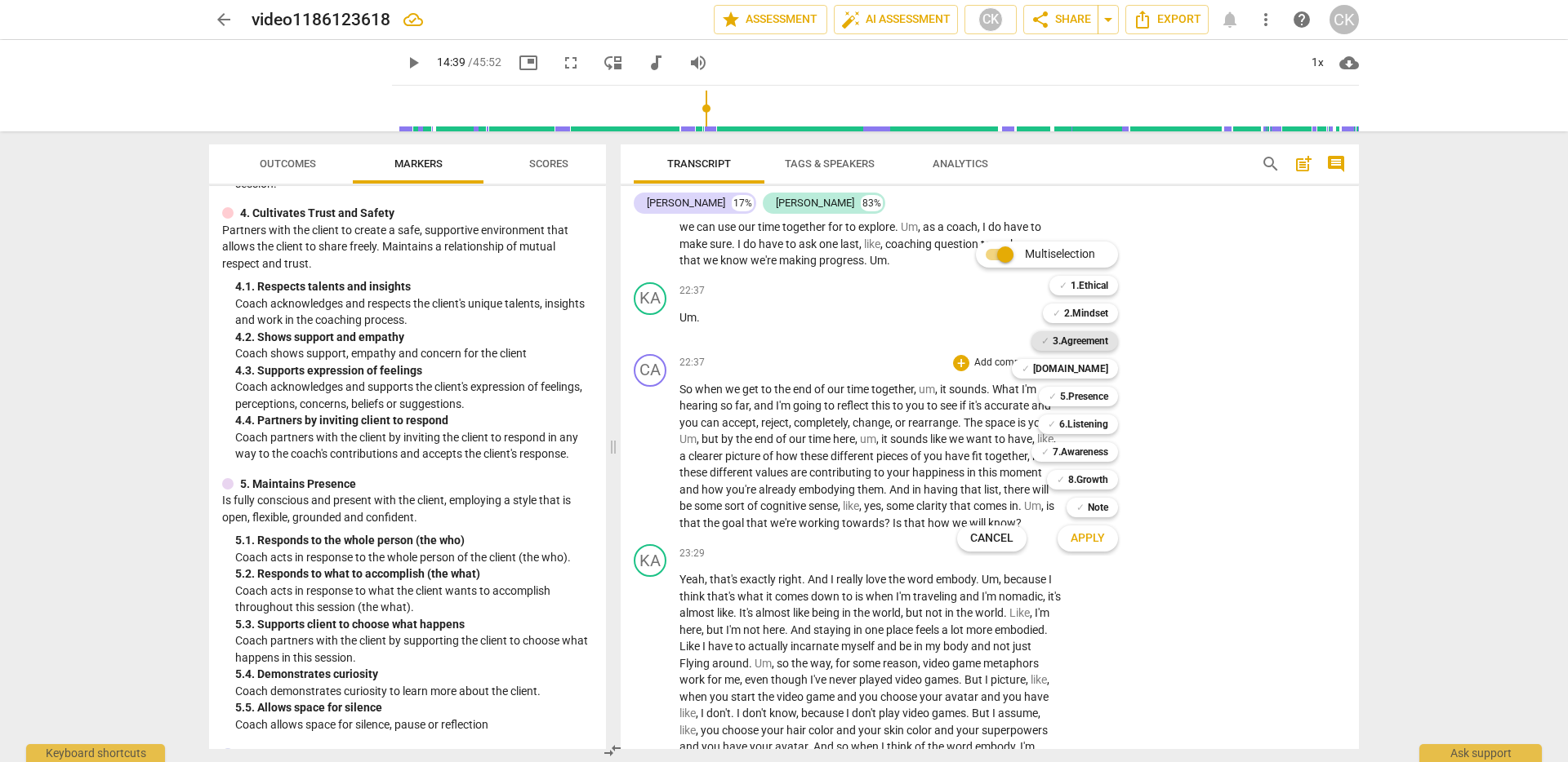
click at [1099, 342] on b "3.Agreement" at bounding box center [1080, 342] width 55 height 20
click at [1099, 427] on b "6.Listening" at bounding box center [1084, 424] width 49 height 20
click at [1097, 397] on b "5.Presence" at bounding box center [1085, 397] width 48 height 20
click at [1103, 536] on span "Apply" at bounding box center [1087, 539] width 34 height 17
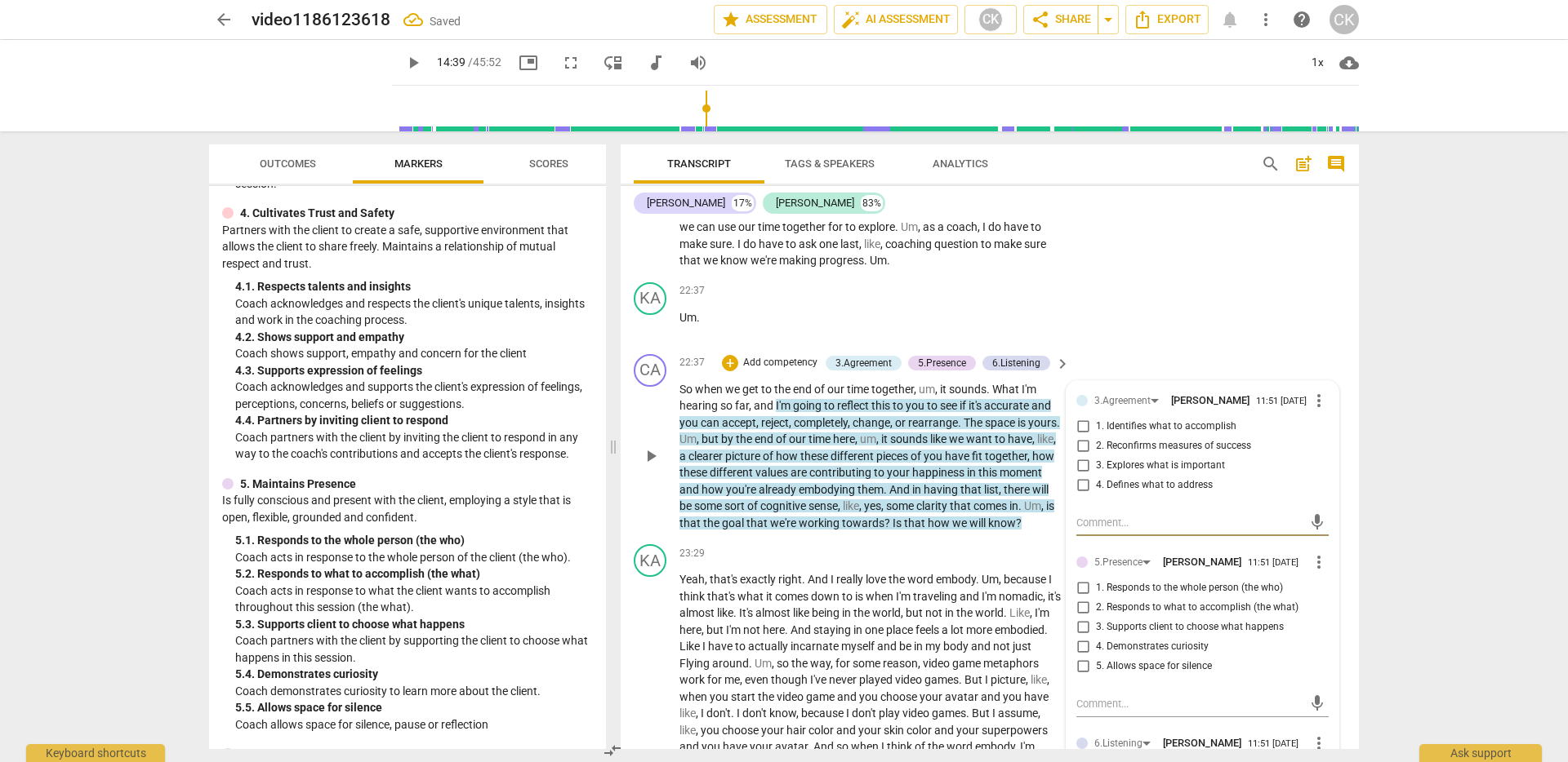
click at [1076, 437] on input "1. Identifies what to accomplish" at bounding box center [1083, 427] width 26 height 20
checkbox input "true"
click at [1080, 456] on input "2. Reconfirms measures of success" at bounding box center [1083, 447] width 26 height 20
checkbox input "true"
click at [1084, 476] on input "3. Explores what is important" at bounding box center [1083, 466] width 26 height 20
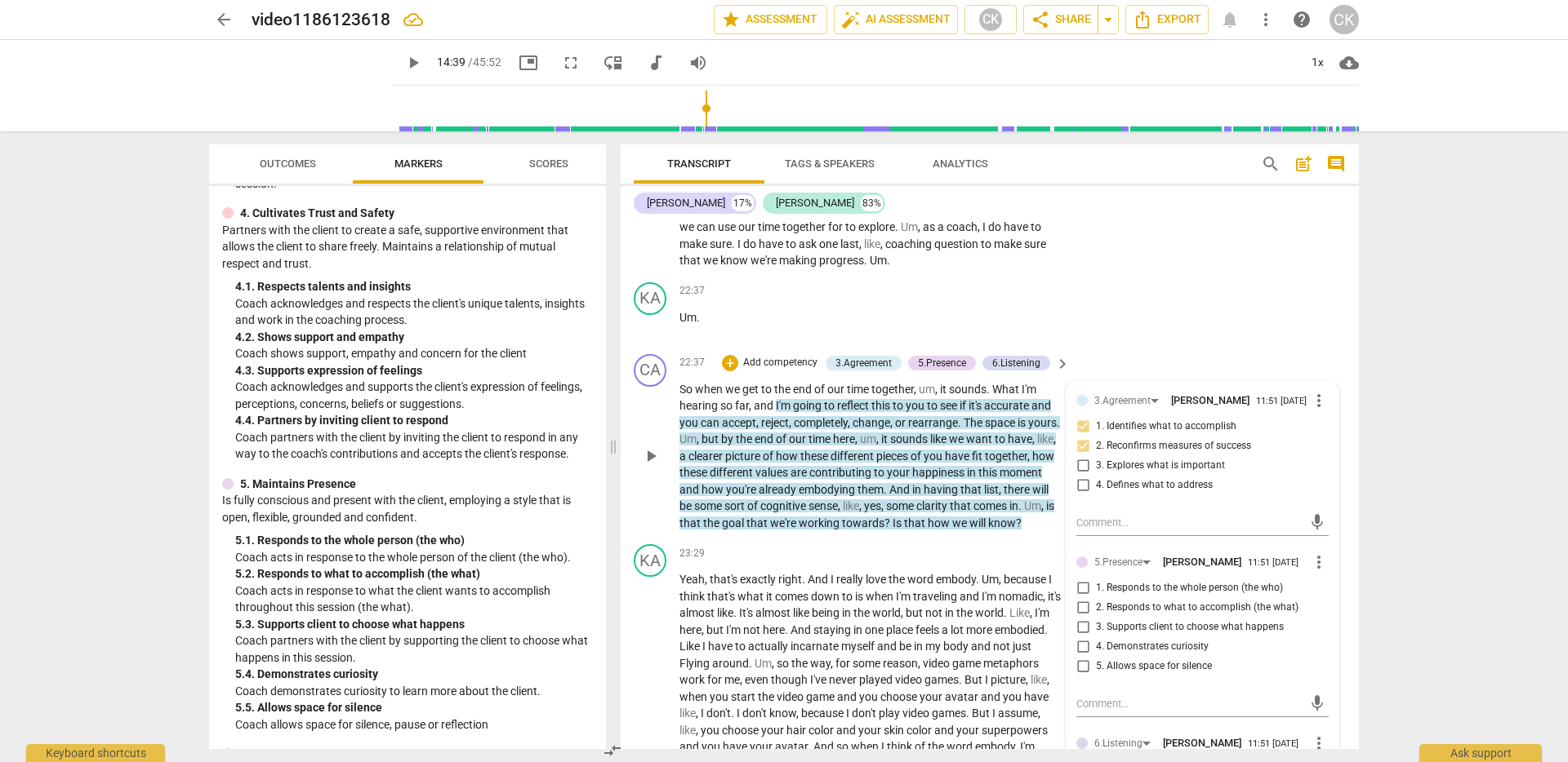
checkbox input "true"
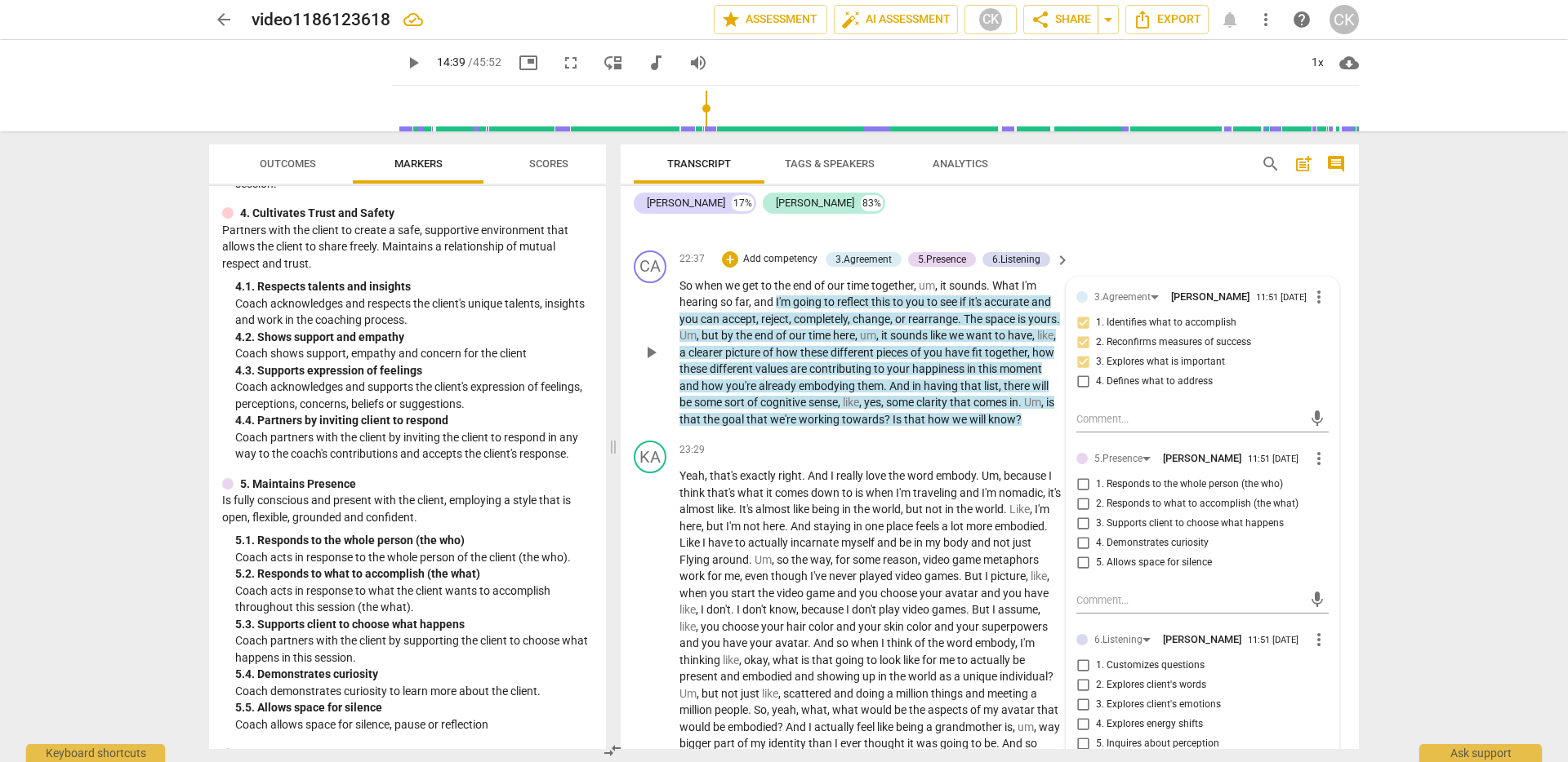
scroll to position [4690, 0]
click at [1085, 532] on input "3. Supports client to choose what happens" at bounding box center [1083, 523] width 26 height 20
checkbox input "true"
click at [1080, 513] on input "2. Responds to what to accomplish (the what)" at bounding box center [1083, 503] width 26 height 20
checkbox input "true"
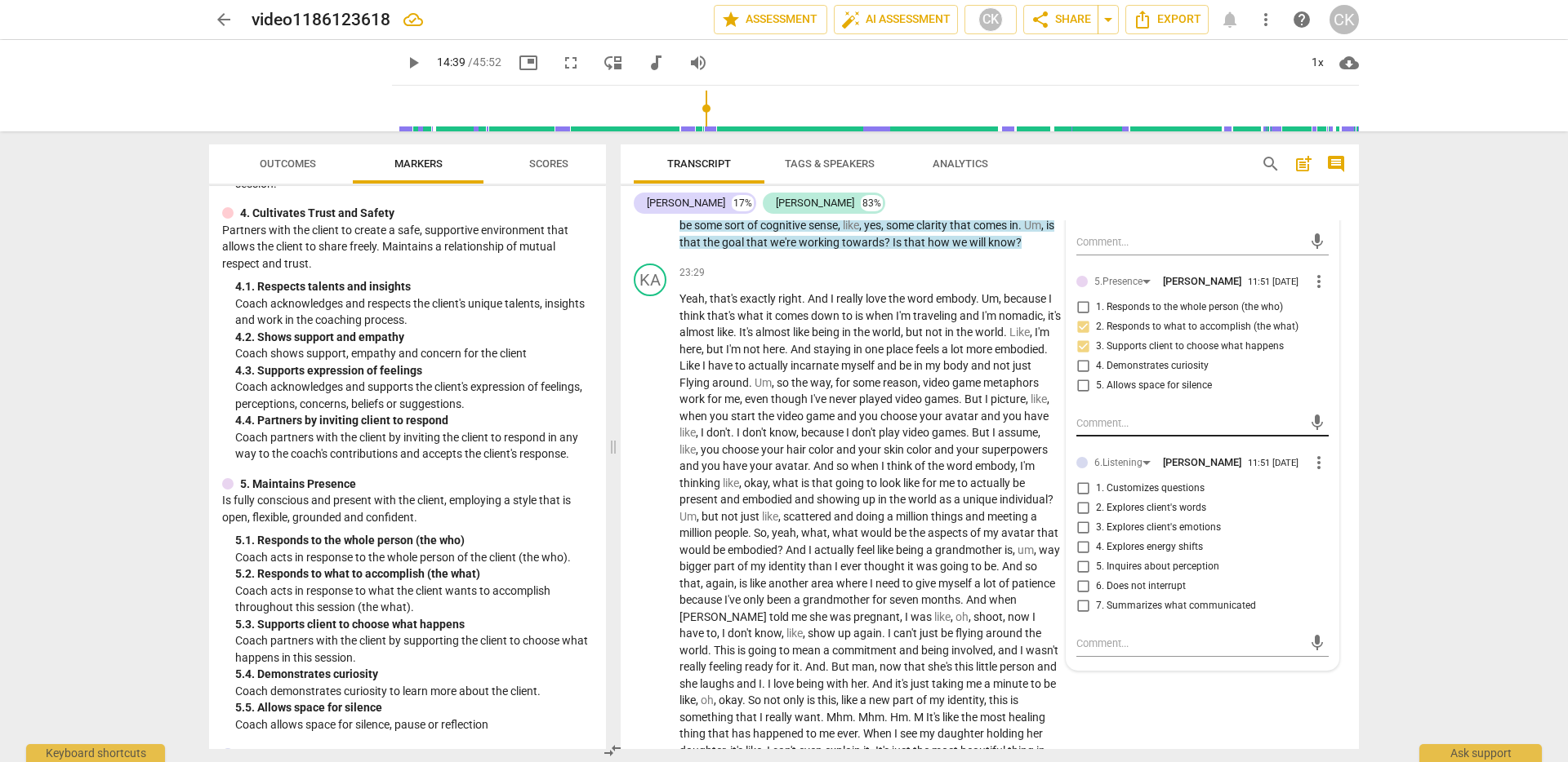
scroll to position [4867, 0]
click at [1082, 616] on input "7. Summarizes what communicated" at bounding box center [1083, 606] width 26 height 20
checkbox input "true"
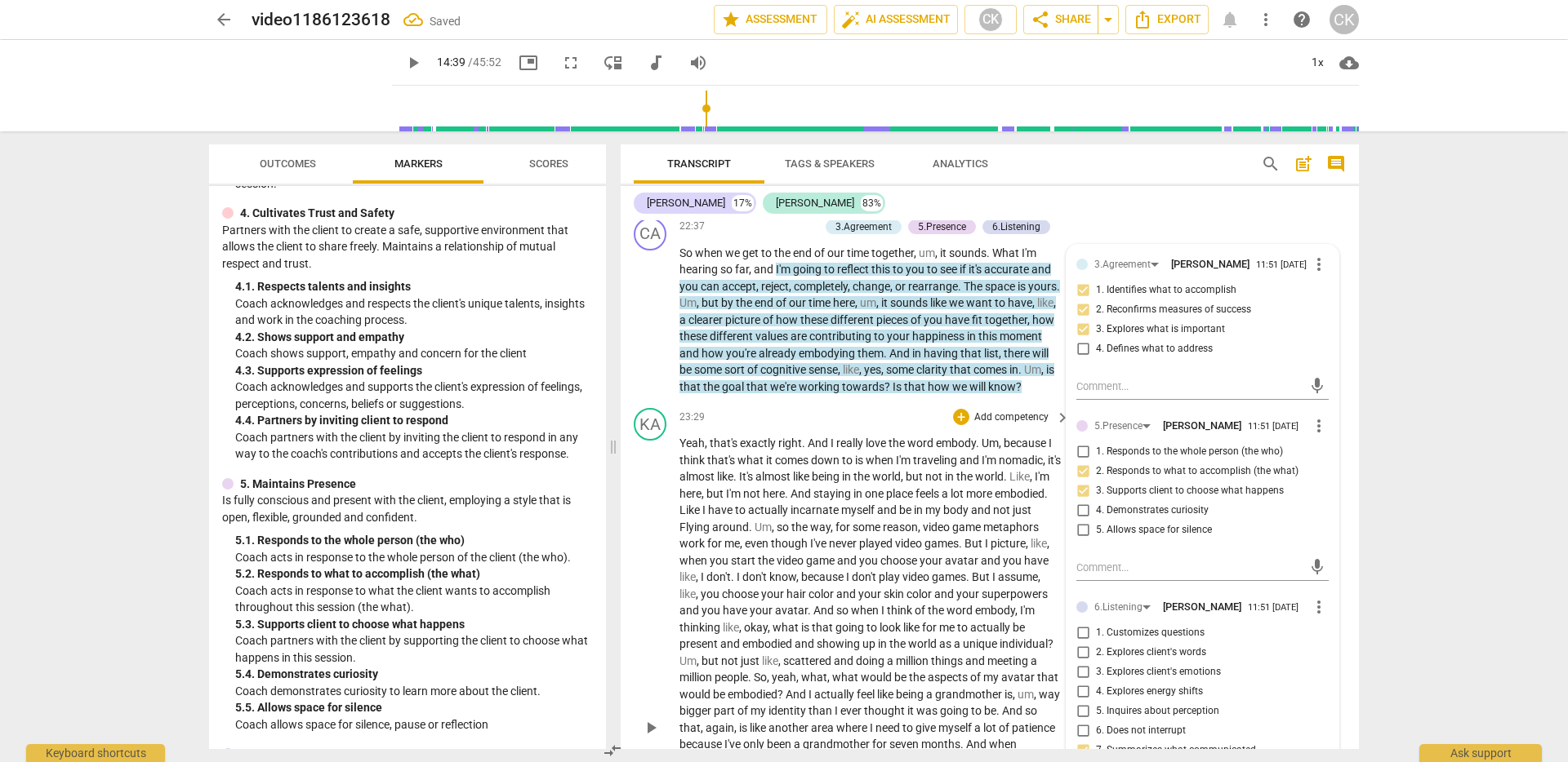
scroll to position [4730, 0]
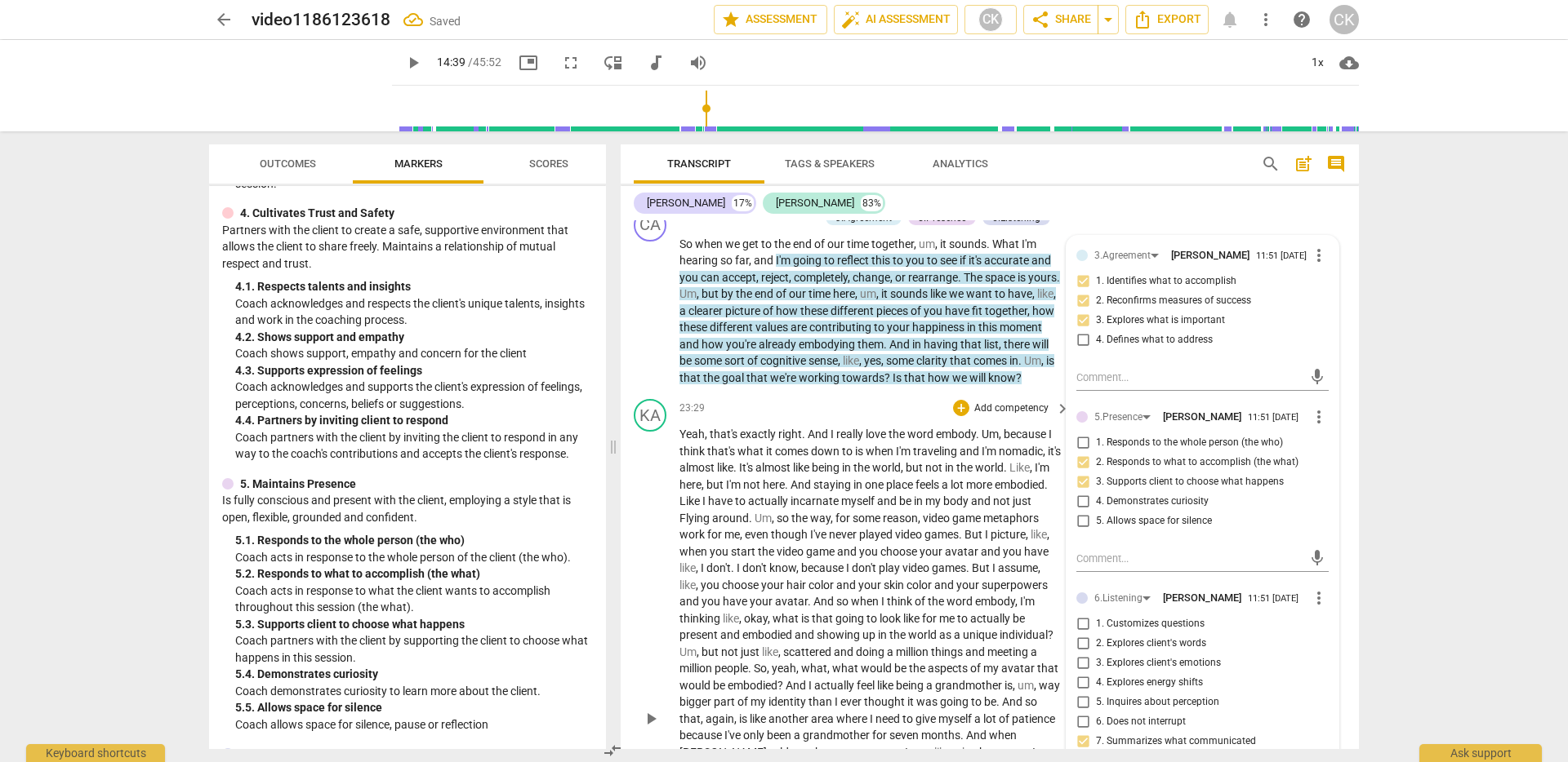
click at [959, 541] on span "games" at bounding box center [941, 534] width 34 height 13
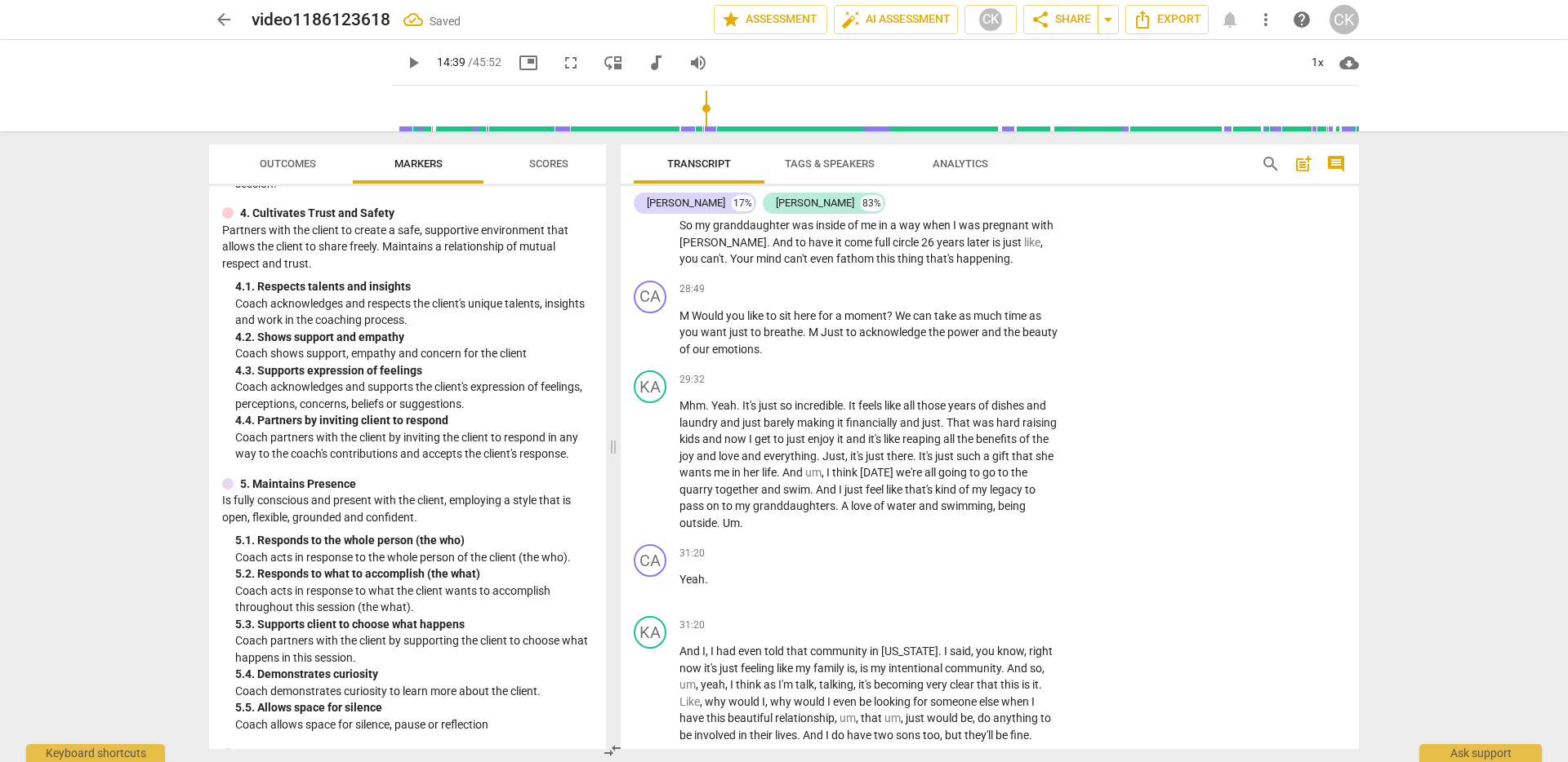
scroll to position [5455, 0]
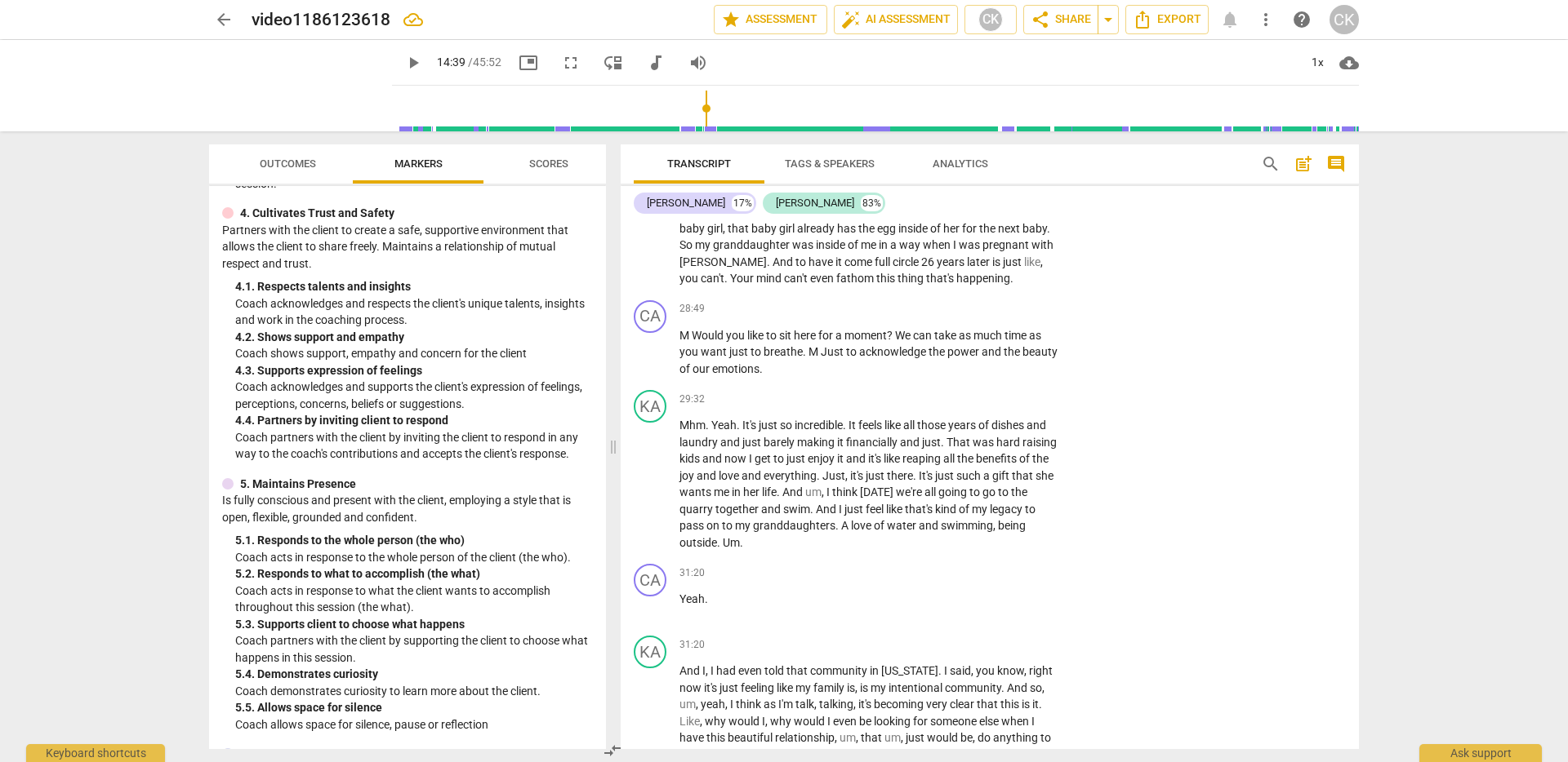
click at [767, 269] on span "[PERSON_NAME]" at bounding box center [724, 262] width 88 height 13
click at [1032, 252] on span "with" at bounding box center [1042, 245] width 22 height 13
click at [767, 269] on span "[PERSON_NAME]" at bounding box center [724, 262] width 88 height 13
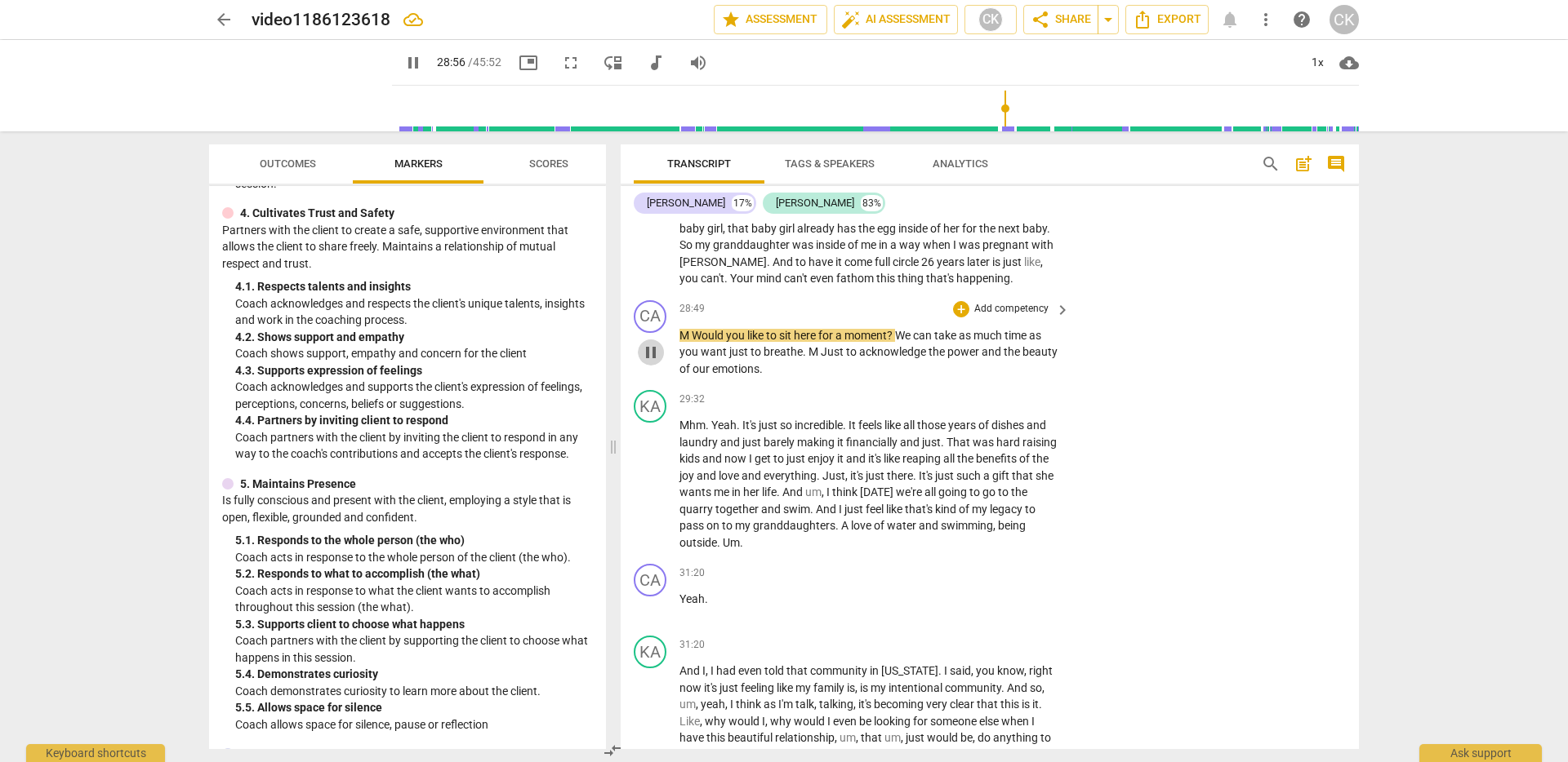
click at [652, 362] on span "pause" at bounding box center [651, 352] width 20 height 20
click at [789, 342] on span "sit" at bounding box center [786, 336] width 15 height 13
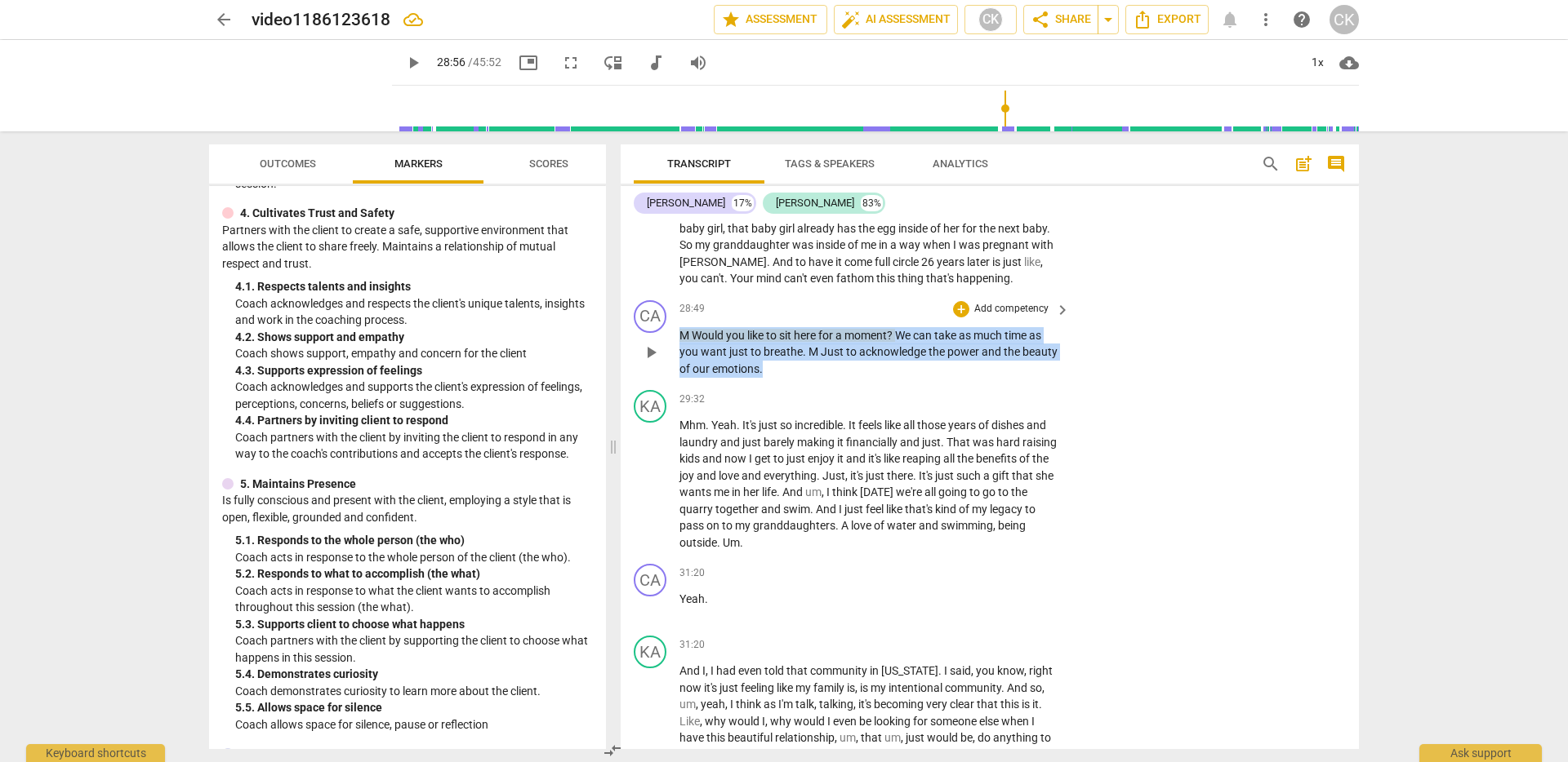
click at [789, 342] on span "sit" at bounding box center [786, 336] width 15 height 13
click at [659, 362] on span "pause" at bounding box center [651, 352] width 20 height 20
type input "1737"
click at [966, 318] on div "+ Add competency" at bounding box center [1001, 309] width 97 height 17
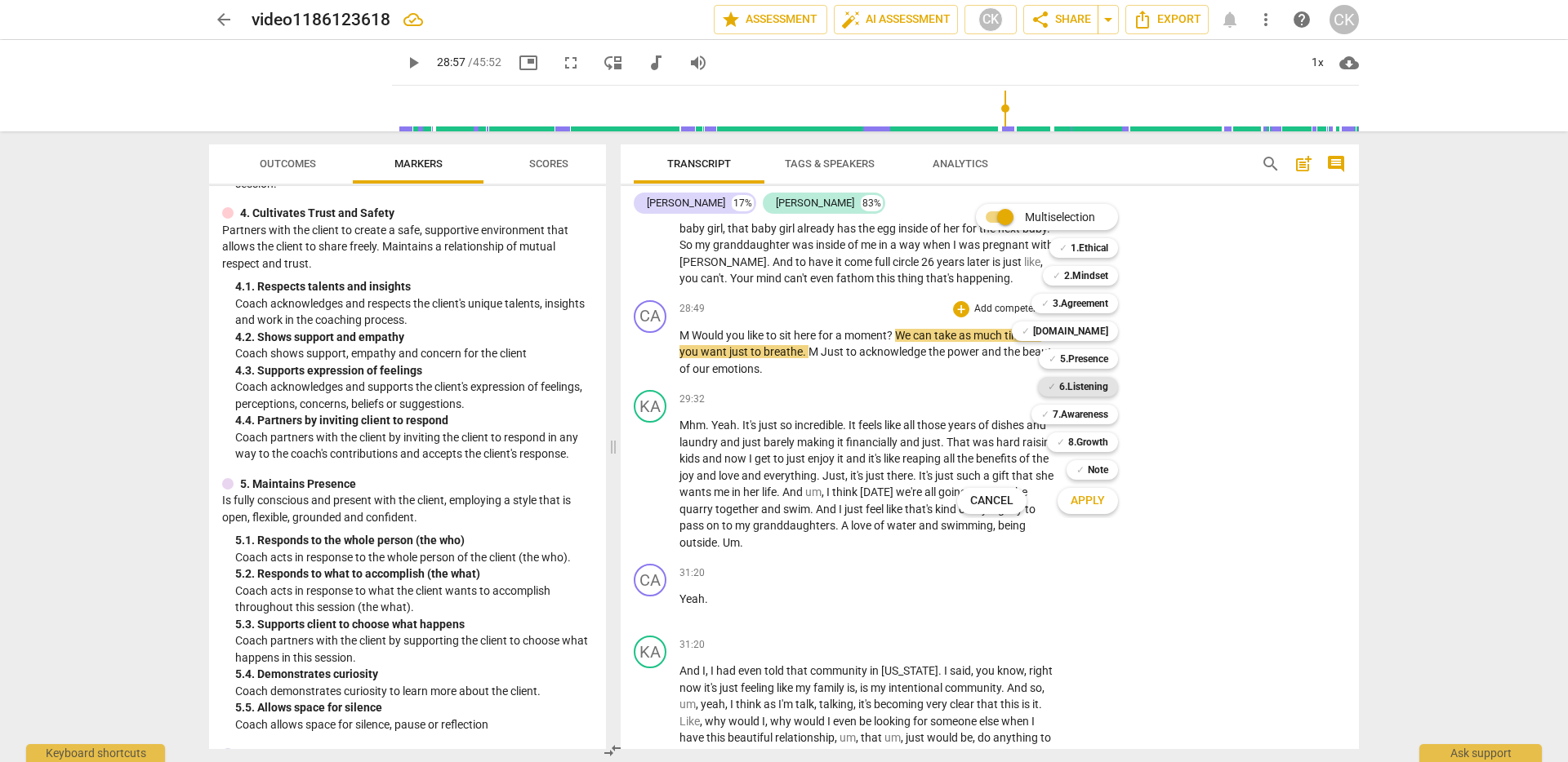
click at [1093, 385] on b "6.Listening" at bounding box center [1084, 387] width 49 height 20
click at [1099, 503] on span "Apply" at bounding box center [1087, 501] width 34 height 17
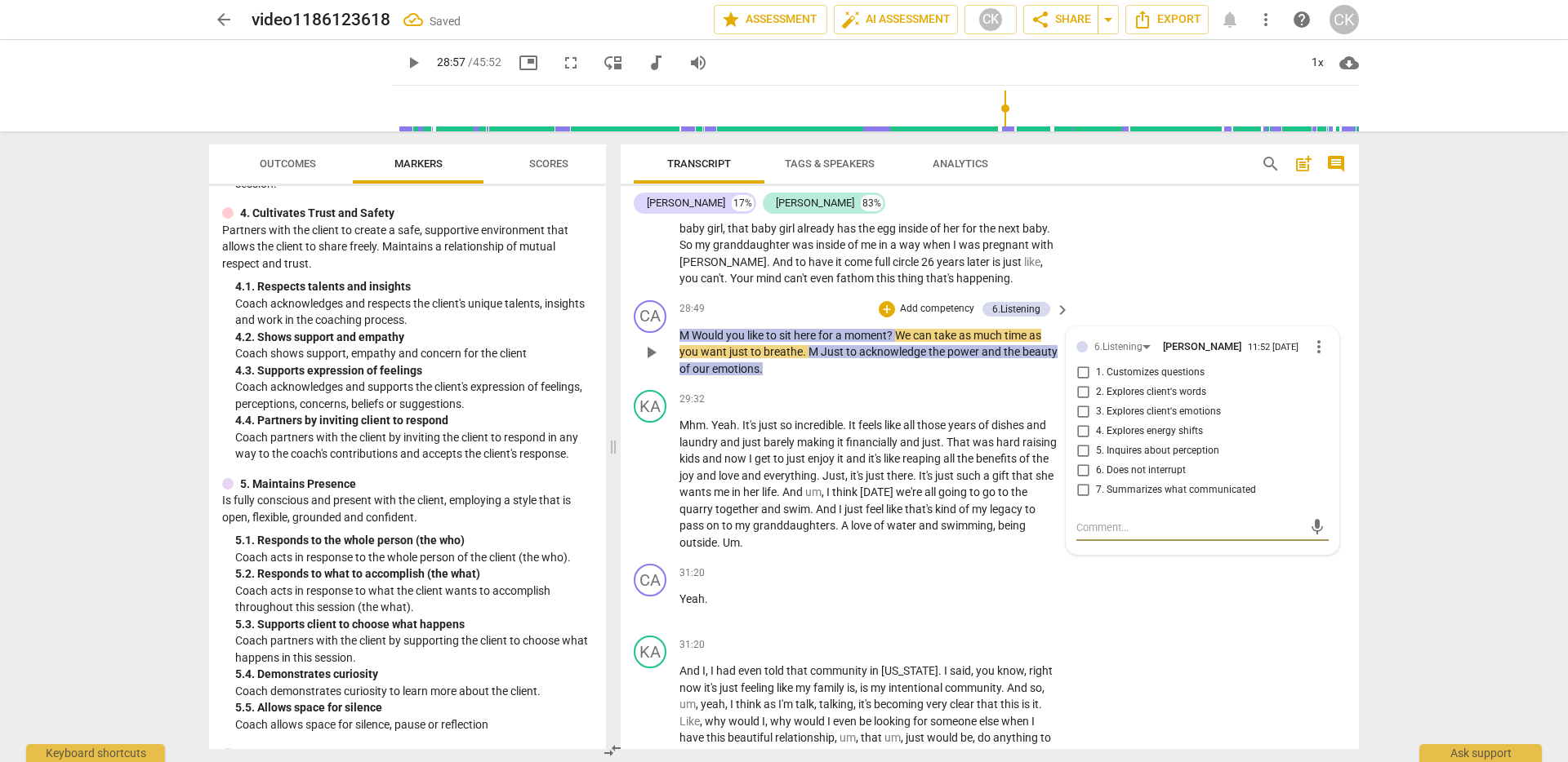
click at [1185, 419] on span "3. Explores client's emotions" at bounding box center [1158, 412] width 125 height 15
click at [1096, 422] on input "3. Explores client's emotions" at bounding box center [1083, 412] width 26 height 20
checkbox input "true"
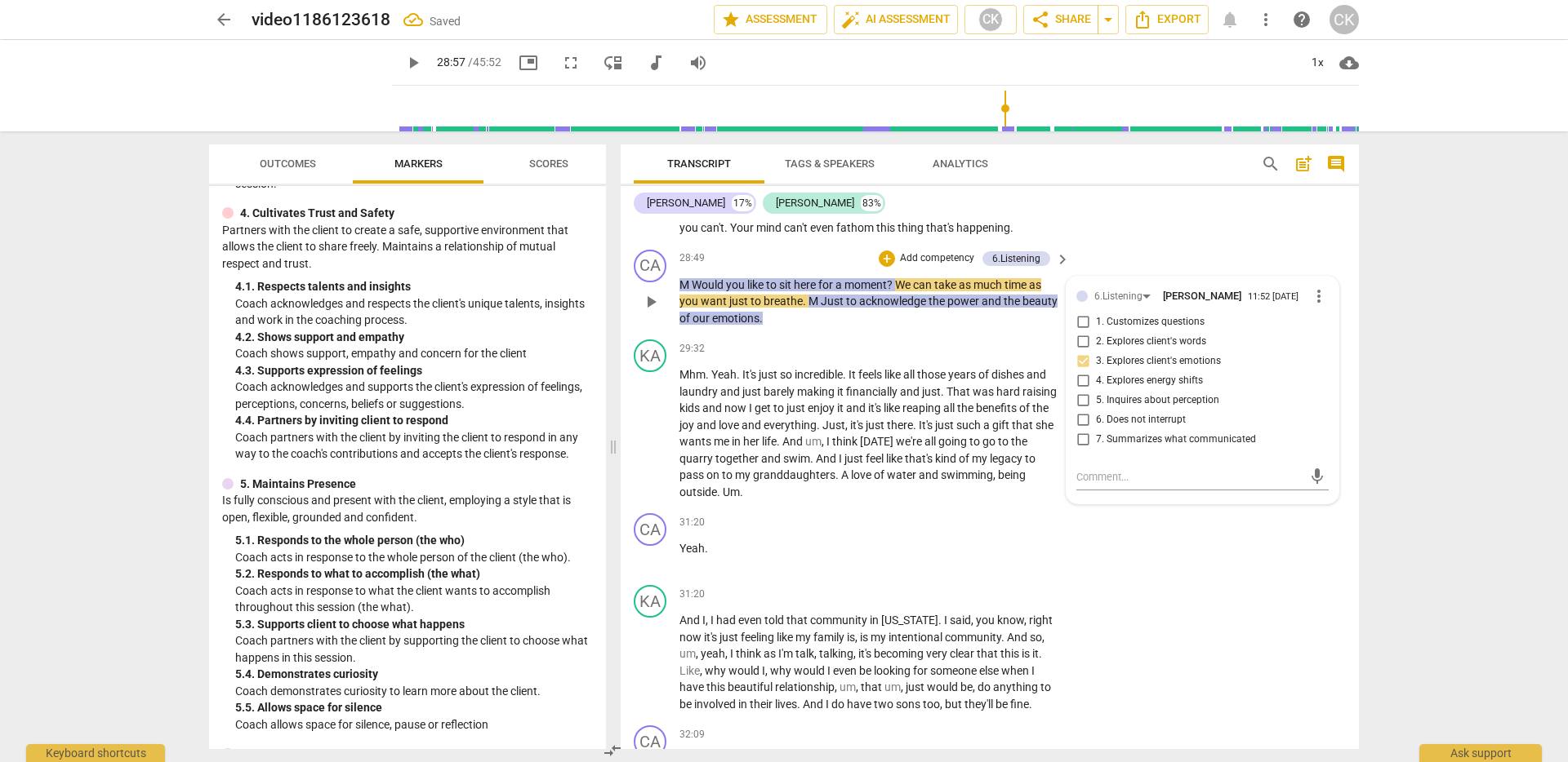
scroll to position [5551, 0]
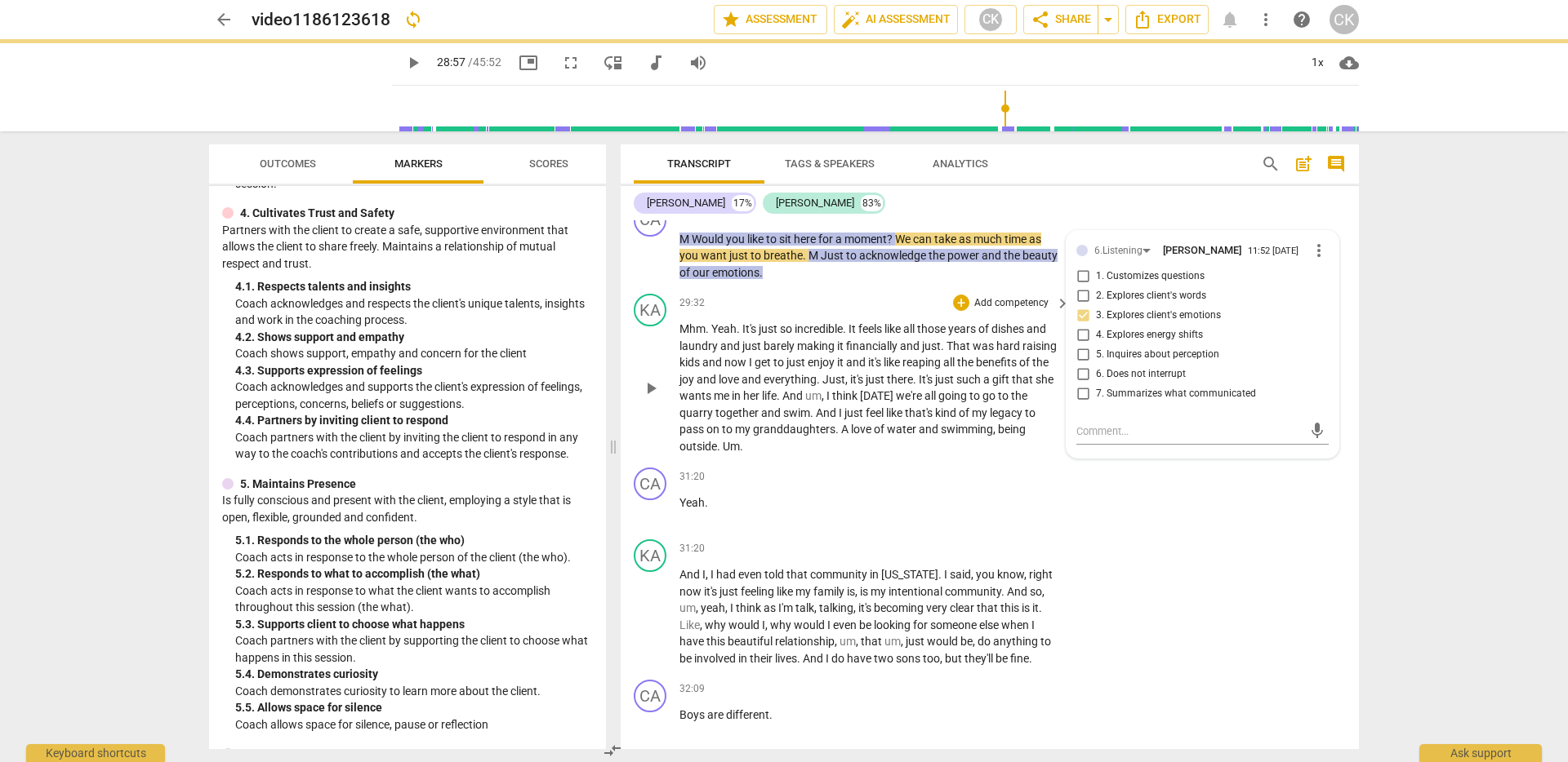
click at [925, 402] on span "we're" at bounding box center [910, 396] width 29 height 13
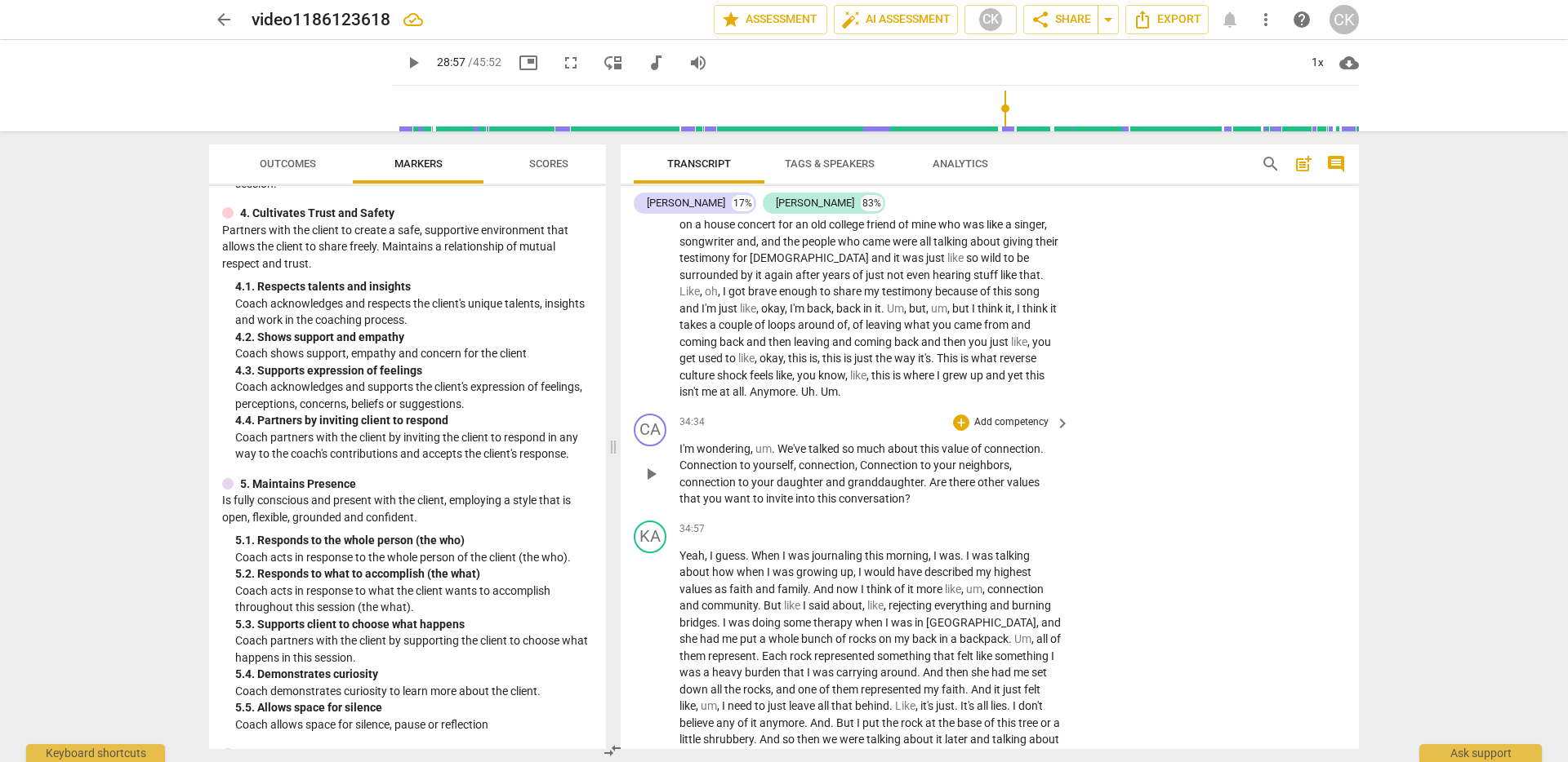
scroll to position [6248, 0]
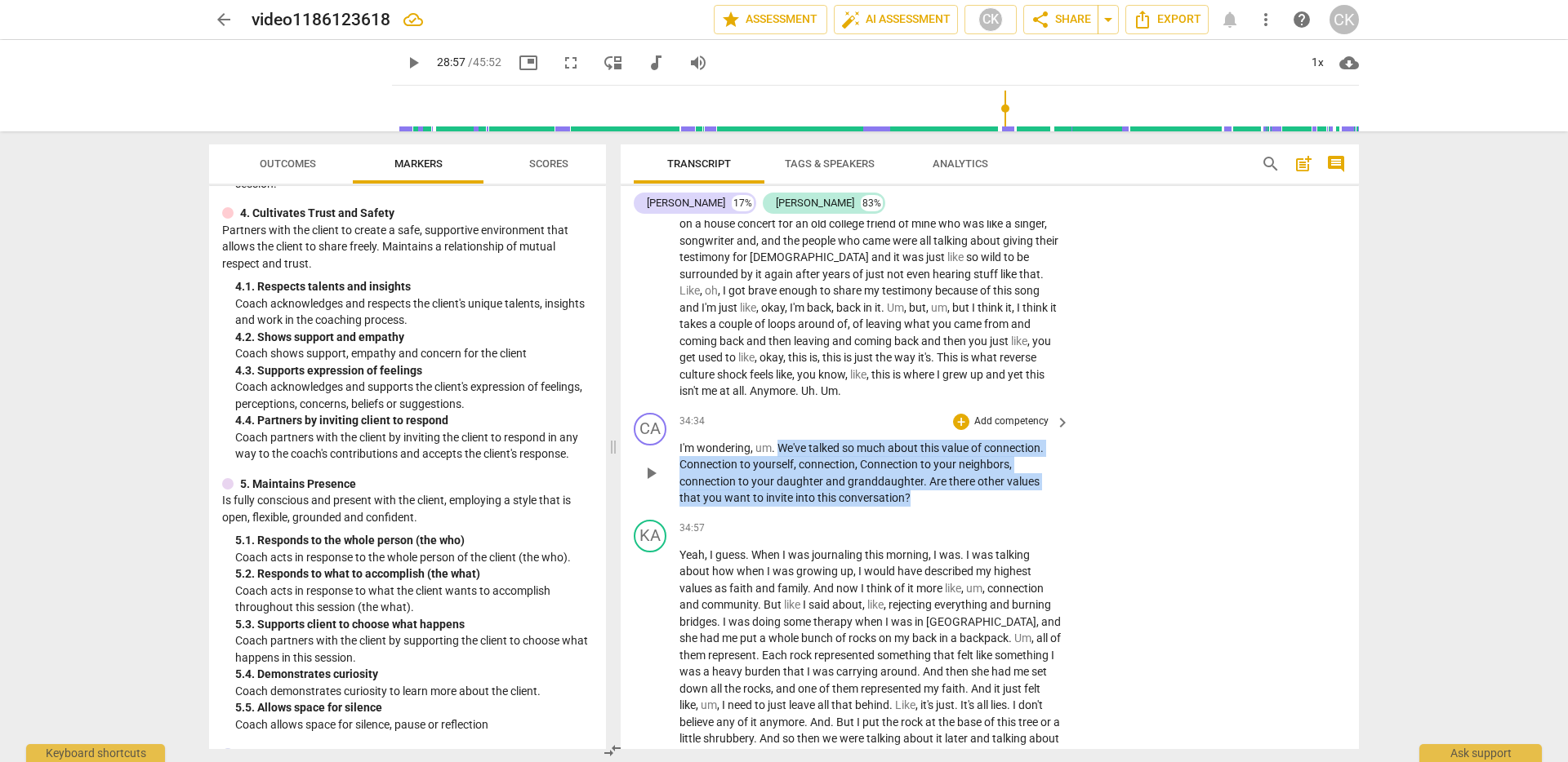
drag, startPoint x: 779, startPoint y: 481, endPoint x: 929, endPoint y: 527, distance: 156.9
click at [929, 507] on p "I'm wondering , um . We've talked so much about this value of connection . Conn…" at bounding box center [871, 473] width 382 height 67
click at [963, 430] on div "+" at bounding box center [961, 422] width 17 height 17
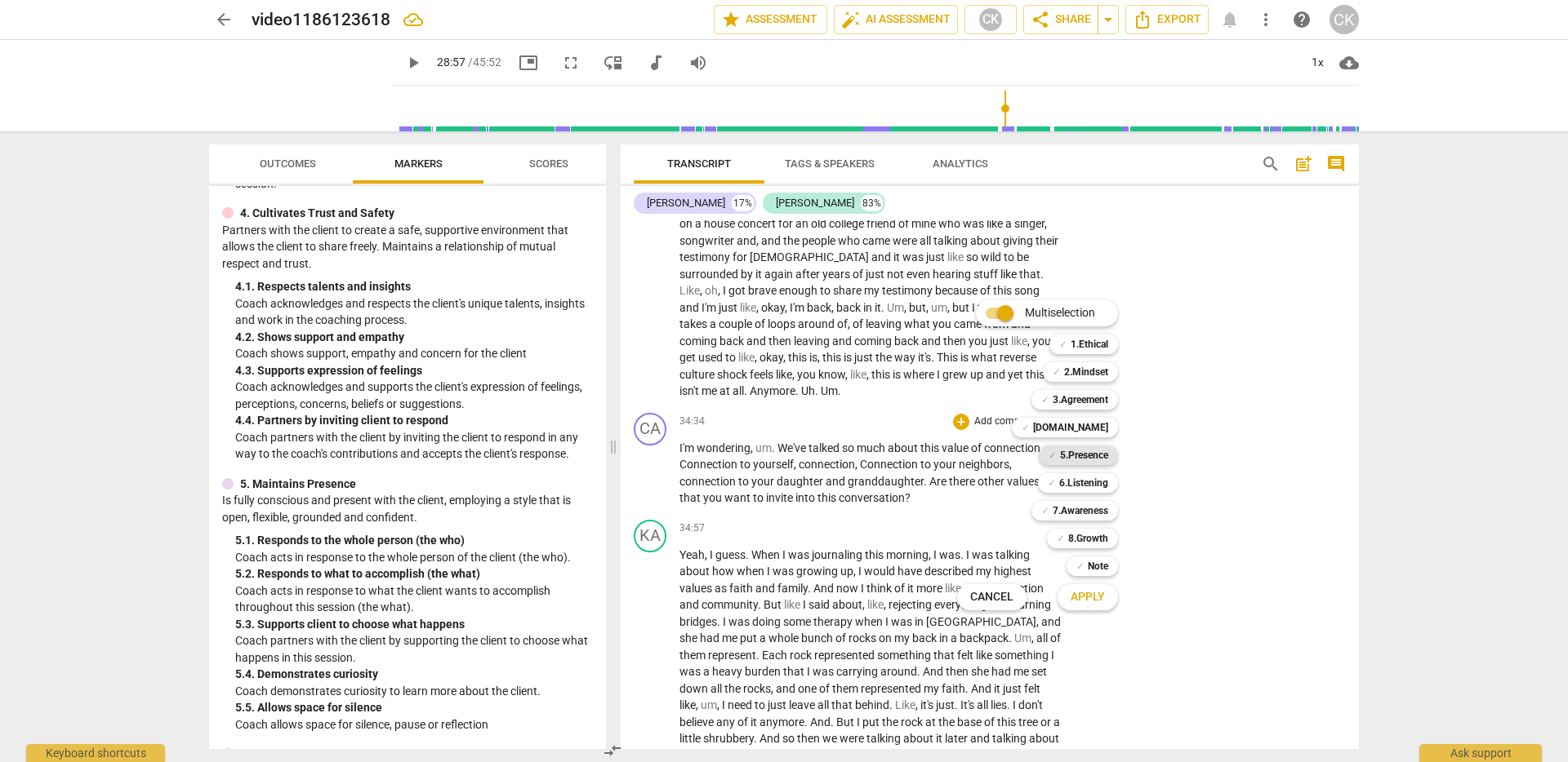
click at [1096, 454] on b "5.Presence" at bounding box center [1085, 456] width 48 height 20
click at [1094, 428] on b "[DOMAIN_NAME]" at bounding box center [1070, 428] width 75 height 20
drag, startPoint x: 605, startPoint y: 426, endPoint x: 605, endPoint y: 454, distance: 28.0
click at [605, 454] on div at bounding box center [784, 381] width 1568 height 762
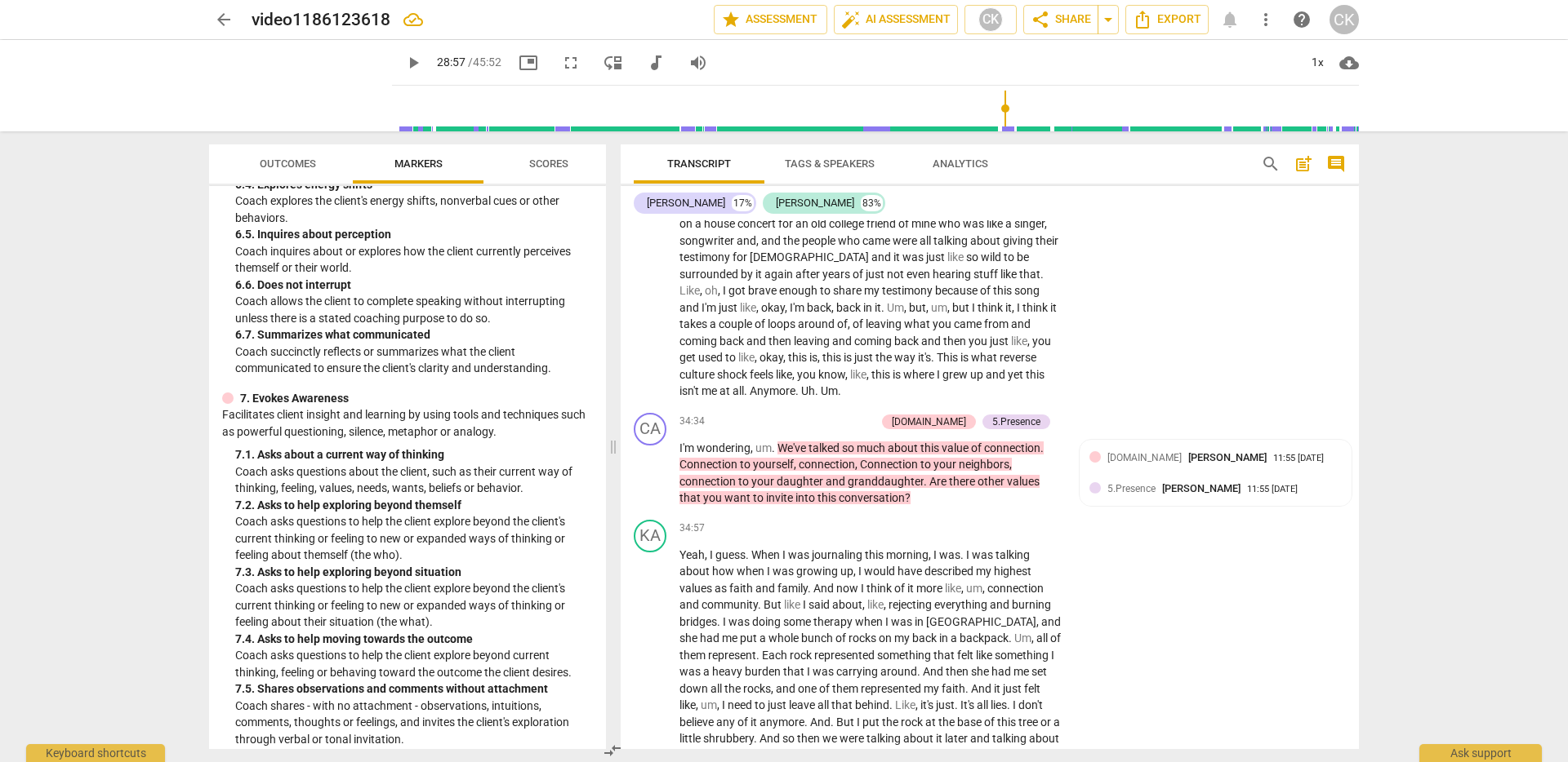
scroll to position [1363, 0]
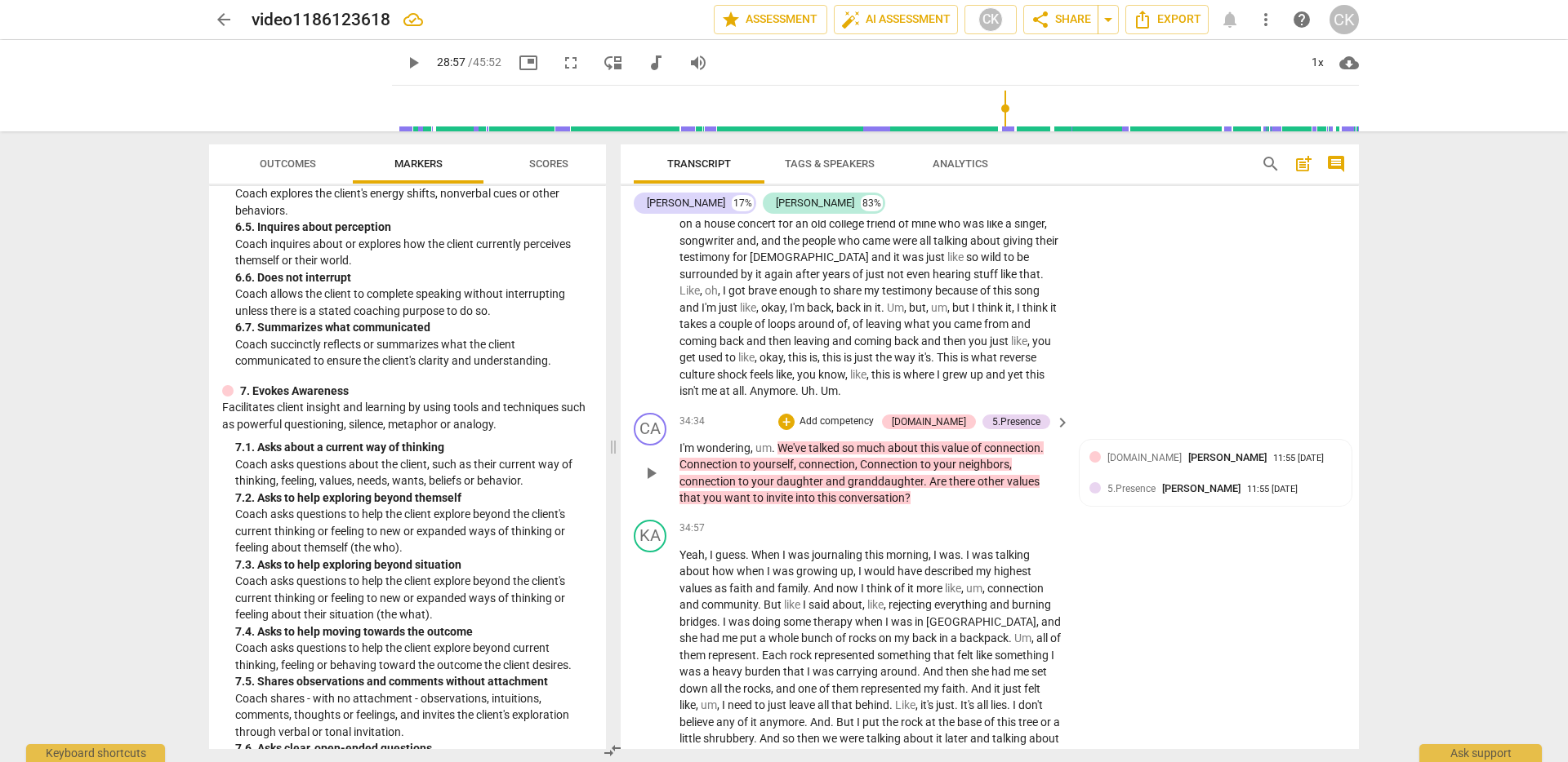
click at [866, 429] on p "Add competency" at bounding box center [837, 422] width 78 height 15
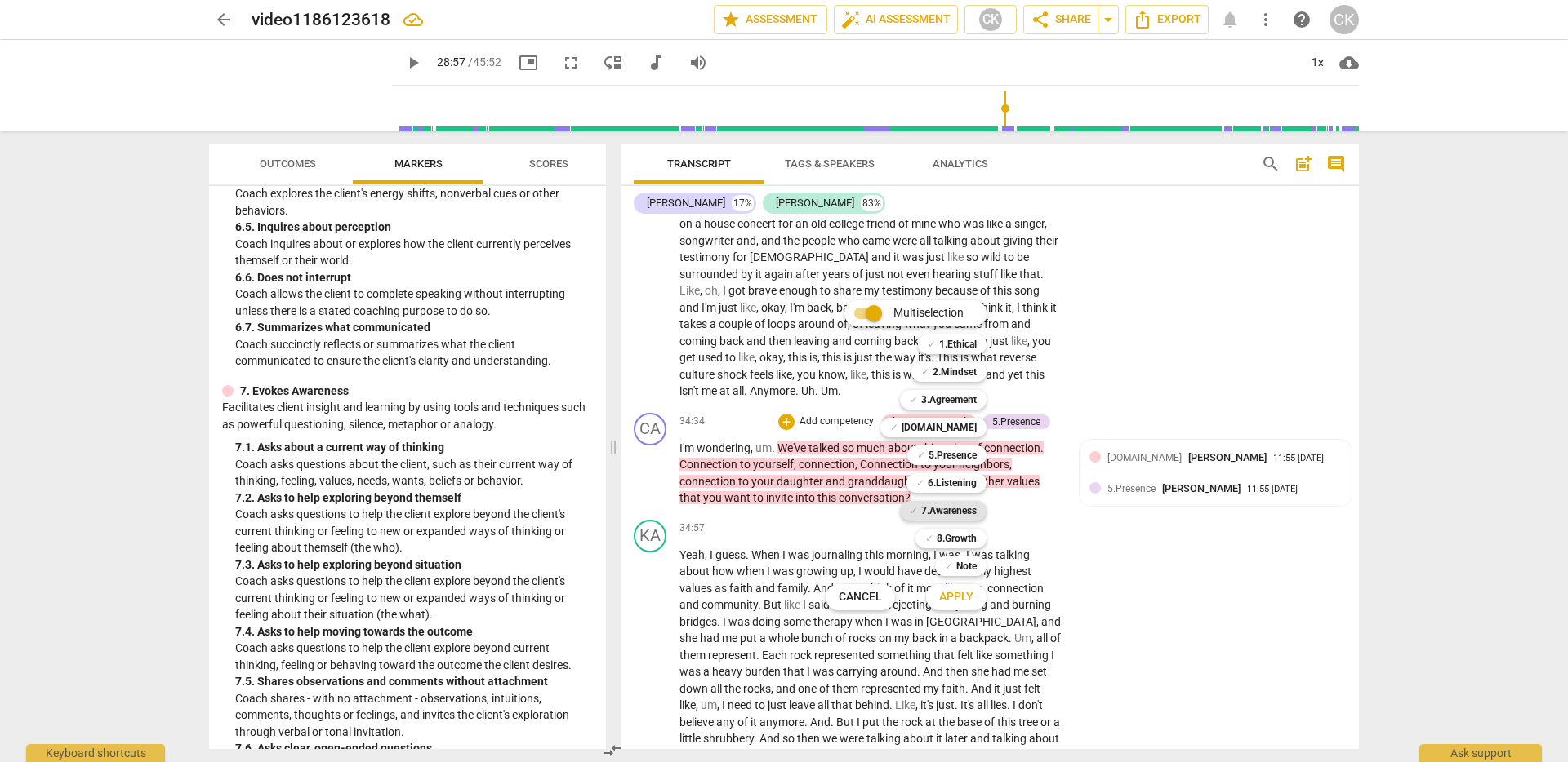
click at [965, 513] on b "7.Awareness" at bounding box center [949, 511] width 55 height 20
click at [963, 536] on b "8.Growth" at bounding box center [957, 539] width 40 height 20
click at [964, 597] on span "Apply" at bounding box center [956, 597] width 34 height 17
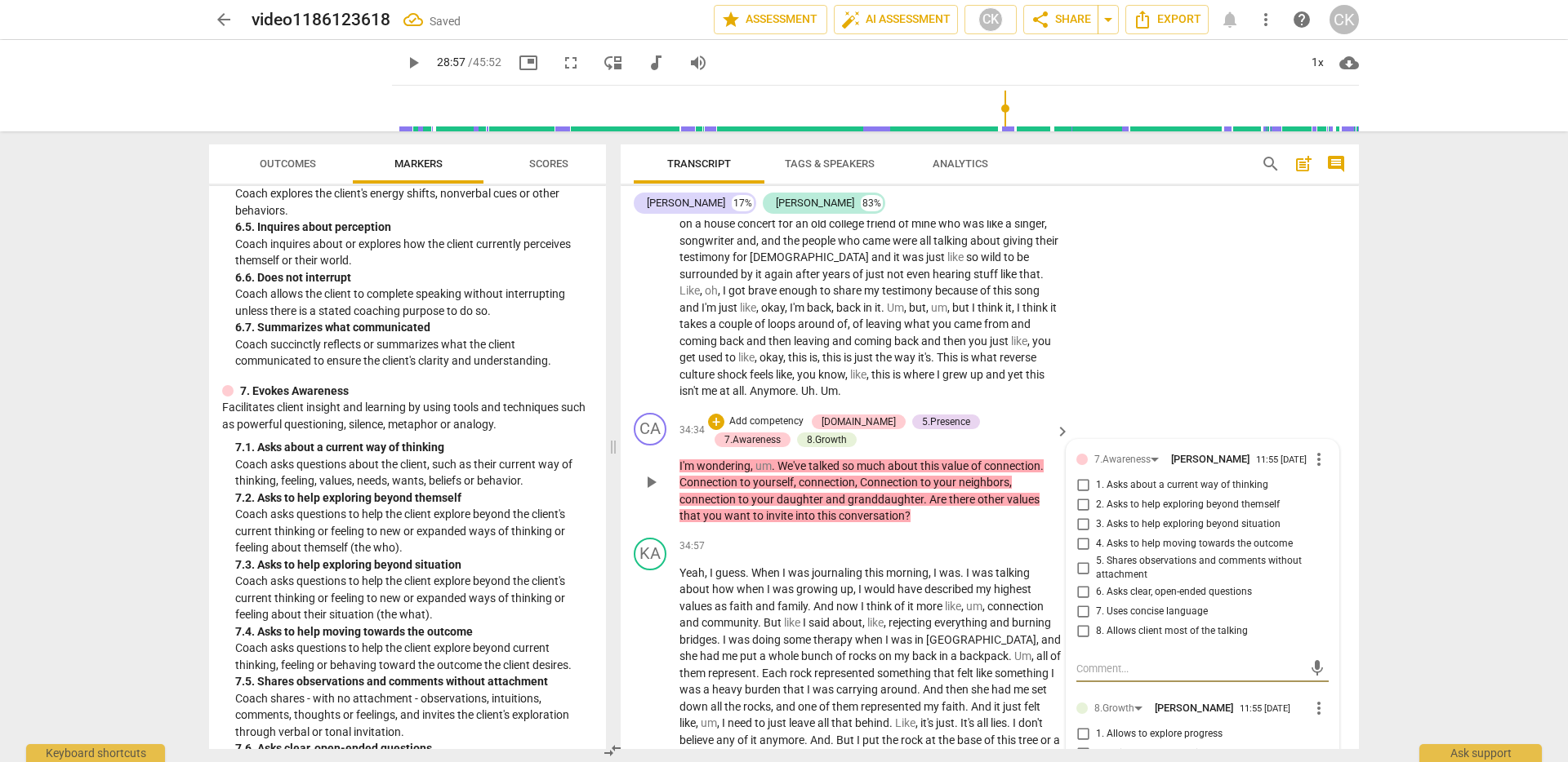
click at [1085, 515] on input "2. Asks to help exploring beyond themself" at bounding box center [1083, 506] width 26 height 20
checkbox input "true"
click at [1081, 554] on input "4. Asks to help moving towards the outcome" at bounding box center [1083, 544] width 26 height 20
checkbox input "true"
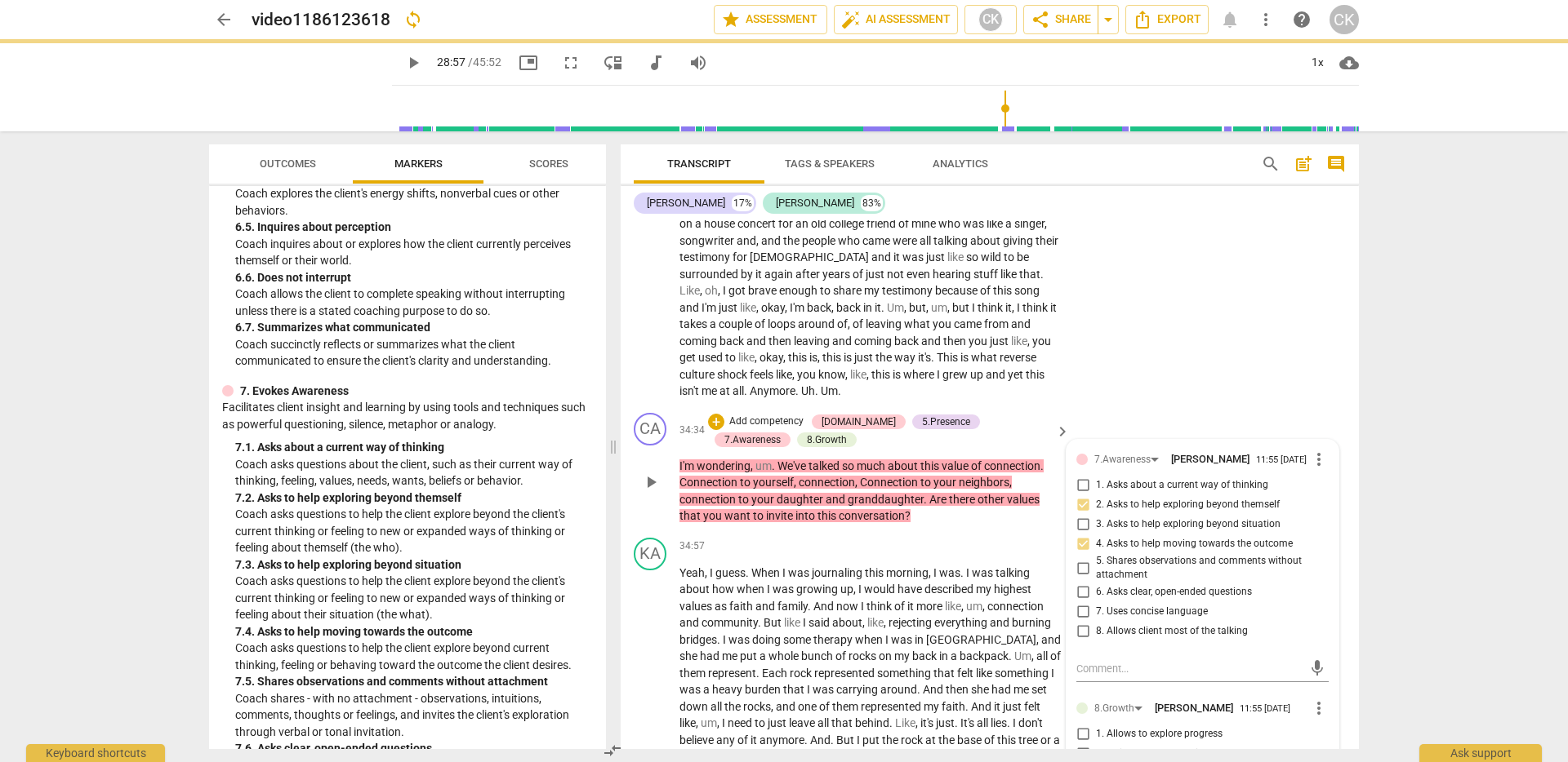
click at [1081, 577] on input "5. Shares observations and comments without attachment" at bounding box center [1083, 568] width 26 height 20
checkbox input "true"
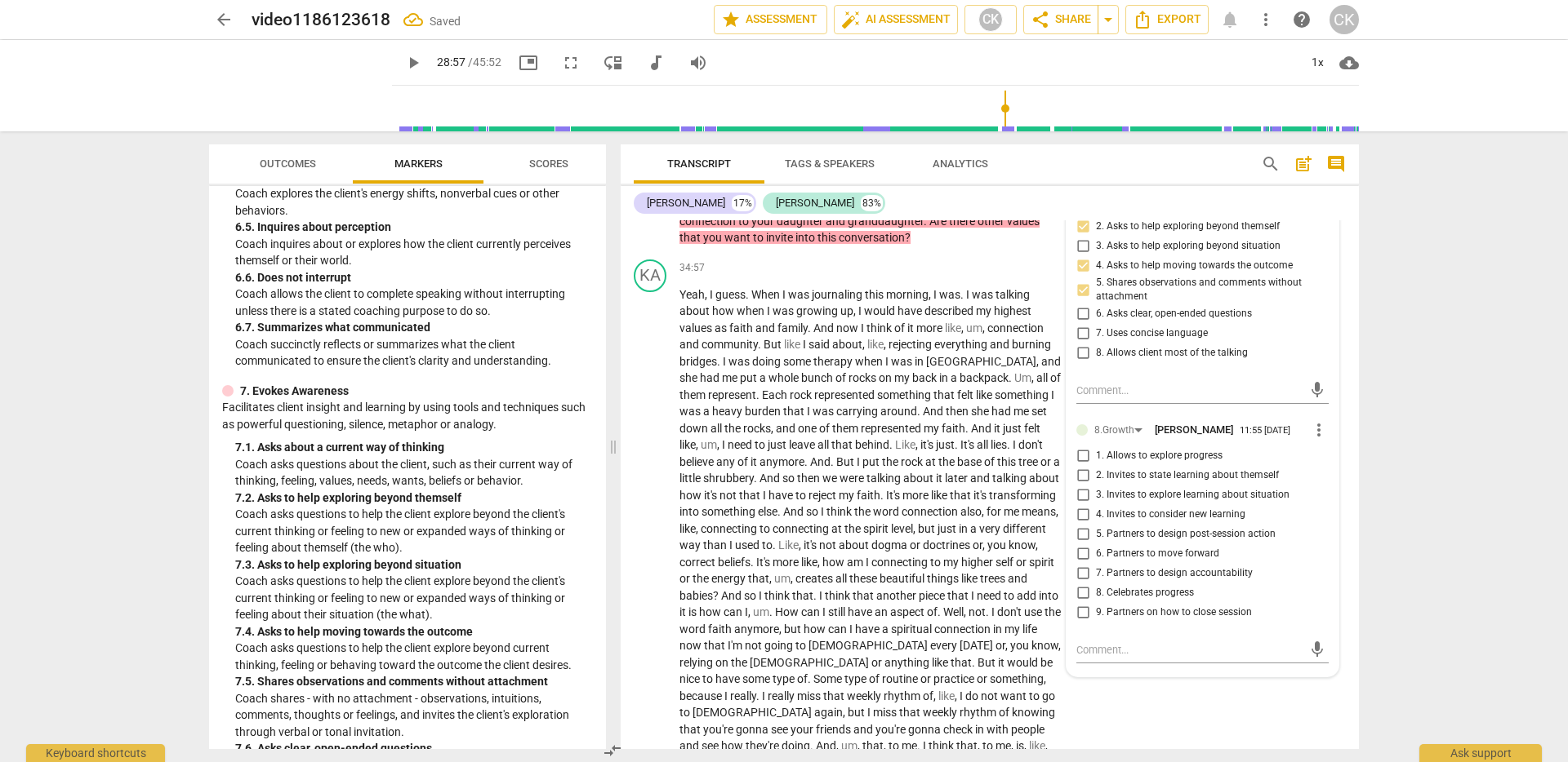
scroll to position [6530, 0]
click at [1317, 437] on span "more_vert" at bounding box center [1319, 427] width 20 height 20
click at [1330, 501] on li "Delete" at bounding box center [1332, 499] width 56 height 31
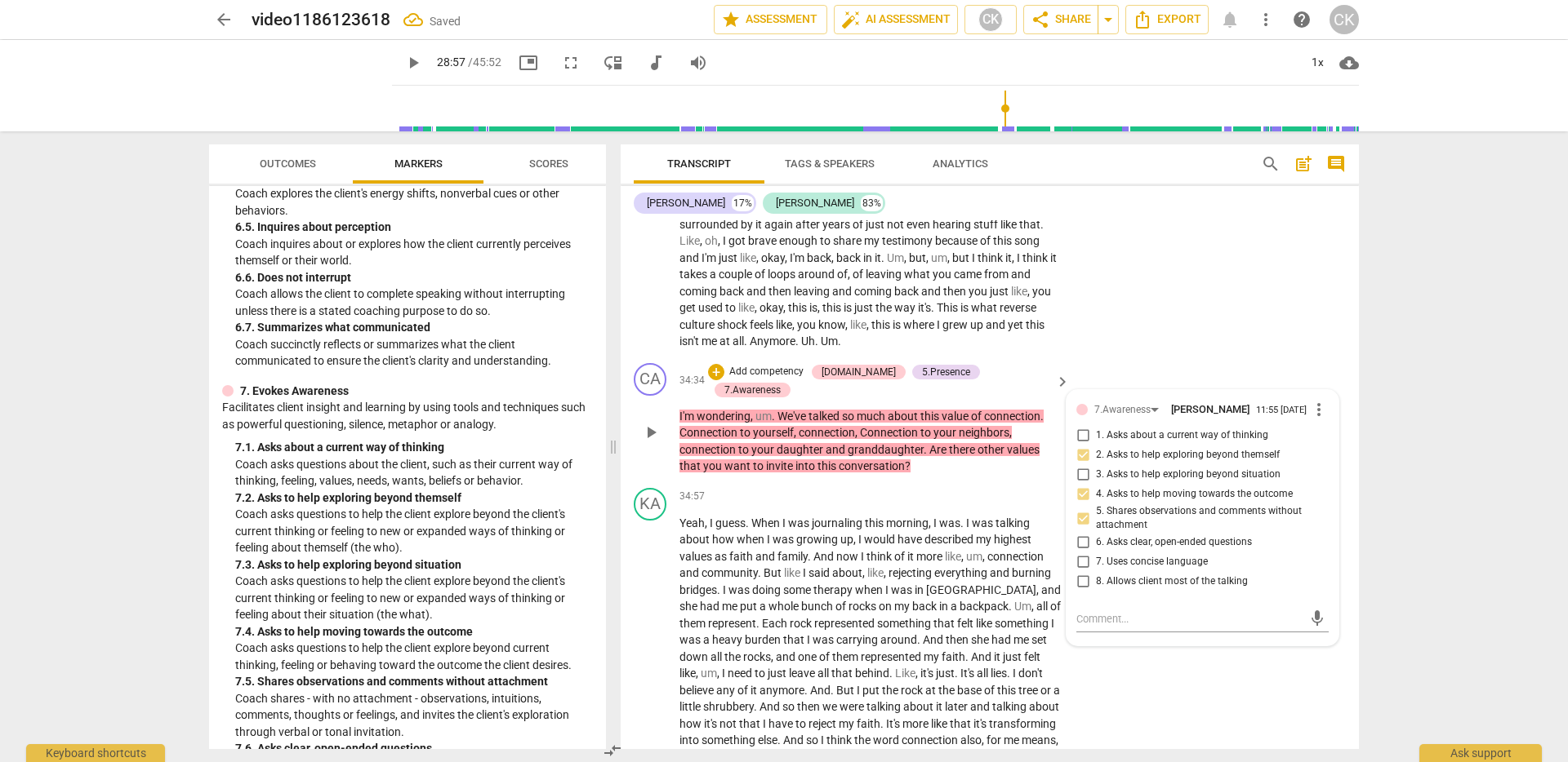
scroll to position [6296, 0]
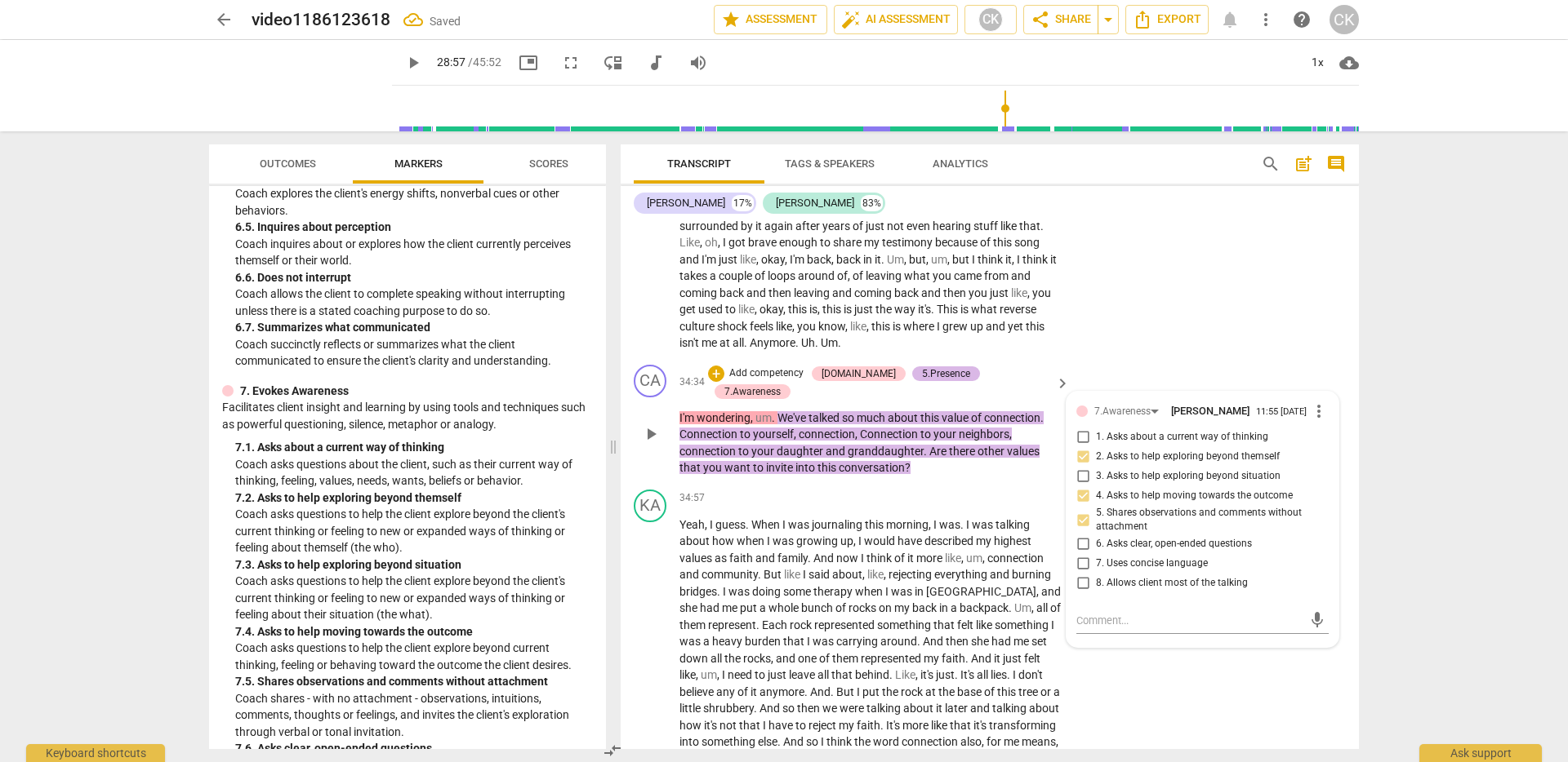
click at [940, 381] on div "5.Presence" at bounding box center [946, 374] width 48 height 15
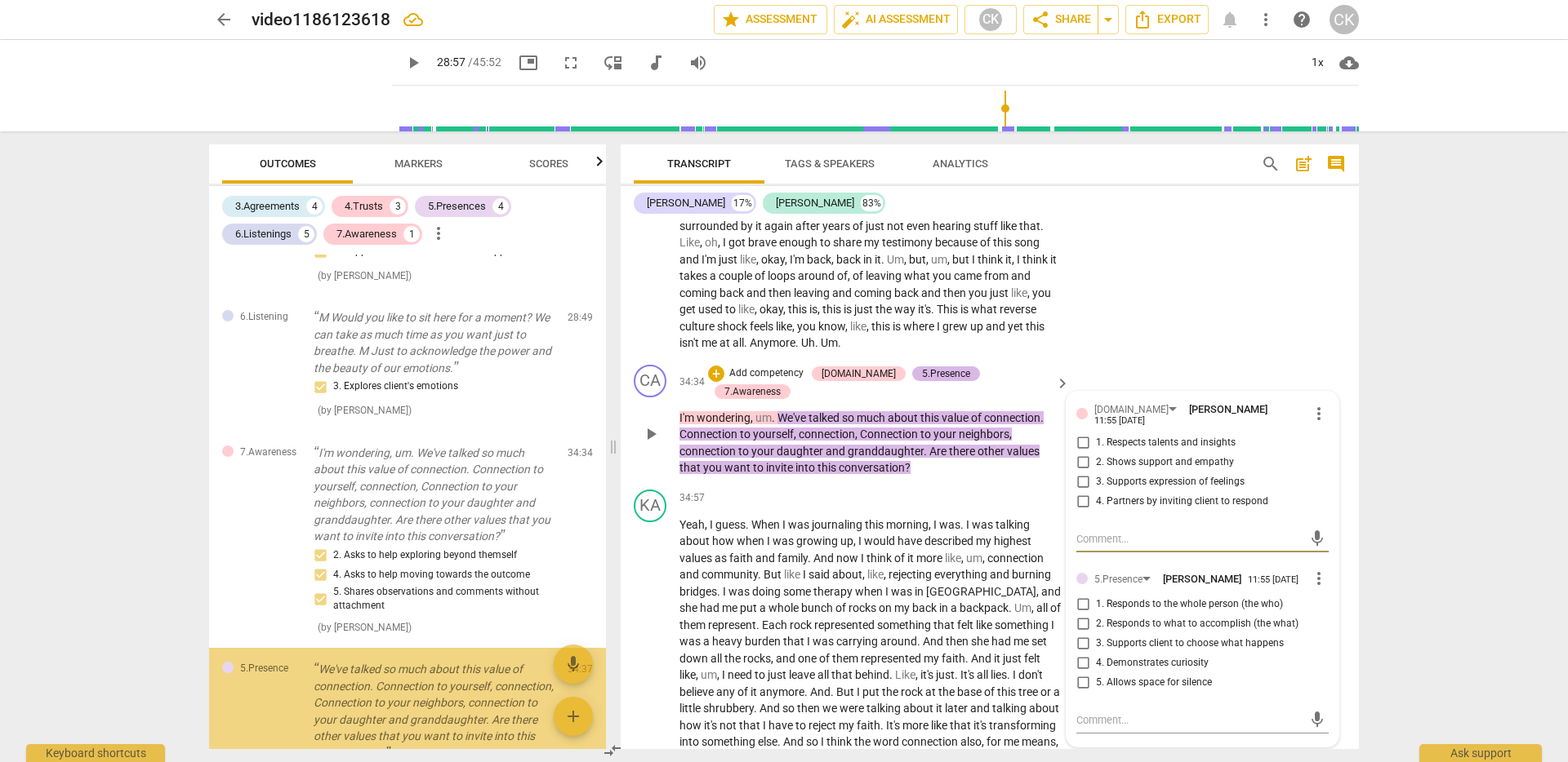
scroll to position [2749, 0]
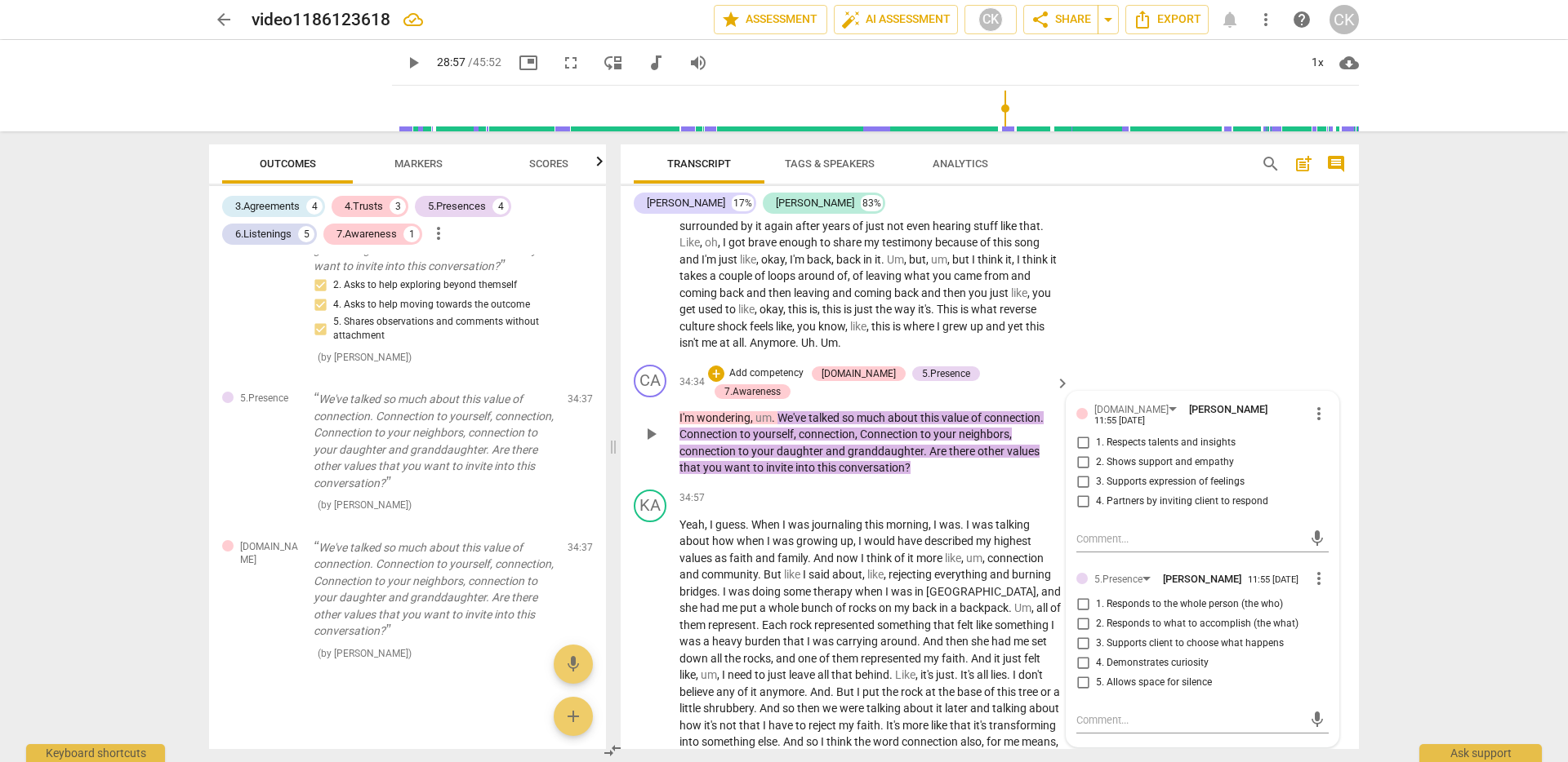
click at [1200, 510] on span "4. Partners by inviting client to respond" at bounding box center [1182, 502] width 172 height 15
click at [1096, 512] on input "4. Partners by inviting client to respond" at bounding box center [1083, 502] width 26 height 20
checkbox input "true"
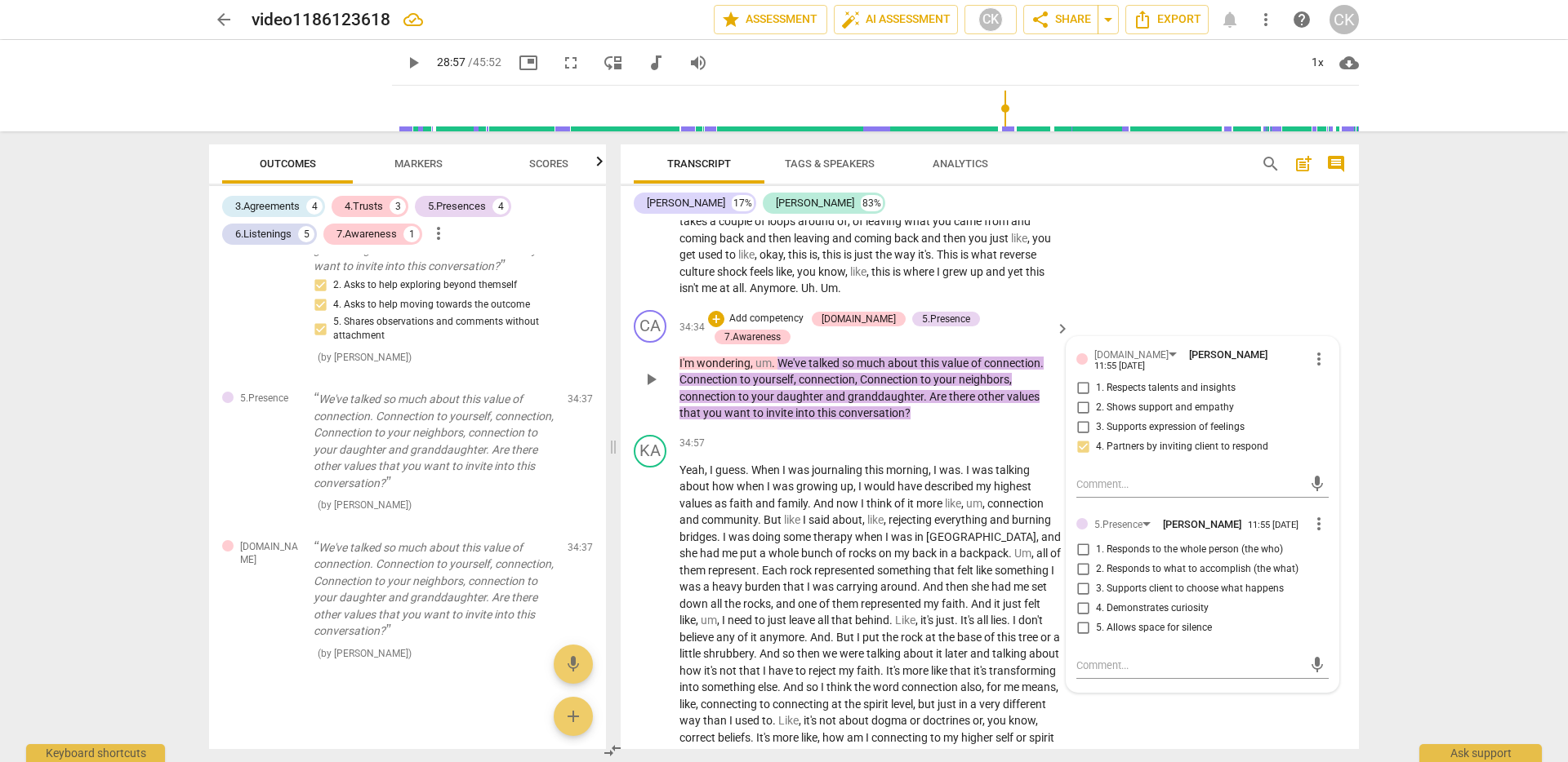
scroll to position [6357, 0]
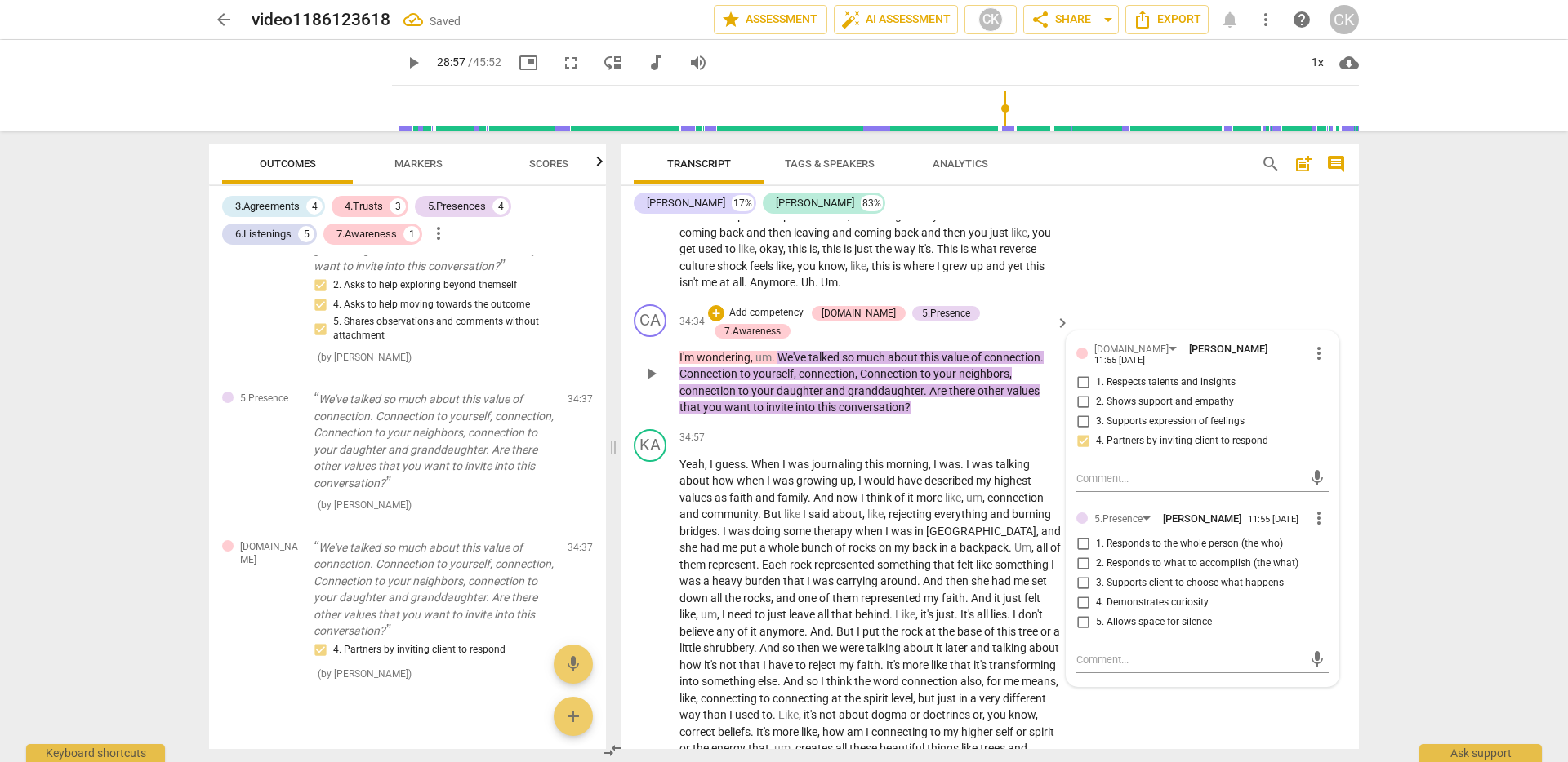
click at [1189, 611] on span "4. Demonstrates curiosity" at bounding box center [1152, 603] width 113 height 15
click at [1096, 613] on input "4. Demonstrates curiosity" at bounding box center [1083, 603] width 26 height 20
checkbox input "true"
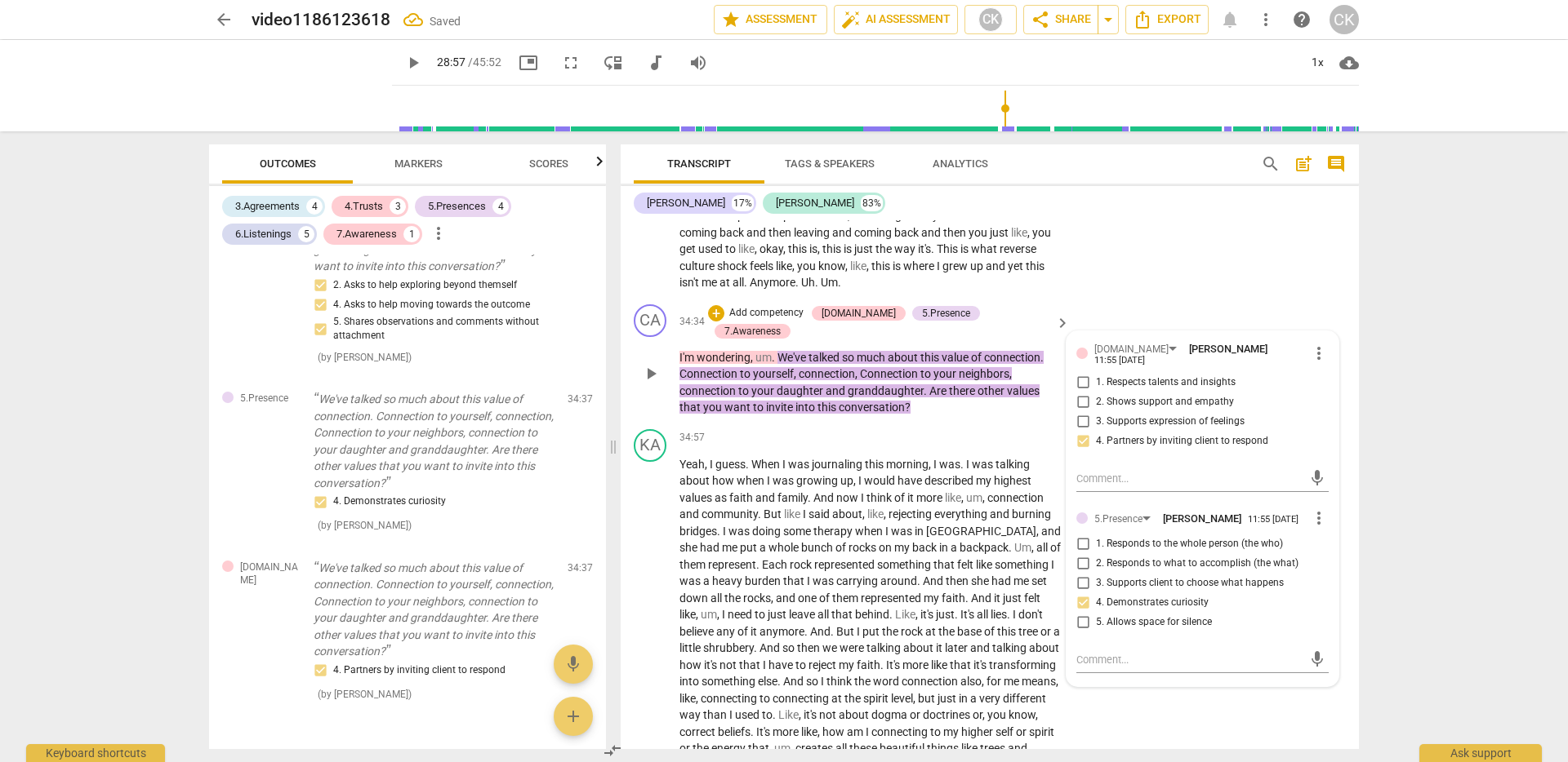
click at [1240, 572] on span "2. Responds to what to accomplish (the what)" at bounding box center [1197, 564] width 203 height 15
click at [1096, 574] on input "2. Responds to what to accomplish (the what)" at bounding box center [1083, 564] width 26 height 20
checkbox input "true"
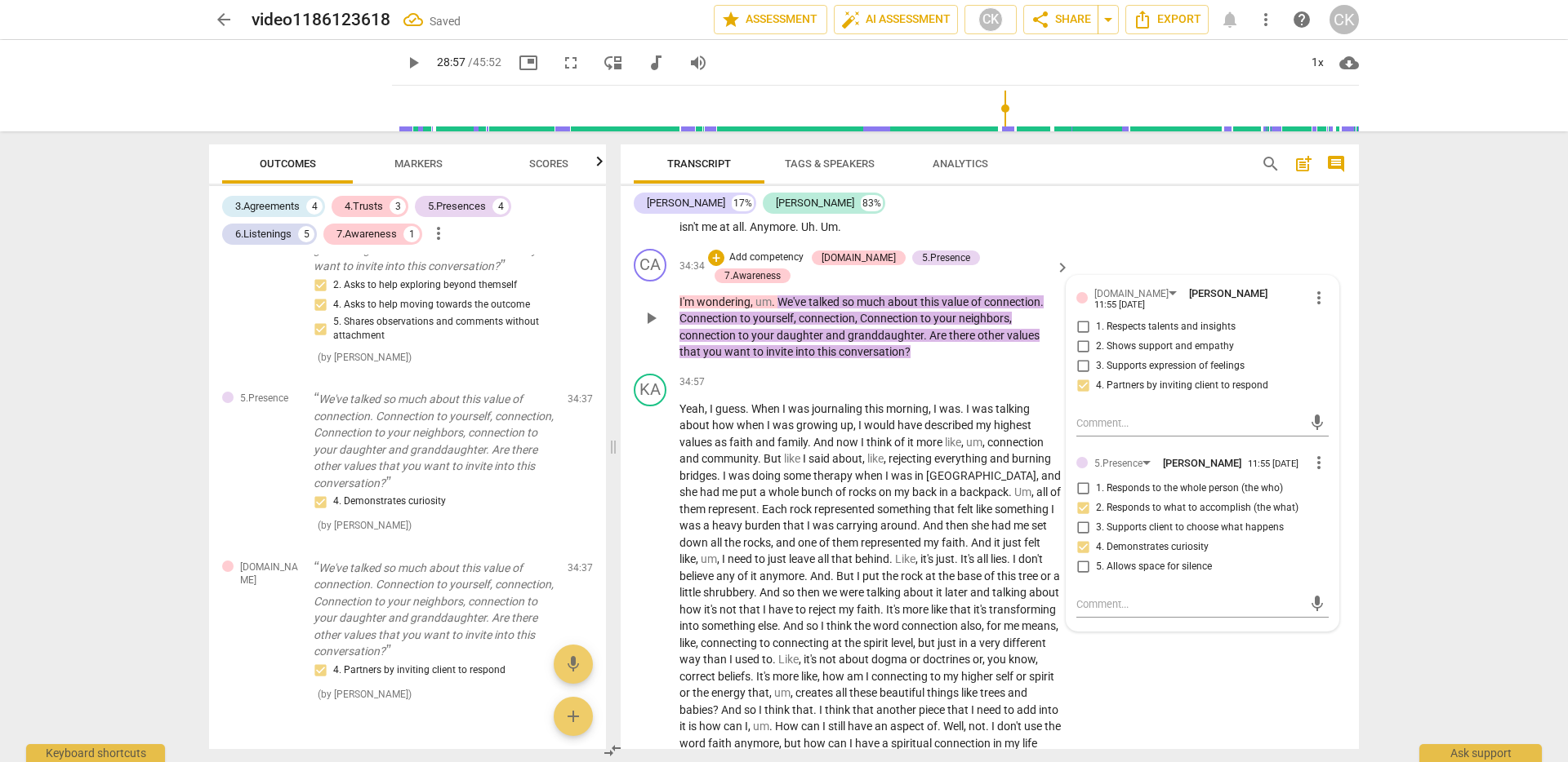
scroll to position [6476, 0]
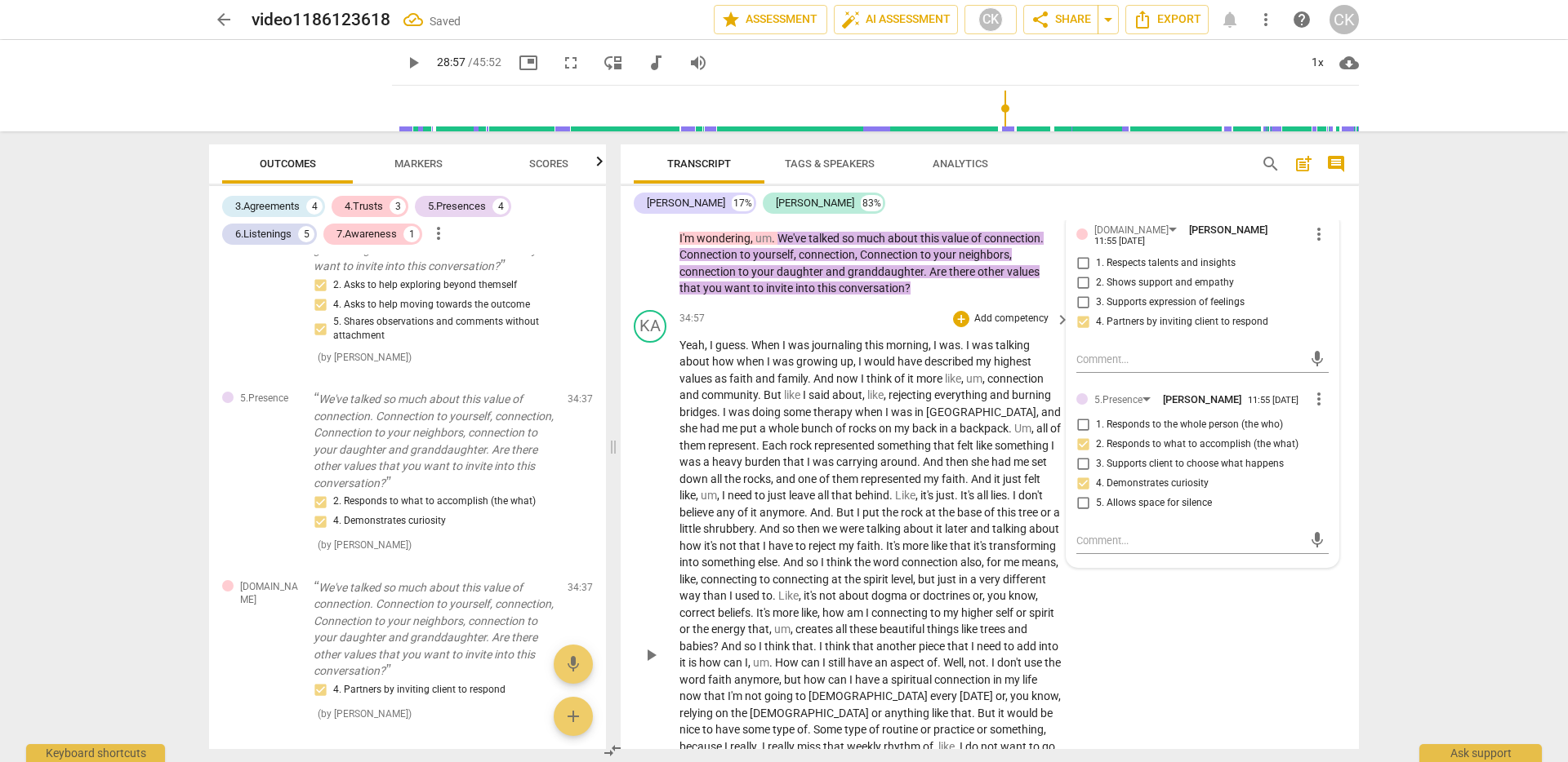
click at [921, 502] on span "it's" at bounding box center [928, 496] width 16 height 13
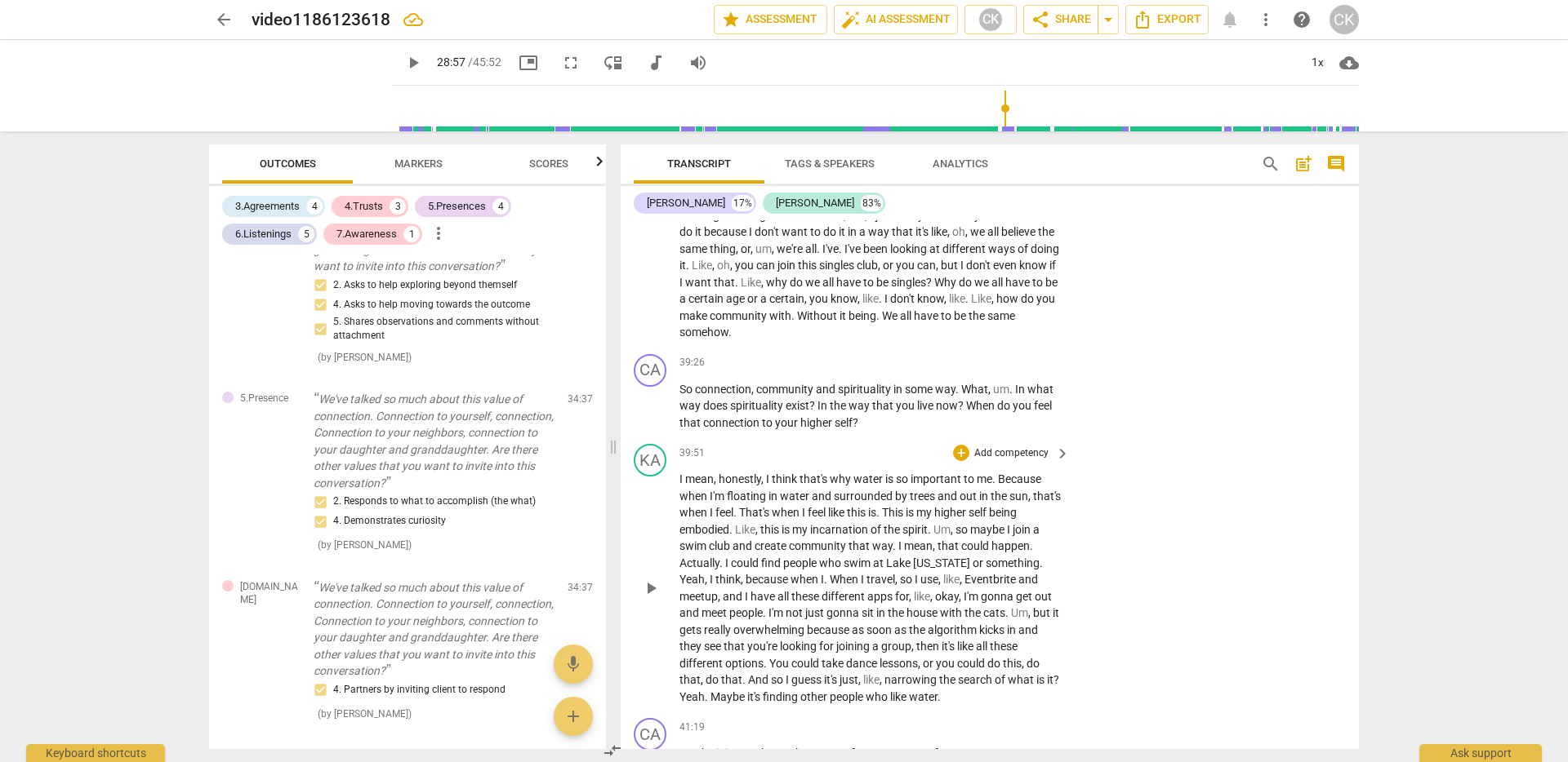
scroll to position [7109, 0]
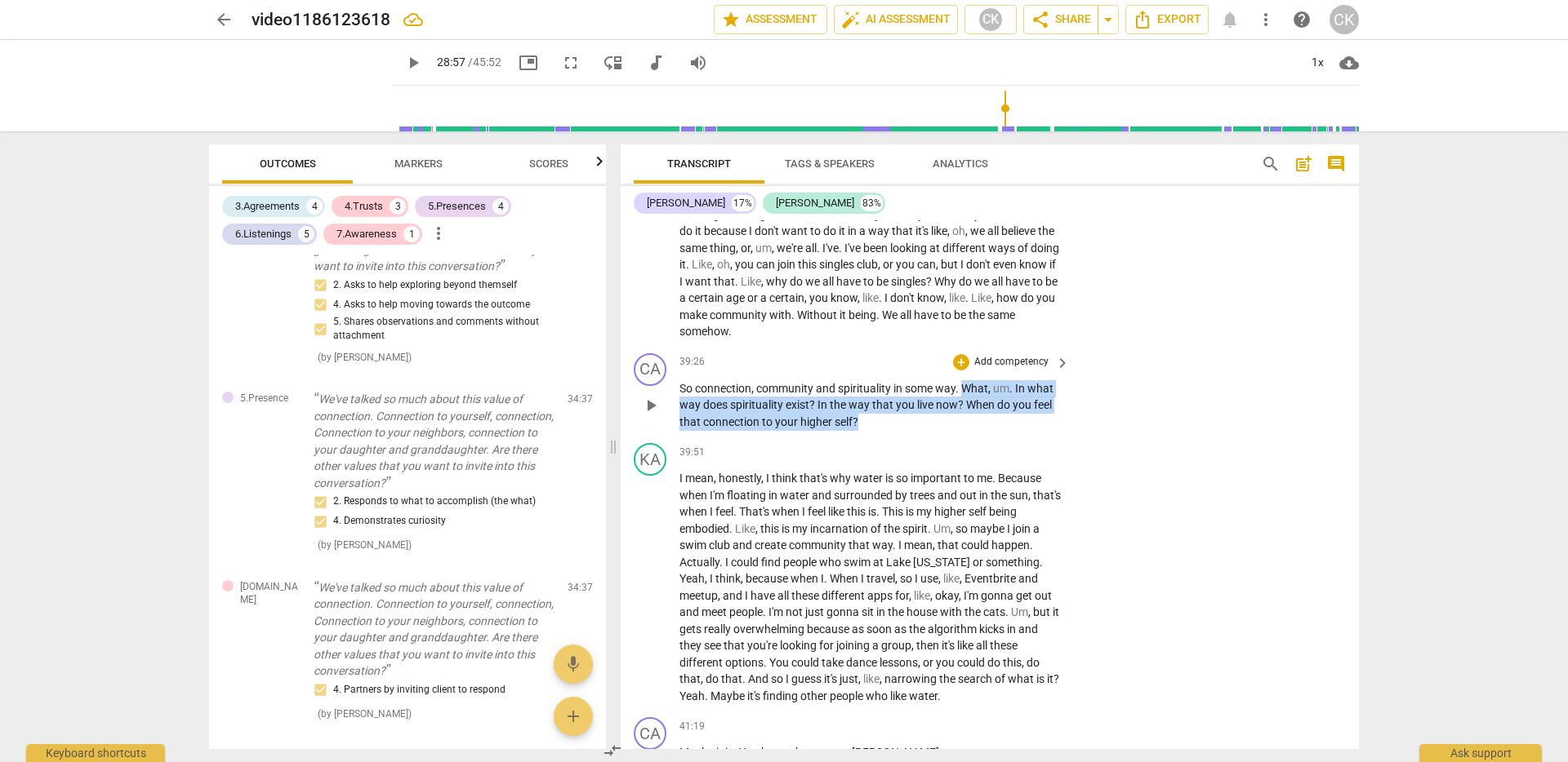
drag, startPoint x: 964, startPoint y: 407, endPoint x: 991, endPoint y: 441, distance: 43.4
click at [991, 431] on p "So connection , community and spirituality in some way . What , um . In what wa…" at bounding box center [871, 405] width 382 height 50
drag, startPoint x: 681, startPoint y: 404, endPoint x: 877, endPoint y: 443, distance: 199.8
click at [877, 431] on p "So connection , community and spirituality in some way . What , um . In what wa…" at bounding box center [871, 405] width 382 height 50
click at [958, 371] on div "+" at bounding box center [961, 362] width 17 height 17
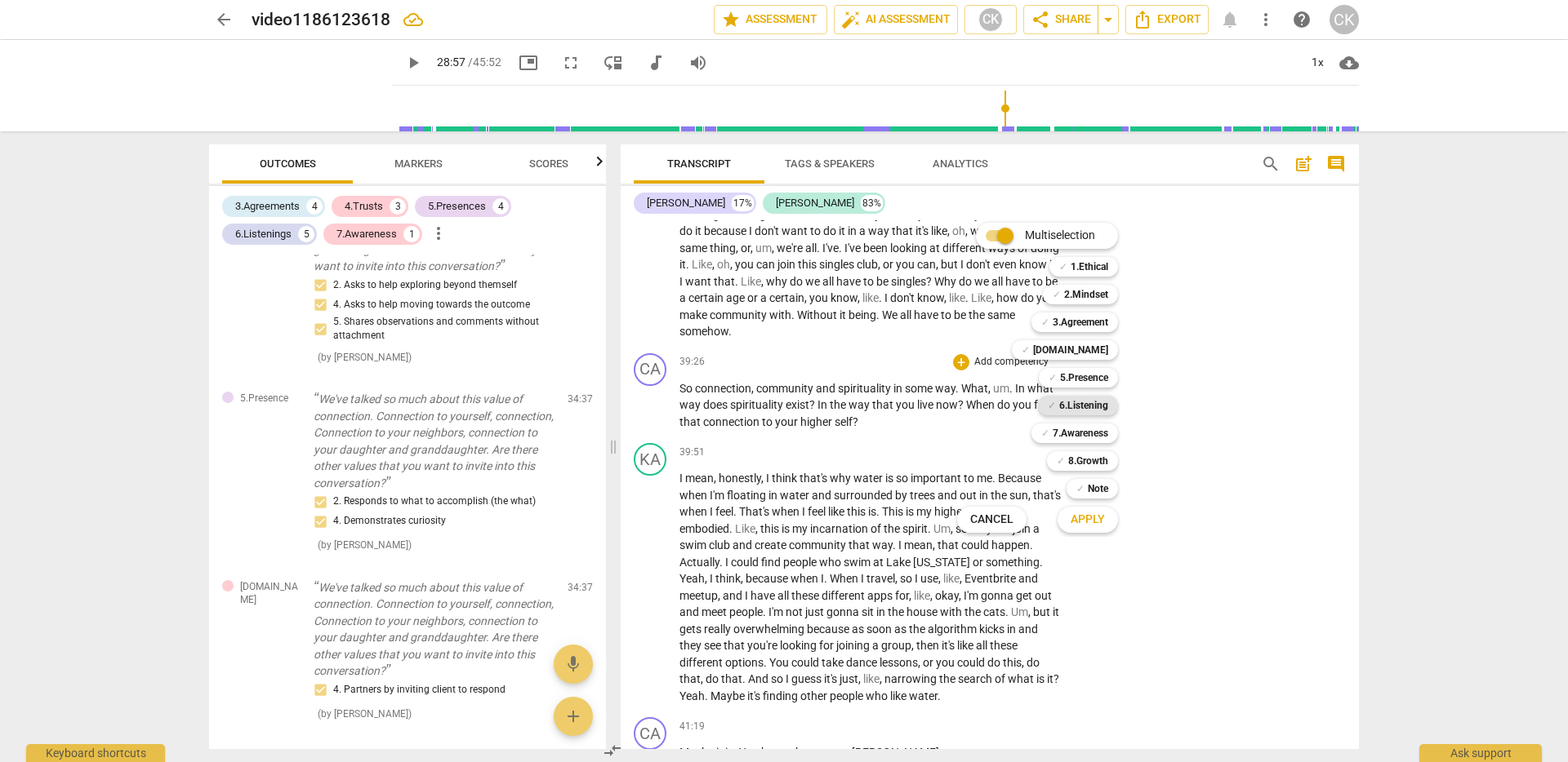
click at [1097, 410] on b "6.Listening" at bounding box center [1084, 405] width 49 height 20
click at [1095, 428] on b "7.Awareness" at bounding box center [1080, 434] width 55 height 20
click at [1083, 519] on span "Apply" at bounding box center [1087, 520] width 34 height 17
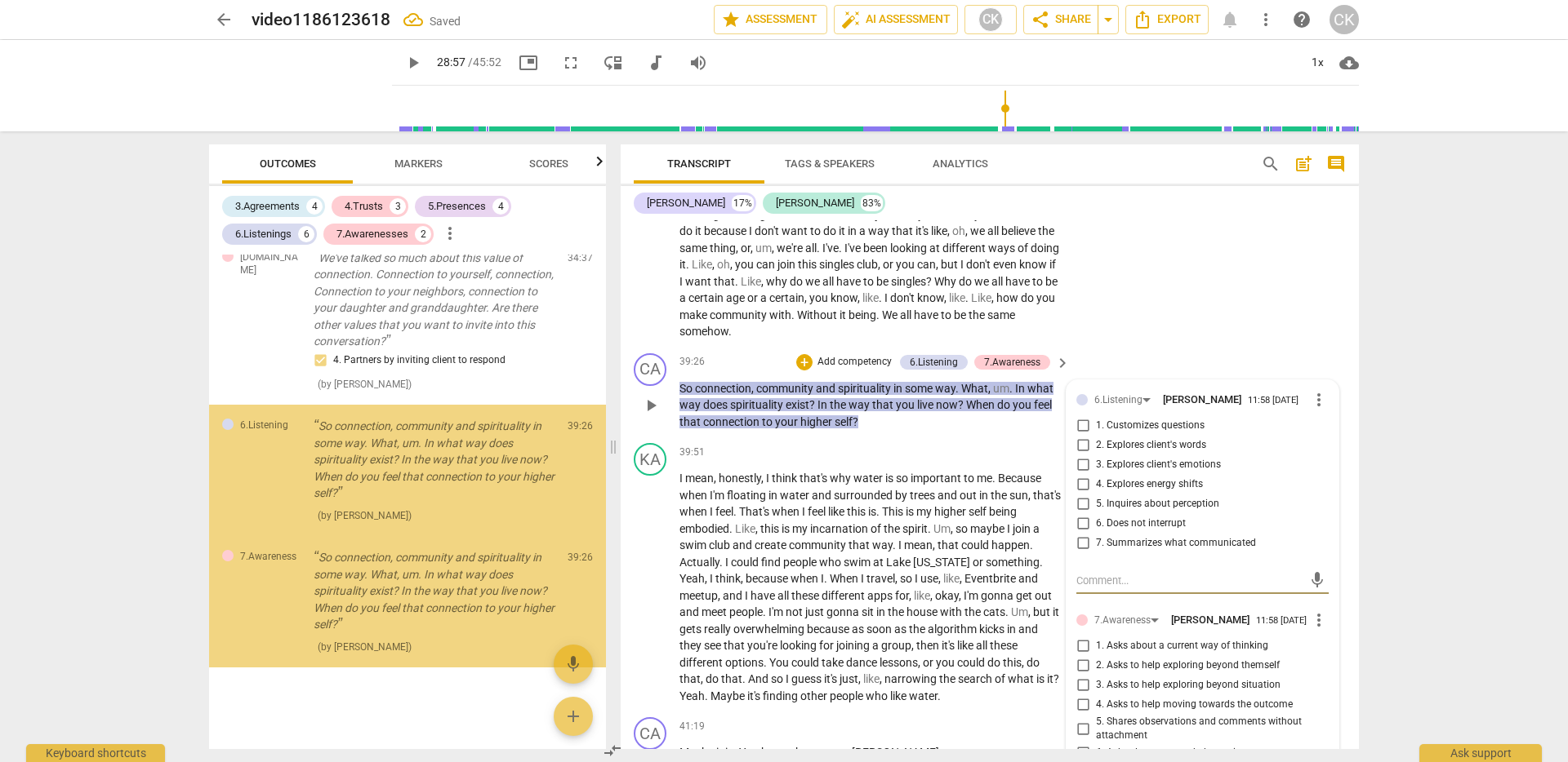
scroll to position [3129, 0]
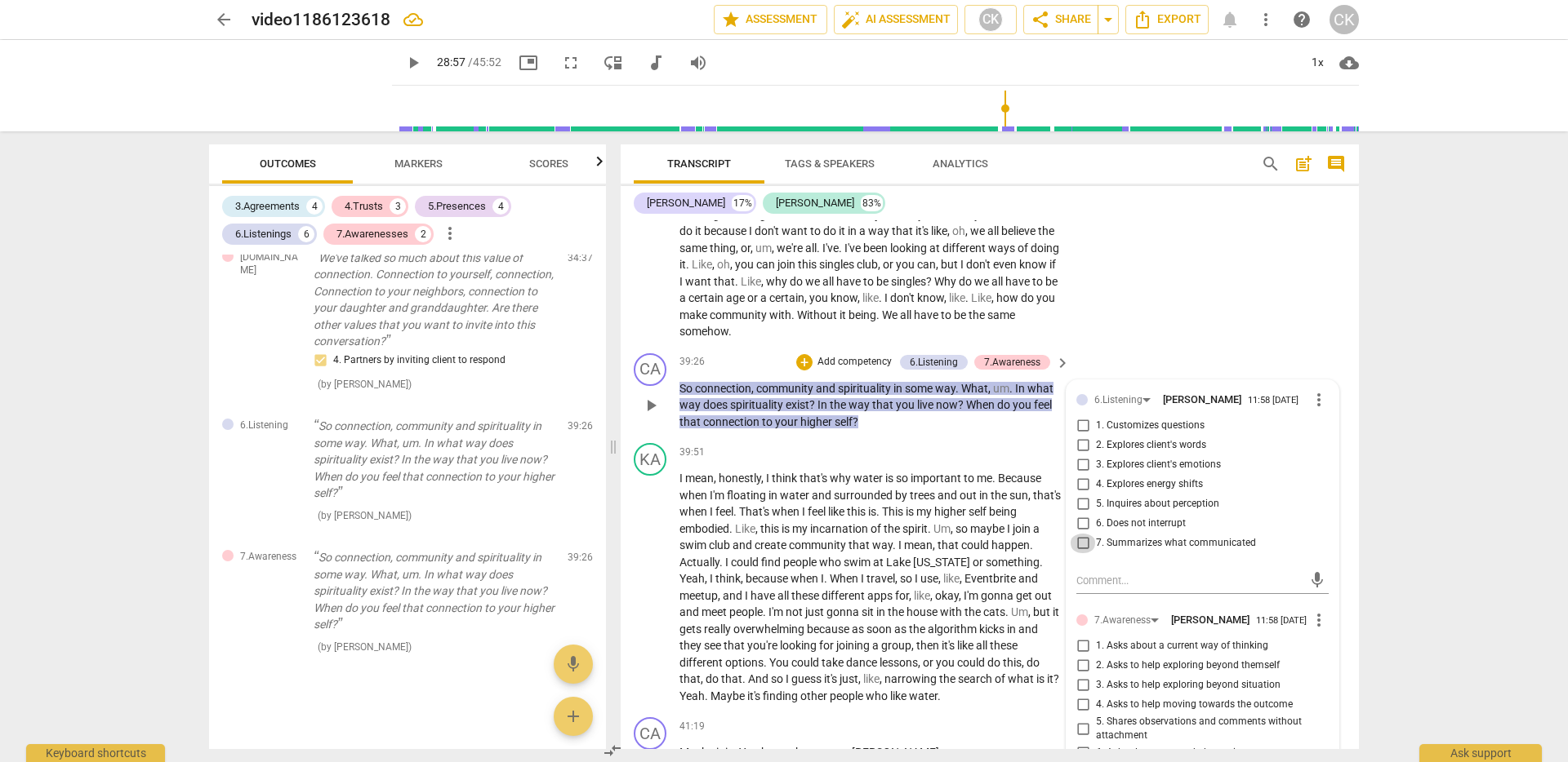
click at [1083, 554] on input "7. Summarizes what communicated" at bounding box center [1083, 544] width 26 height 20
checkbox input "true"
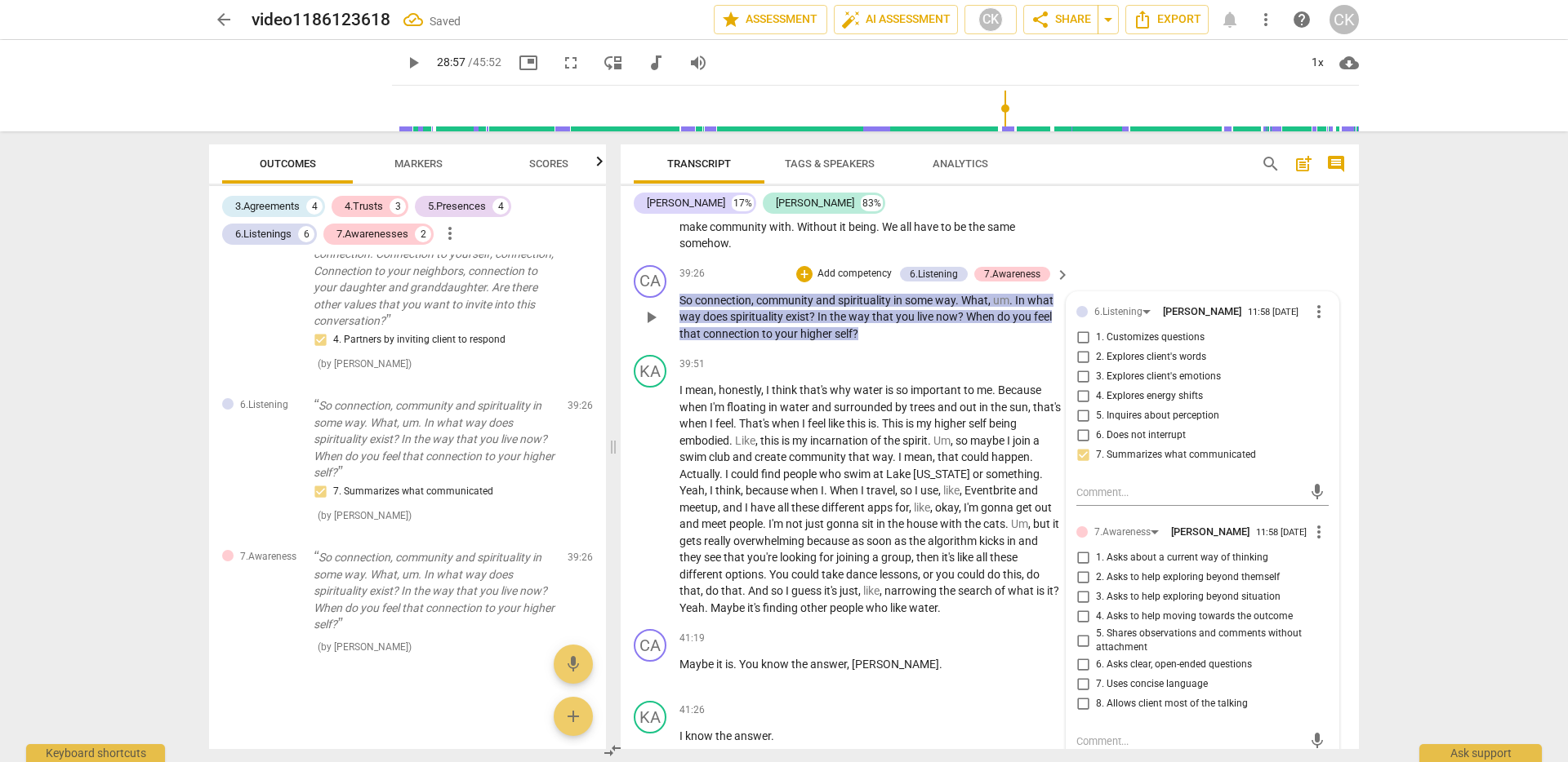
scroll to position [7213, 0]
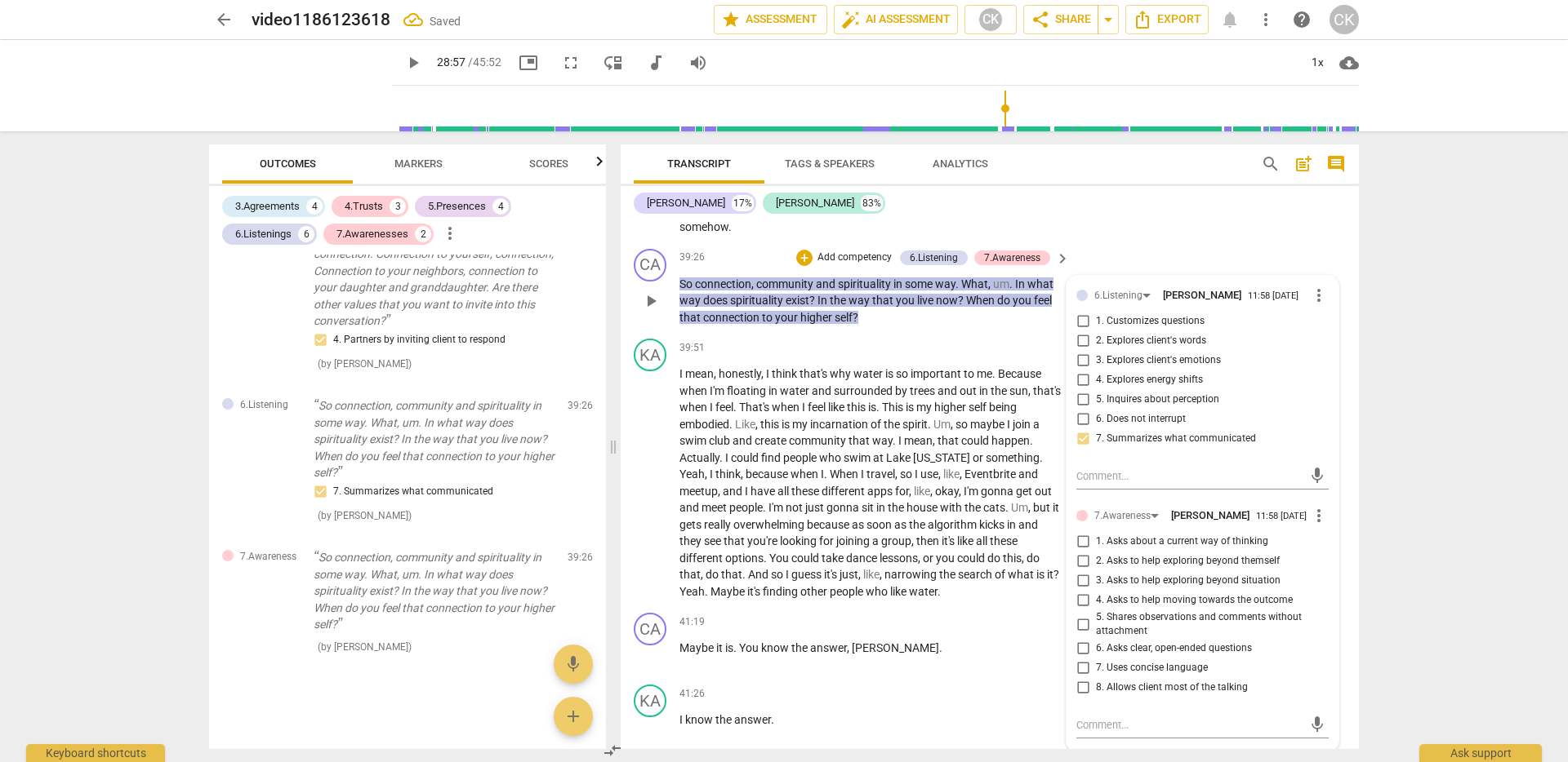
click at [1084, 332] on input "1. Customizes questions" at bounding box center [1083, 322] width 26 height 20
checkbox input "true"
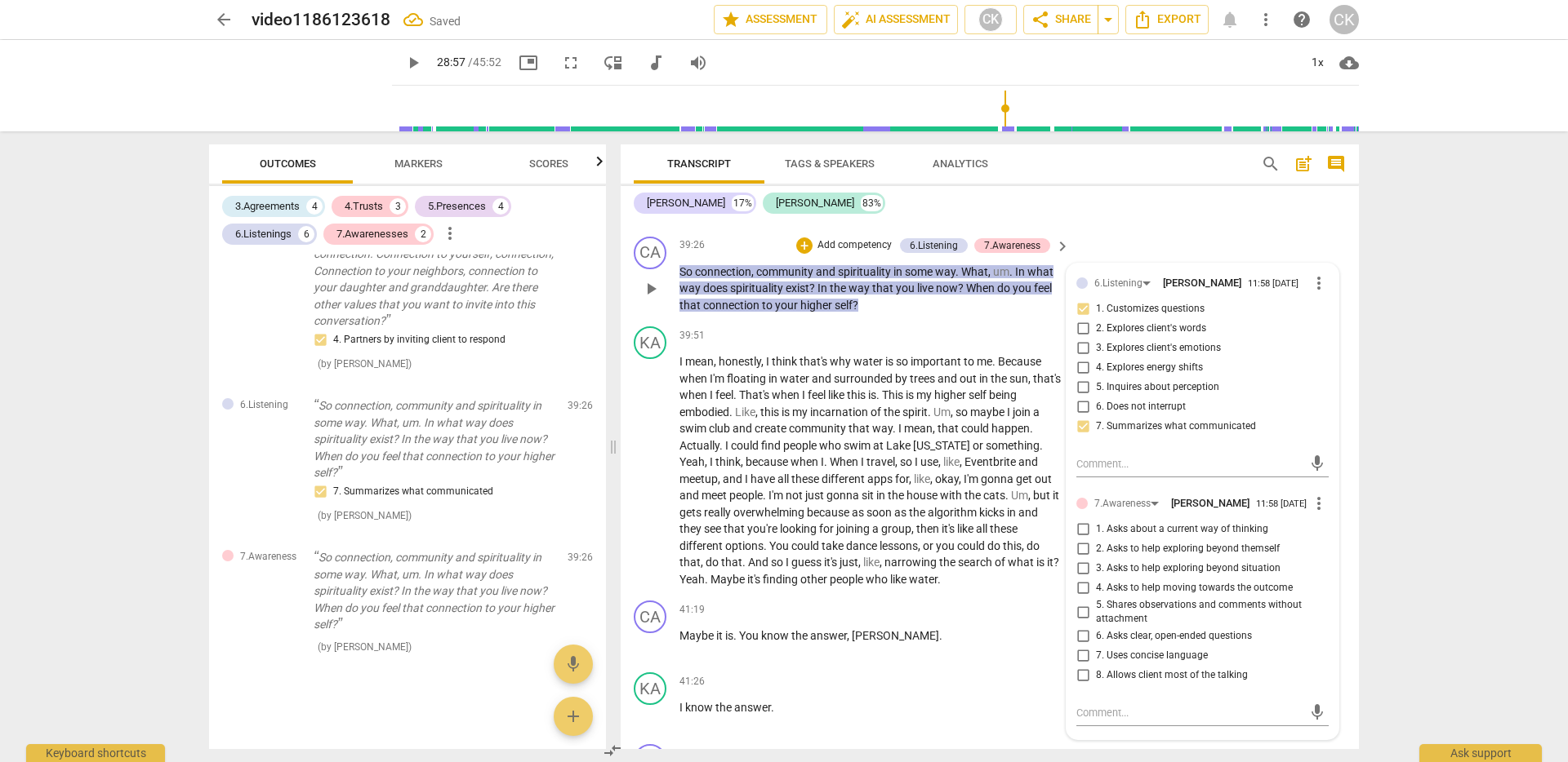
scroll to position [7226, 0]
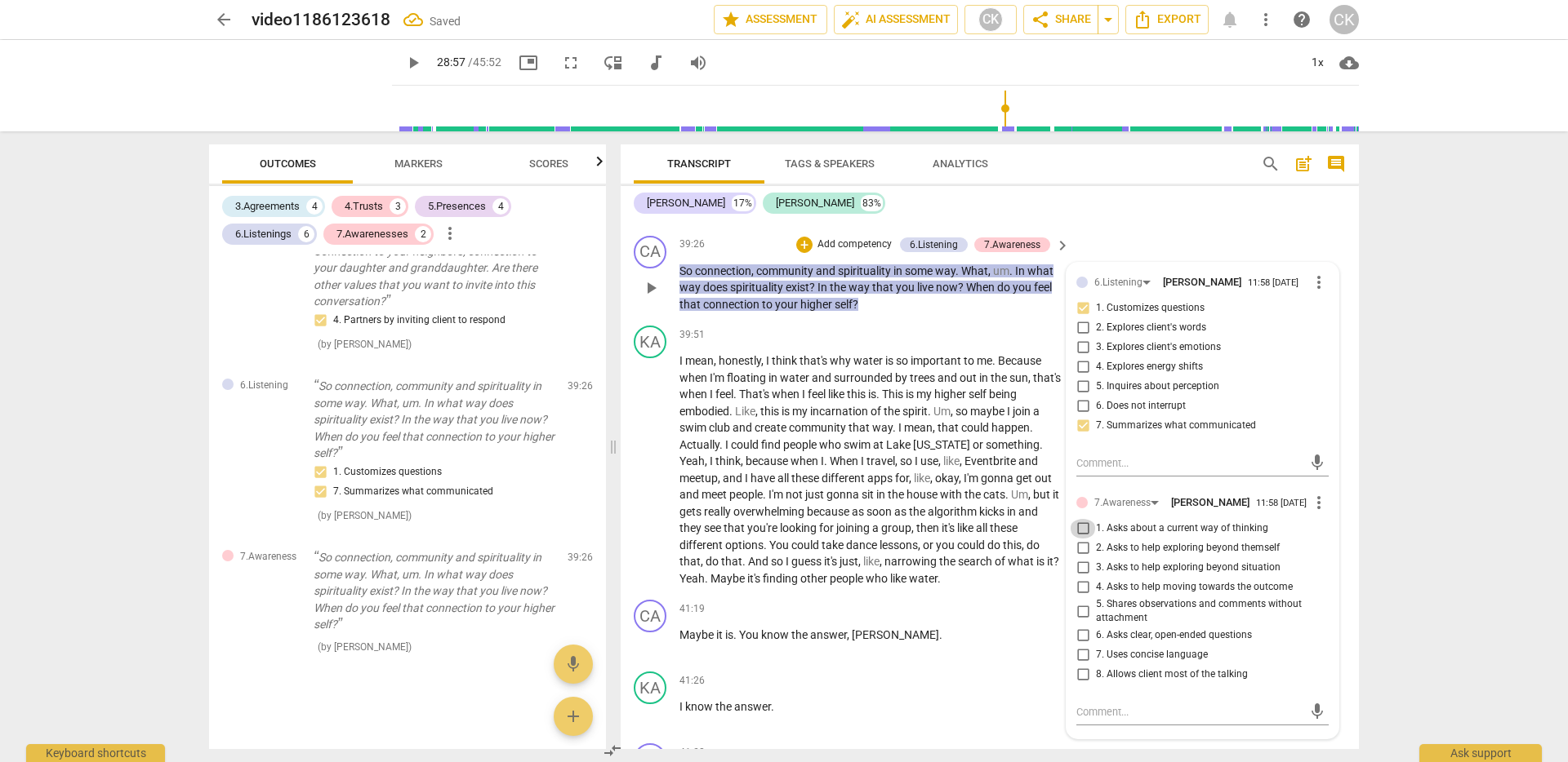
click at [1081, 539] on input "1. Asks about a current way of thinking" at bounding box center [1083, 529] width 26 height 20
checkbox input "true"
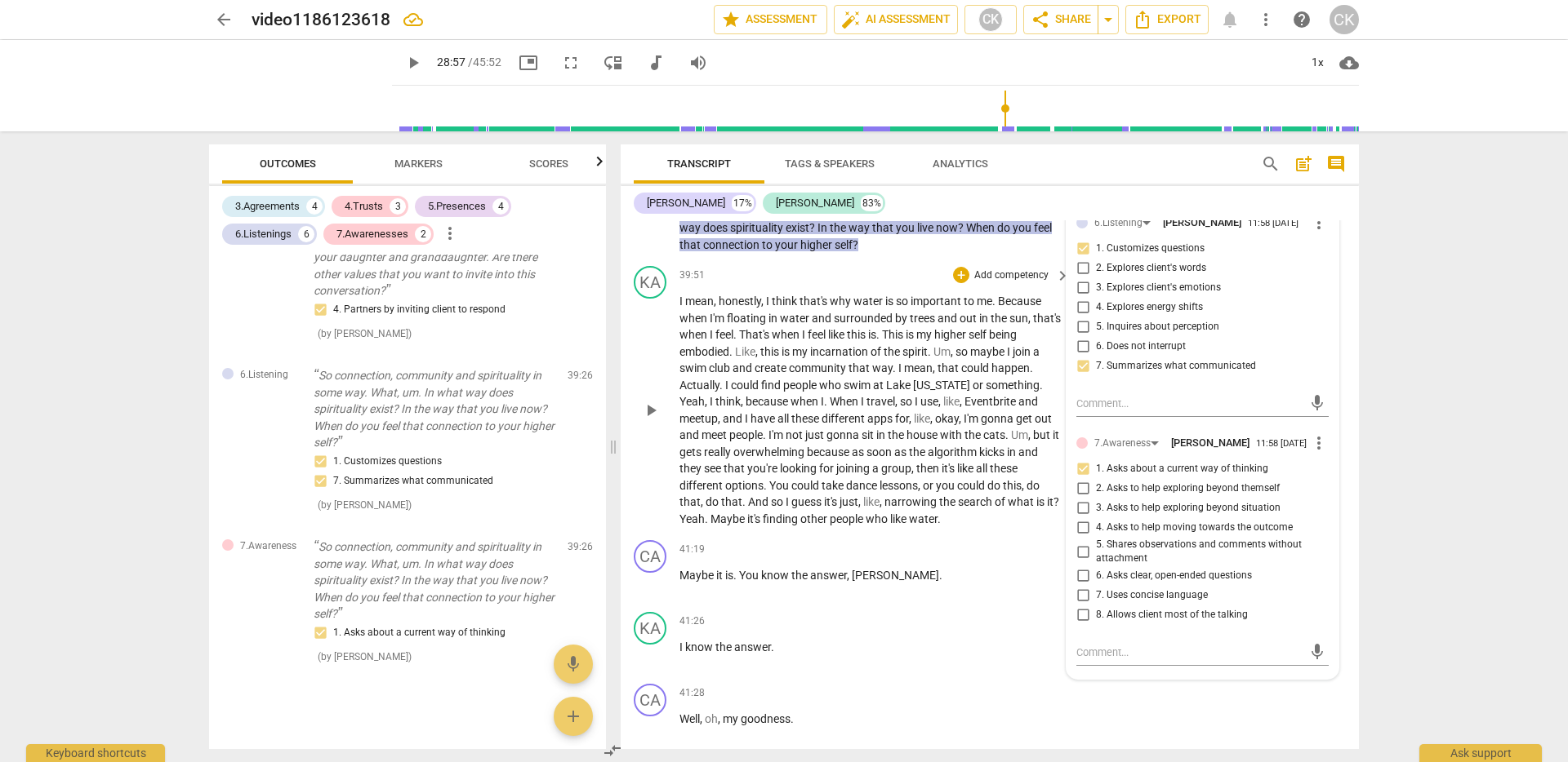
scroll to position [7271, 0]
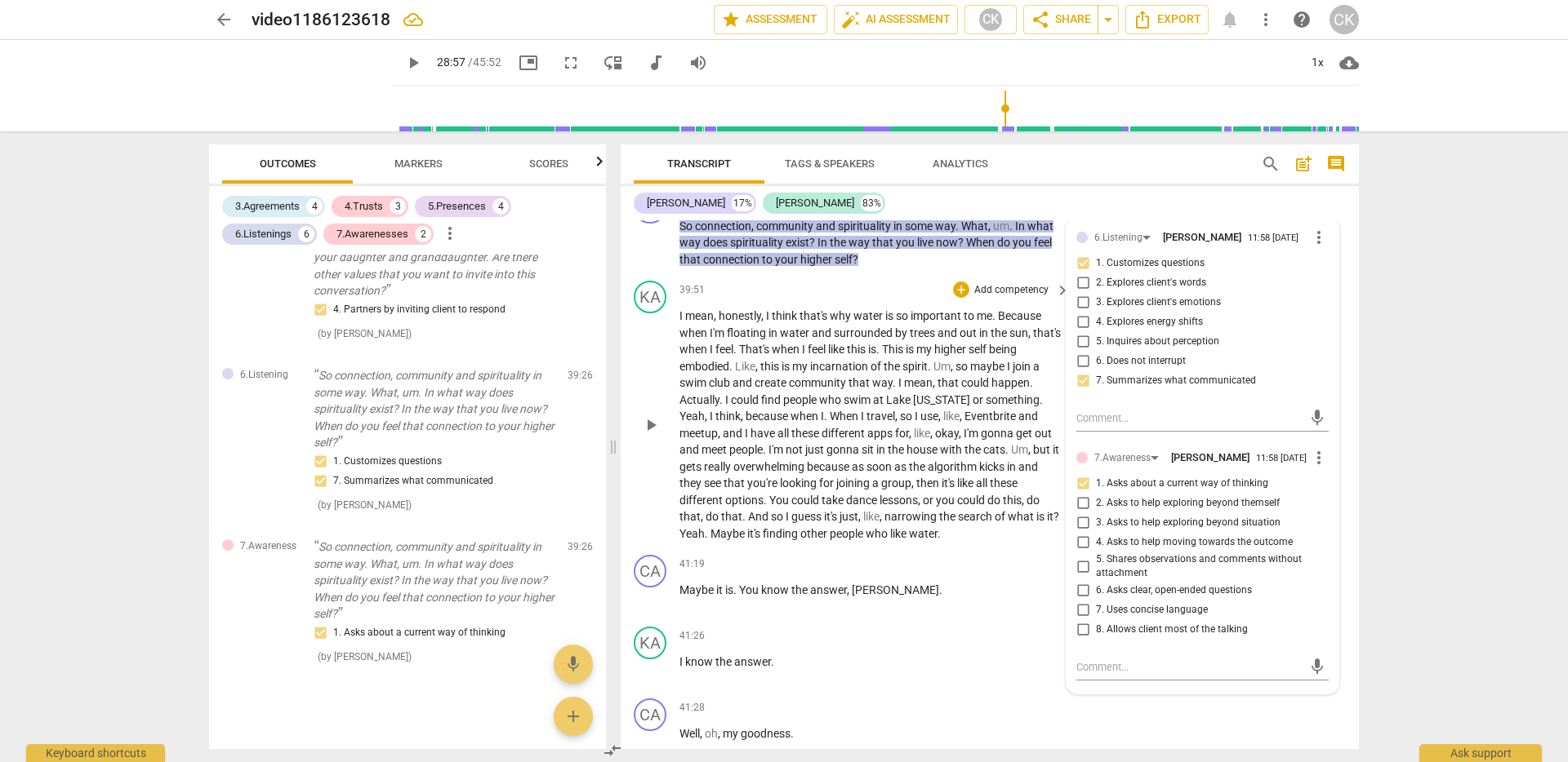
click at [909, 540] on span "like" at bounding box center [899, 534] width 19 height 13
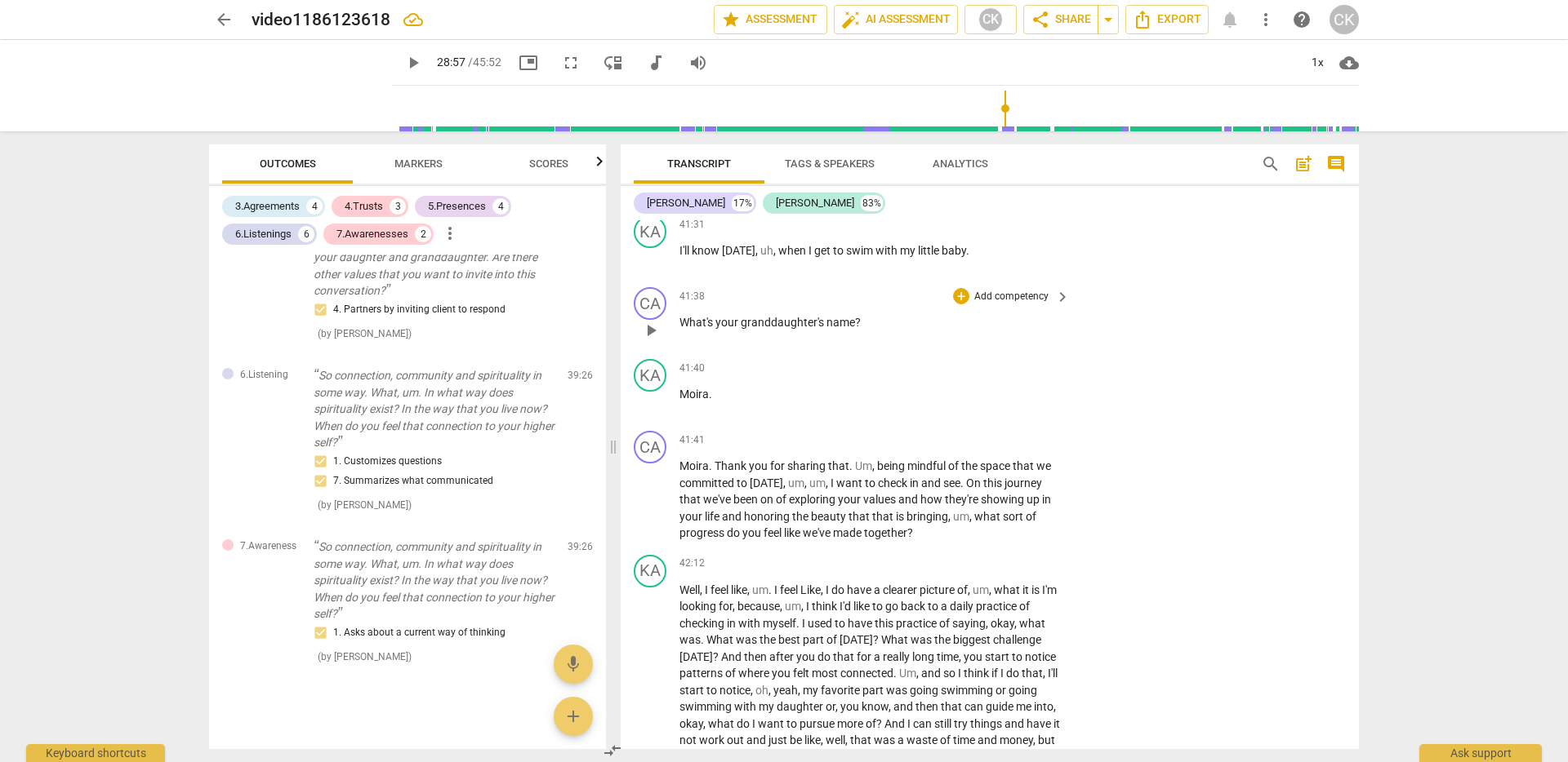
scroll to position [7840, 0]
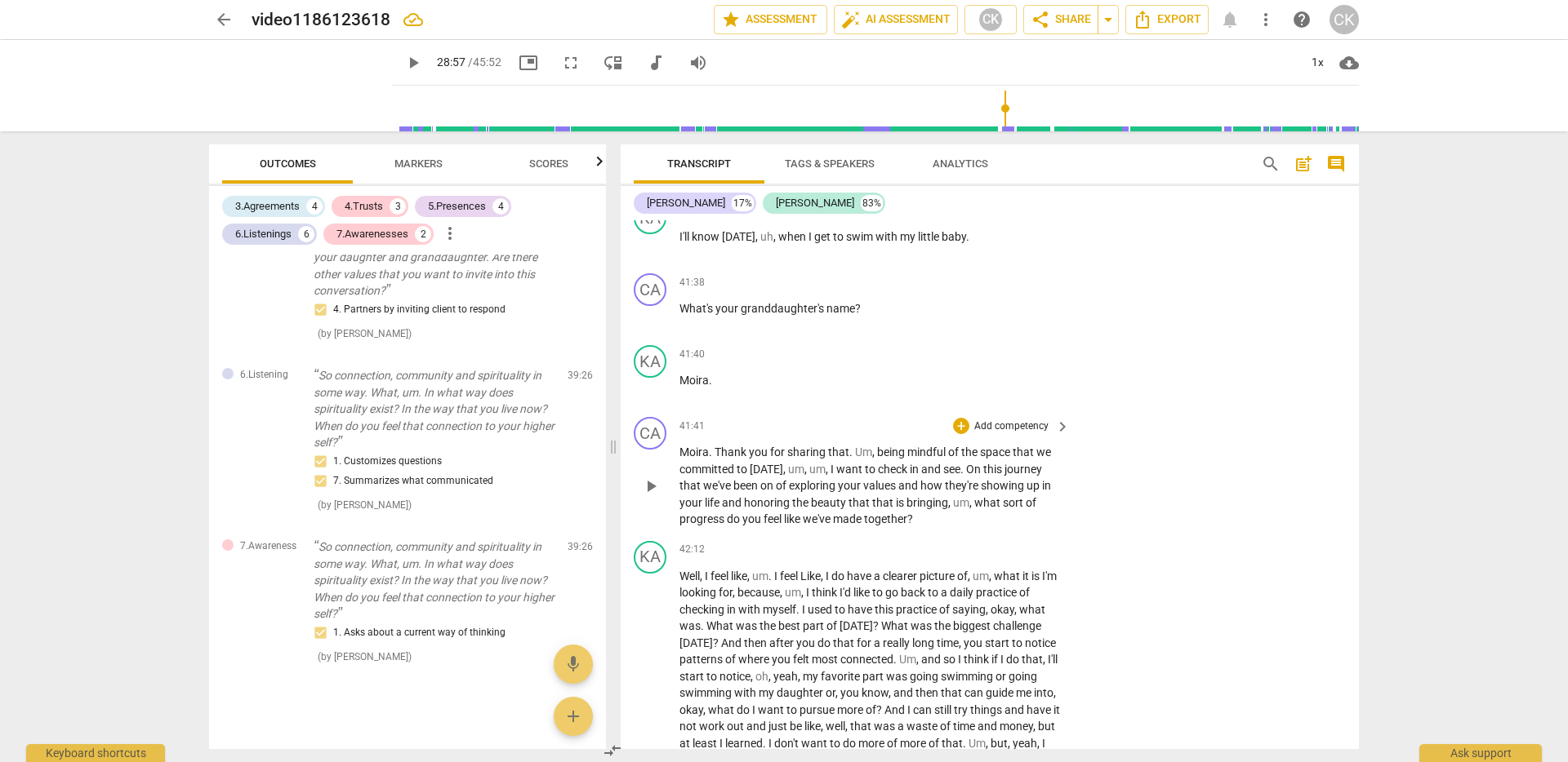
click at [966, 476] on span "On" at bounding box center [974, 469] width 17 height 13
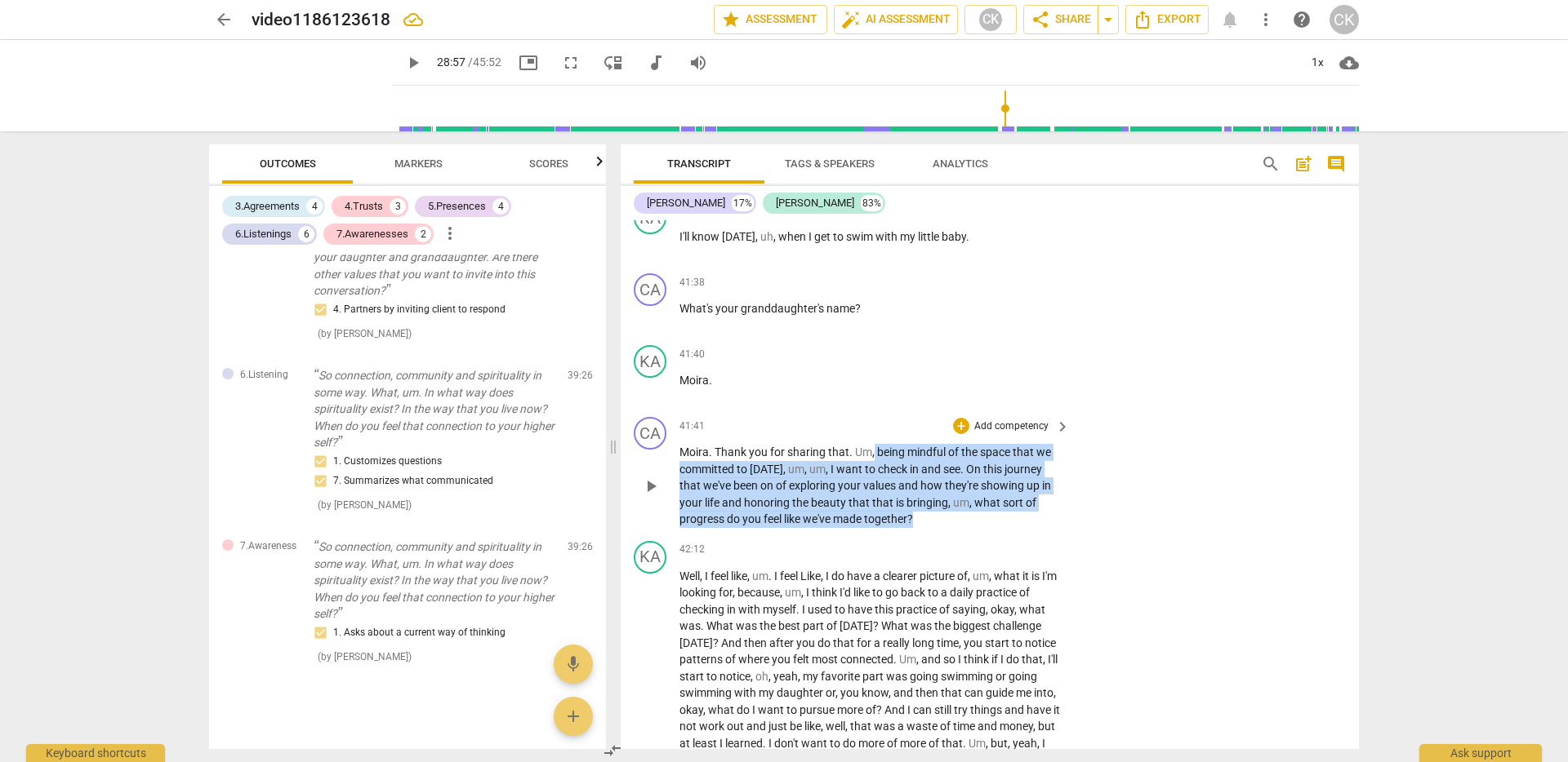
drag, startPoint x: 873, startPoint y: 467, endPoint x: 923, endPoint y: 534, distance: 83.6
click at [923, 528] on p "Moira . Thank you for sharing that . Um , being mindful of the space that we co…" at bounding box center [871, 486] width 382 height 84
click at [963, 434] on div "+" at bounding box center [961, 426] width 17 height 17
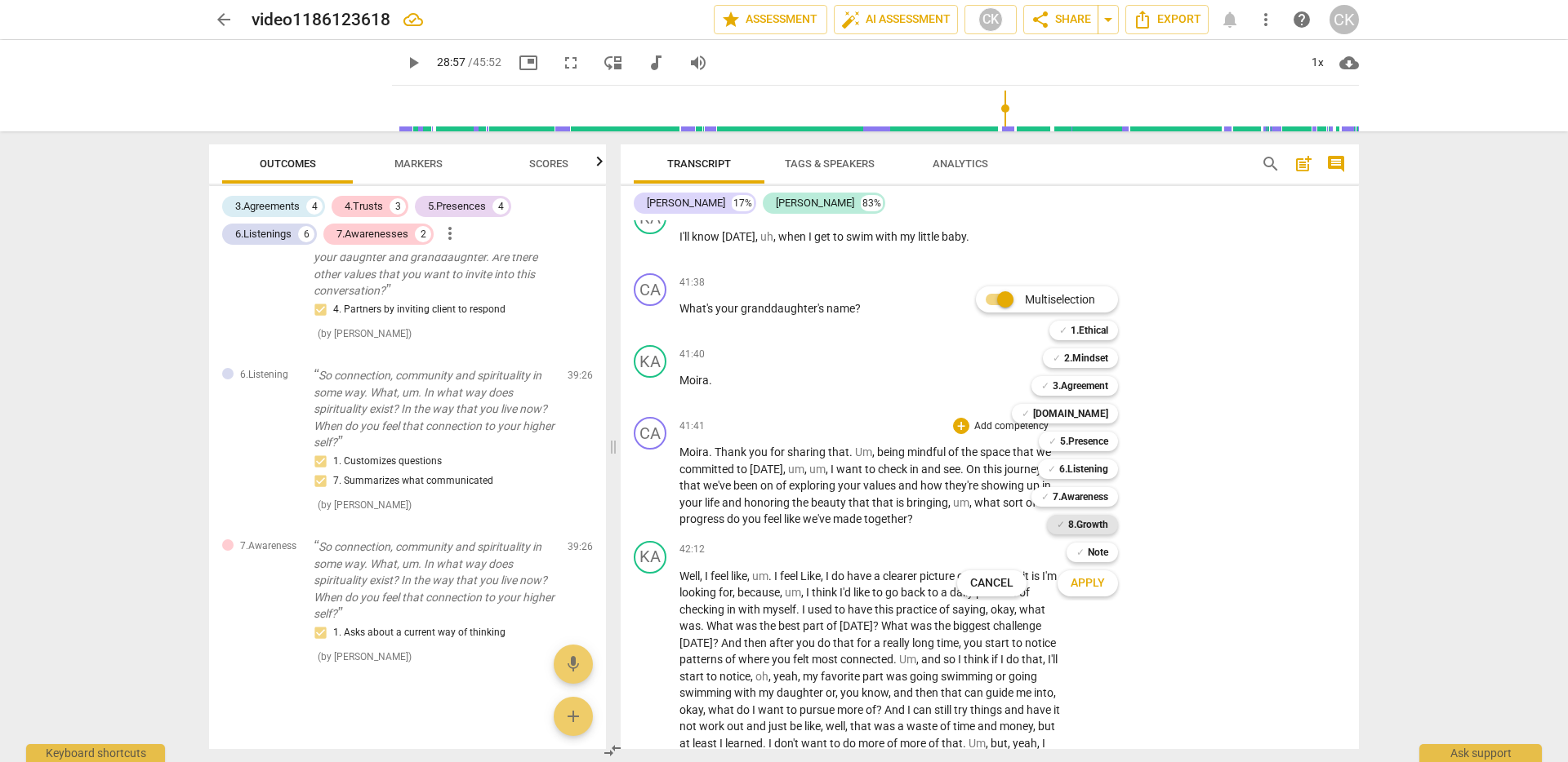
click at [1106, 524] on b "8.Growth" at bounding box center [1088, 525] width 40 height 20
click at [1096, 581] on span "Apply" at bounding box center [1087, 584] width 34 height 17
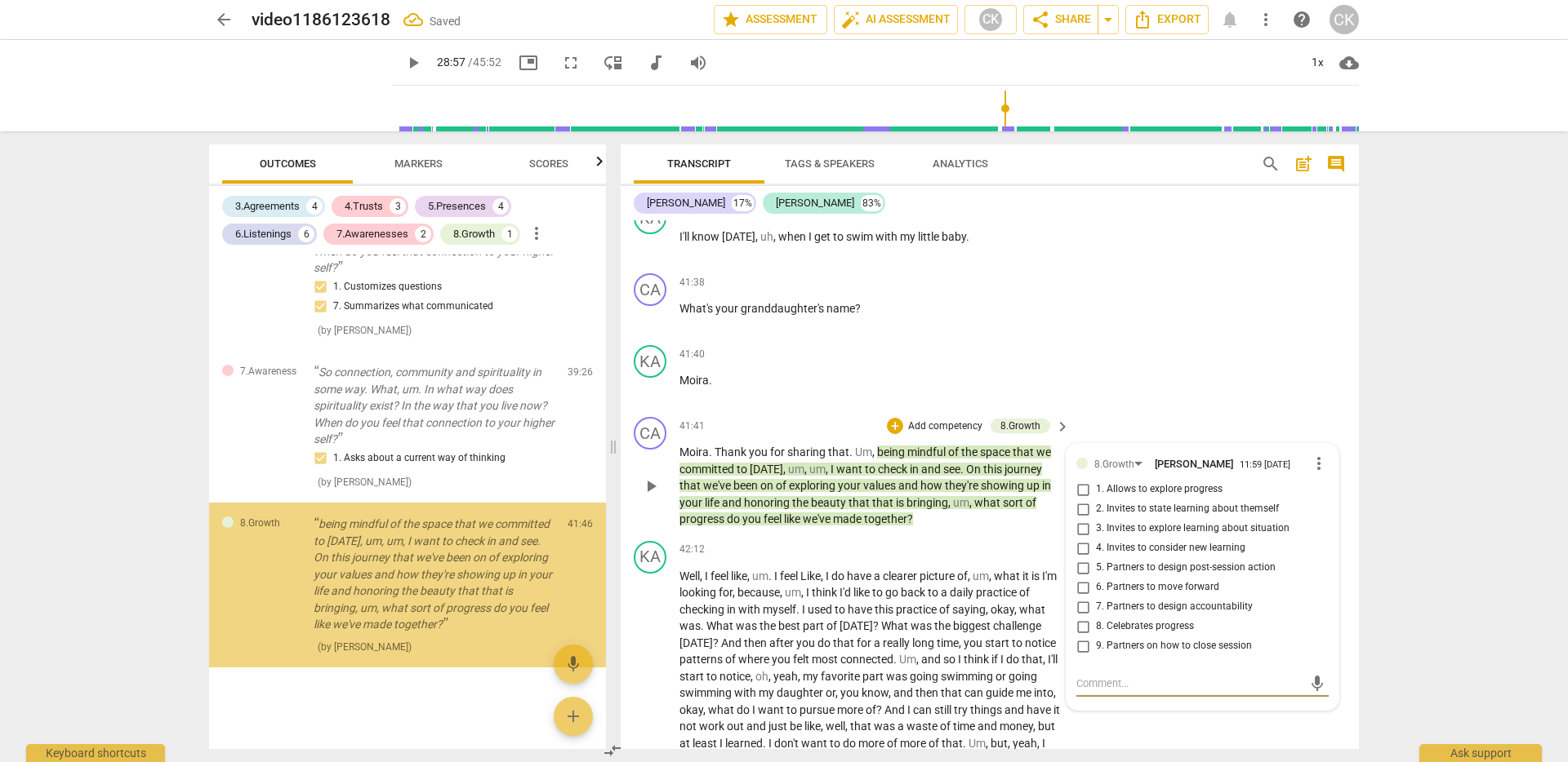
scroll to position [3355, 0]
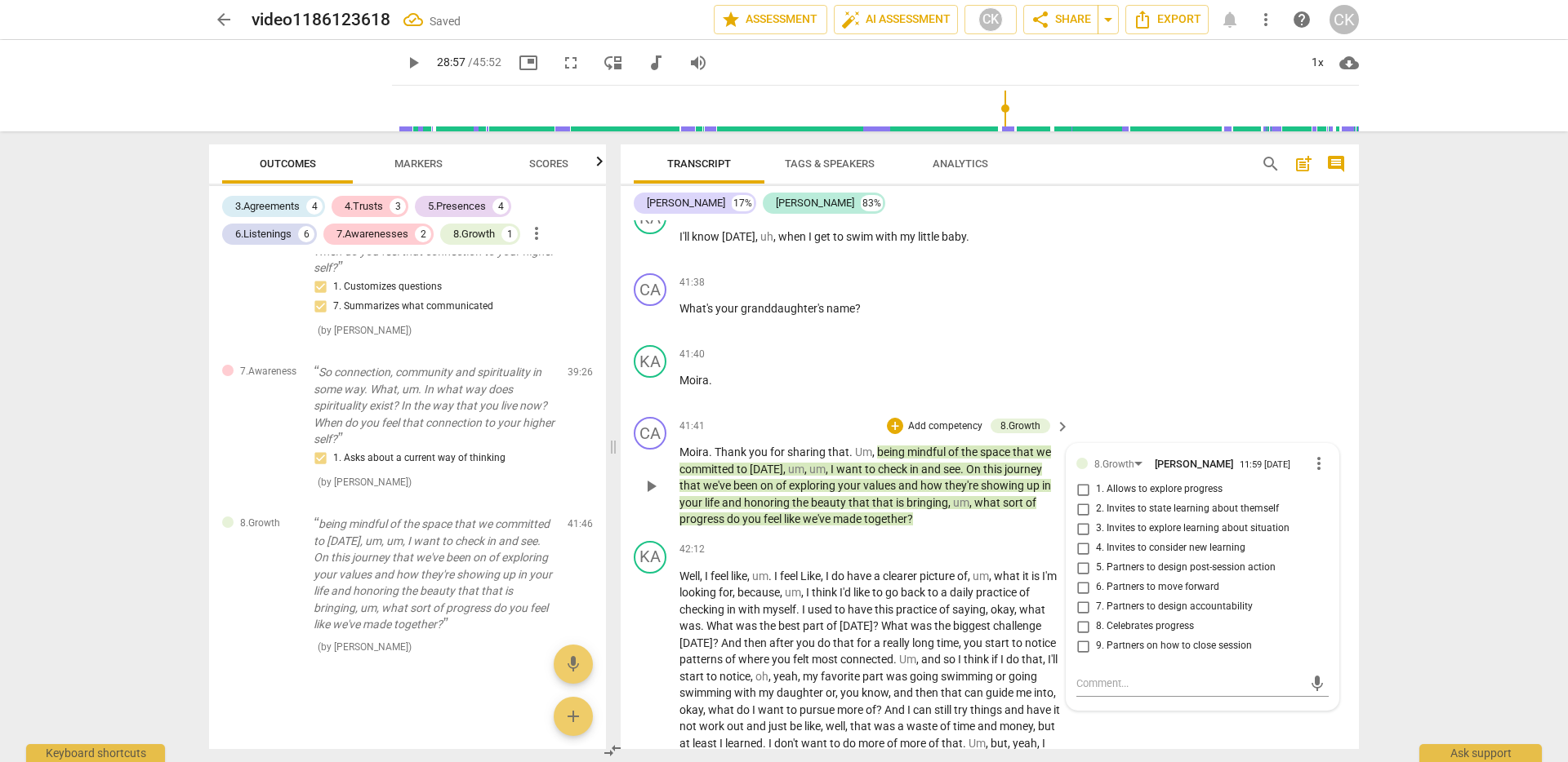
click at [1190, 497] on span "1. Allows to explore progress" at bounding box center [1159, 490] width 127 height 15
click at [1096, 500] on input "1. Allows to explore progress" at bounding box center [1083, 490] width 26 height 20
checkbox input "true"
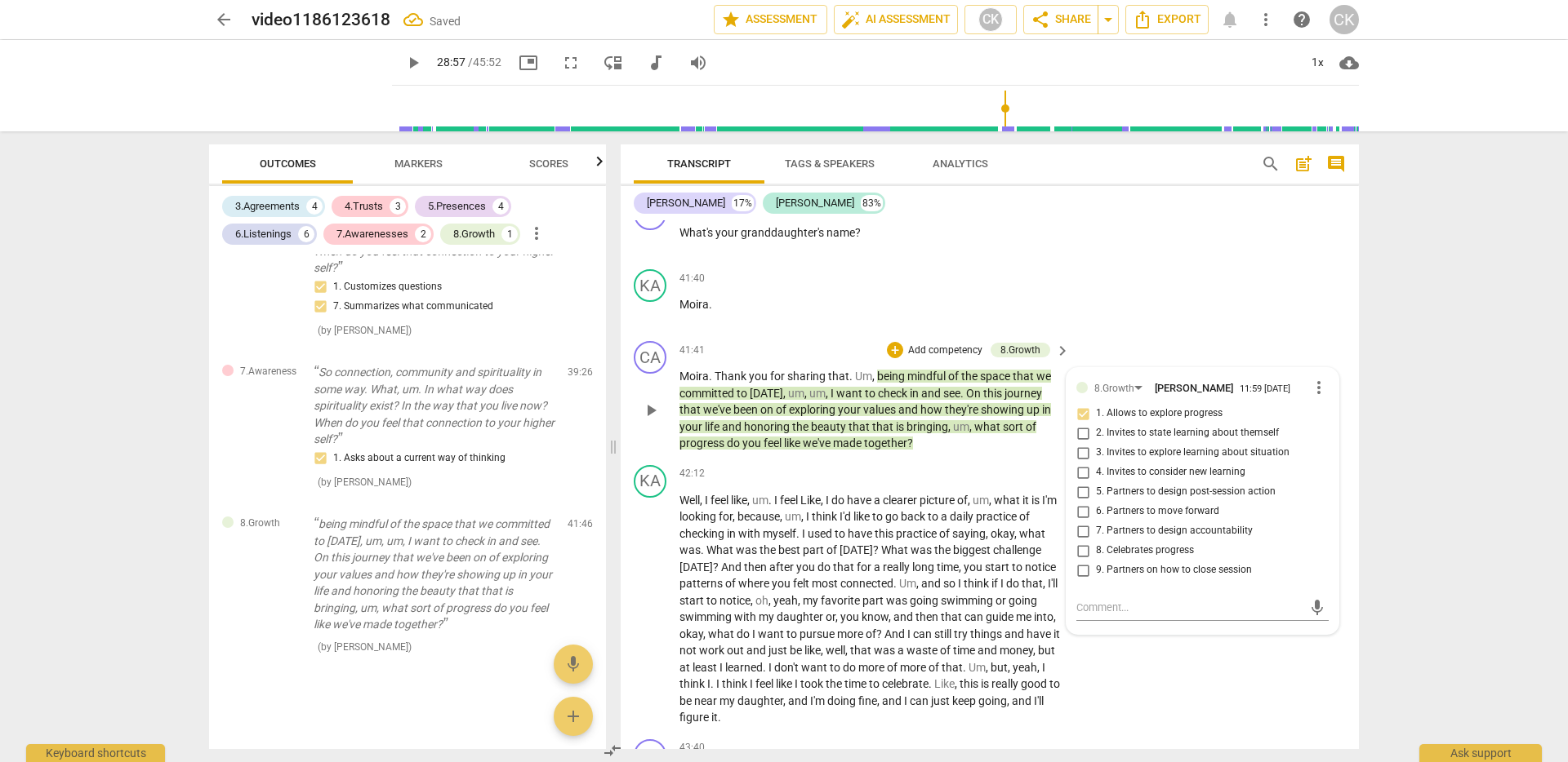
scroll to position [7952, 0]
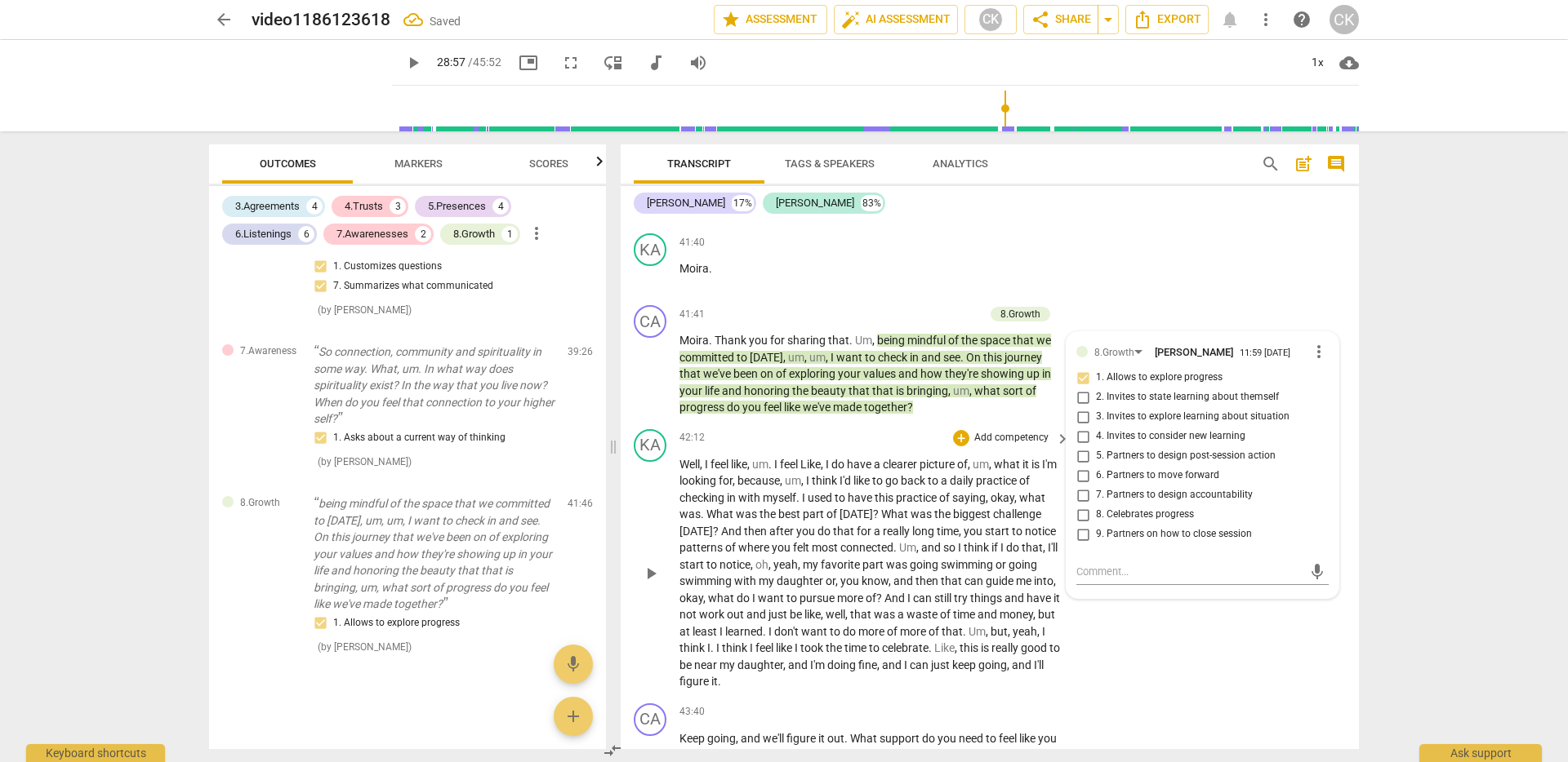
click at [913, 520] on span "was" at bounding box center [922, 515] width 24 height 13
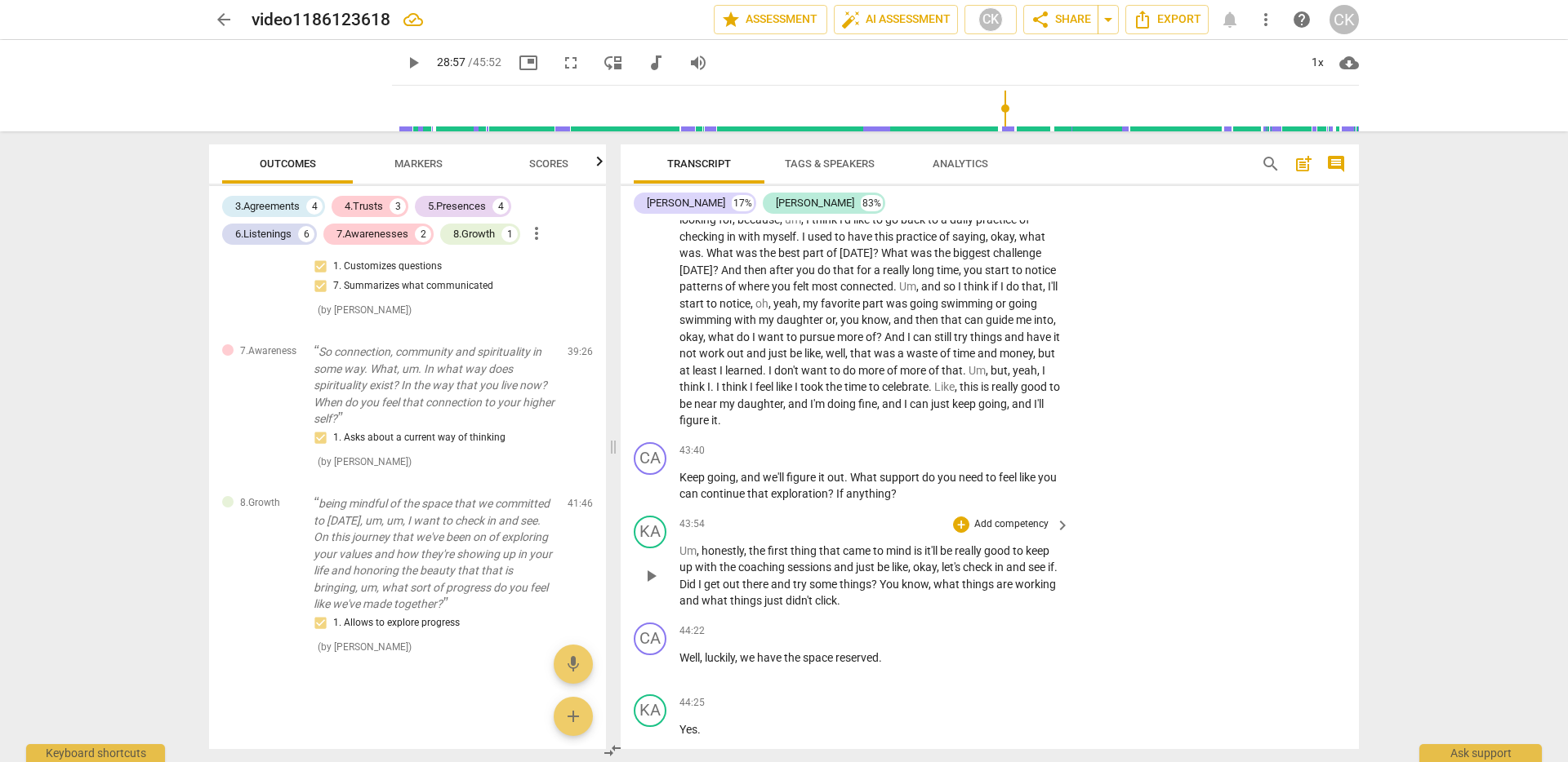
scroll to position [8219, 0]
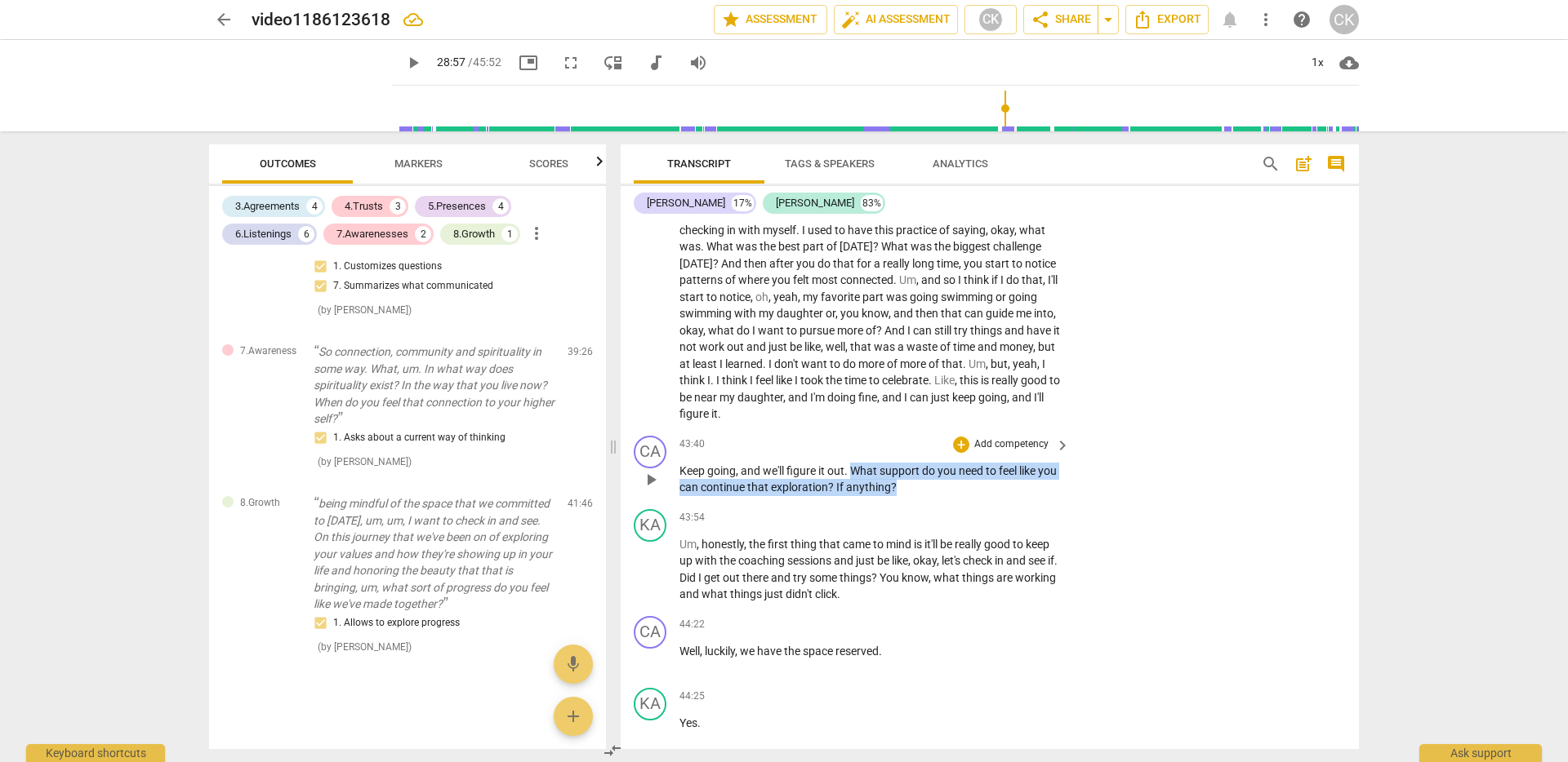
drag, startPoint x: 852, startPoint y: 485, endPoint x: 916, endPoint y: 507, distance: 67.7
click at [916, 496] on p "Keep going , and we'll figure it out . What support do you need to feel like yo…" at bounding box center [871, 479] width 382 height 33
click at [962, 453] on div "+" at bounding box center [961, 445] width 17 height 17
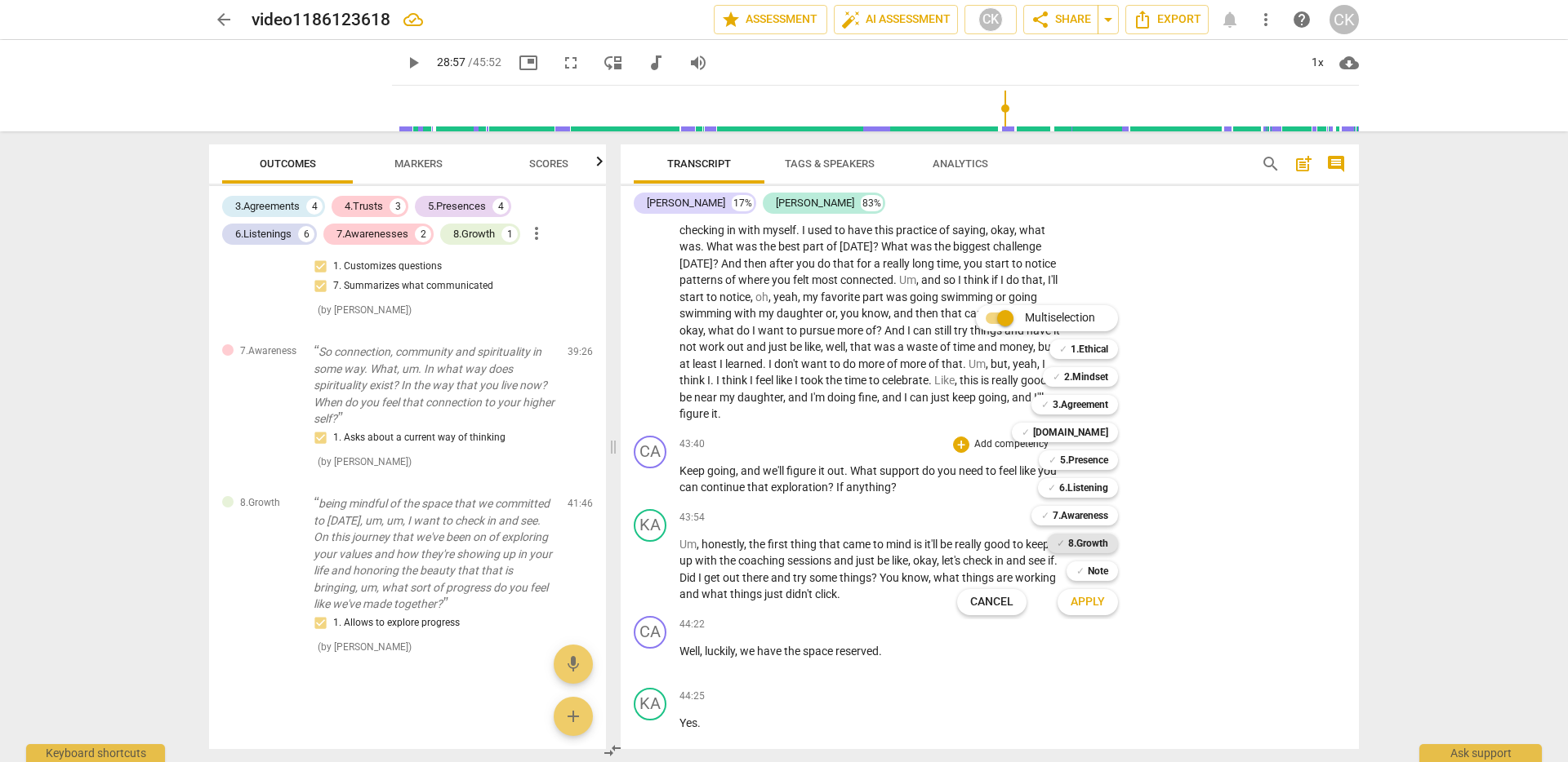
click at [1099, 538] on b "8.Growth" at bounding box center [1088, 544] width 40 height 20
click at [1090, 610] on button "Apply" at bounding box center [1088, 602] width 60 height 30
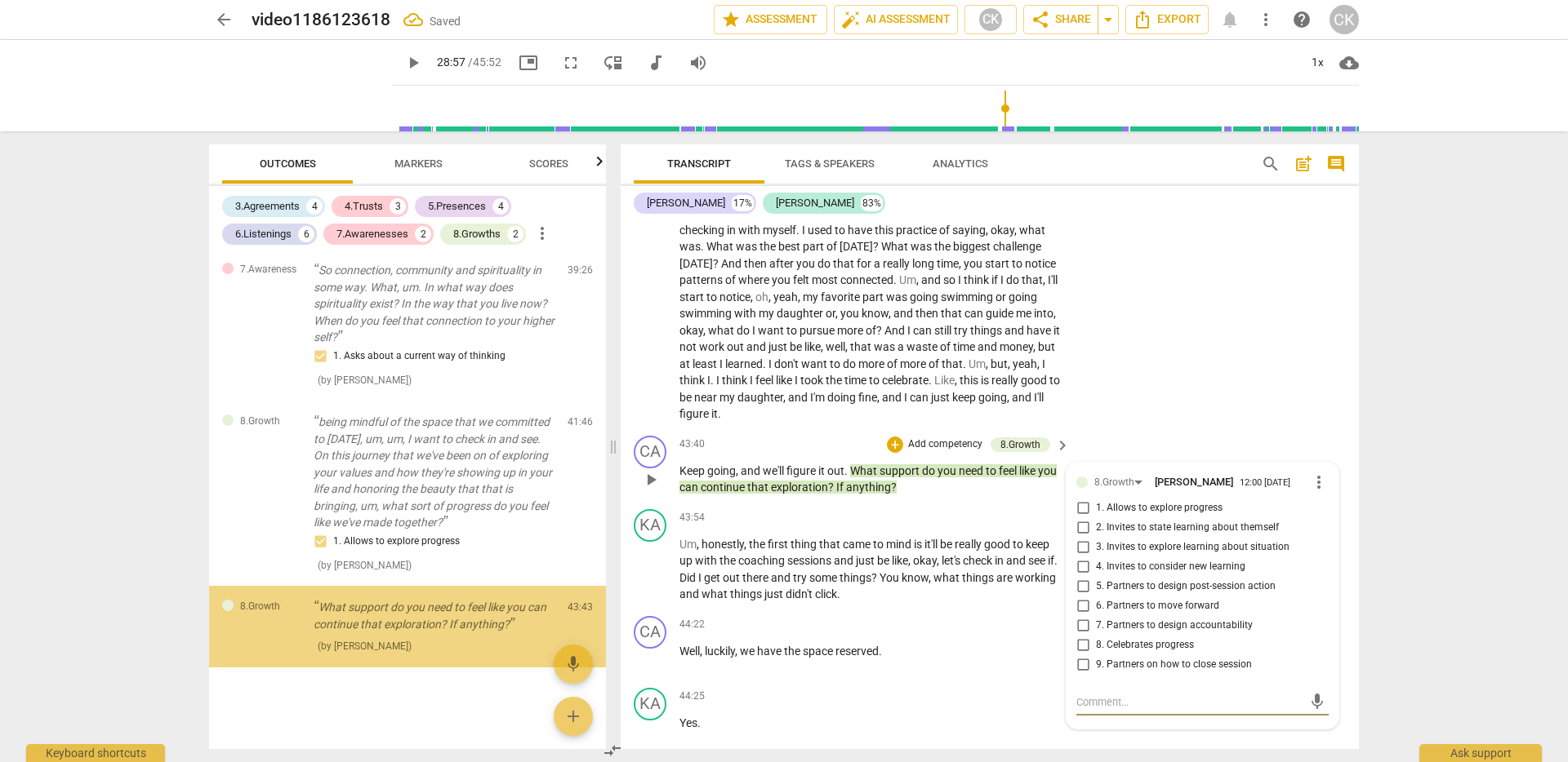
scroll to position [3456, 0]
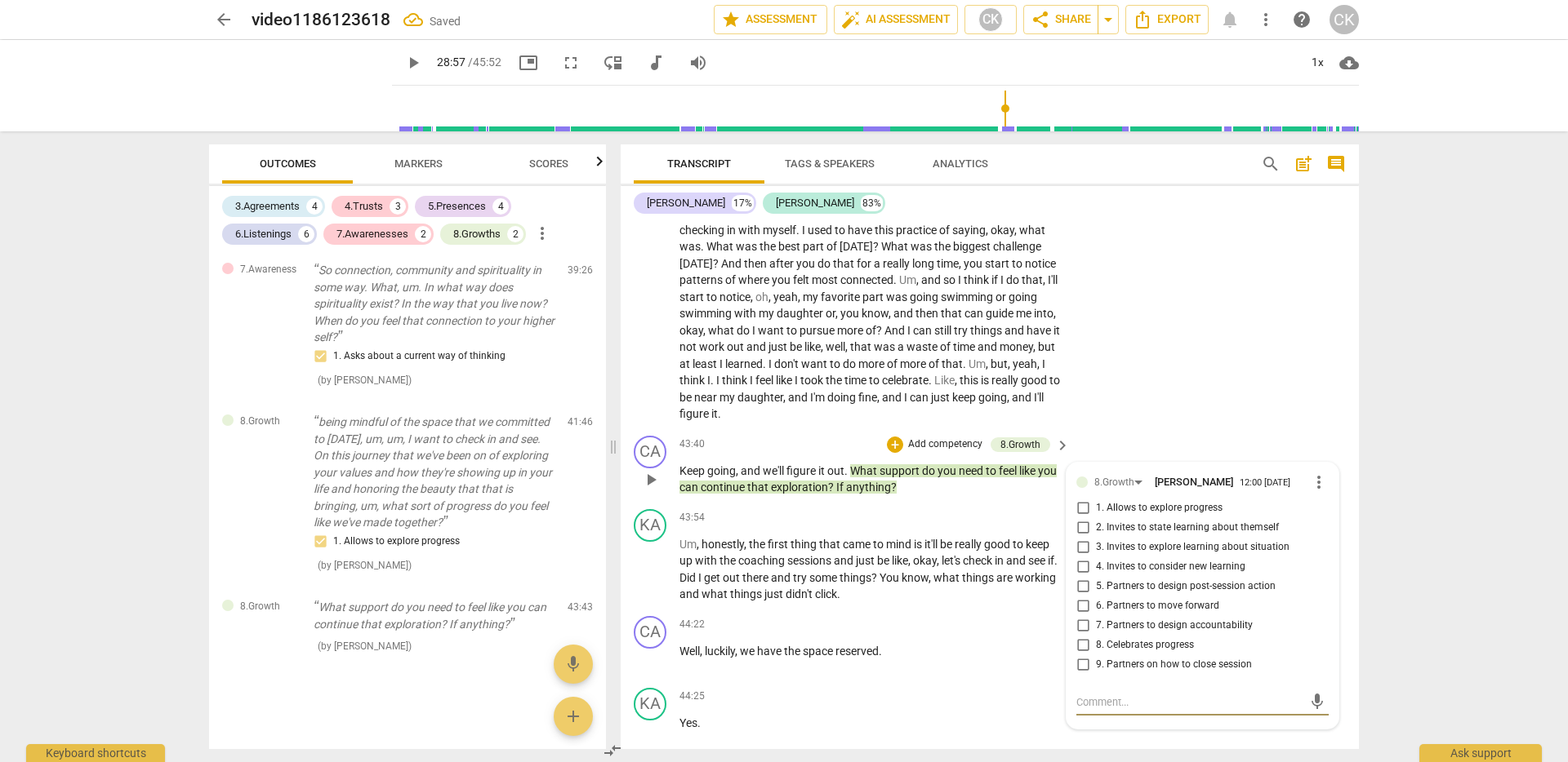
click at [1083, 597] on input "5. Partners to design post-session action" at bounding box center [1083, 587] width 26 height 20
checkbox input "true"
click at [1080, 616] on input "6. Partners to move forward" at bounding box center [1083, 606] width 26 height 20
checkbox input "true"
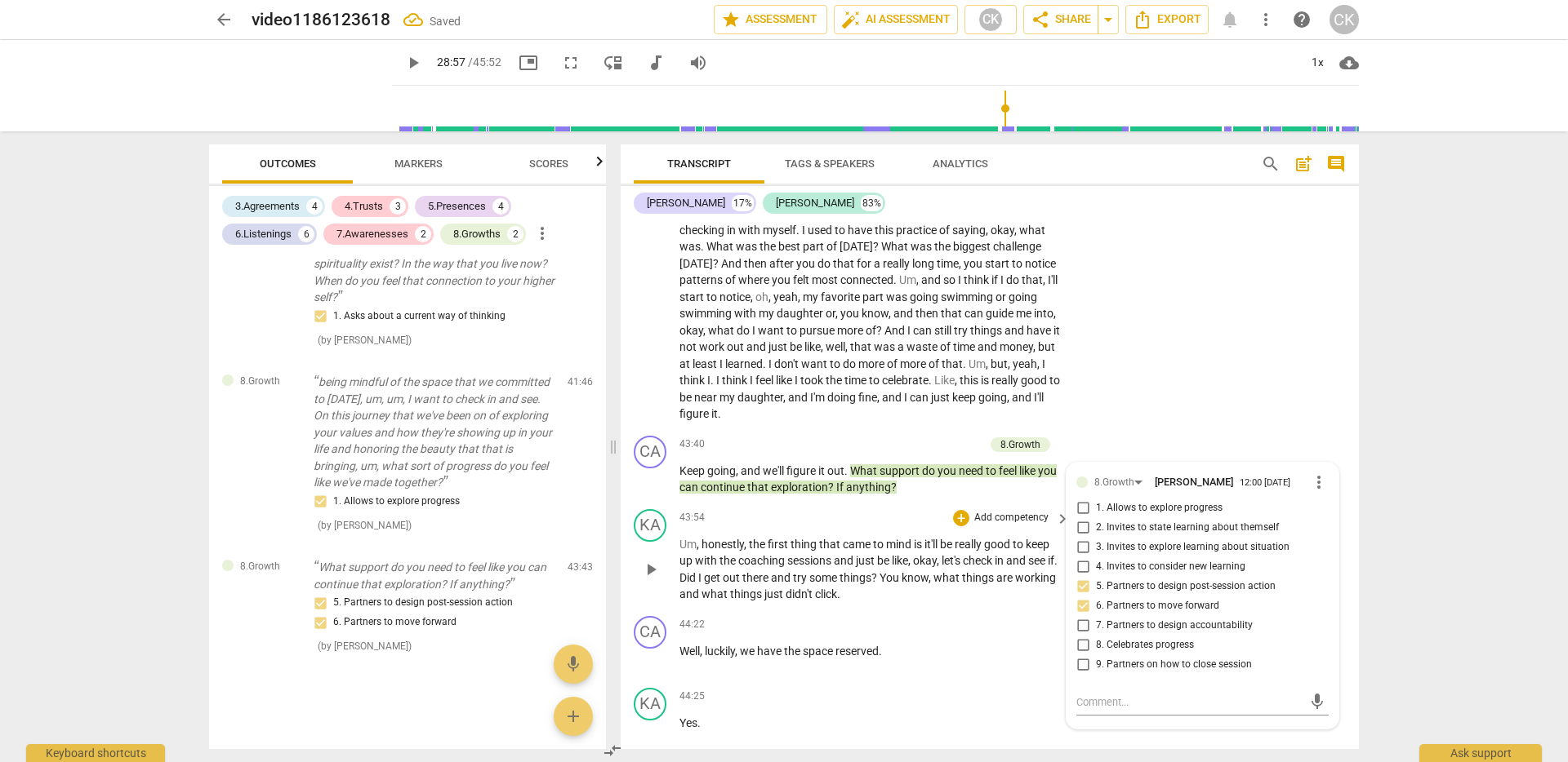
click at [856, 583] on p "Um , honestly , the first thing that came to mind is it'll be really good to ke…" at bounding box center [871, 569] width 382 height 67
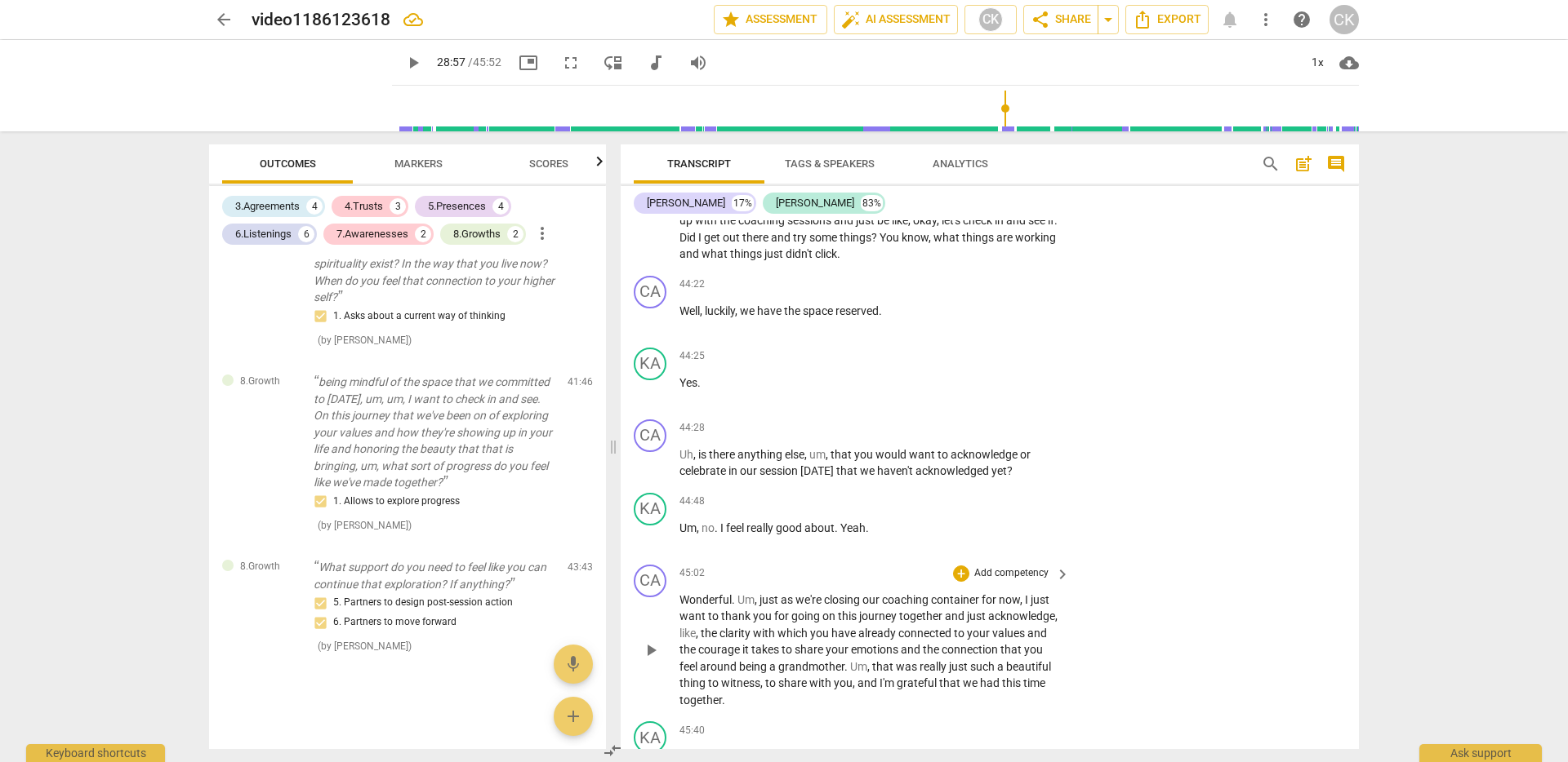
scroll to position [8598, 0]
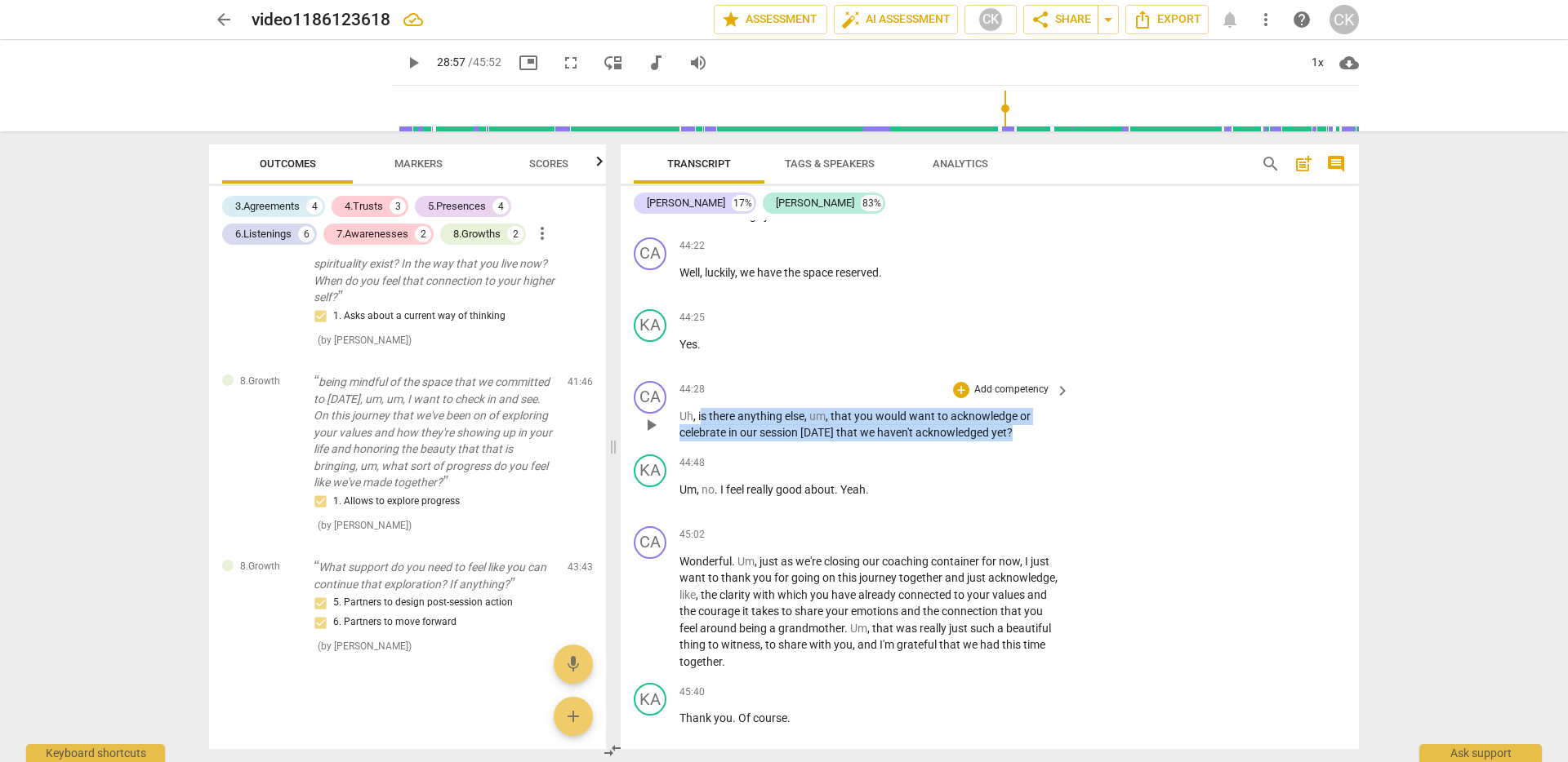
drag, startPoint x: 700, startPoint y: 431, endPoint x: 1022, endPoint y: 452, distance: 322.7
click at [1022, 442] on p "Uh , is there anything else , um , that you would want to acknowledge or celebr…" at bounding box center [871, 424] width 382 height 33
click at [963, 398] on div "+" at bounding box center [961, 391] width 17 height 17
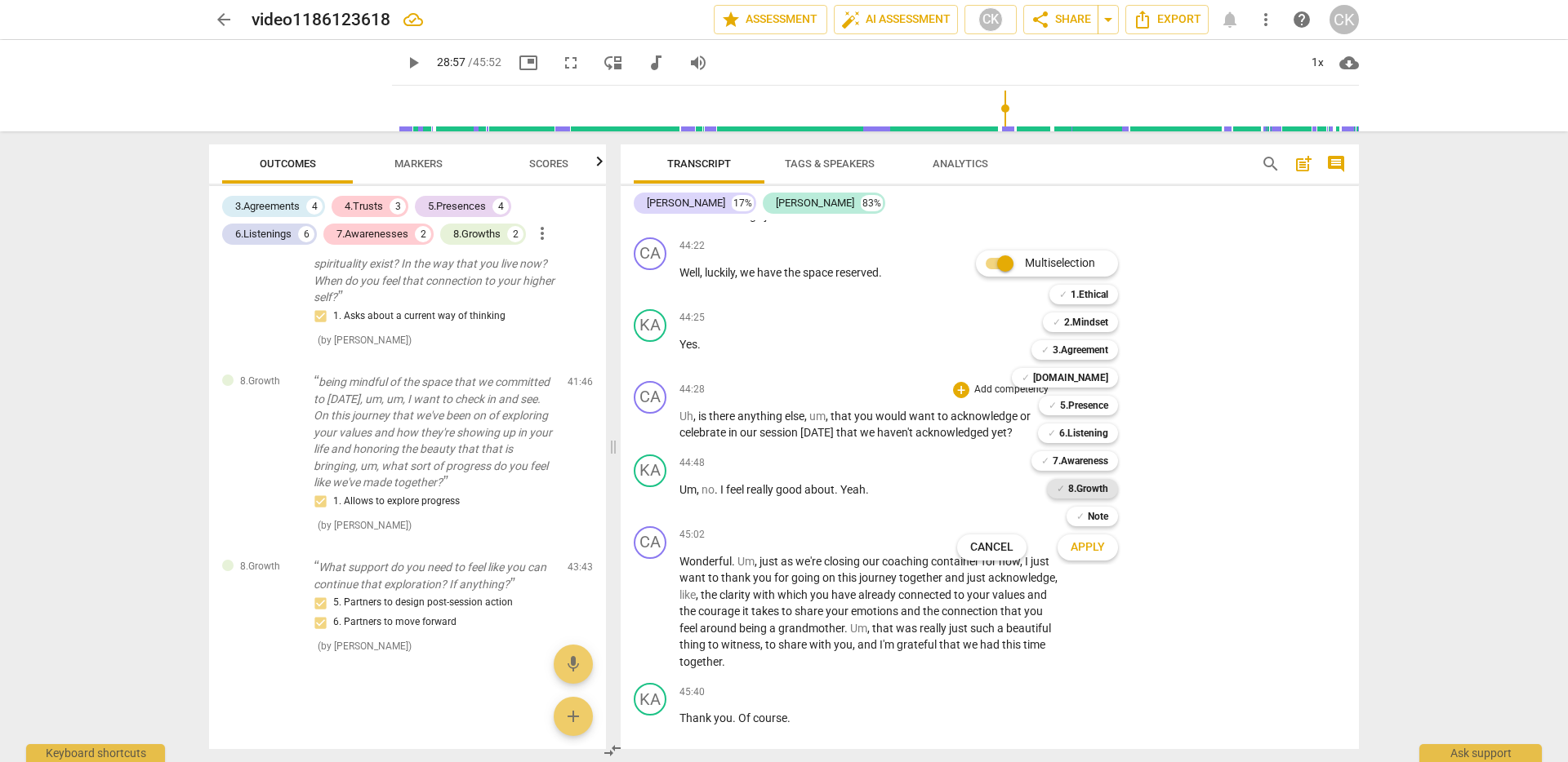
click at [1088, 485] on b "8.Growth" at bounding box center [1088, 489] width 40 height 20
click at [1094, 549] on span "Apply" at bounding box center [1087, 548] width 34 height 17
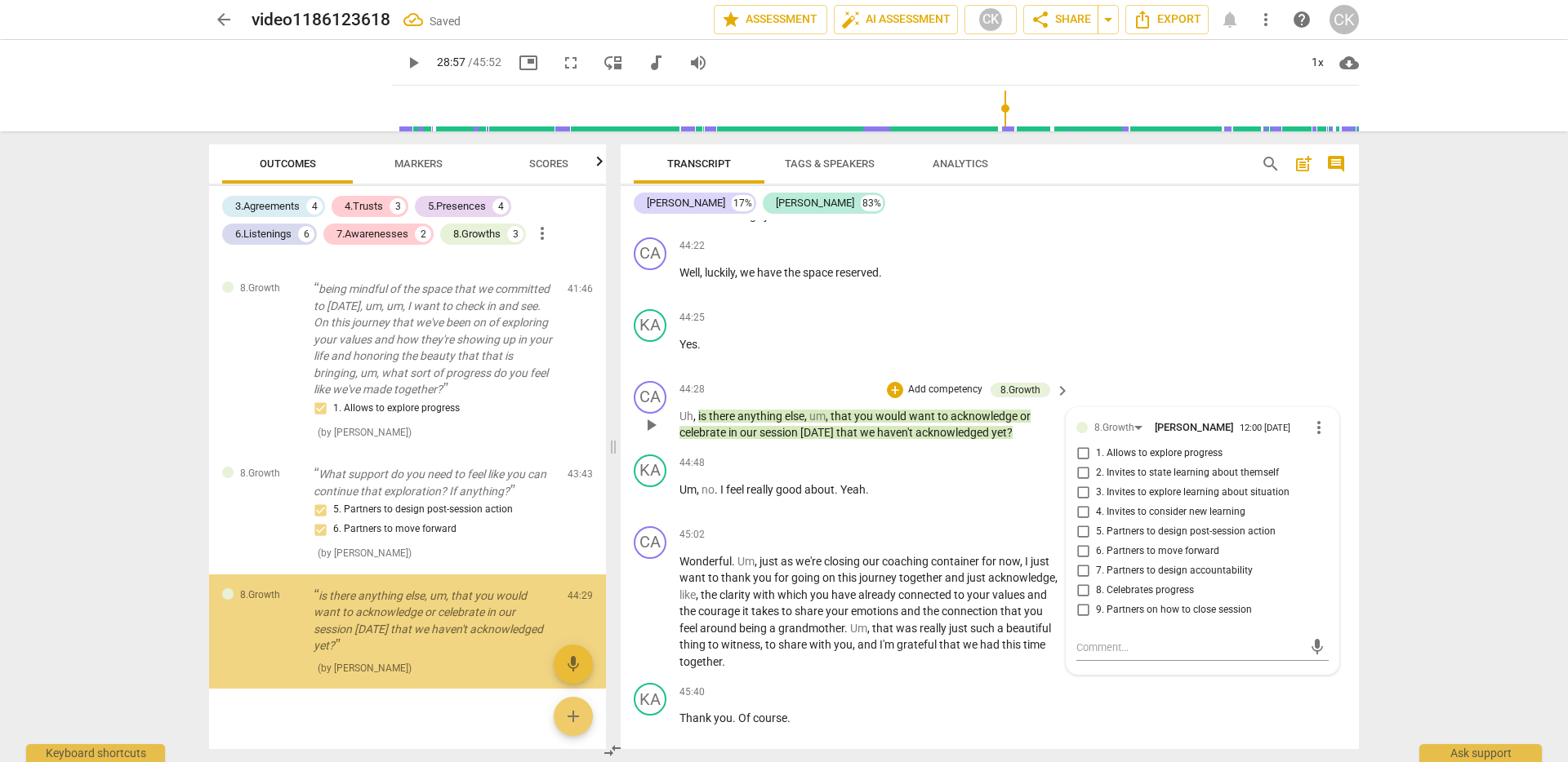
scroll to position [3611, 0]
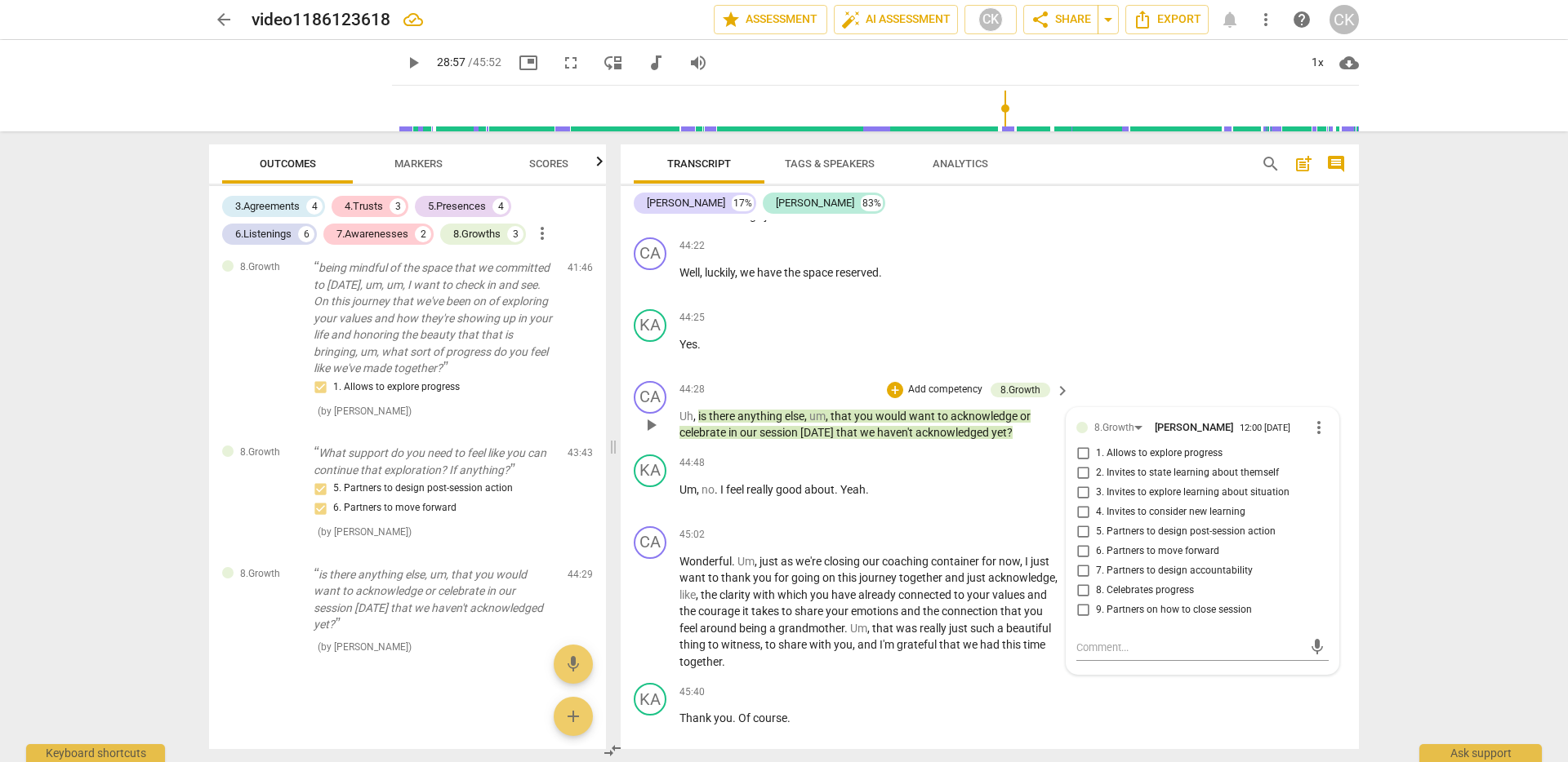
click at [1248, 481] on span "2. Invites to state learning about themself" at bounding box center [1187, 473] width 183 height 15
click at [1096, 483] on input "2. Invites to state learning about themself" at bounding box center [1083, 473] width 26 height 20
checkbox input "true"
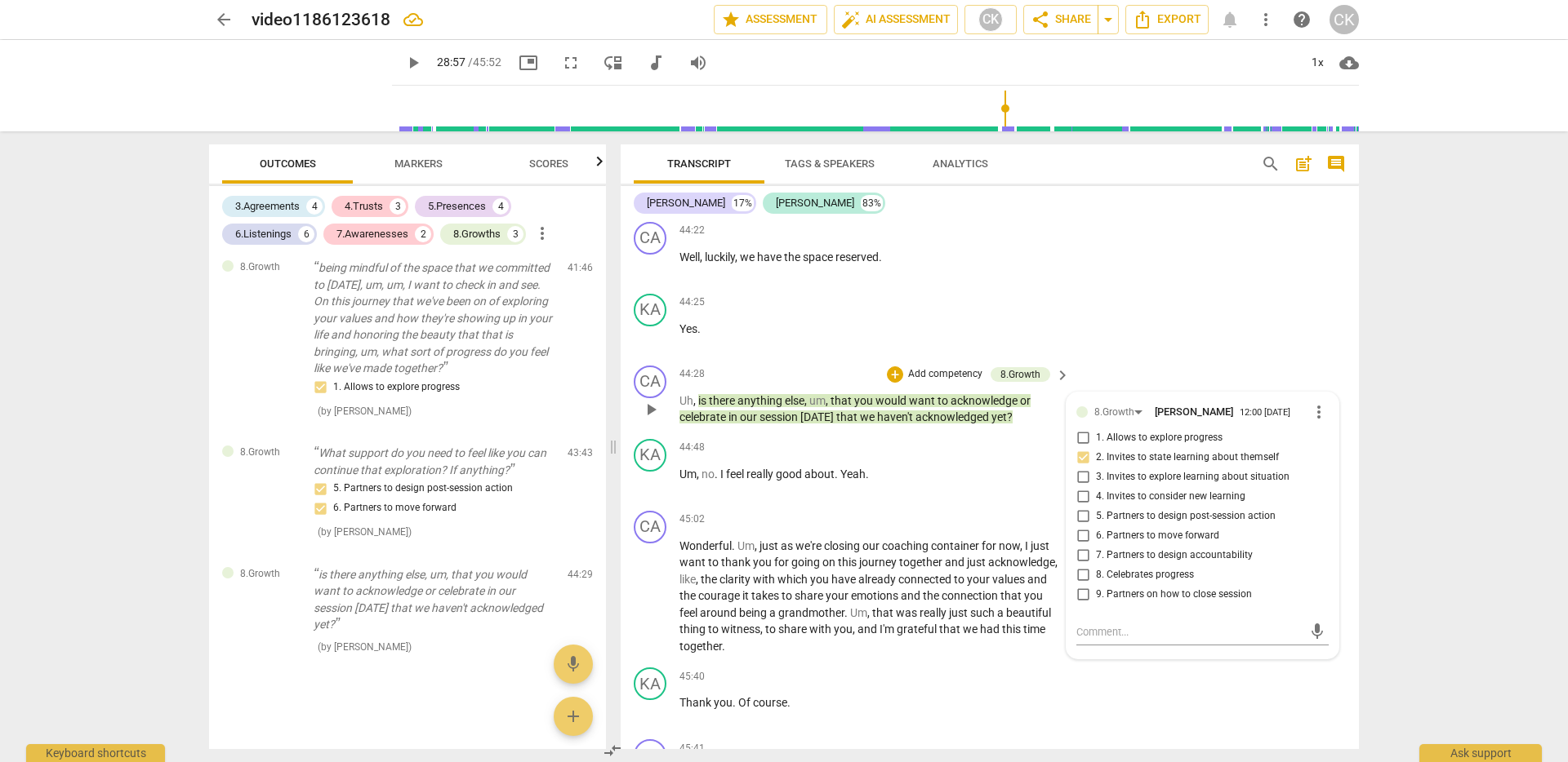
scroll to position [8615, 0]
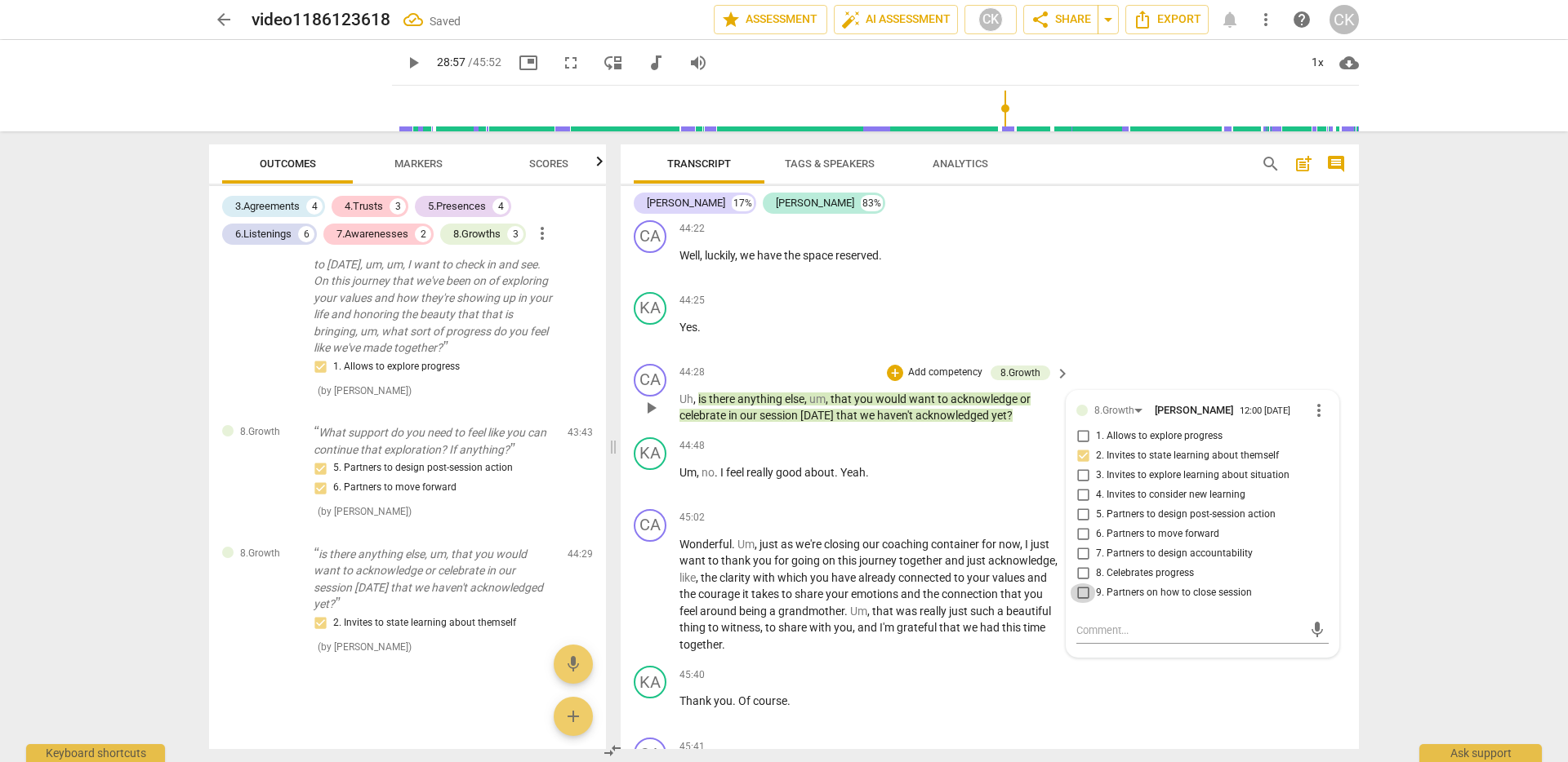
click at [1082, 603] on input "9. Partners on how to close session" at bounding box center [1083, 593] width 26 height 20
checkbox input "true"
click at [927, 601] on span "the" at bounding box center [932, 594] width 19 height 13
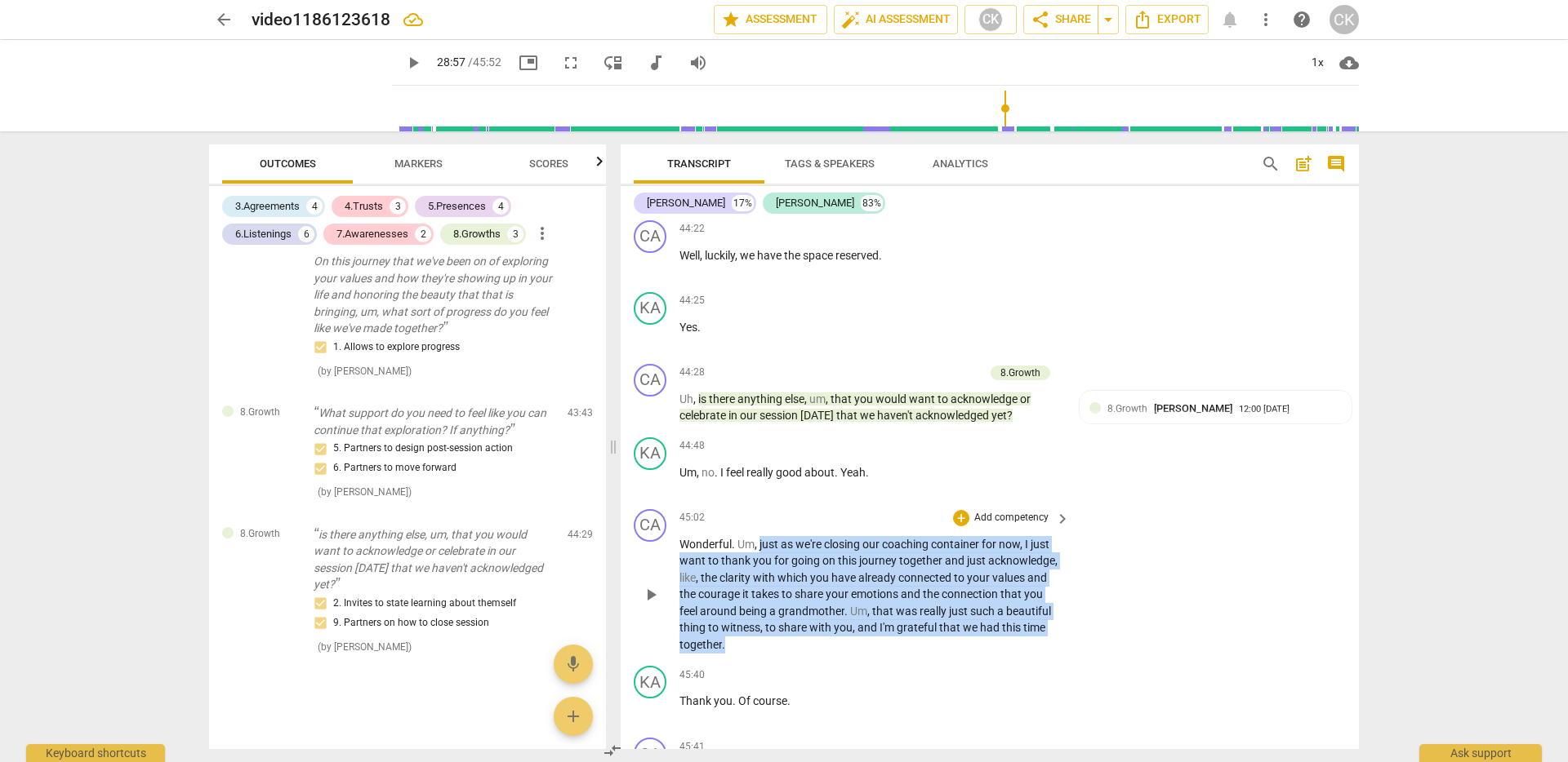
drag, startPoint x: 760, startPoint y: 561, endPoint x: 744, endPoint y: 661, distance: 101.3
click at [744, 654] on p "Wonderful . Um , just as we're closing our coaching container for now , I just …" at bounding box center [871, 595] width 382 height 117
click at [964, 526] on div "+ Add competency" at bounding box center [1001, 519] width 97 height 17
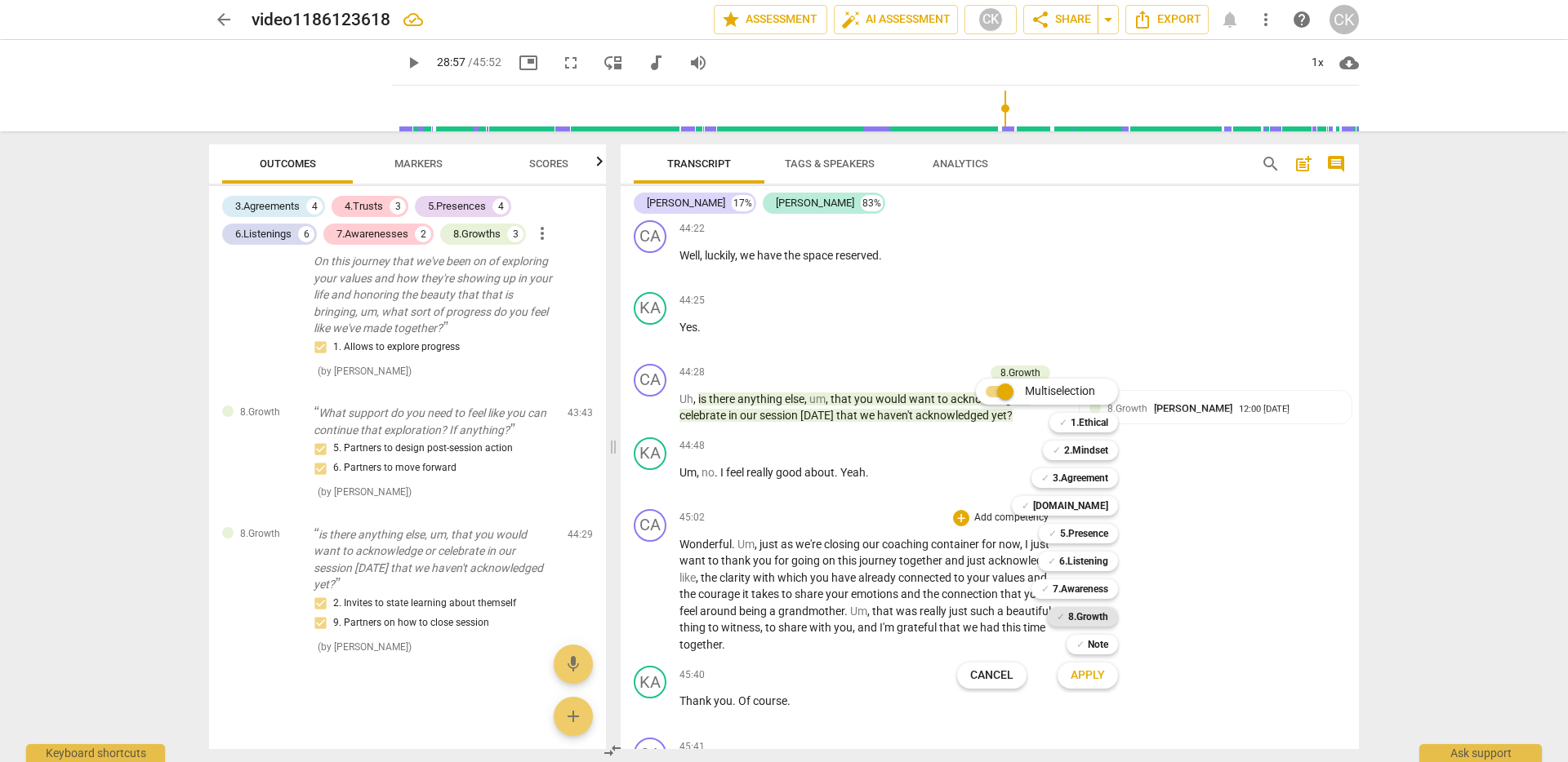
click at [1093, 616] on b "8.Growth" at bounding box center [1088, 617] width 40 height 20
click at [1088, 676] on span "Apply" at bounding box center [1087, 676] width 34 height 17
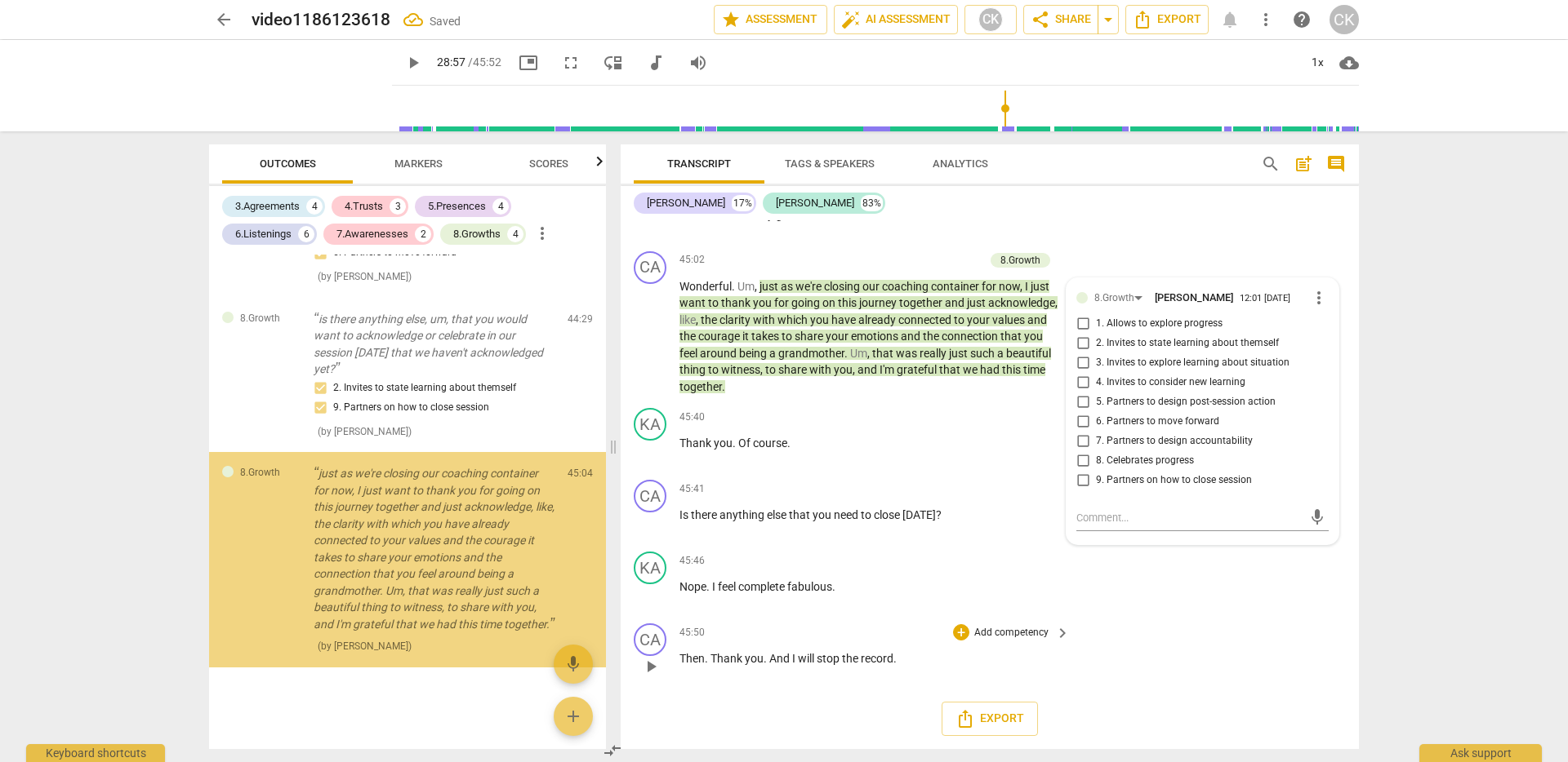
scroll to position [3883, 0]
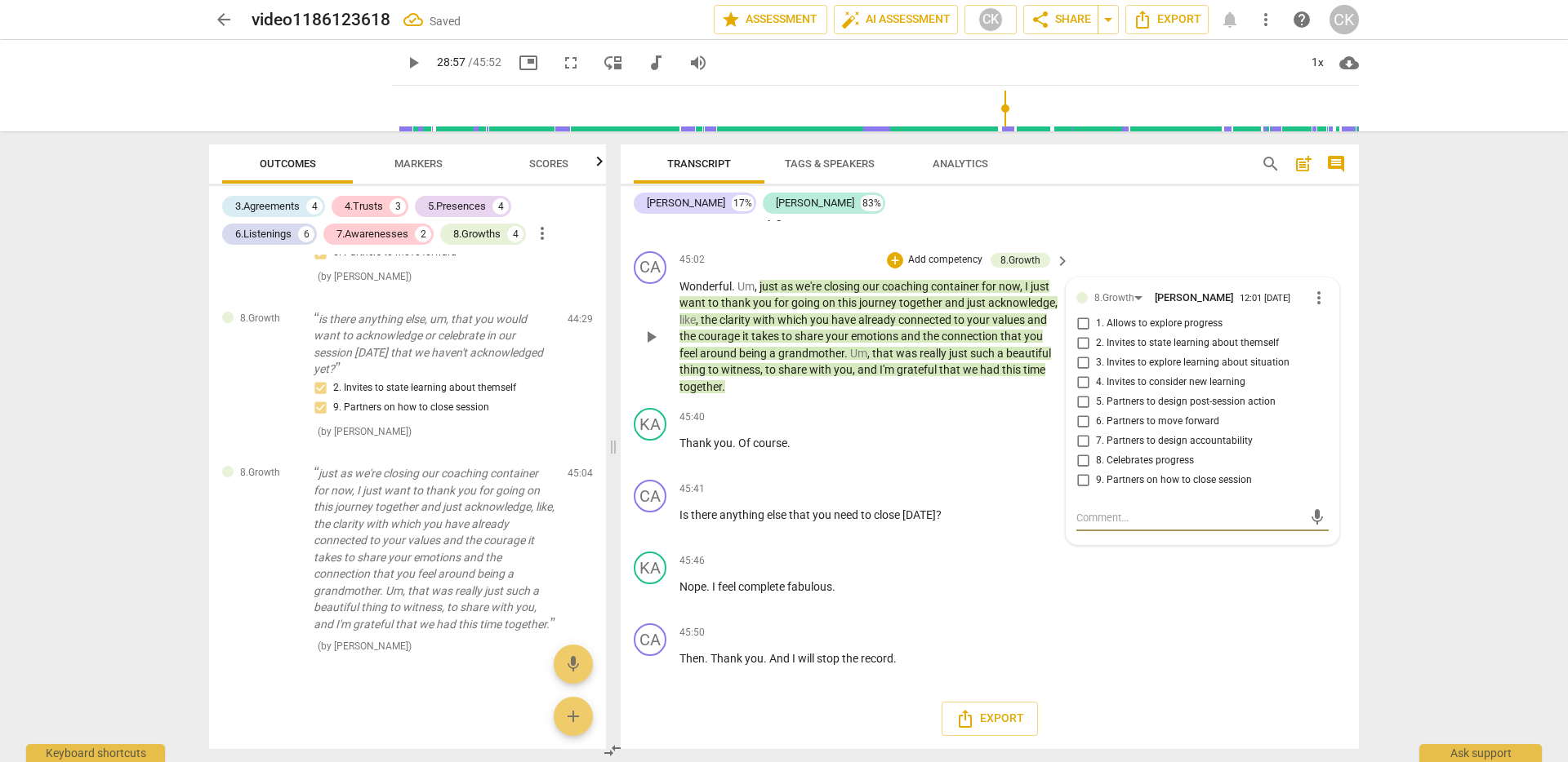
click at [1083, 463] on input "8. Celebrates progress" at bounding box center [1083, 462] width 26 height 20
checkbox input "true"
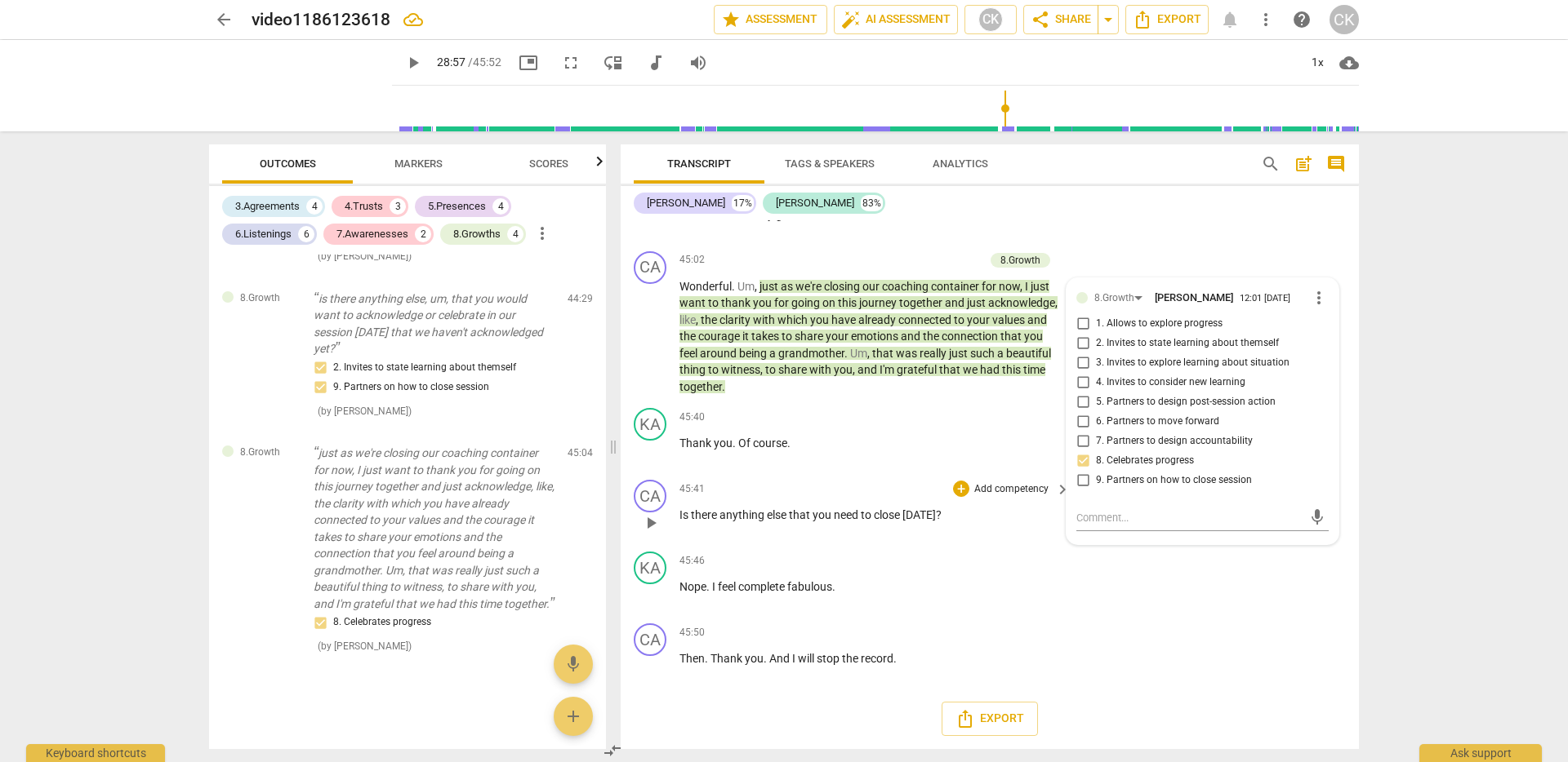
click at [858, 520] on span "need" at bounding box center [847, 515] width 27 height 13
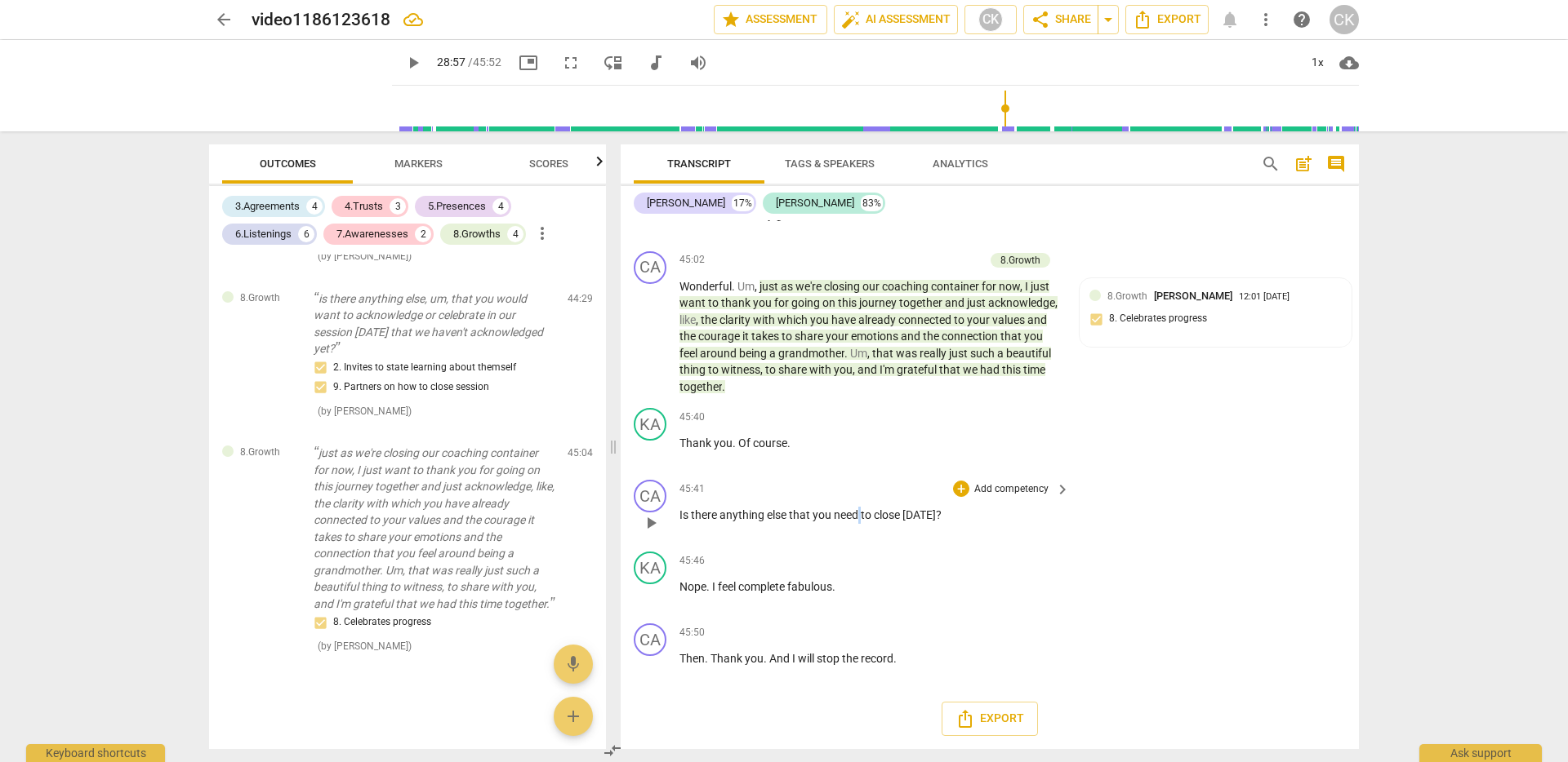
click at [858, 520] on span "need" at bounding box center [847, 515] width 27 height 13
click at [950, 499] on div "+" at bounding box center [953, 494] width 17 height 17
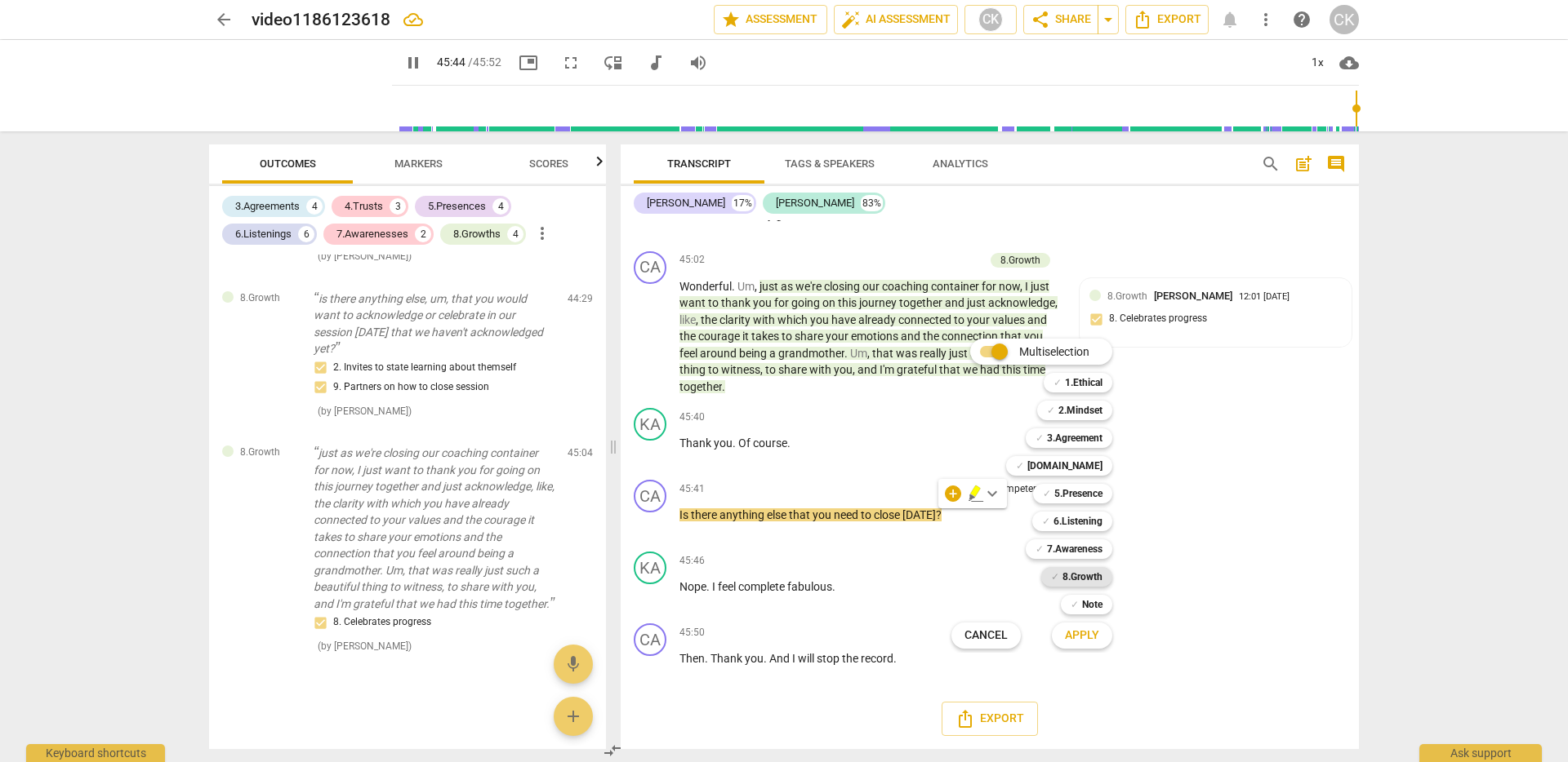
click at [1089, 582] on b "8.Growth" at bounding box center [1082, 577] width 40 height 20
click at [1089, 630] on span "Apply" at bounding box center [1081, 636] width 34 height 17
type input "2746"
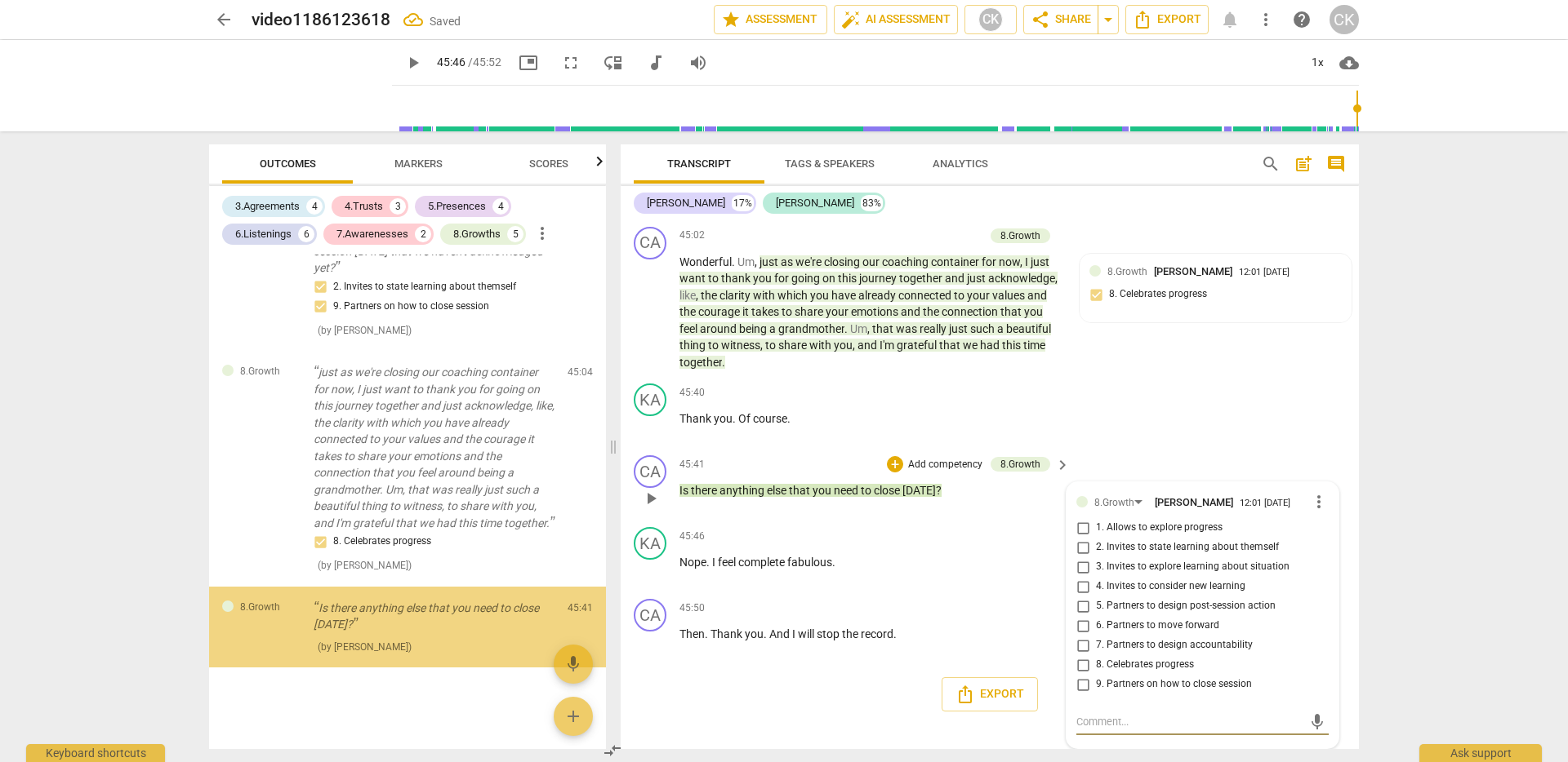
scroll to position [8919, 0]
click at [1077, 684] on input "9. Partners on how to close session" at bounding box center [1083, 685] width 26 height 20
checkbox input "true"
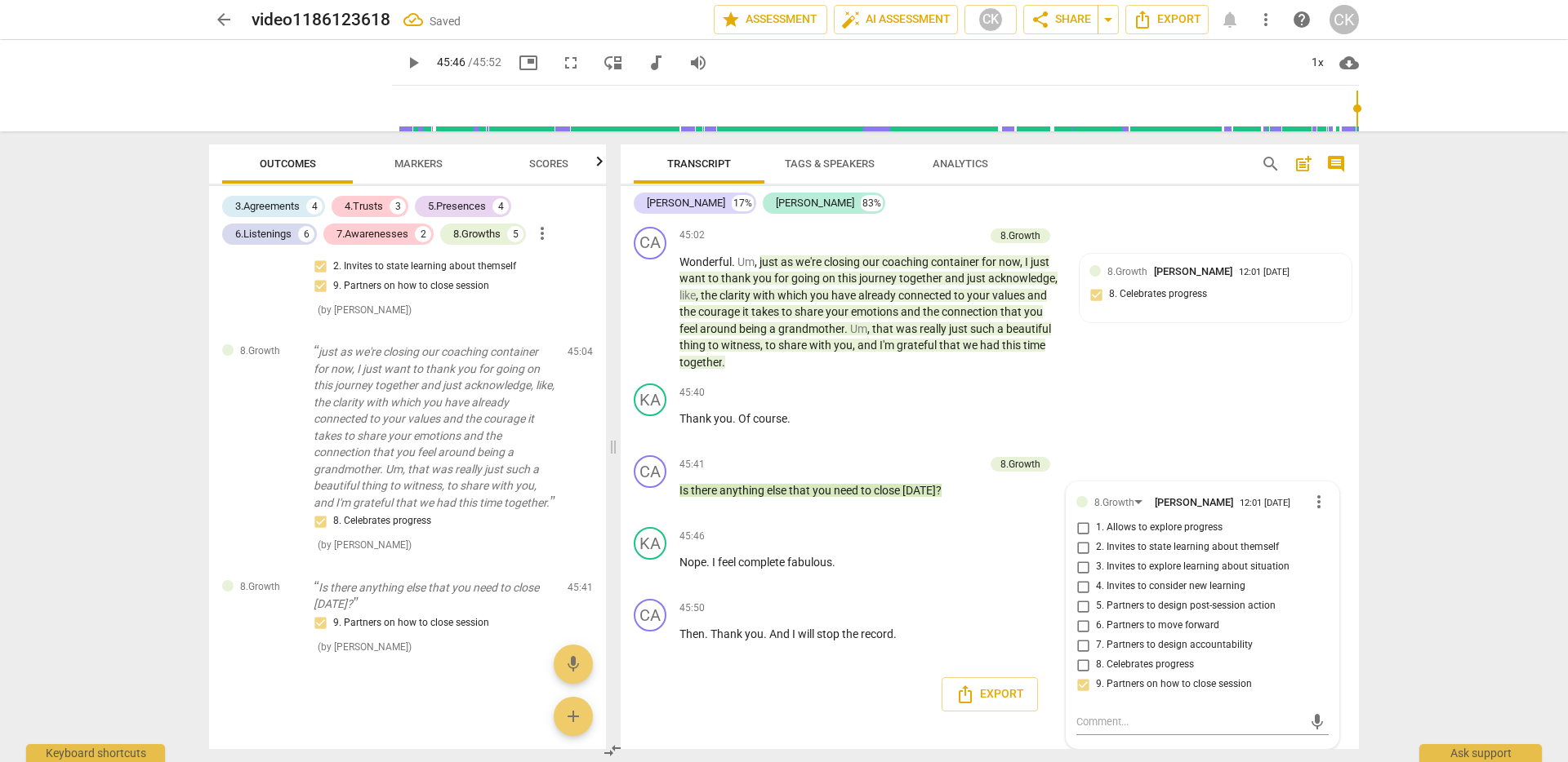
click at [863, 682] on div "Export" at bounding box center [990, 694] width 738 height 60
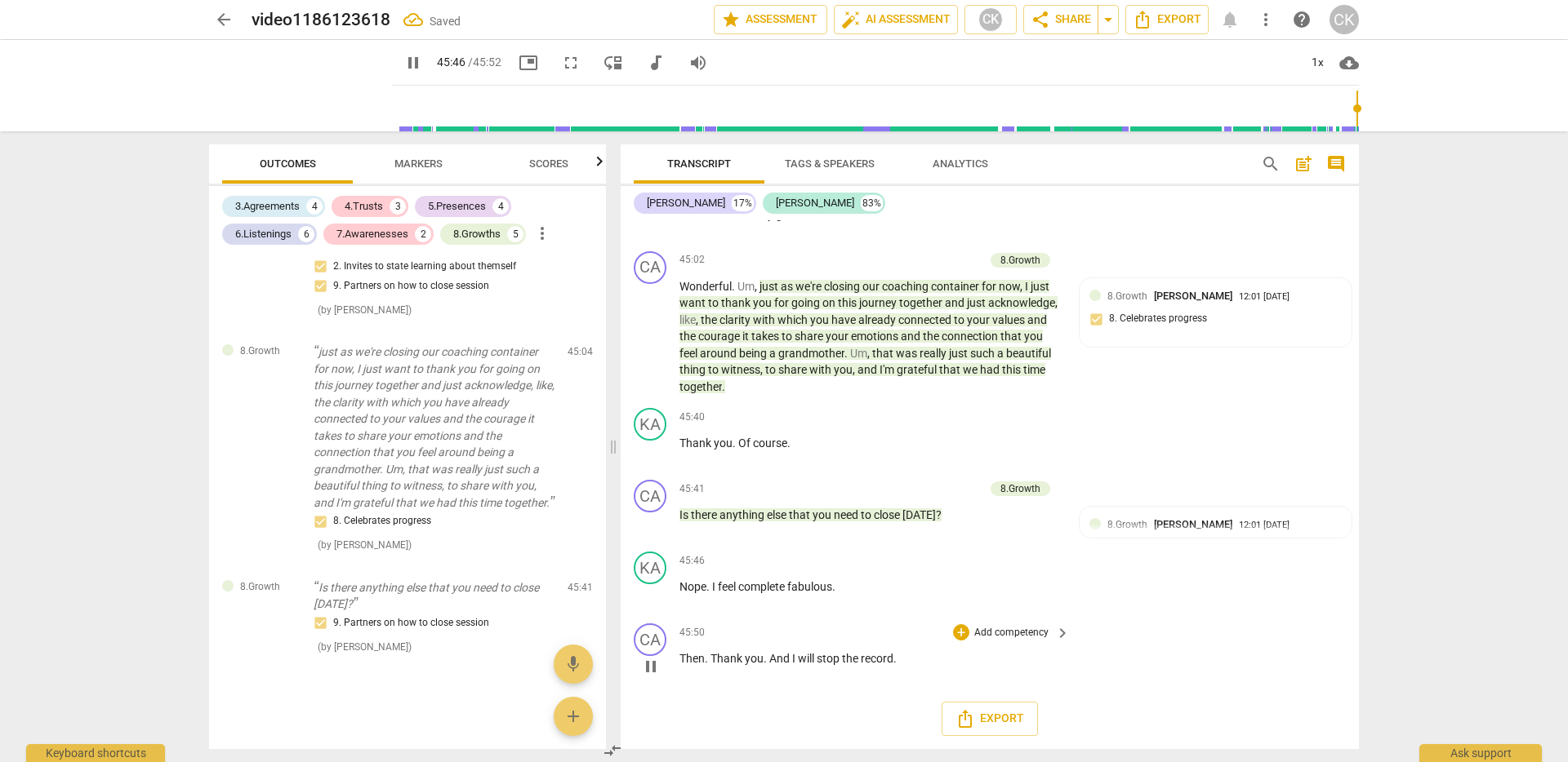
scroll to position [8888, 0]
click at [403, 55] on span "pause" at bounding box center [413, 63] width 20 height 20
type input "2748"
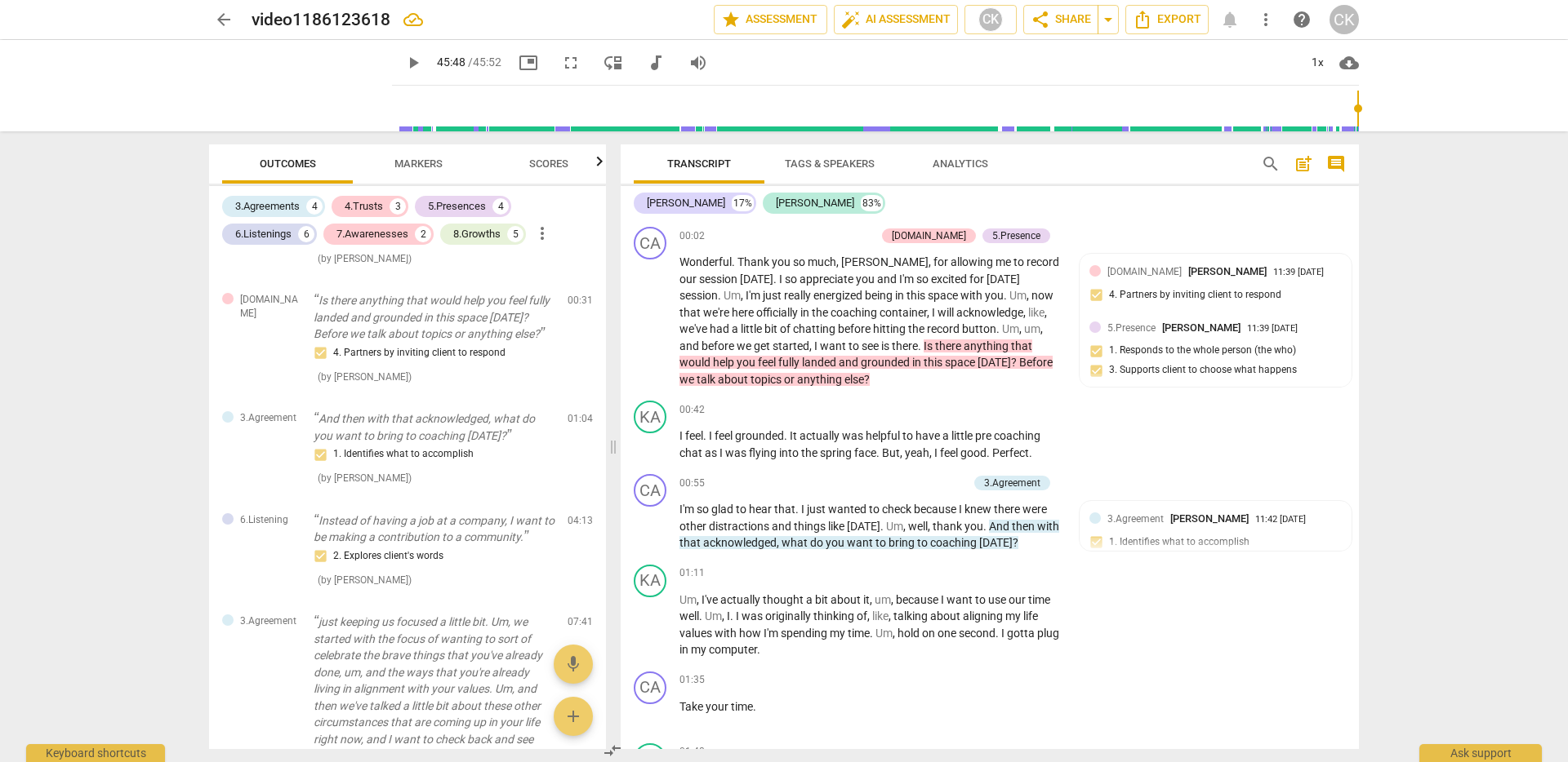
scroll to position [0, 0]
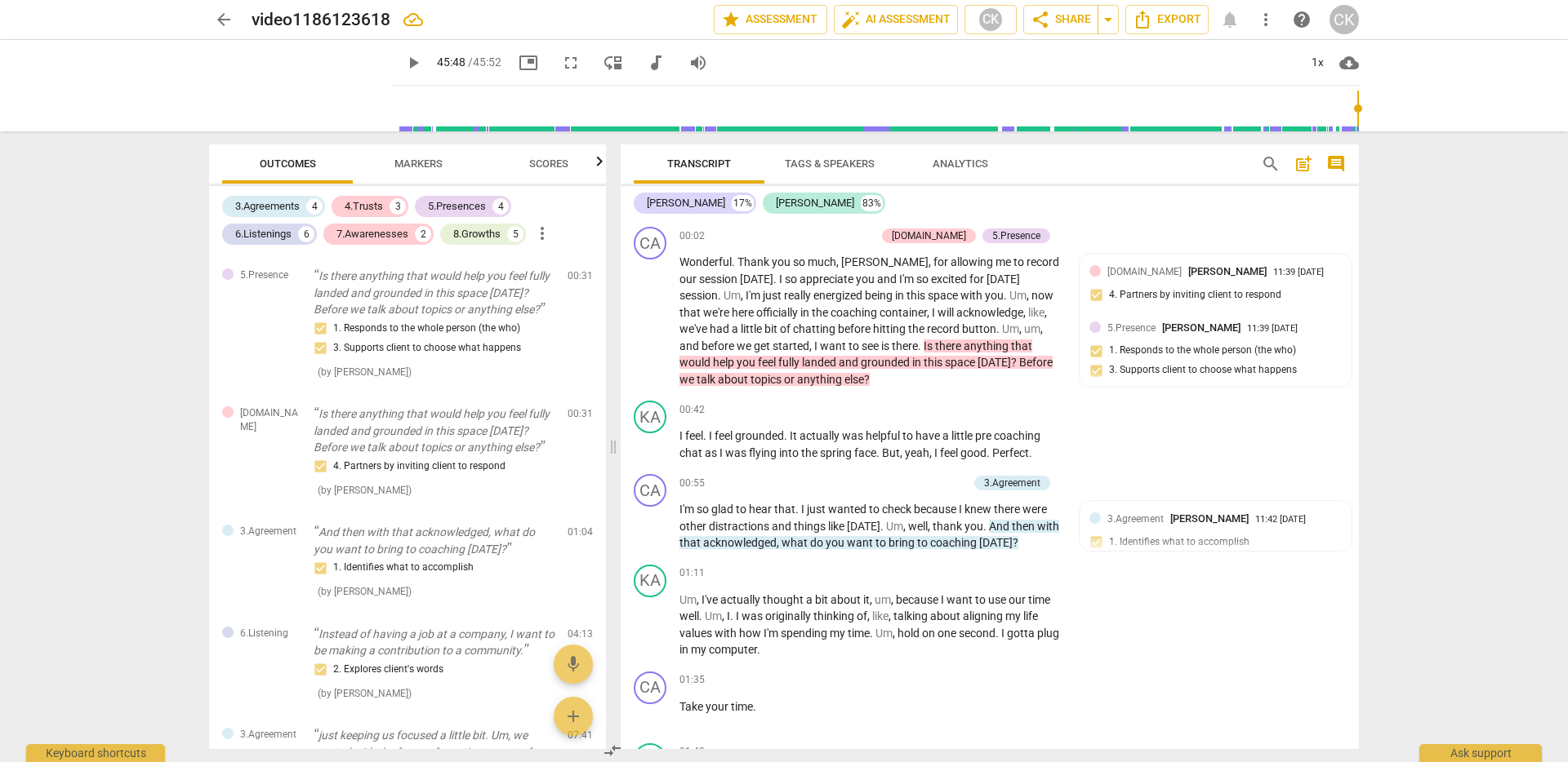
click at [421, 160] on span "Markers" at bounding box center [418, 163] width 48 height 12
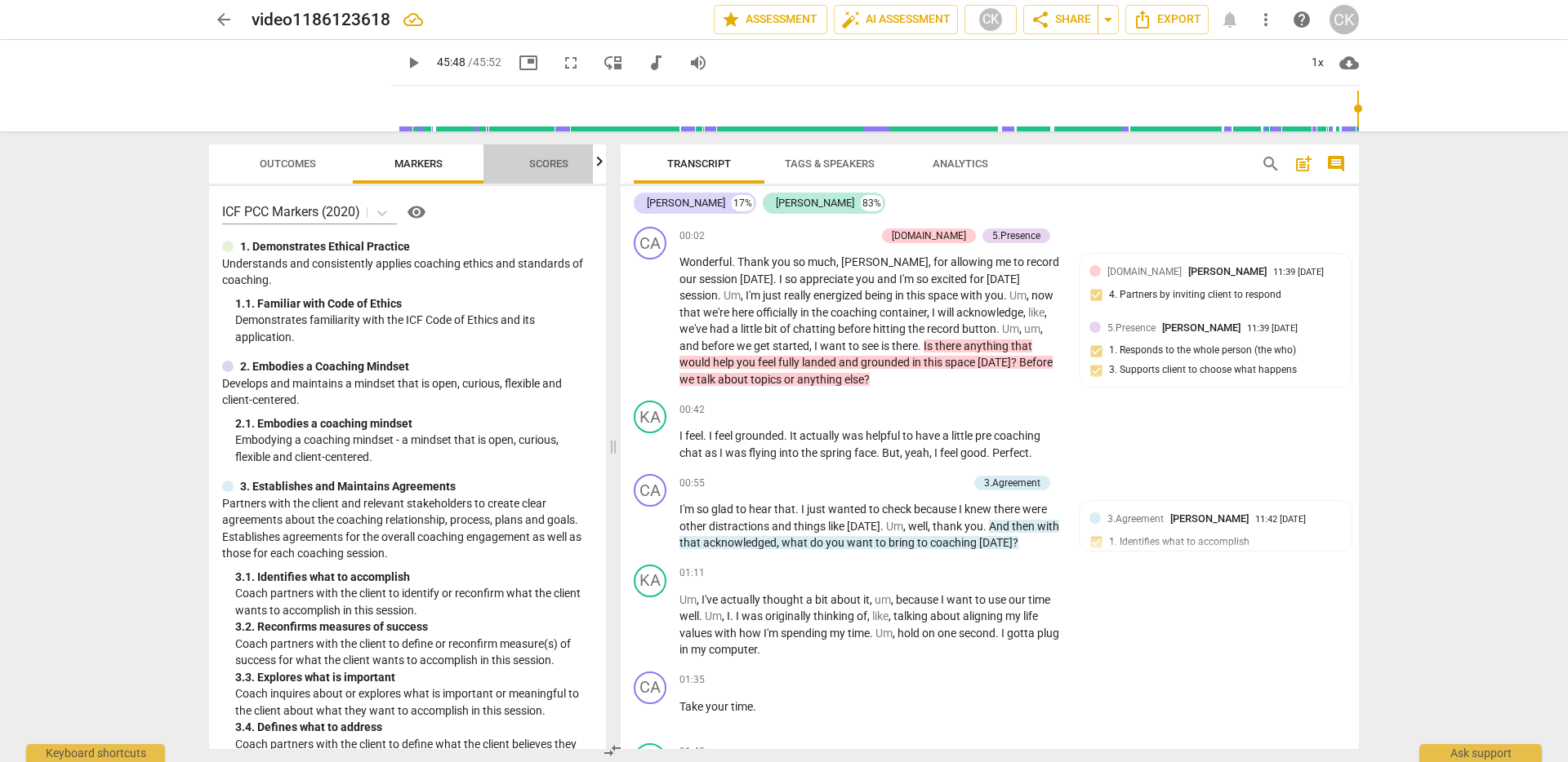
click at [549, 161] on span "Scores" at bounding box center [548, 163] width 39 height 12
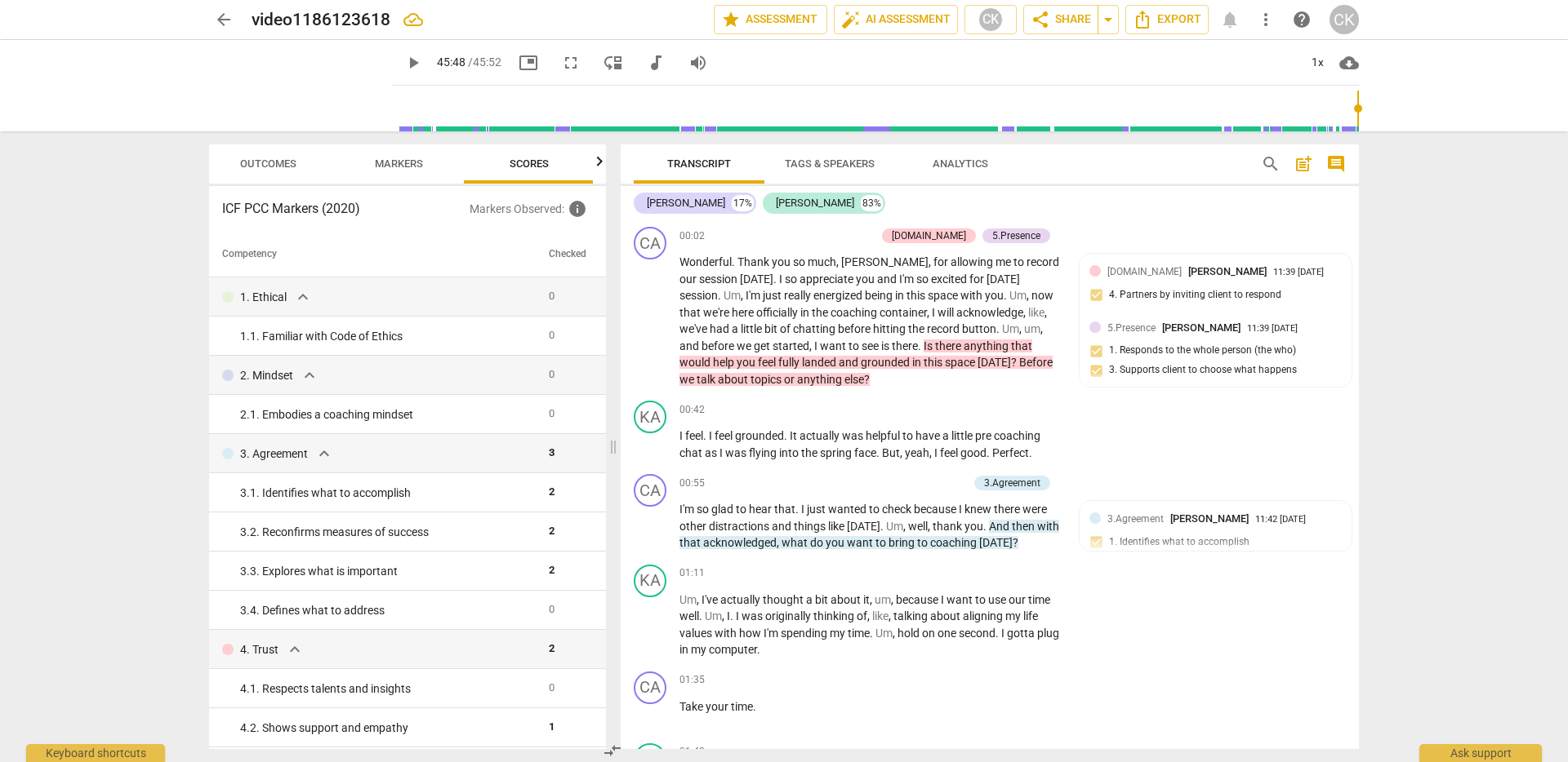
scroll to position [0, 22]
click at [386, 161] on span "Markers" at bounding box center [397, 163] width 48 height 12
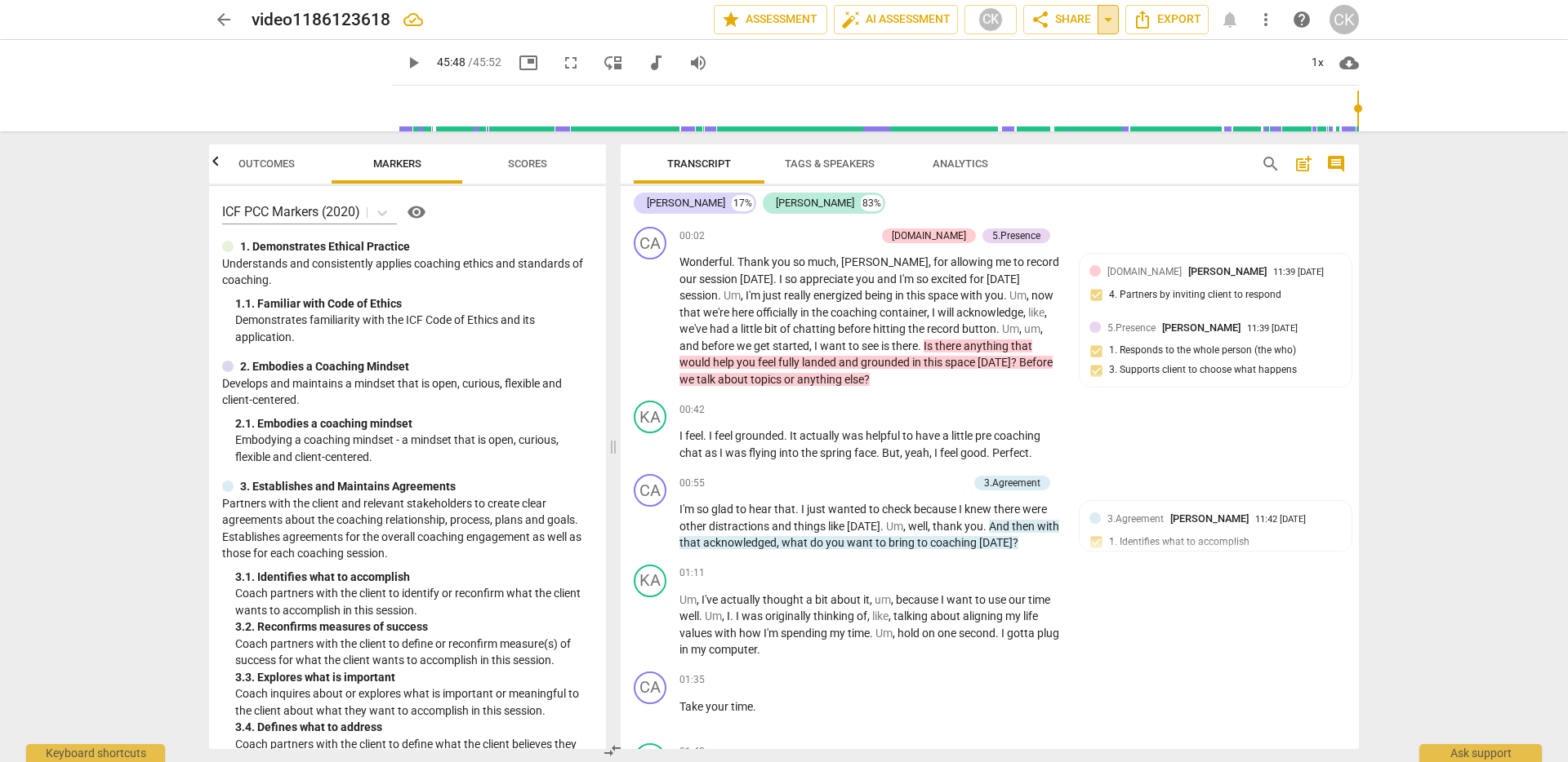
click at [1112, 19] on span "arrow_drop_down" at bounding box center [1109, 20] width 20 height 20
click at [1174, 24] on span "Export" at bounding box center [1166, 20] width 69 height 20
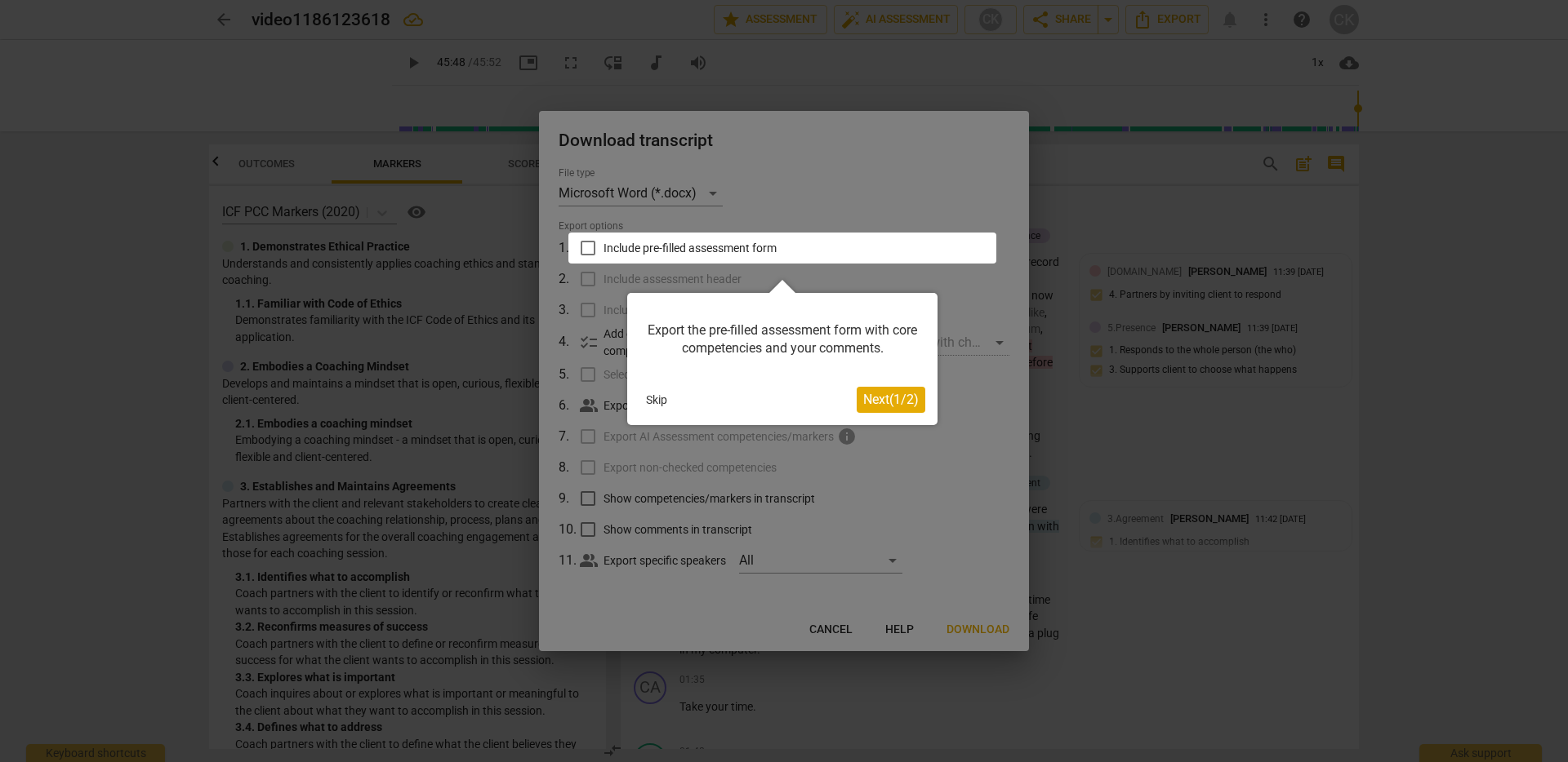
click at [584, 247] on div at bounding box center [782, 247] width 428 height 31
click at [878, 400] on span "Next ( 1 / 2 )" at bounding box center [891, 400] width 55 height 16
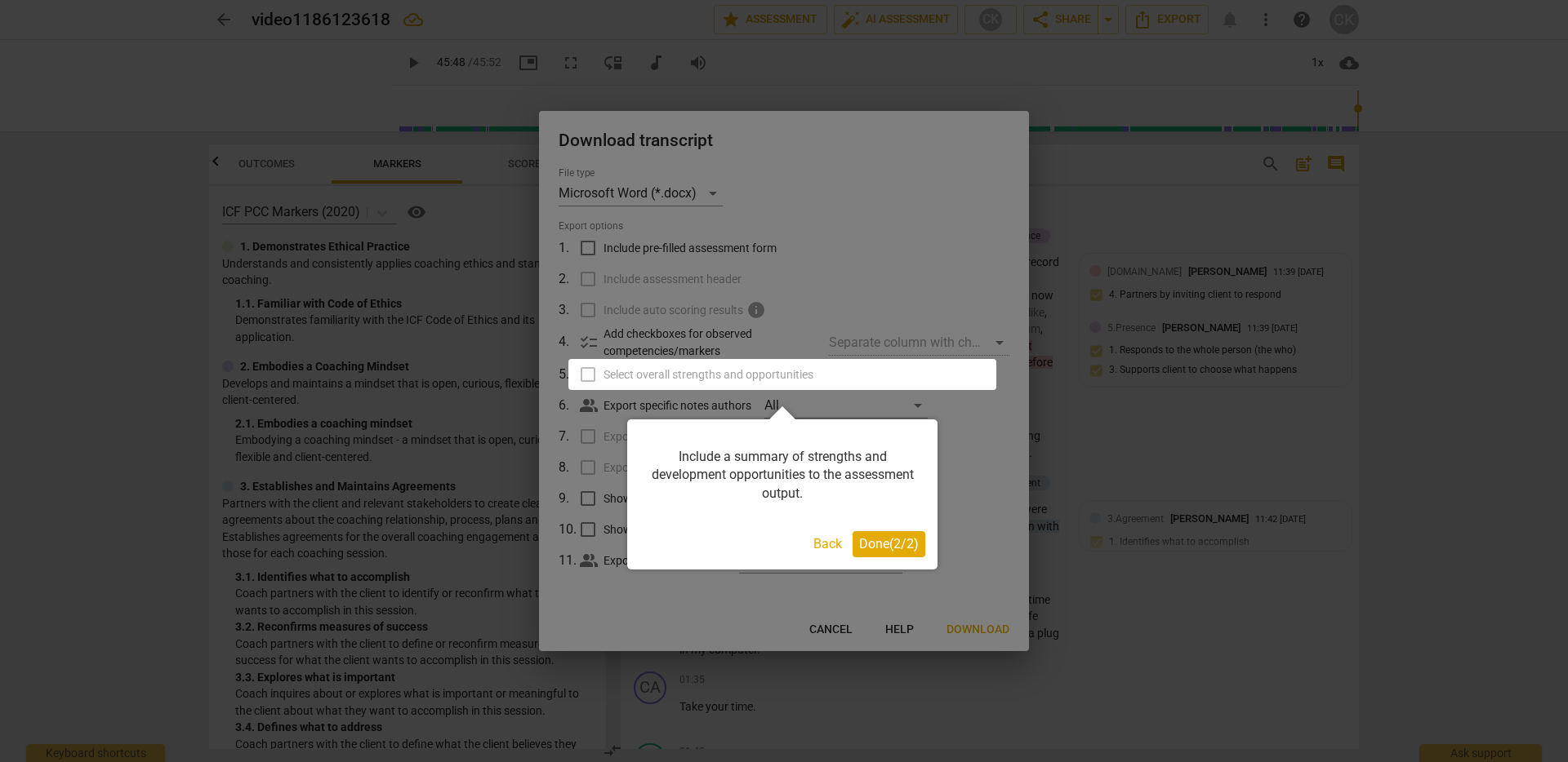
click at [898, 546] on span "Done ( 2 / 2 )" at bounding box center [889, 544] width 60 height 16
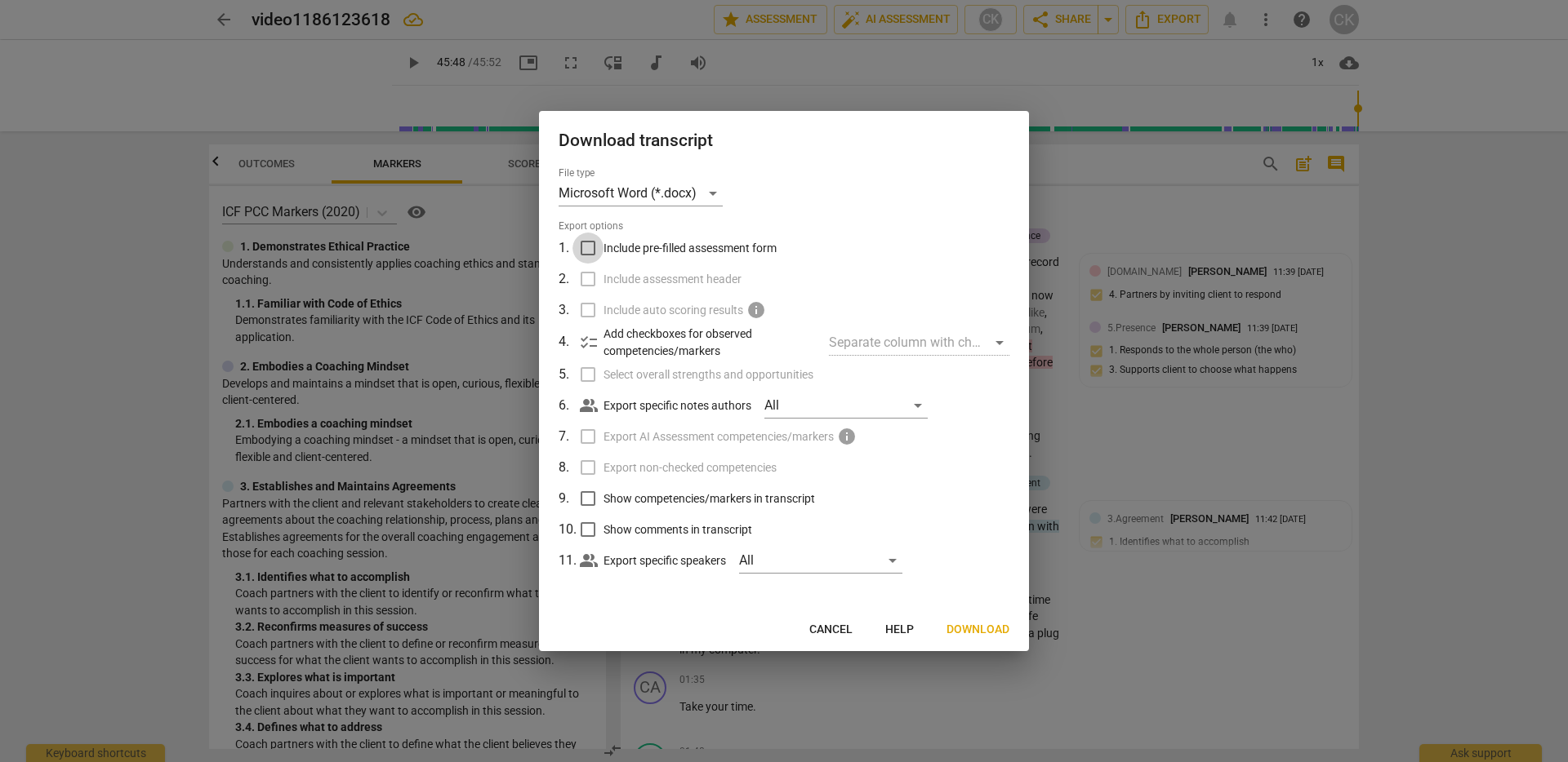
click at [590, 245] on input "Include pre-filled assessment form" at bounding box center [588, 247] width 31 height 31
checkbox input "true"
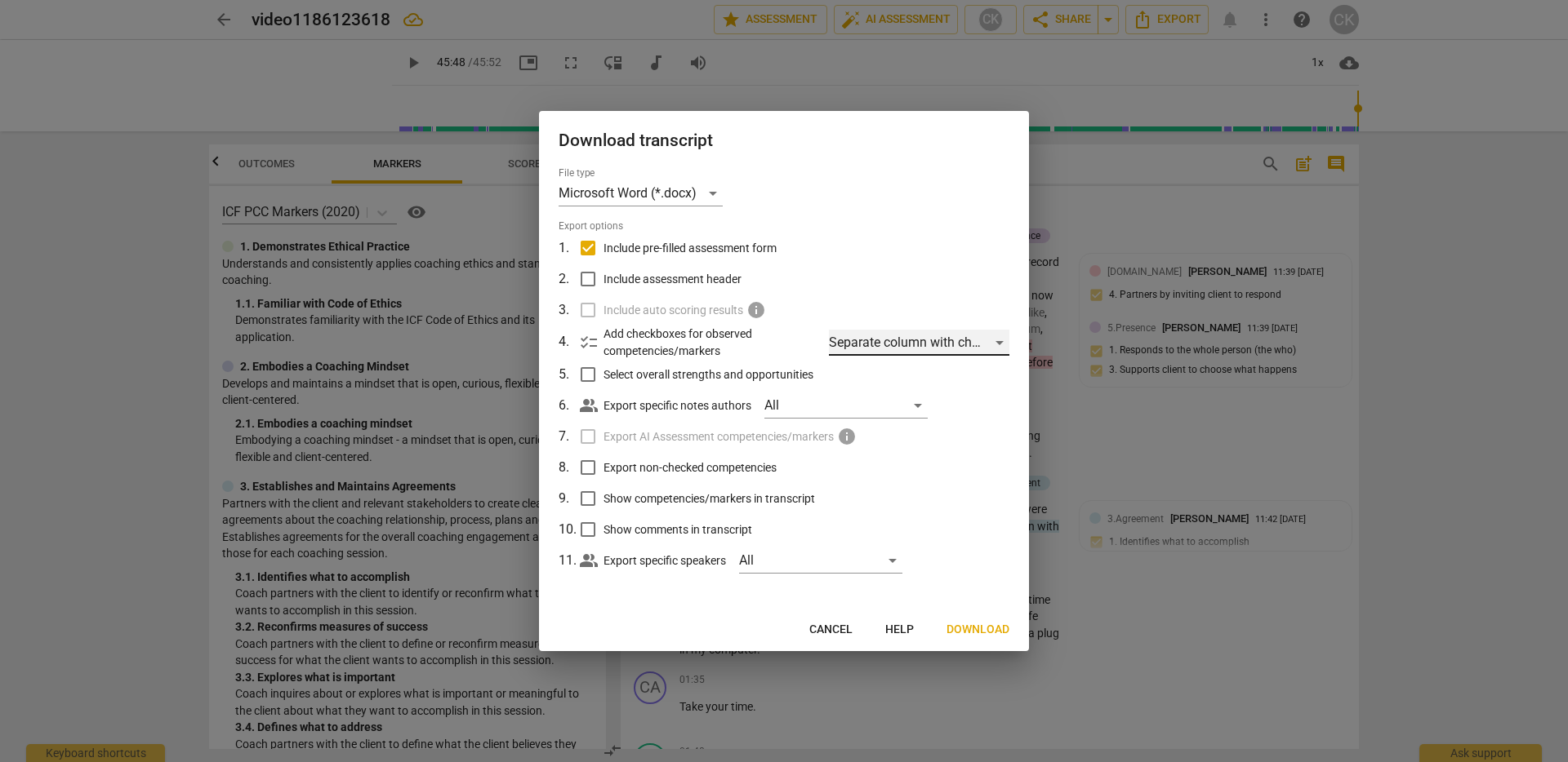
click at [947, 347] on div "Separate column with check marks" at bounding box center [919, 343] width 180 height 26
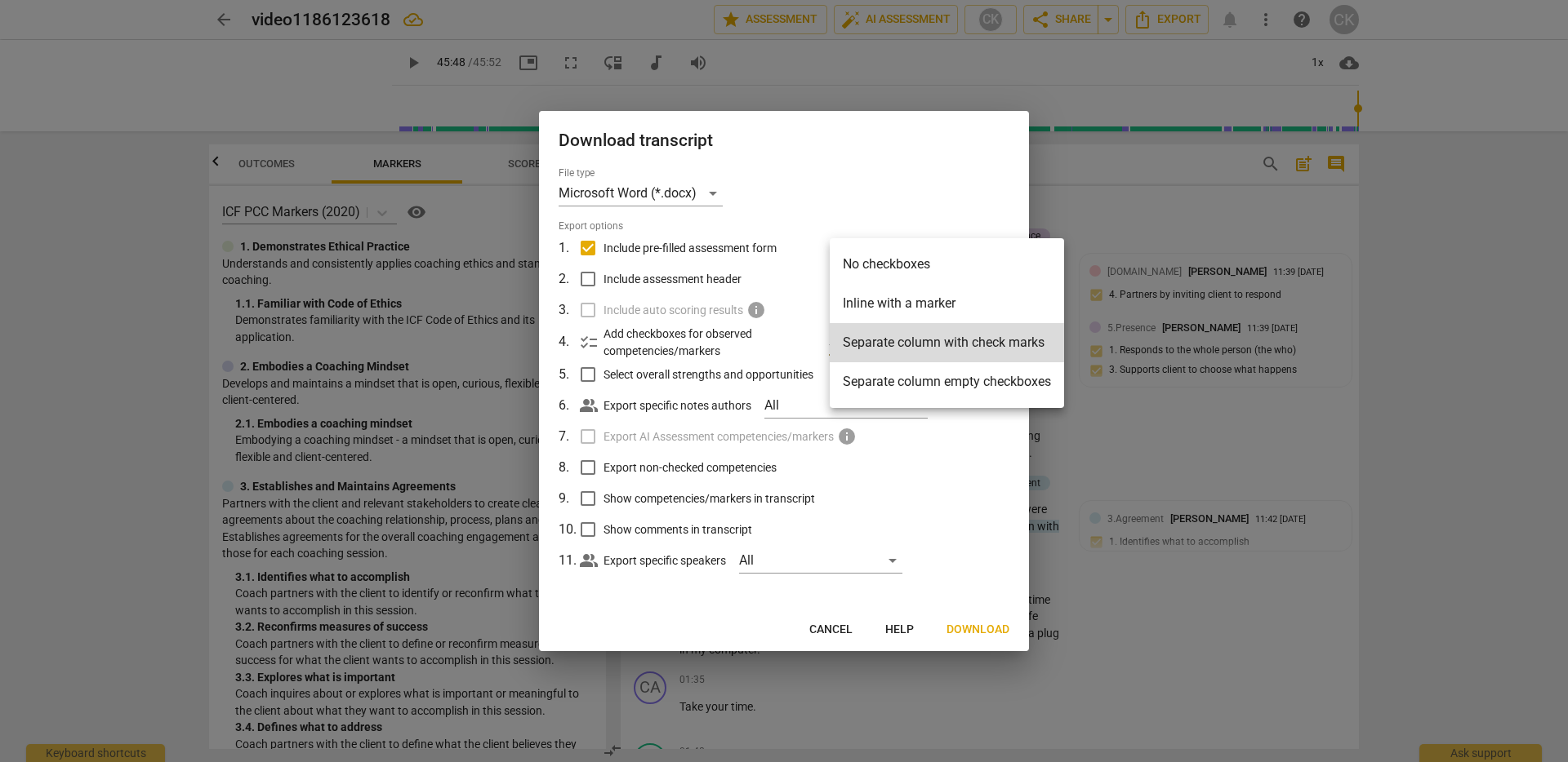
click at [1008, 469] on div at bounding box center [784, 381] width 1568 height 762
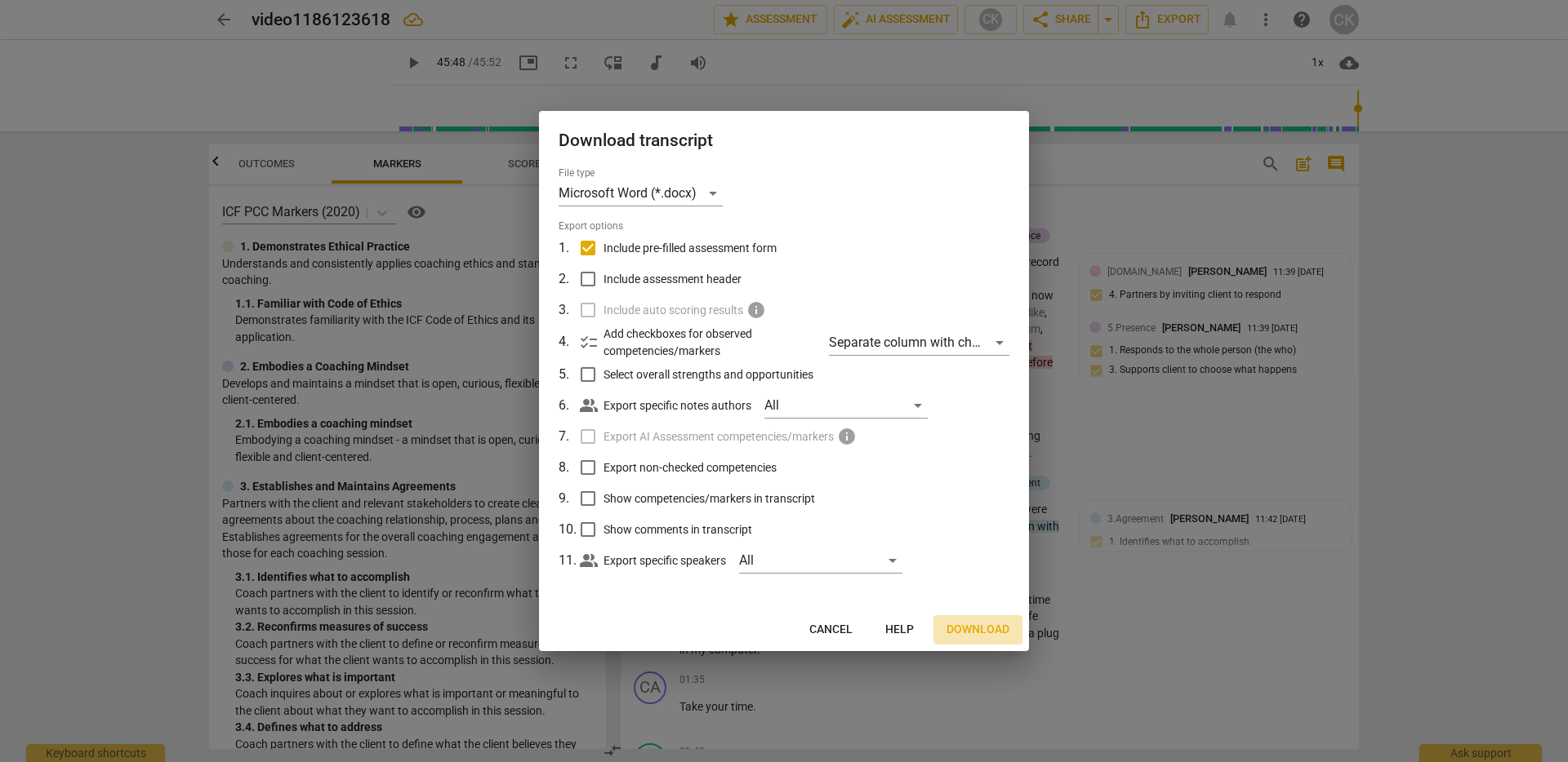
click at [993, 629] on span "Download" at bounding box center [978, 630] width 63 height 17
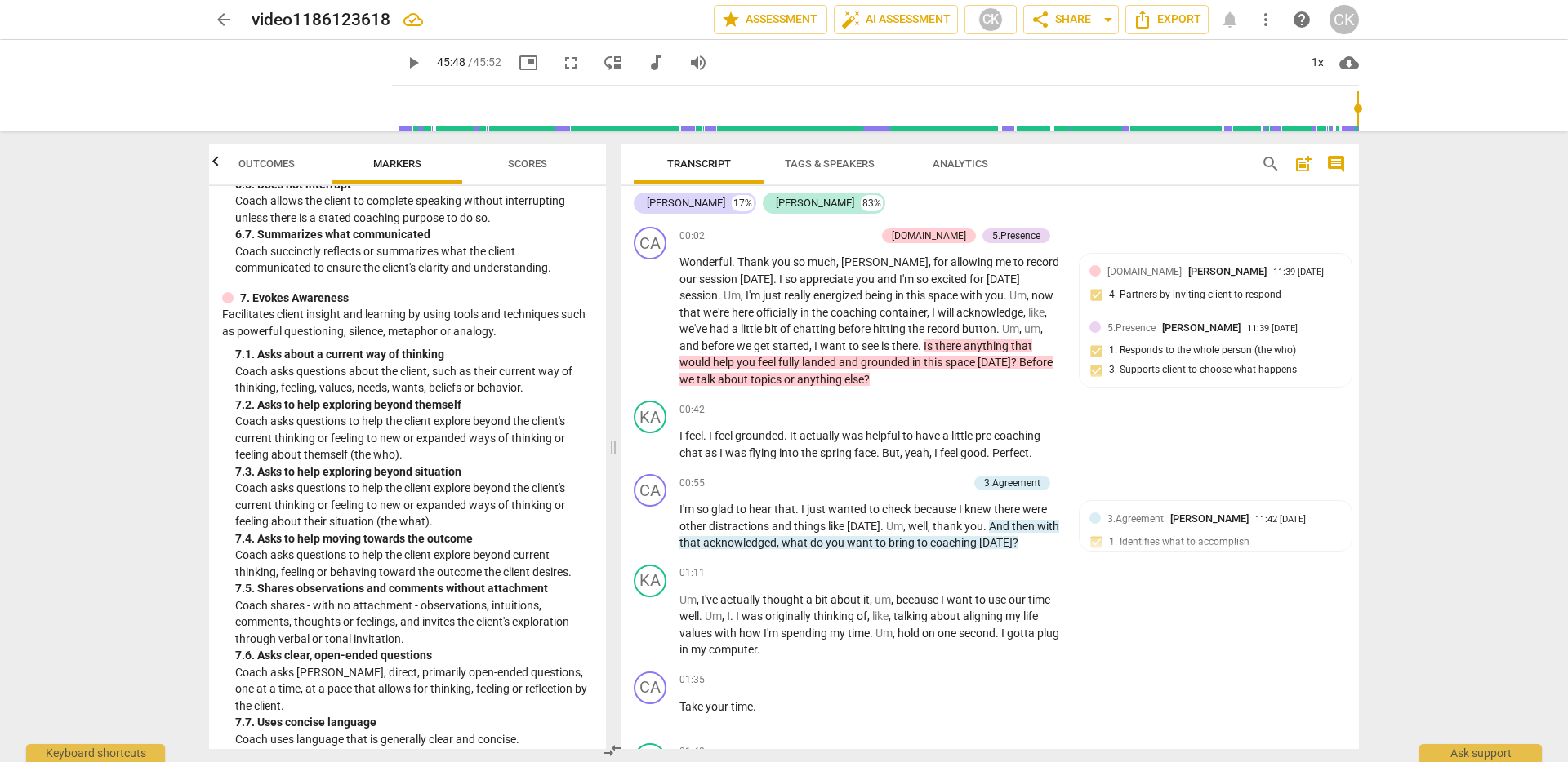
scroll to position [1563, 0]
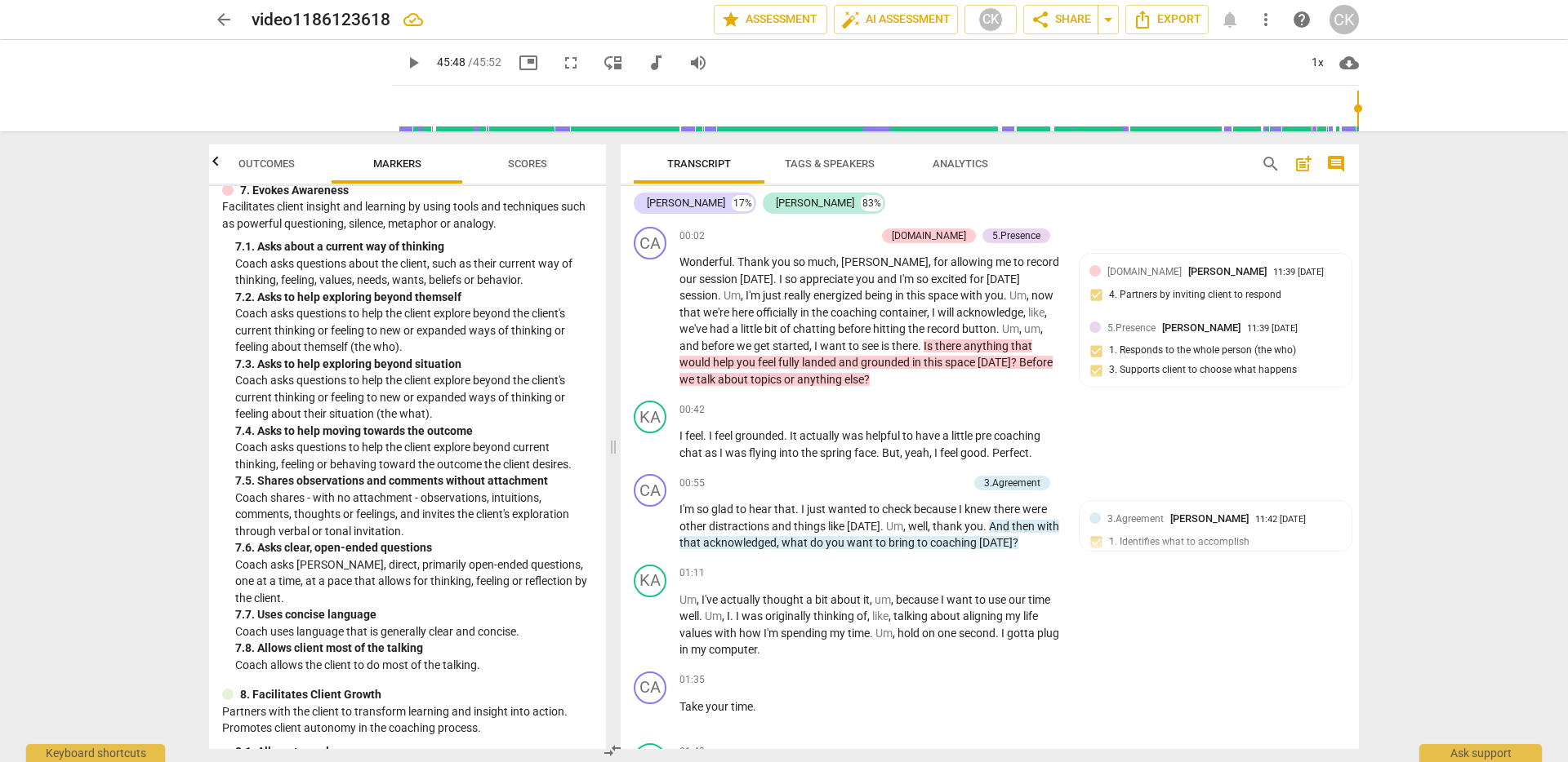
click at [527, 166] on span "Scores" at bounding box center [527, 163] width 39 height 12
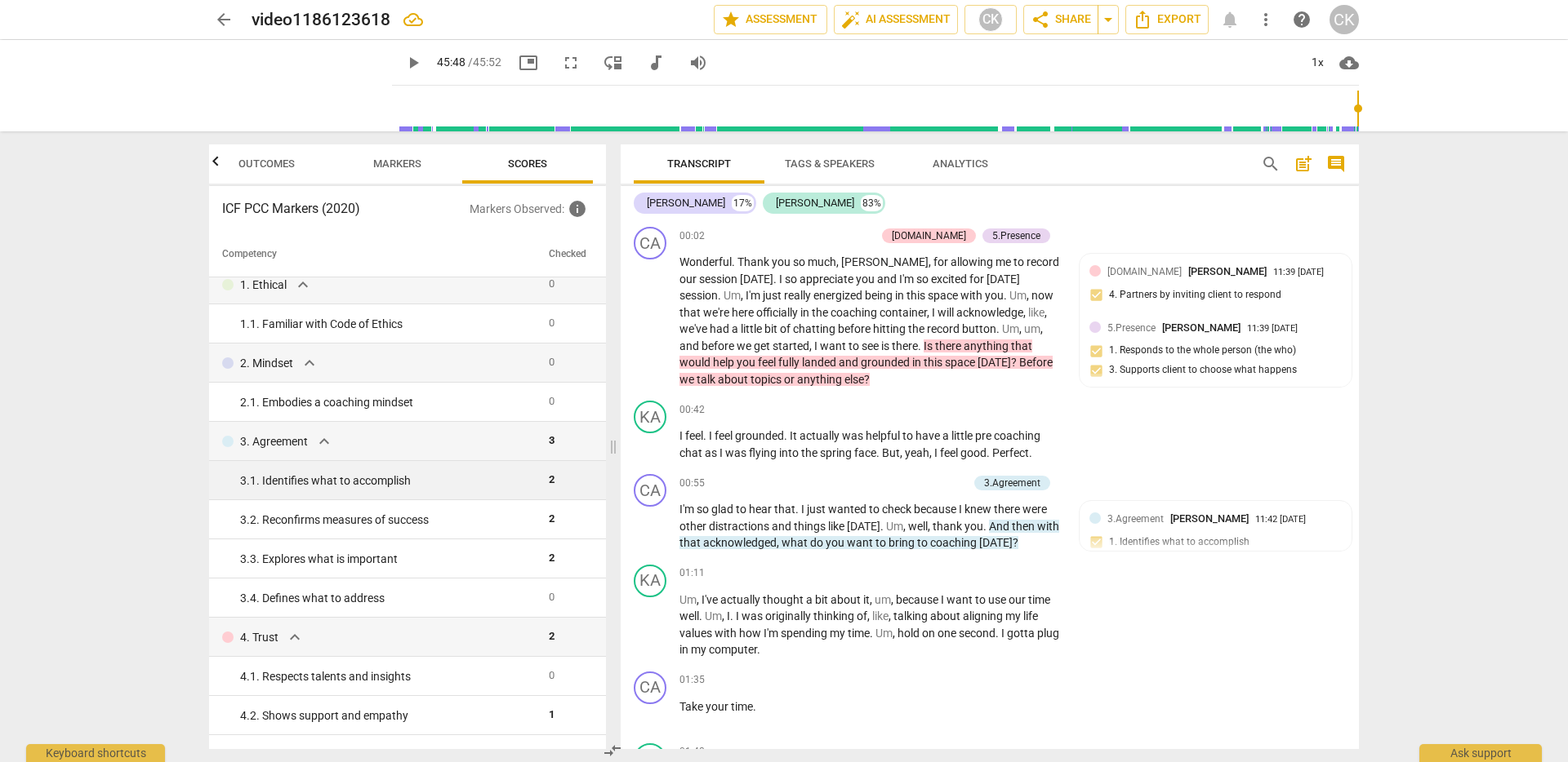
scroll to position [115, 0]
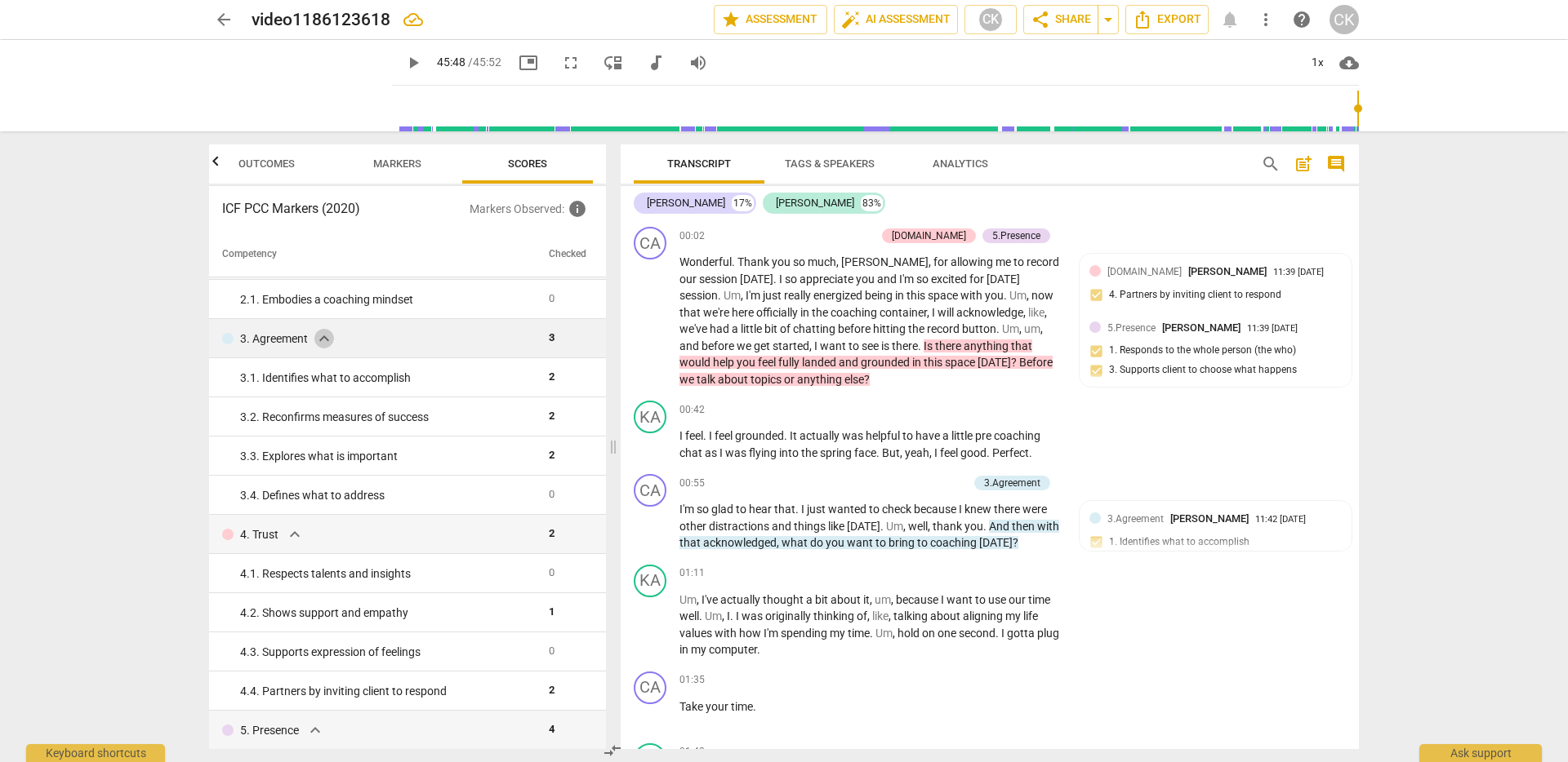
click at [323, 340] on span "expand_more" at bounding box center [325, 339] width 20 height 20
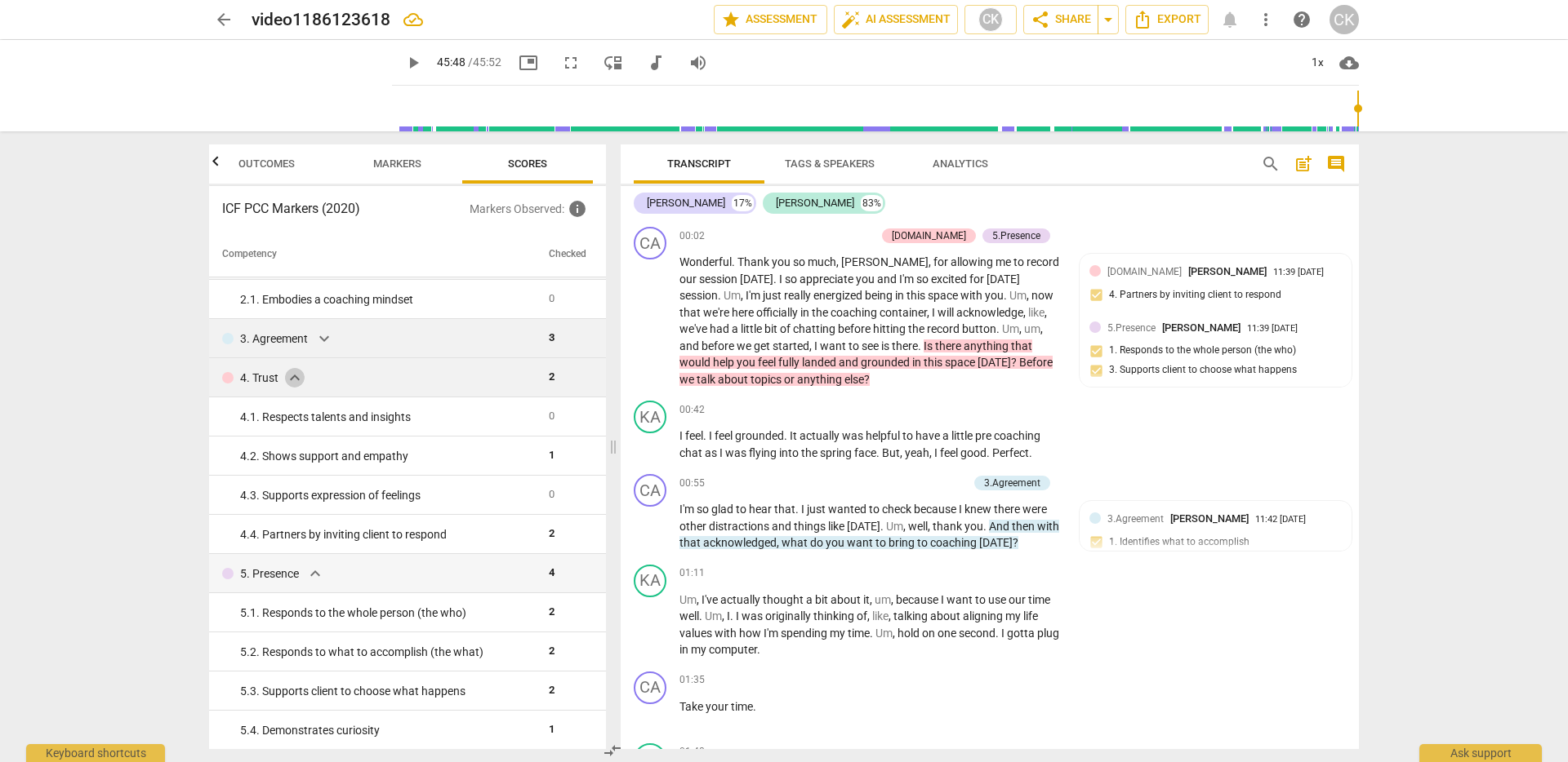
click at [288, 376] on span "expand_more" at bounding box center [295, 378] width 20 height 20
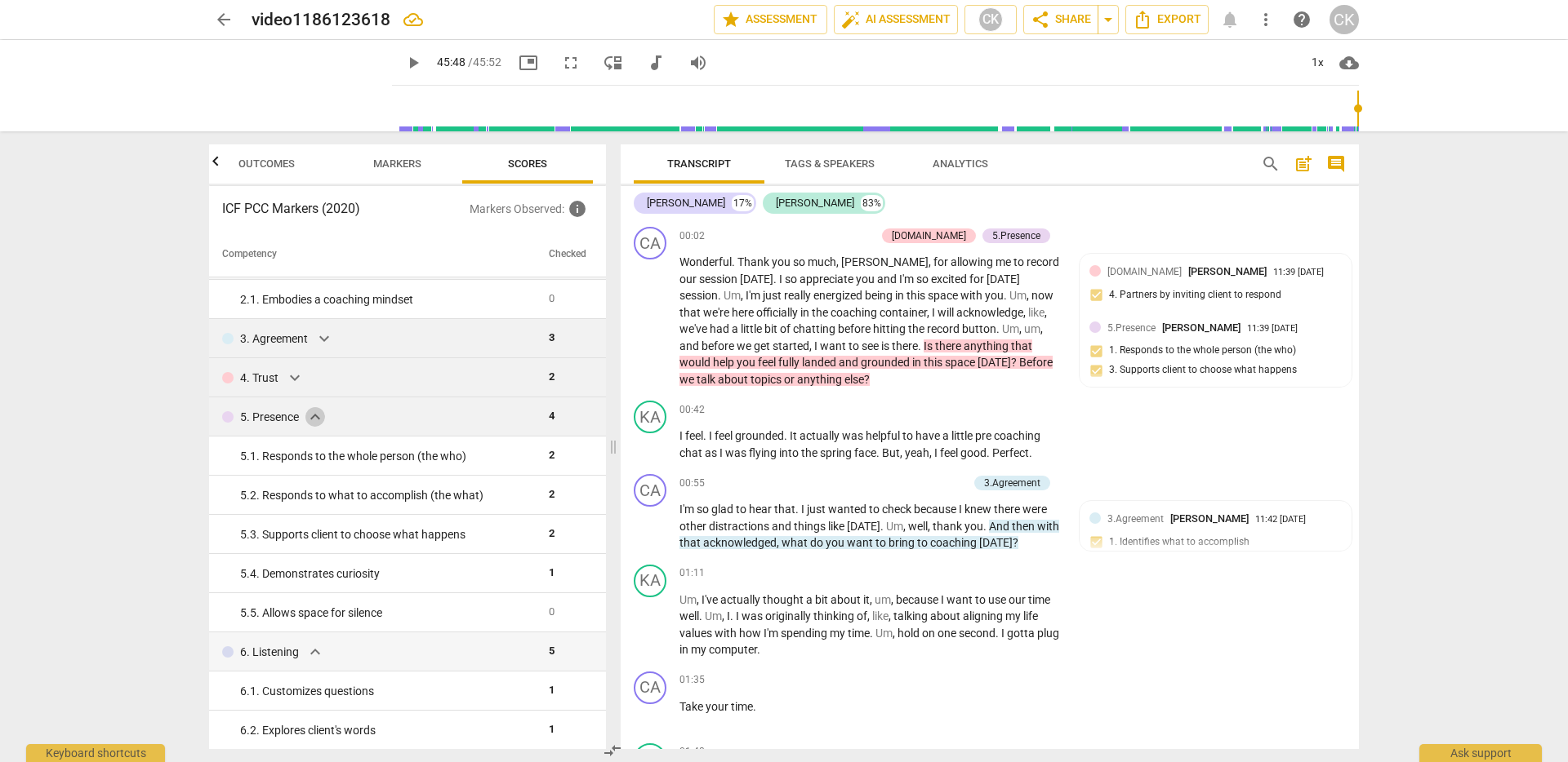
click at [316, 415] on span "expand_more" at bounding box center [315, 417] width 20 height 20
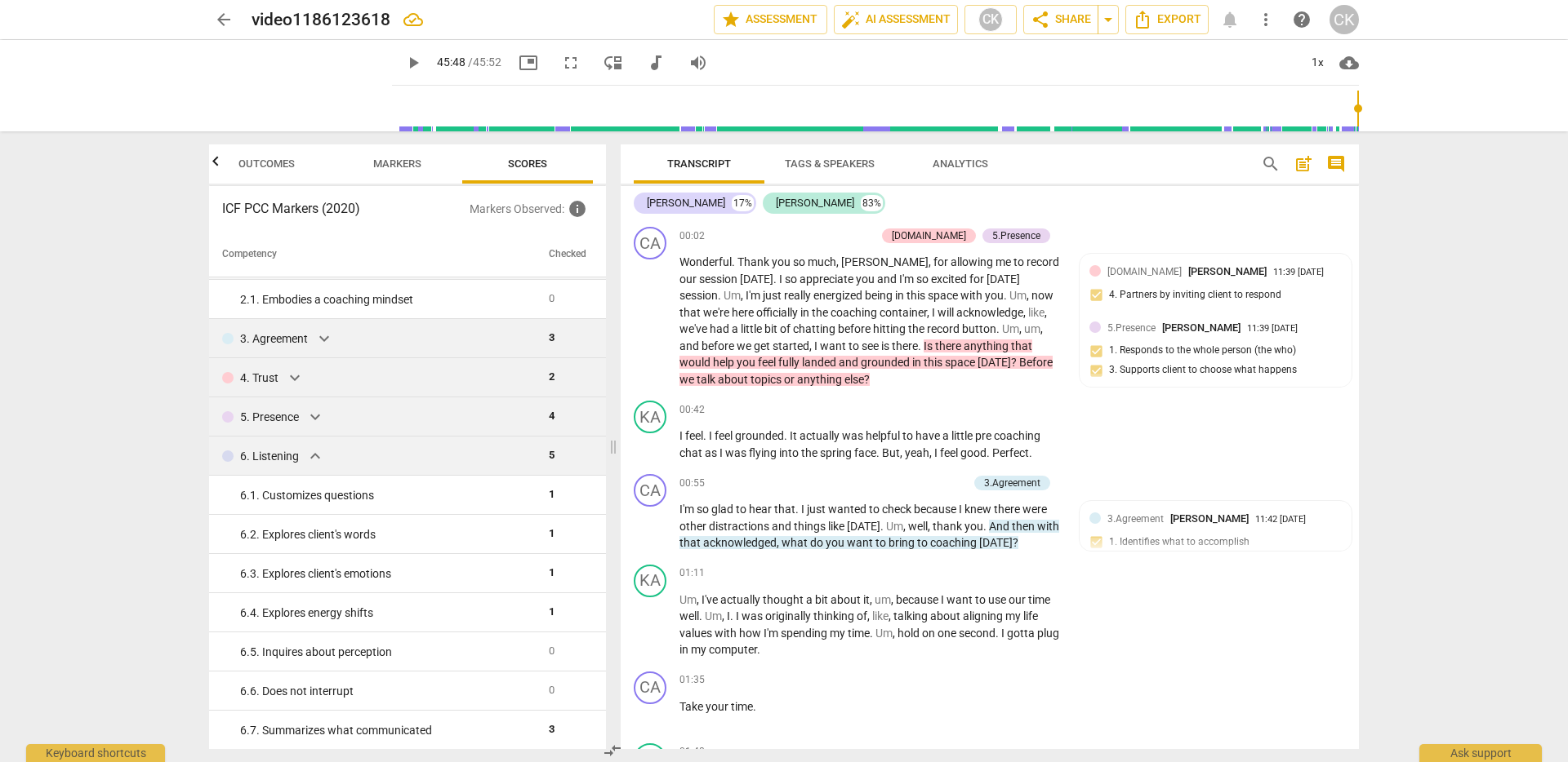
click at [313, 454] on span "expand_more" at bounding box center [315, 457] width 20 height 20
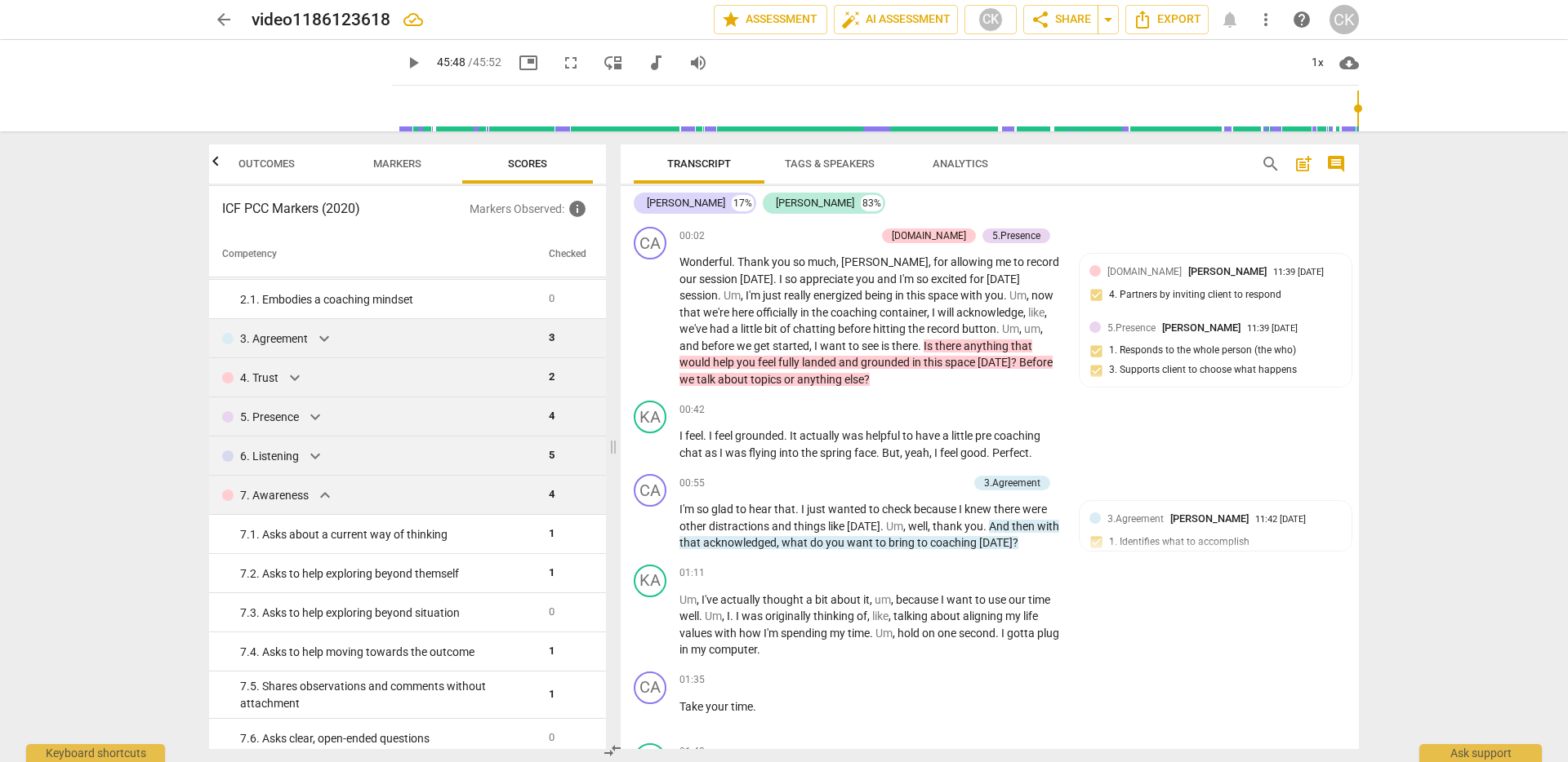
click at [321, 499] on span "expand_more" at bounding box center [325, 496] width 20 height 20
click at [291, 376] on span "expand_more" at bounding box center [295, 378] width 20 height 20
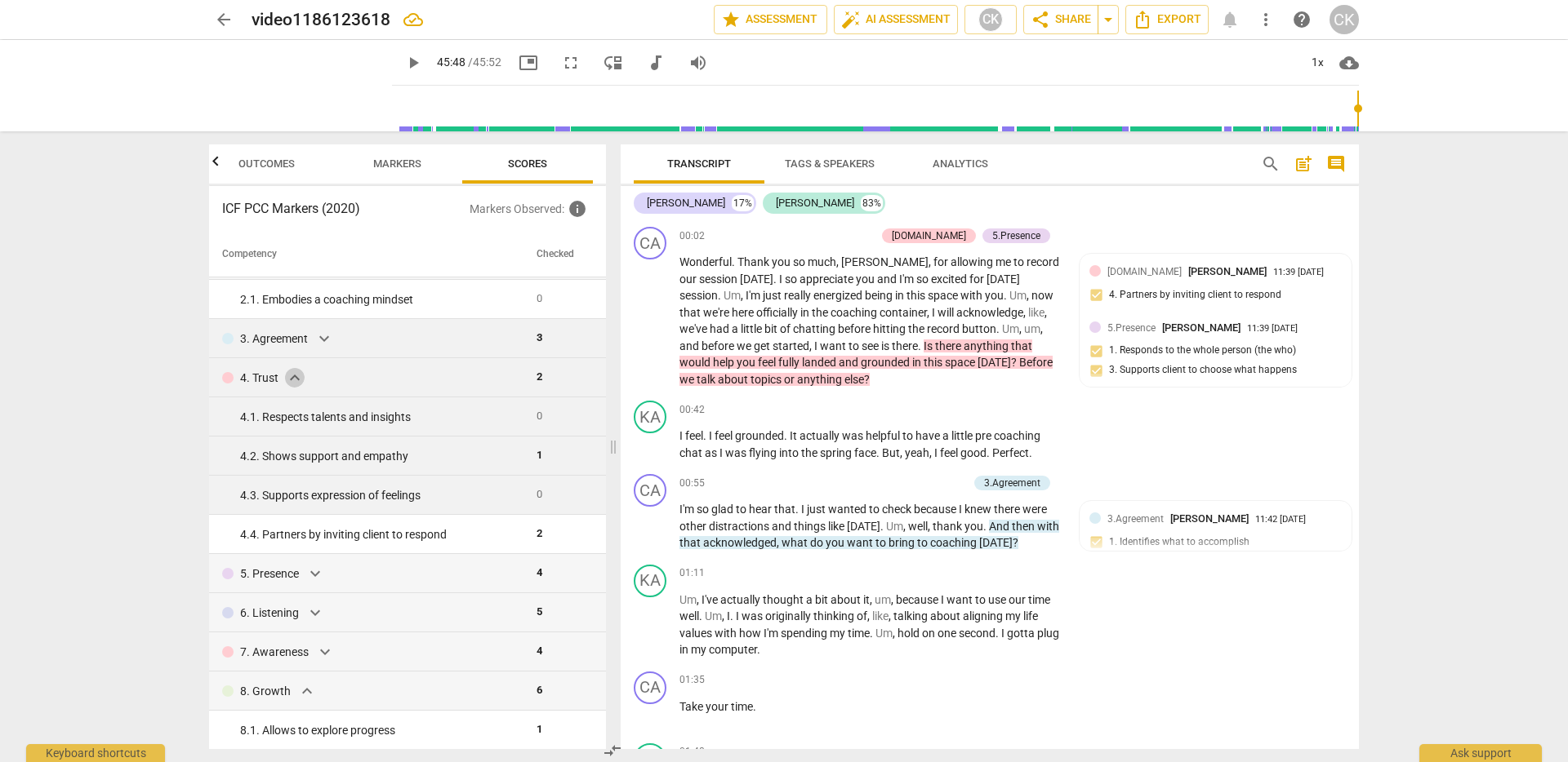
click at [291, 376] on span "expand_more" at bounding box center [295, 378] width 20 height 20
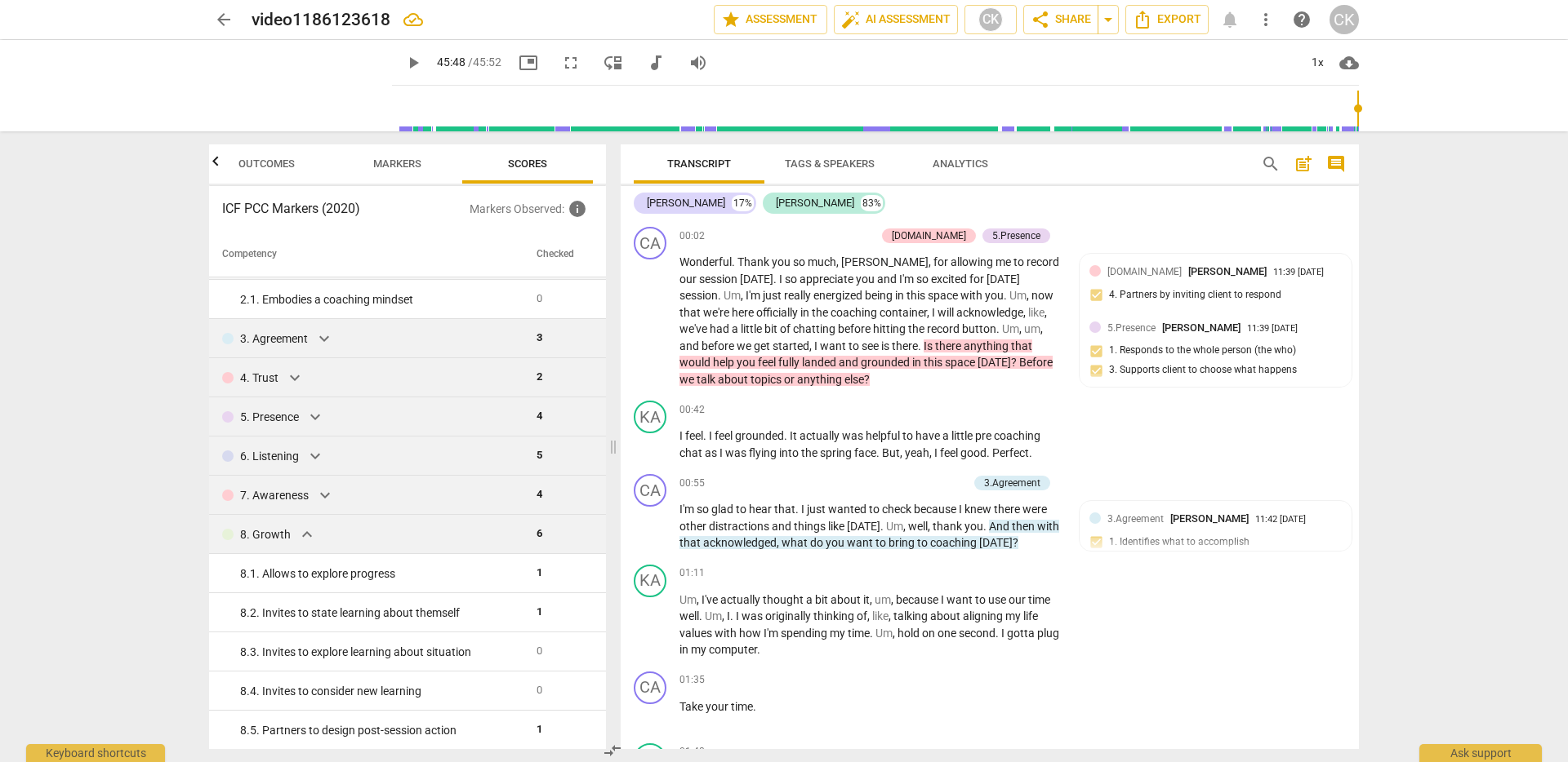
click at [303, 534] on span "expand_more" at bounding box center [307, 534] width 20 height 20
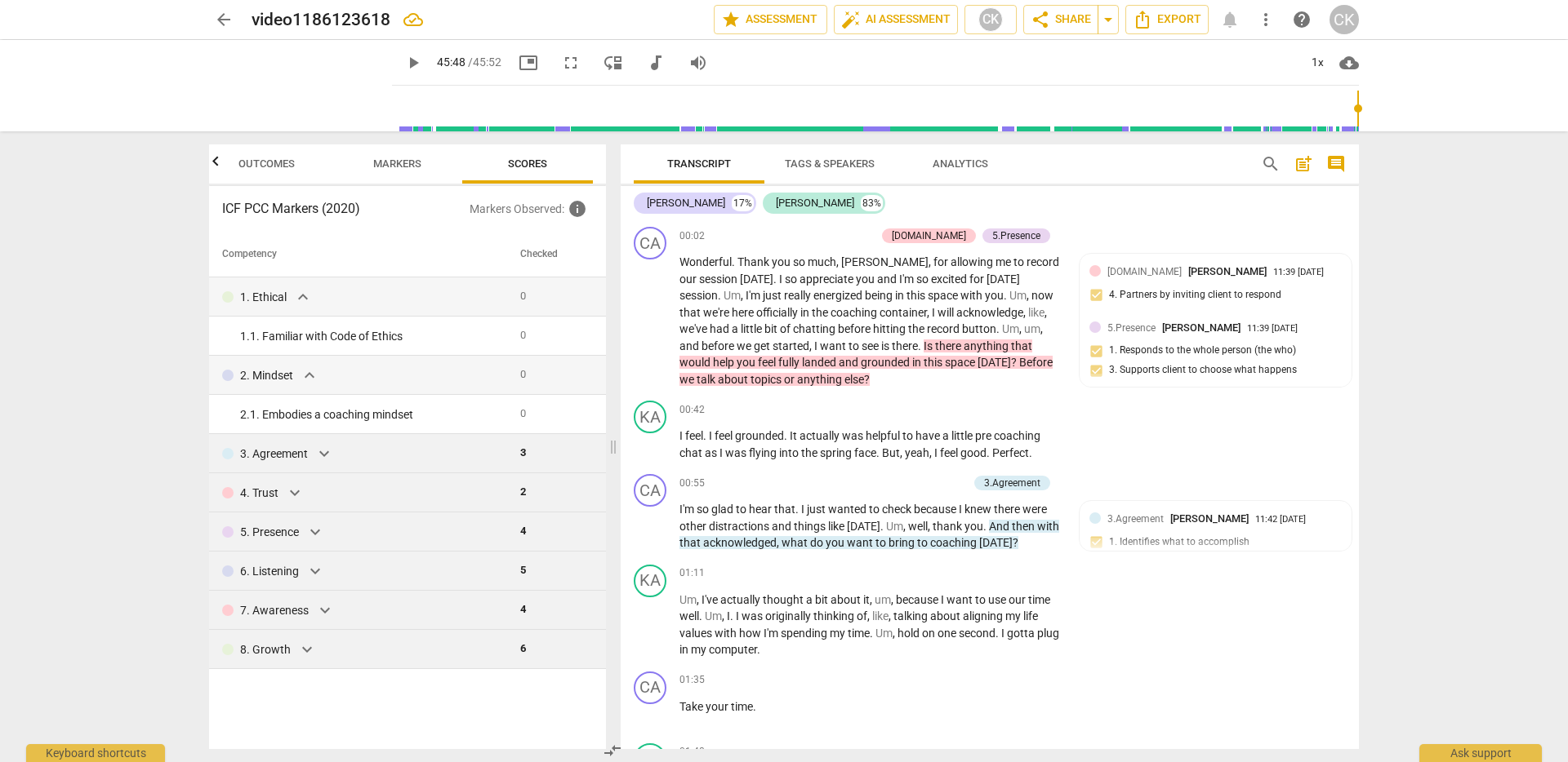
scroll to position [0, 0]
type input "2748"
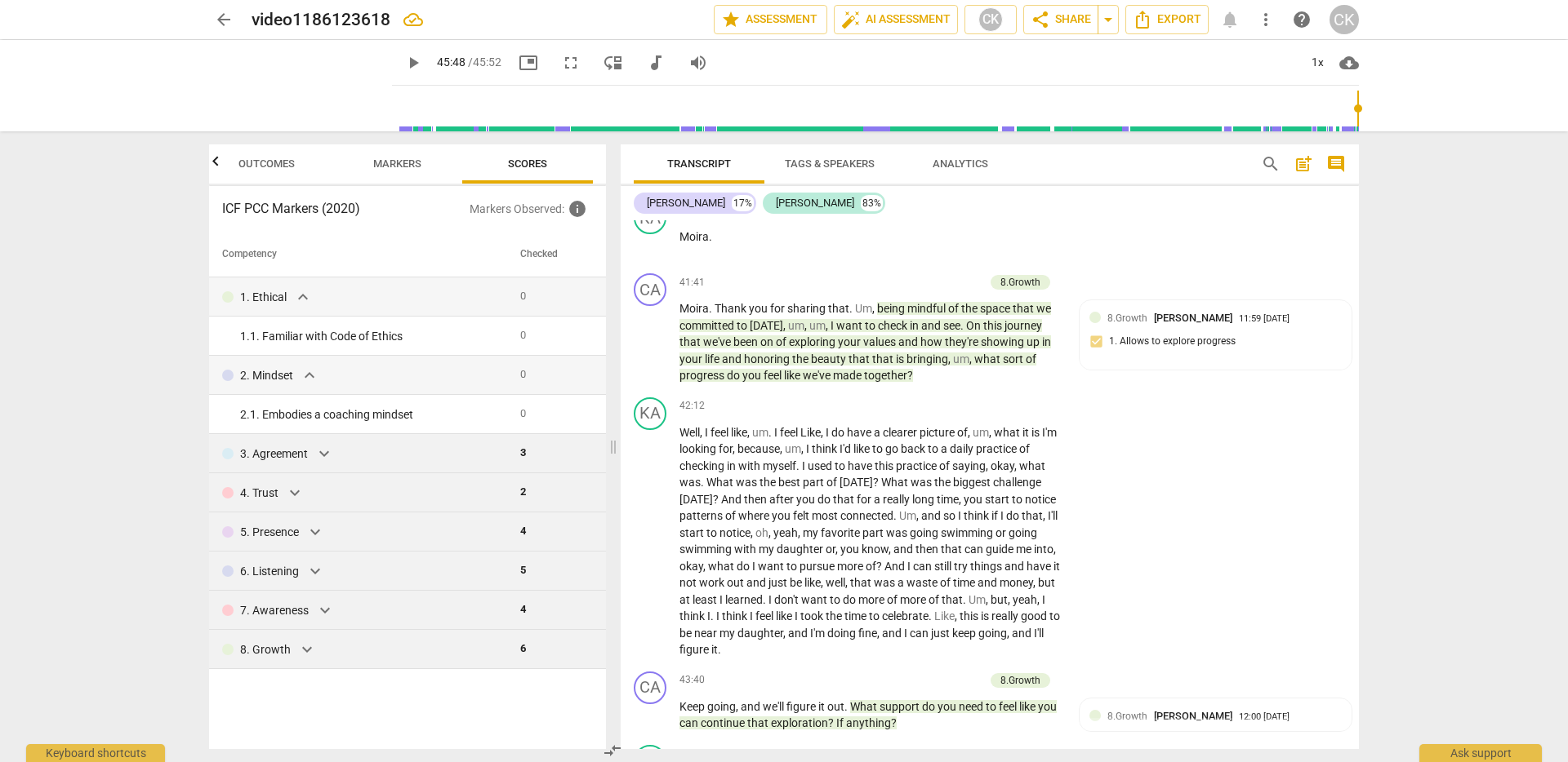
scroll to position [7709, 0]
